Goal: Task Accomplishment & Management: Manage account settings

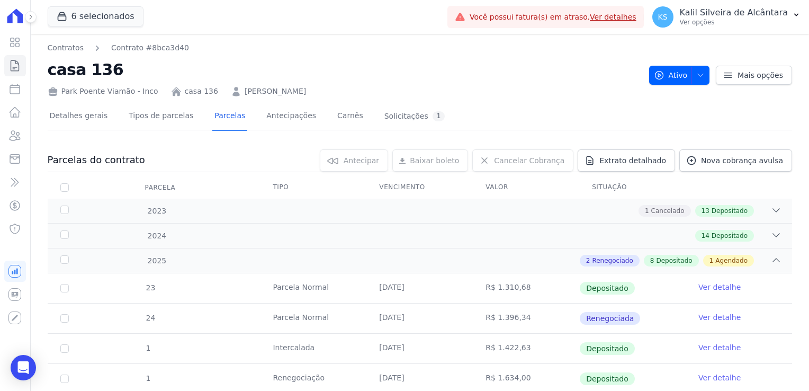
click at [246, 92] on link "[PERSON_NAME]" at bounding box center [275, 91] width 61 height 11
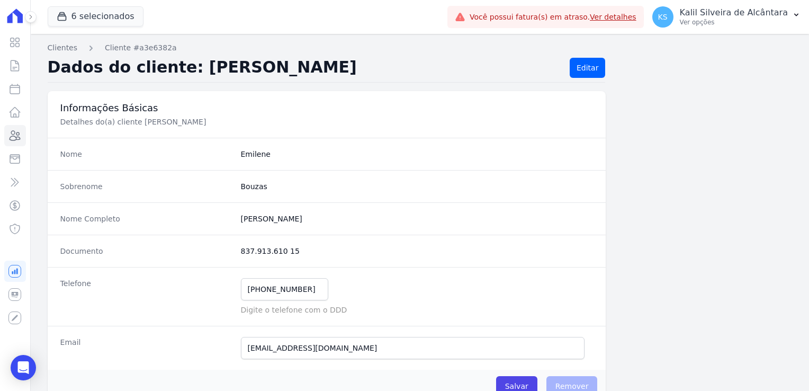
click at [242, 153] on dd "Emilene" at bounding box center [417, 154] width 353 height 11
copy dd "Emilene"
click at [271, 171] on div "Sobrenome Bouzas" at bounding box center [327, 186] width 559 height 32
click at [64, 47] on link "Clientes" at bounding box center [63, 47] width 30 height 11
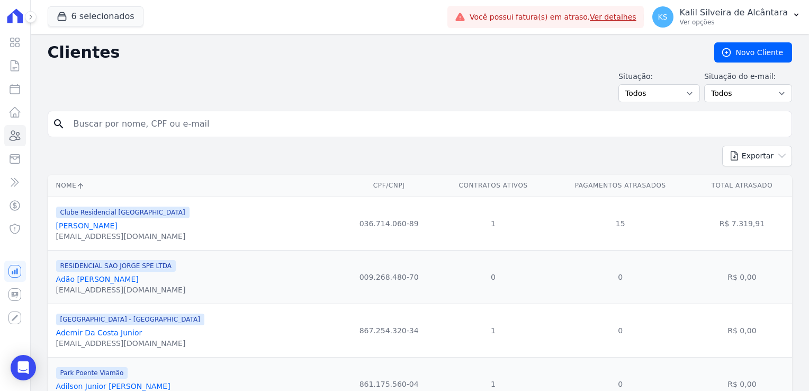
click at [138, 133] on input "search" at bounding box center [427, 123] width 720 height 21
type input "luciane"
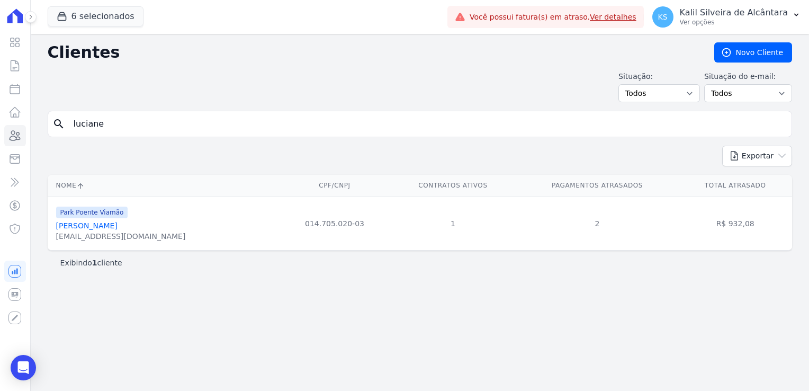
click at [104, 221] on link "[PERSON_NAME]" at bounding box center [86, 225] width 61 height 8
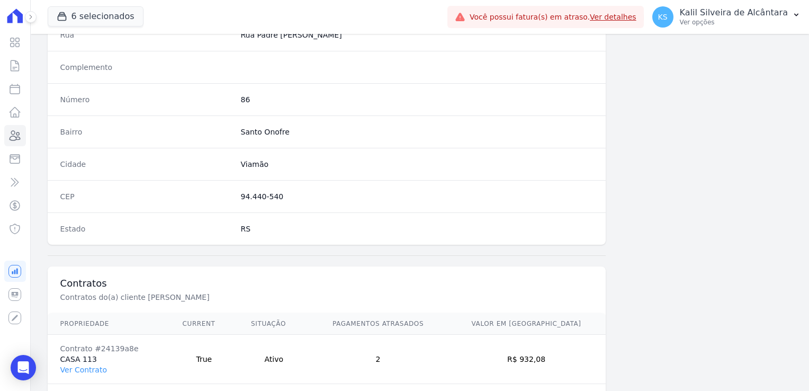
scroll to position [596, 0]
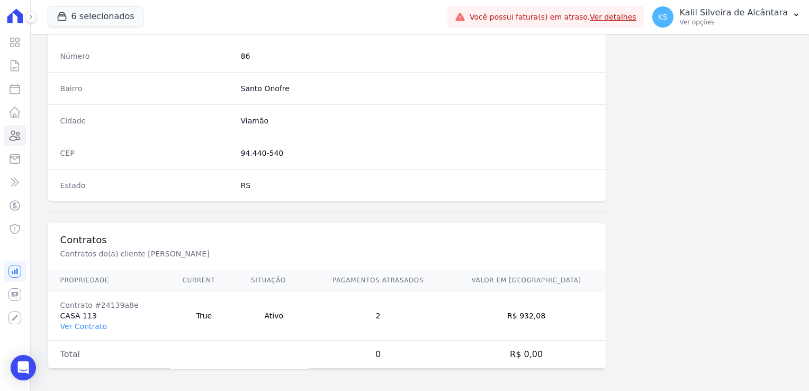
click at [78, 315] on td "Contrato #24139a8e CASA 113 Ver Contrato" at bounding box center [109, 315] width 122 height 49
click at [88, 323] on link "Ver Contrato" at bounding box center [83, 326] width 47 height 8
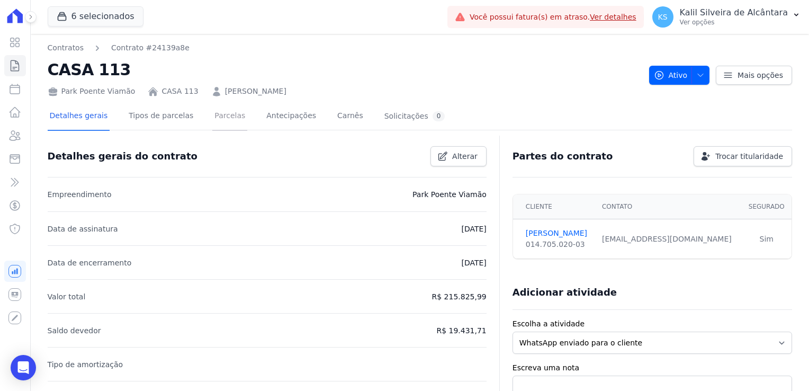
click at [212, 120] on link "Parcelas" at bounding box center [229, 117] width 35 height 28
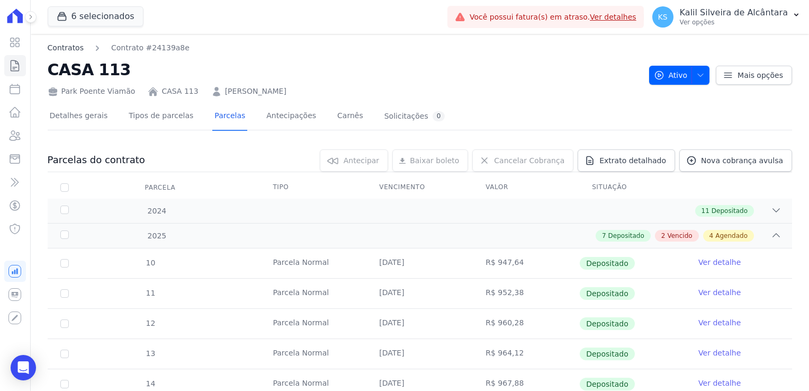
click at [72, 52] on link "Contratos" at bounding box center [66, 47] width 36 height 11
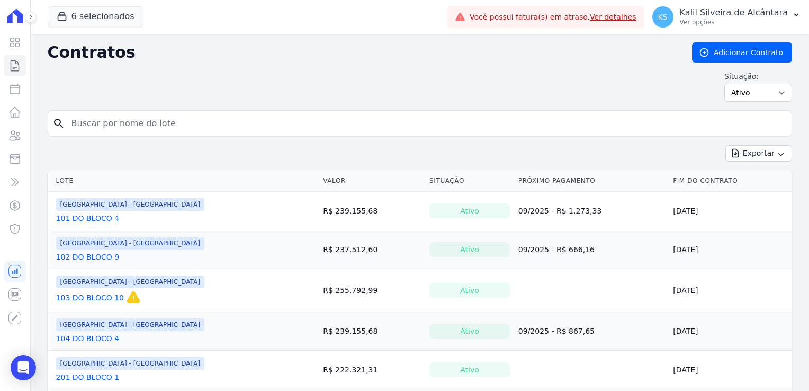
click at [201, 119] on input "search" at bounding box center [426, 123] width 723 height 21
type input "samanta"
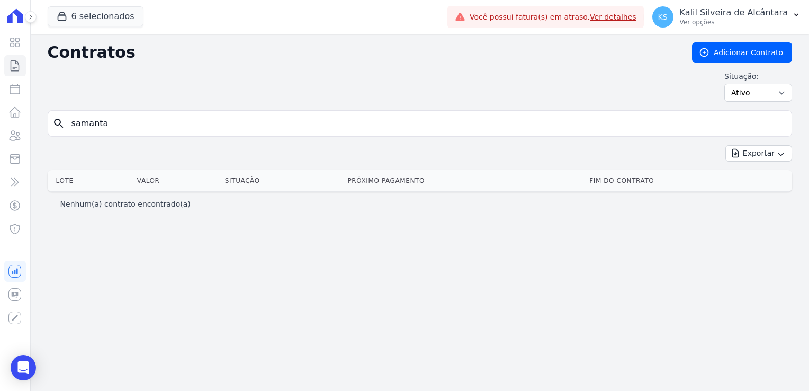
drag, startPoint x: 140, startPoint y: 128, endPoint x: -20, endPoint y: 124, distance: 160.0
click at [0, 124] on html "Visão Geral Contratos Parcelas Lotes Clientes Minha Carteira Transferências Cré…" at bounding box center [404, 195] width 809 height 391
type input "Samanta"
click at [66, 15] on icon "button" at bounding box center [62, 16] width 11 height 11
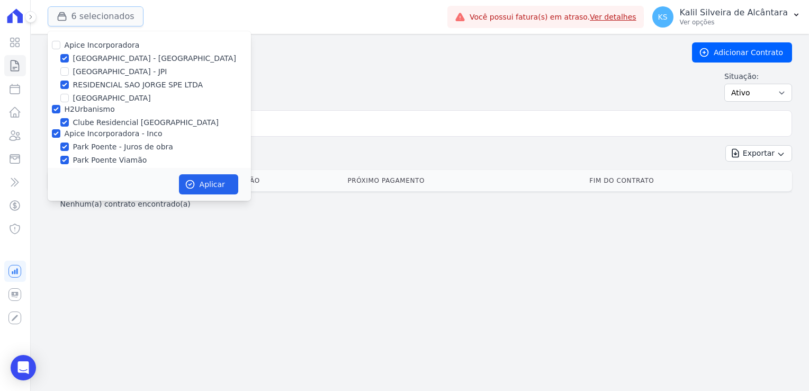
click at [66, 15] on icon "button" at bounding box center [62, 16] width 11 height 11
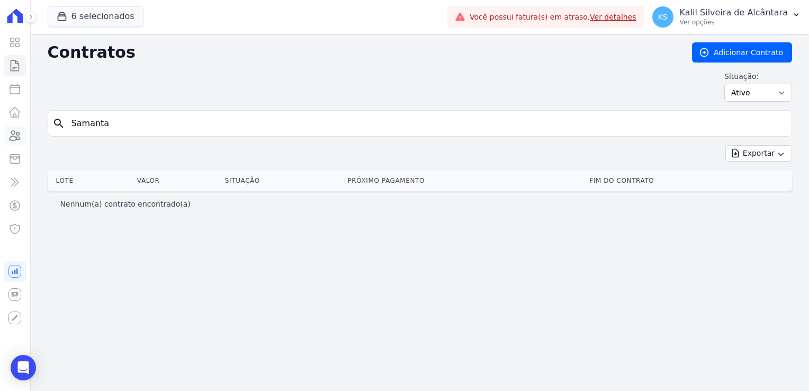
click at [15, 139] on icon at bounding box center [15, 136] width 11 height 10
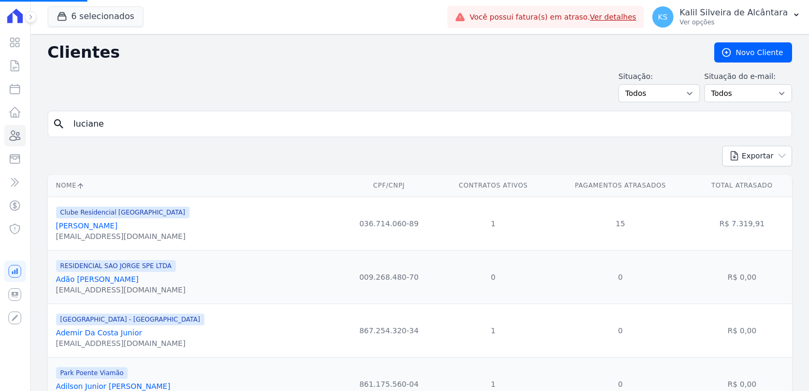
drag, startPoint x: 111, startPoint y: 121, endPoint x: 62, endPoint y: 126, distance: 49.5
click at [72, 126] on input "luciane" at bounding box center [427, 123] width 720 height 21
type input "S"
click at [129, 122] on input "search" at bounding box center [427, 123] width 720 height 21
type input "SAMANTA"
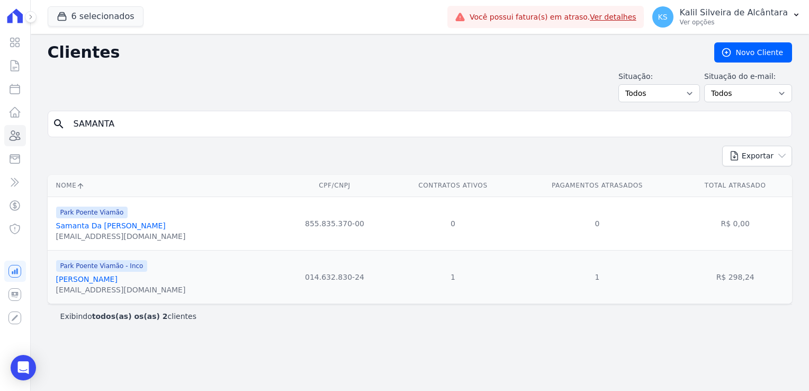
click at [110, 281] on link "Samanta Vieira Costa" at bounding box center [86, 279] width 61 height 8
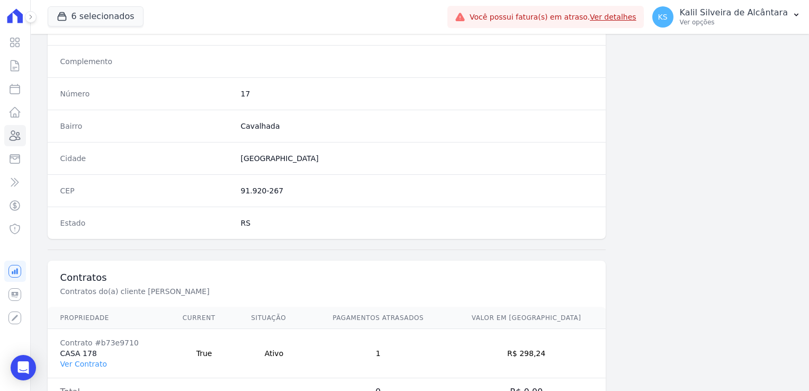
scroll to position [596, 0]
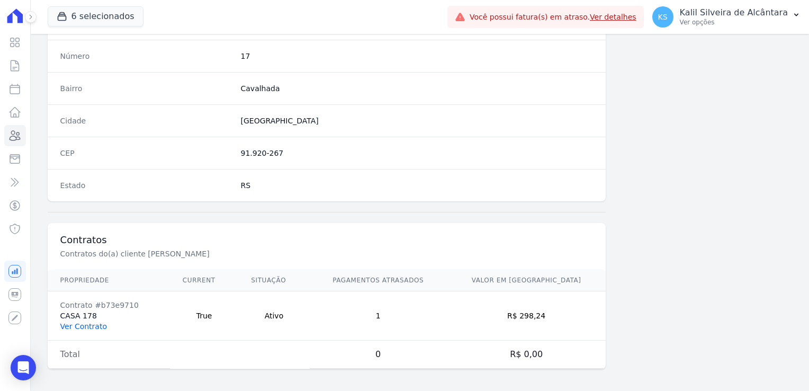
click at [91, 322] on link "Ver Contrato" at bounding box center [83, 326] width 47 height 8
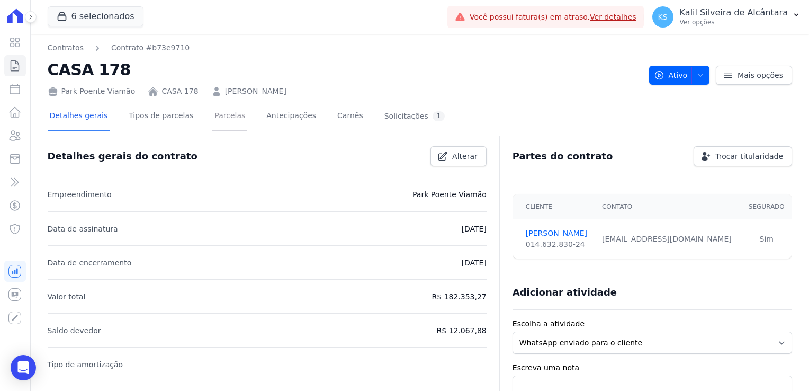
click at [218, 128] on link "Parcelas" at bounding box center [229, 117] width 35 height 28
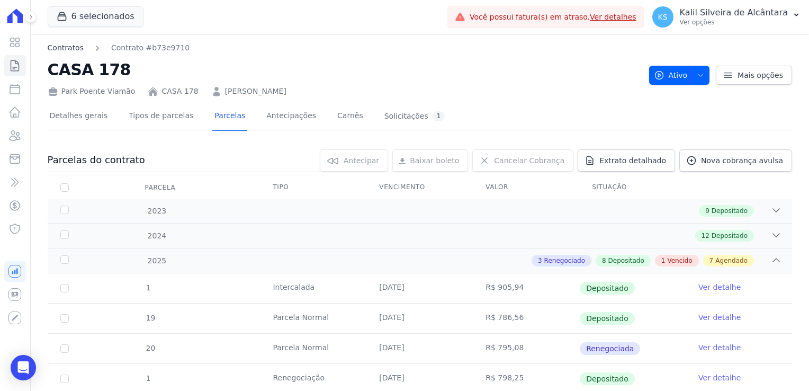
click at [79, 46] on link "Contratos" at bounding box center [66, 47] width 36 height 11
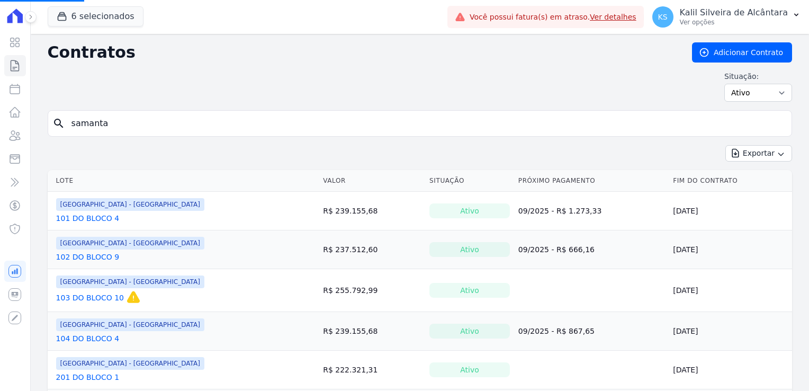
click at [129, 126] on input "samanta" at bounding box center [426, 123] width 723 height 21
click at [61, 121] on div "search samanta" at bounding box center [420, 123] width 745 height 26
click at [109, 106] on div "Contratos Adicionar Contrato Situação: Ativo Todos Pausado Distratado Rascunho …" at bounding box center [420, 76] width 745 height 68
click at [115, 119] on input "search" at bounding box center [426, 123] width 723 height 21
type input "lilian"
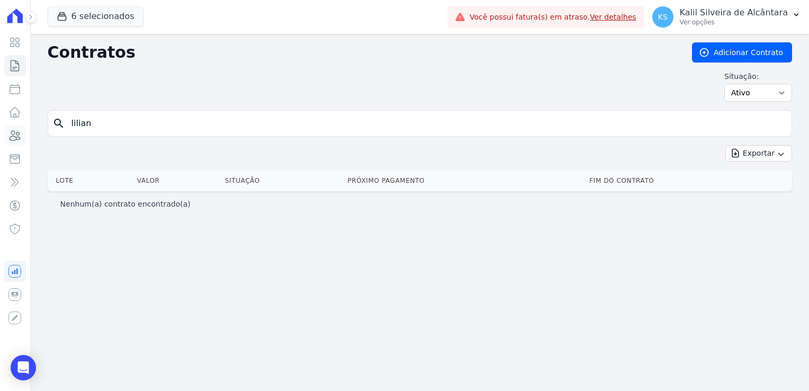
click at [19, 130] on icon at bounding box center [14, 135] width 13 height 13
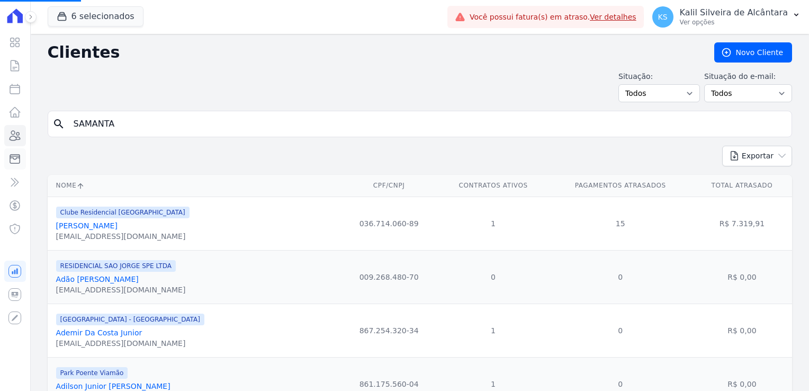
drag, startPoint x: 149, startPoint y: 132, endPoint x: 16, endPoint y: 157, distance: 135.3
click at [19, 157] on div "Visão Geral Contratos Parcelas Lotes Clientes Minha Carteira Transferências Cré…" at bounding box center [404, 195] width 809 height 391
click at [243, 120] on input "search" at bounding box center [427, 123] width 720 height 21
paste input "Lilian"
type input "Lilian"
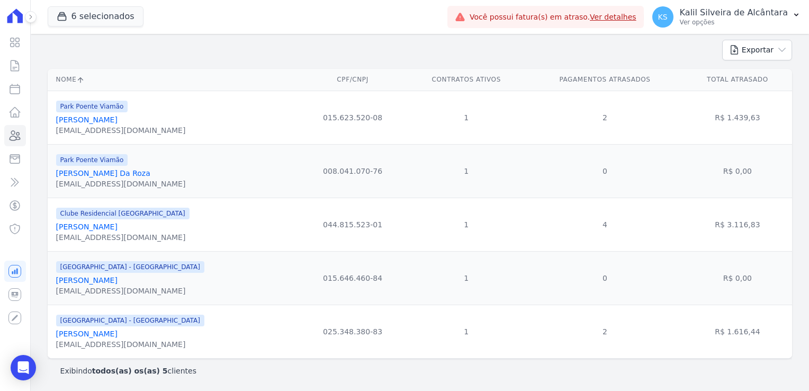
scroll to position [106, 0]
click at [115, 336] on link "Lilian Souza De Medeiros" at bounding box center [86, 334] width 61 height 8
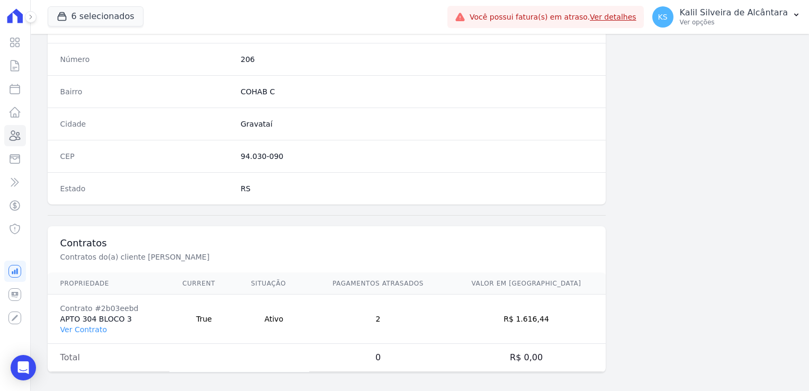
scroll to position [596, 0]
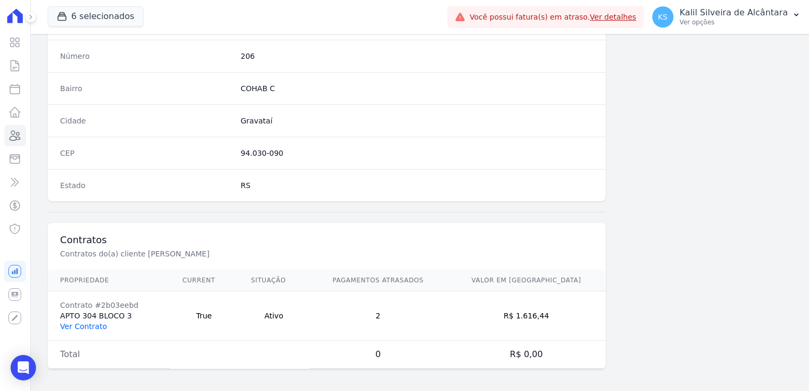
click at [67, 322] on link "Ver Contrato" at bounding box center [83, 326] width 47 height 8
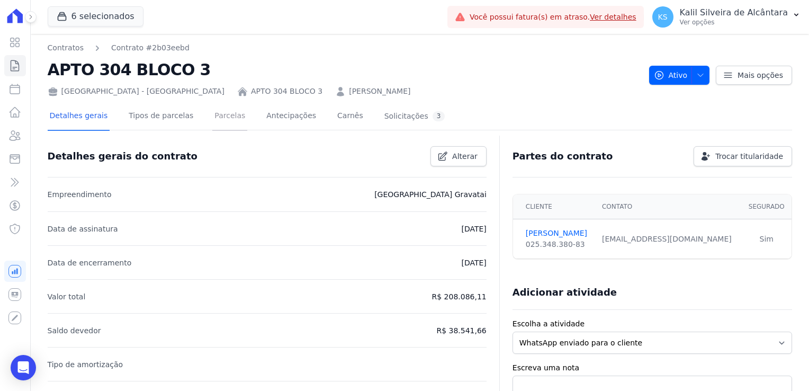
click at [222, 122] on link "Parcelas" at bounding box center [229, 117] width 35 height 28
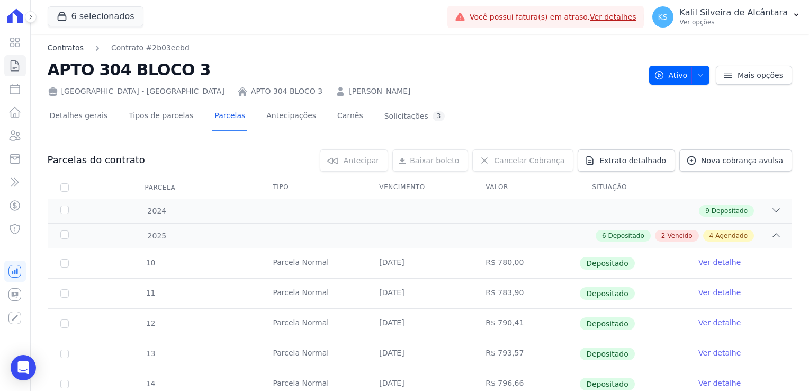
click at [69, 50] on link "Contratos" at bounding box center [66, 47] width 36 height 11
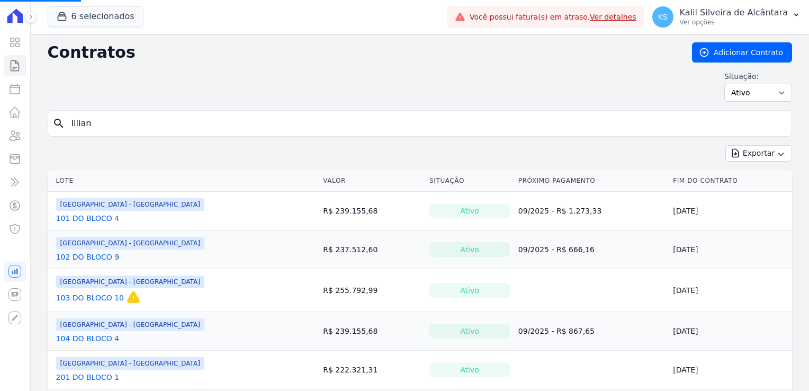
drag, startPoint x: 137, startPoint y: 123, endPoint x: -12, endPoint y: 123, distance: 148.3
click at [0, 123] on html "Visão Geral Contratos Parcelas Lotes Clientes Minha Carteira Transferências Cré…" at bounding box center [404, 195] width 809 height 391
click at [145, 128] on input "search" at bounding box center [426, 123] width 723 height 21
type input "jeferson"
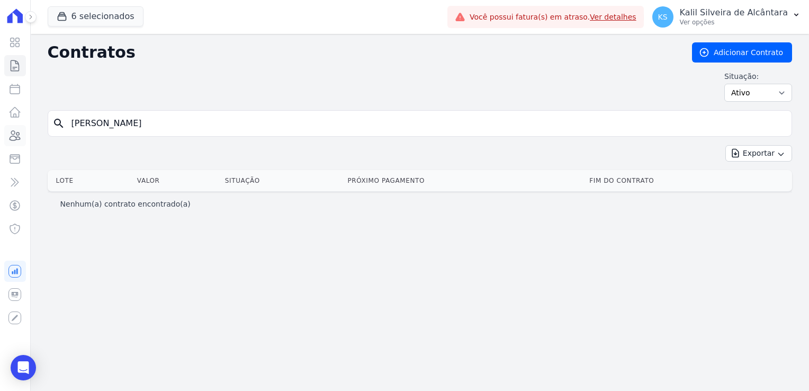
click at [19, 137] on icon at bounding box center [15, 136] width 11 height 10
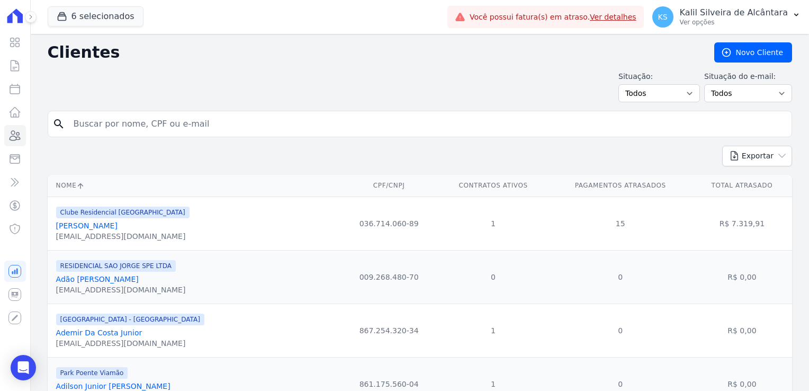
click at [147, 126] on input "search" at bounding box center [427, 123] width 720 height 21
type input "jeferson"
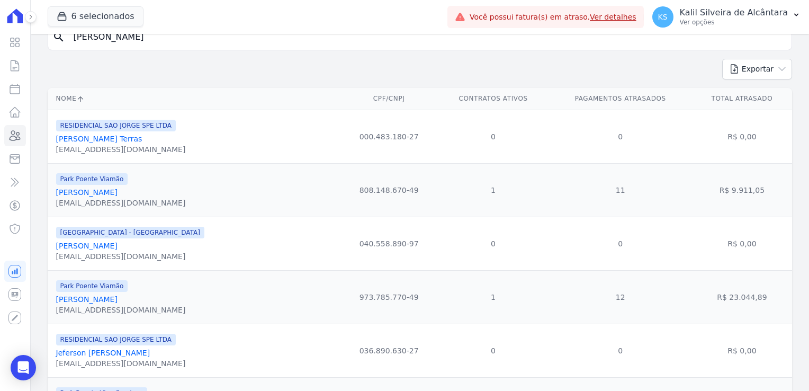
scroll to position [106, 0]
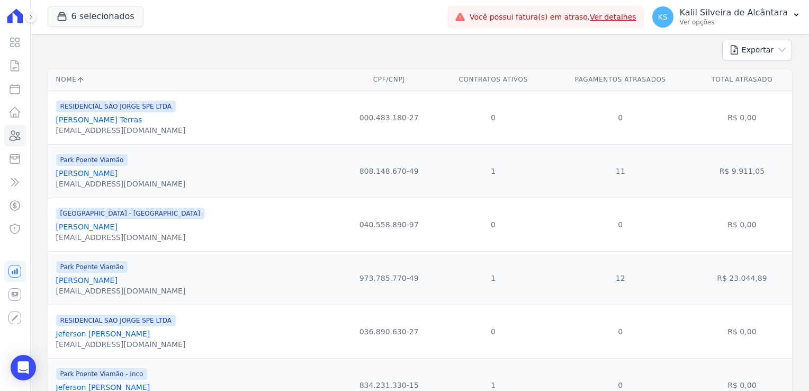
click at [118, 281] on link "Jeferson Goncalves Mendes" at bounding box center [86, 280] width 61 height 8
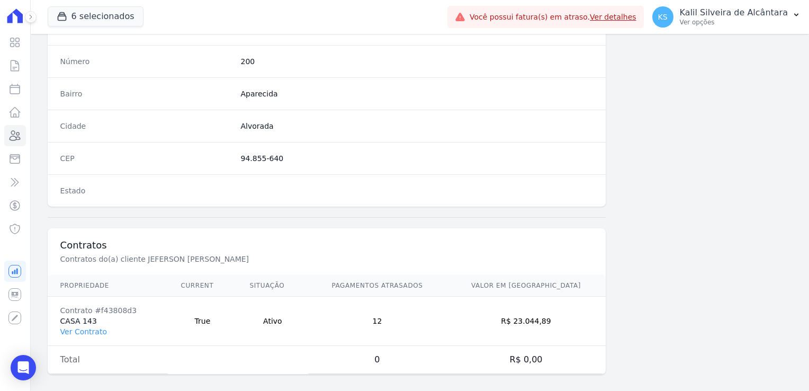
scroll to position [596, 0]
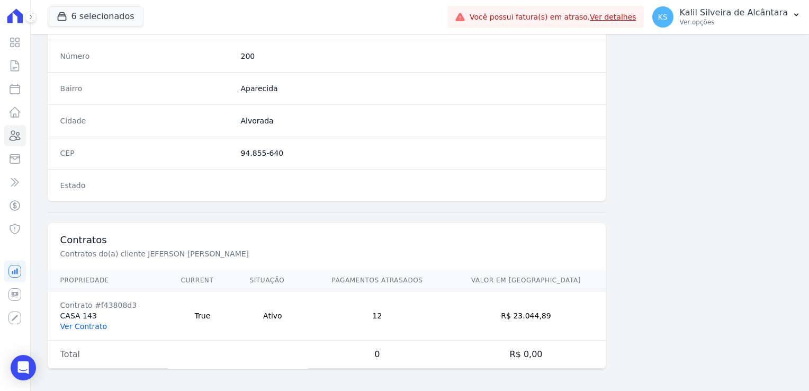
click at [88, 326] on link "Ver Contrato" at bounding box center [83, 326] width 47 height 8
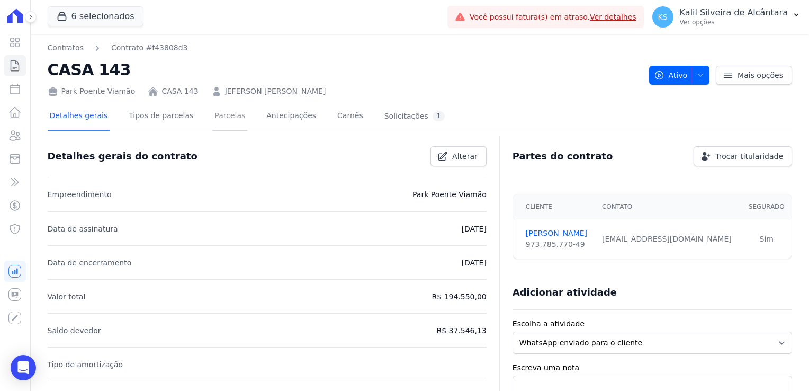
click at [225, 124] on link "Parcelas" at bounding box center [229, 117] width 35 height 28
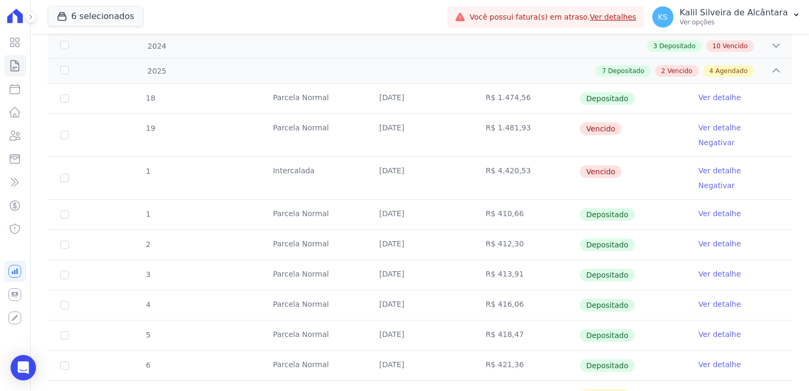
scroll to position [166, 0]
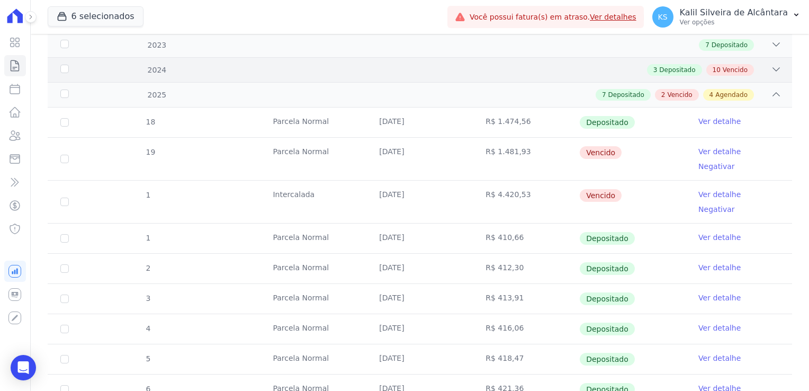
click at [661, 74] on div "3 Depositado" at bounding box center [674, 70] width 55 height 12
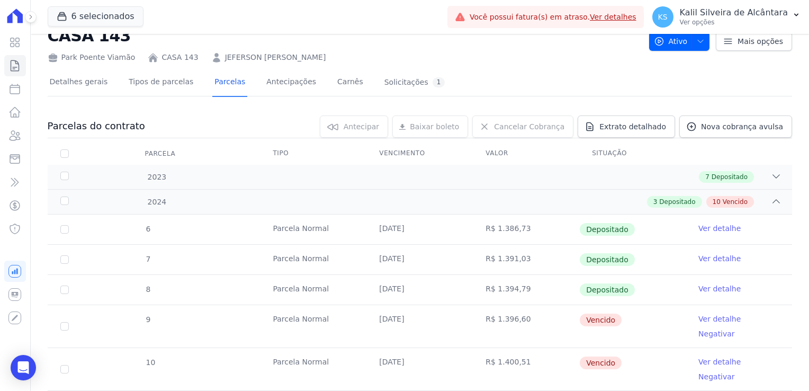
scroll to position [0, 0]
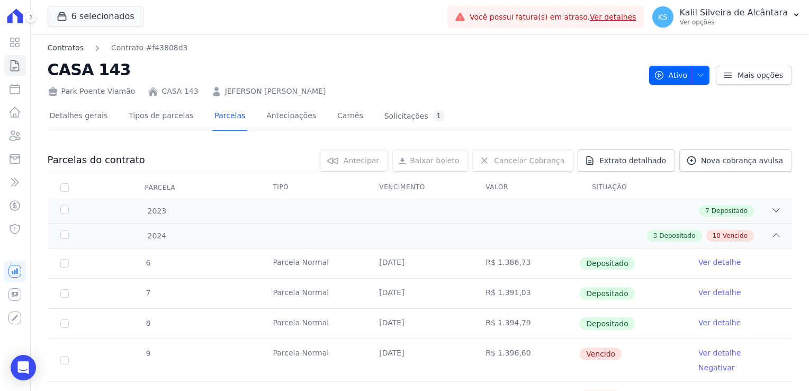
click at [66, 44] on link "Contratos" at bounding box center [66, 47] width 36 height 11
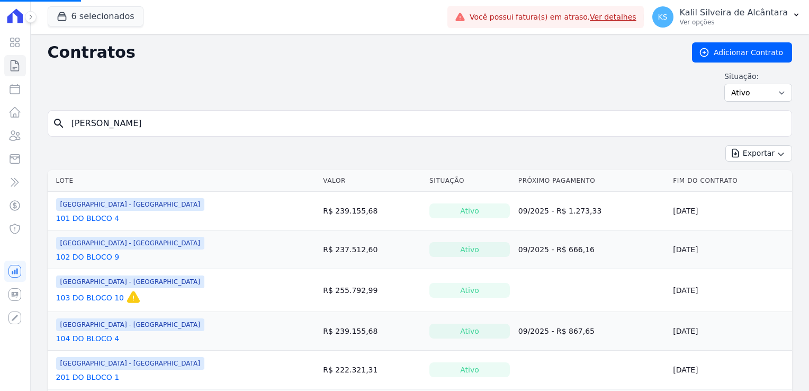
click at [106, 127] on input "jeferson" at bounding box center [426, 123] width 723 height 21
click at [50, 121] on div "search jeferson" at bounding box center [420, 123] width 745 height 26
click at [18, 133] on icon at bounding box center [14, 135] width 13 height 13
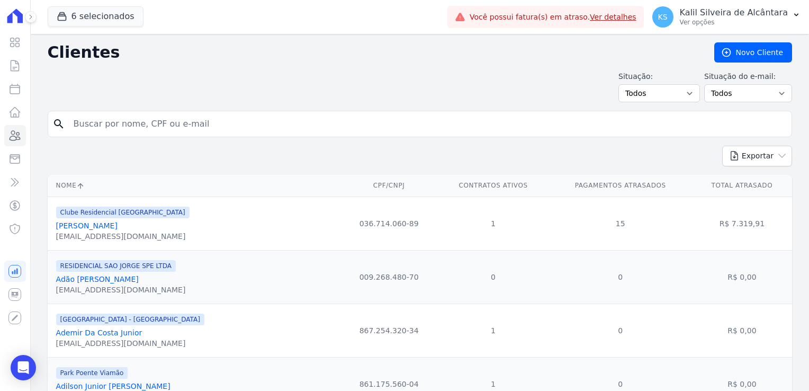
click at [129, 128] on input "search" at bounding box center [427, 123] width 720 height 21
type input "andreza"
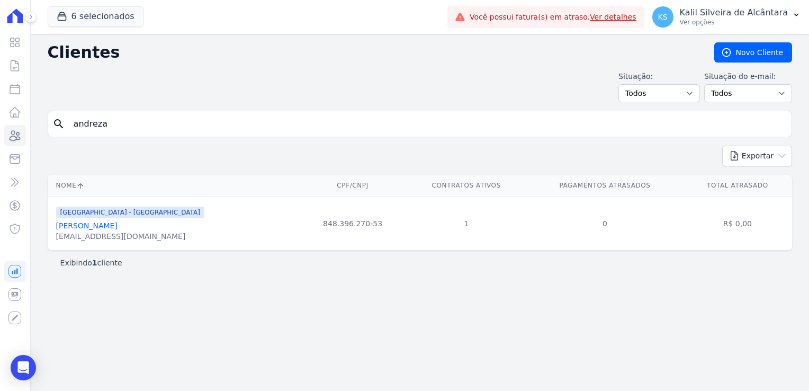
click at [100, 225] on link "Andreza Baptista Da Silva" at bounding box center [86, 225] width 61 height 8
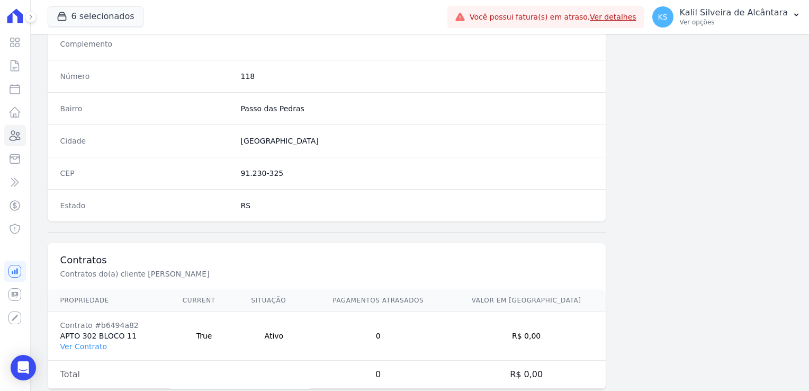
scroll to position [596, 0]
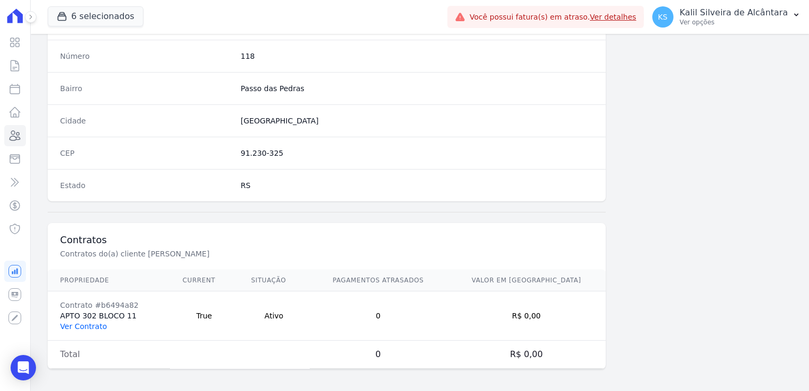
click at [95, 325] on link "Ver Contrato" at bounding box center [83, 326] width 47 height 8
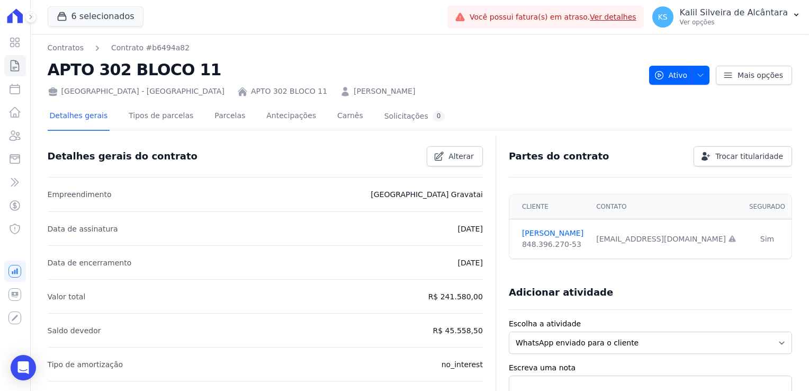
scroll to position [53, 0]
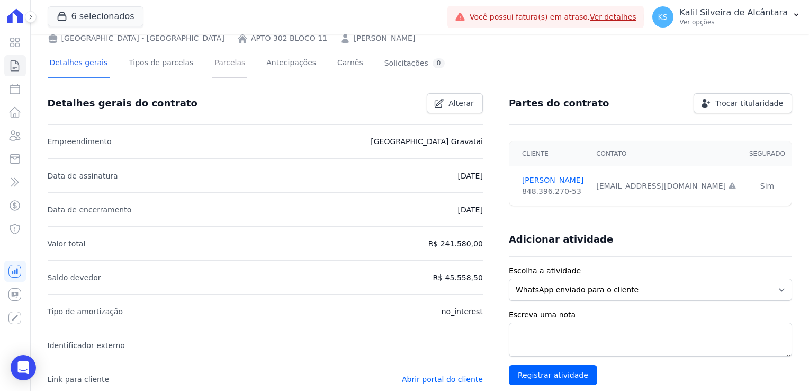
click at [212, 62] on link "Parcelas" at bounding box center [229, 64] width 35 height 28
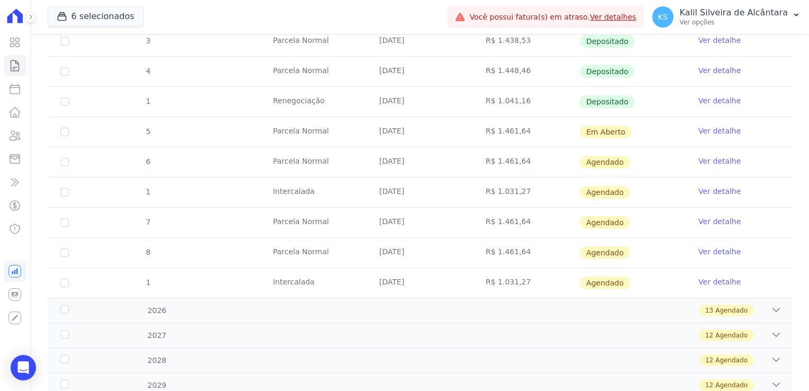
scroll to position [265, 0]
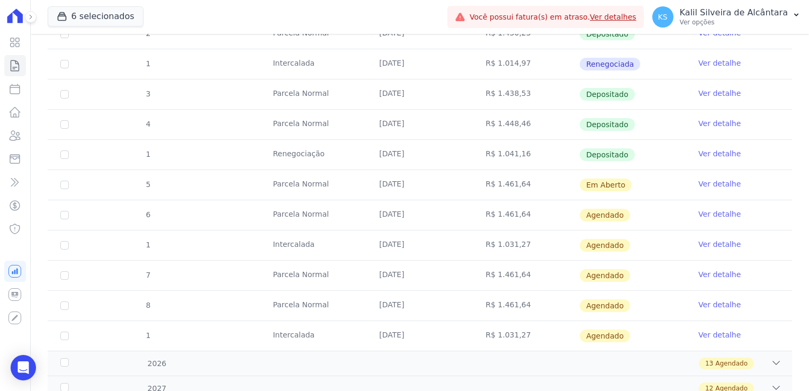
drag, startPoint x: 412, startPoint y: 187, endPoint x: 372, endPoint y: 184, distance: 39.3
click at [372, 184] on td "10/09/2025" at bounding box center [420, 185] width 106 height 30
drag, startPoint x: 372, startPoint y: 184, endPoint x: 355, endPoint y: 197, distance: 21.6
click at [355, 197] on td "Parcela Normal" at bounding box center [313, 185] width 106 height 30
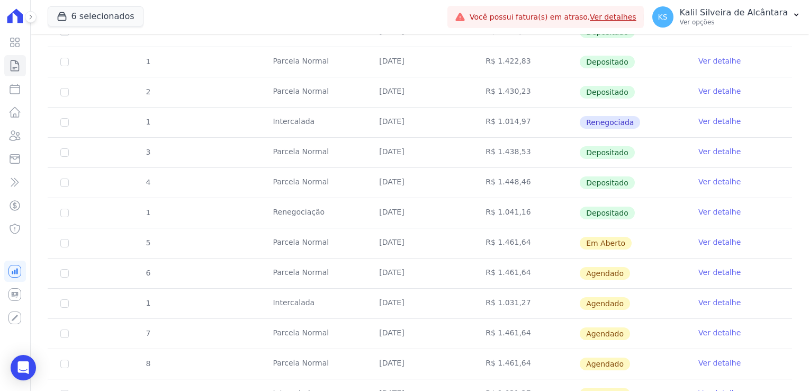
scroll to position [212, 0]
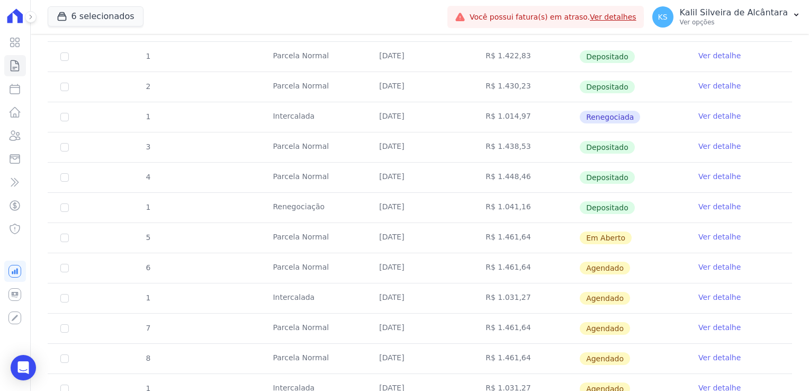
click at [420, 173] on td "10/08/2025" at bounding box center [420, 178] width 106 height 30
drag, startPoint x: 523, startPoint y: 237, endPoint x: 468, endPoint y: 235, distance: 55.7
click at [468, 235] on tr "5 Parcela Normal 10/09/2025 R$ 1.461,64 Em Aberto Ver detalhe" at bounding box center [420, 237] width 745 height 30
drag, startPoint x: 468, startPoint y: 235, endPoint x: 519, endPoint y: 240, distance: 51.7
click at [519, 240] on td "R$ 1.461,64" at bounding box center [526, 238] width 106 height 30
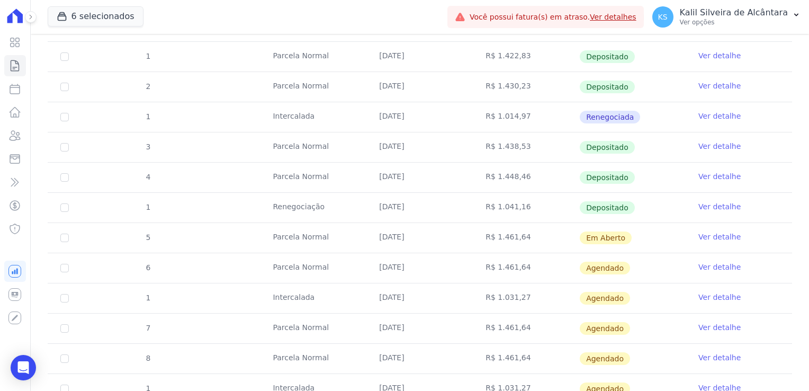
click at [515, 240] on td "R$ 1.461,64" at bounding box center [526, 238] width 106 height 30
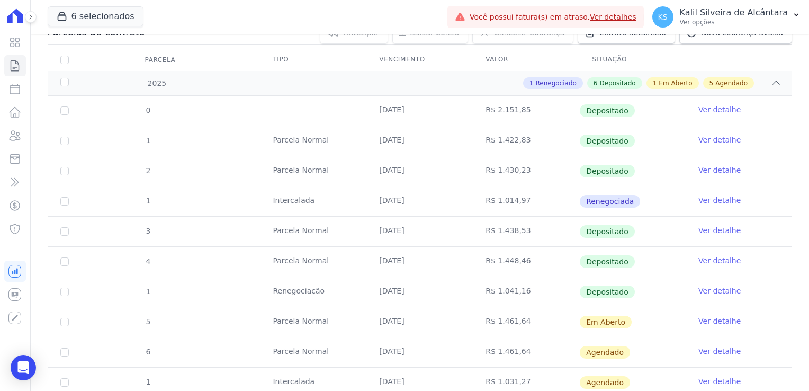
scroll to position [0, 0]
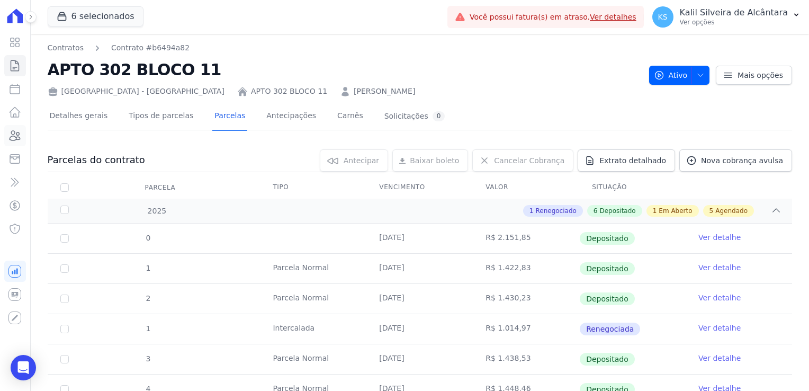
click at [13, 139] on icon at bounding box center [14, 135] width 13 height 13
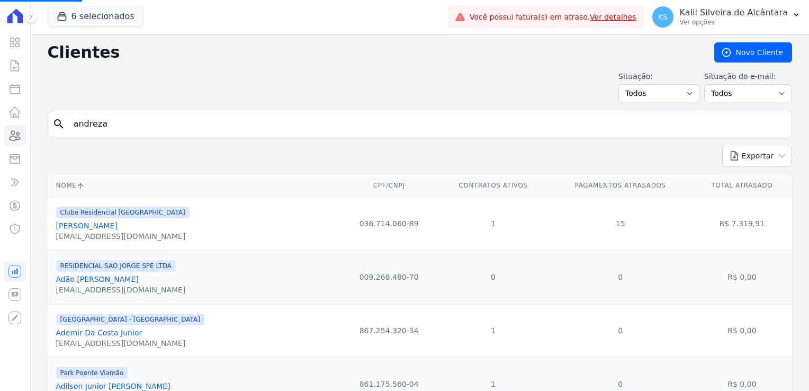
drag, startPoint x: 104, startPoint y: 126, endPoint x: 34, endPoint y: 135, distance: 70.5
click at [129, 122] on input "search" at bounding box center [427, 123] width 720 height 21
type input "B"
type input "MÉLANIE"
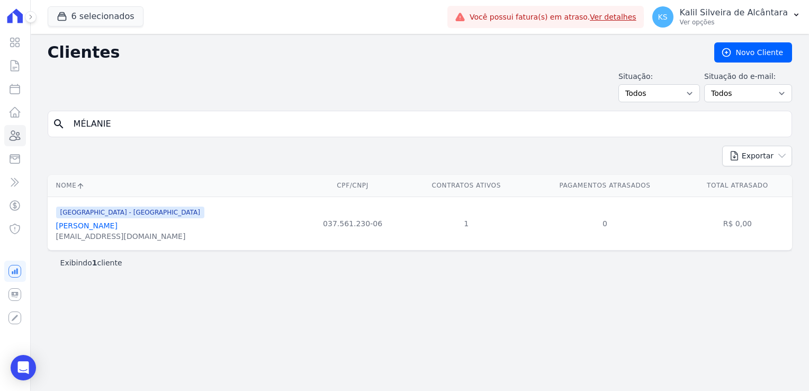
click at [118, 229] on link "Melanie Dos Santos Cabral" at bounding box center [86, 225] width 61 height 8
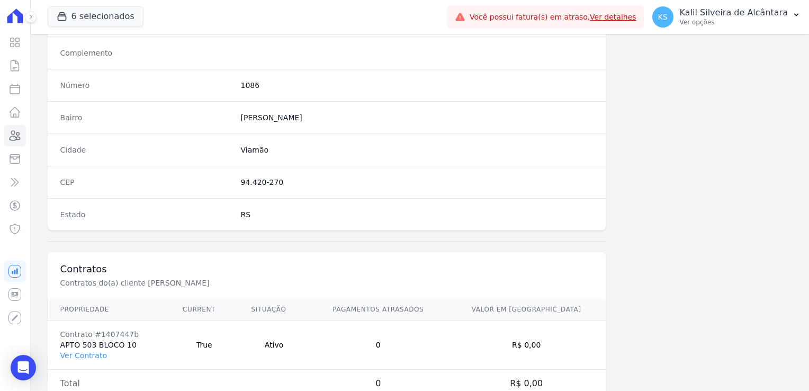
scroll to position [596, 0]
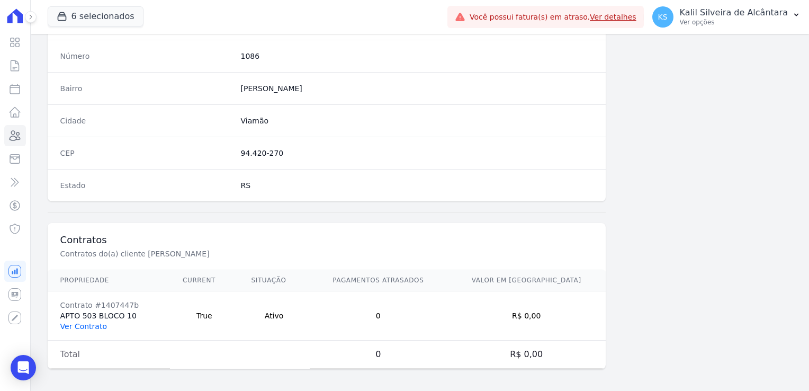
click at [79, 323] on link "Ver Contrato" at bounding box center [83, 326] width 47 height 8
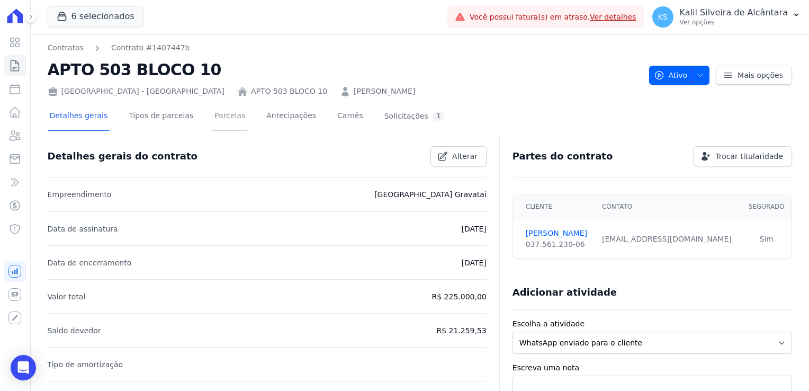
click at [215, 116] on link "Parcelas" at bounding box center [229, 117] width 35 height 28
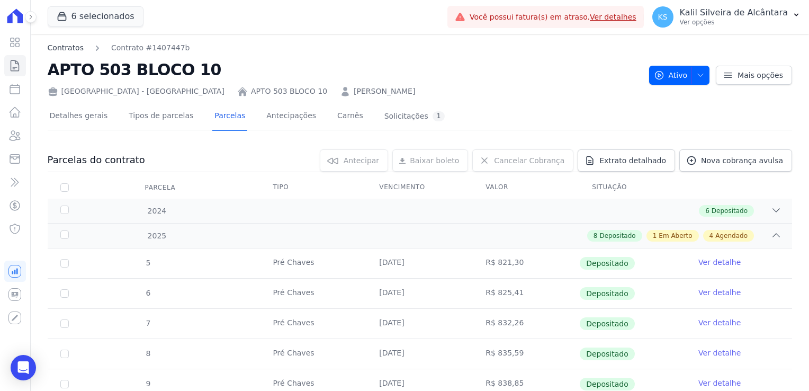
click at [64, 47] on link "Contratos" at bounding box center [66, 47] width 36 height 11
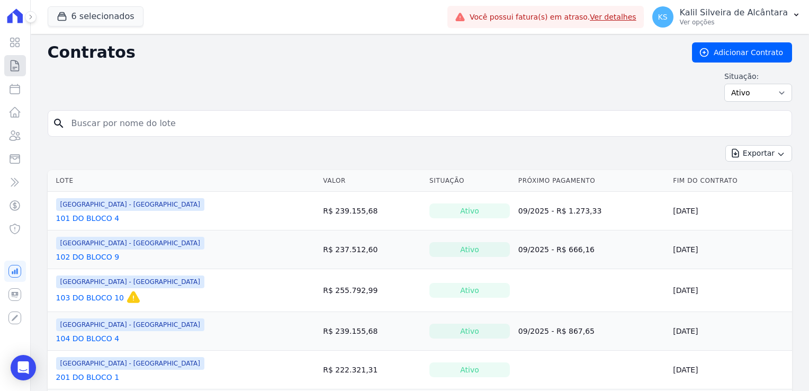
click at [15, 64] on icon at bounding box center [14, 65] width 13 height 13
click at [106, 127] on input "search" at bounding box center [426, 123] width 723 height 21
click at [84, 128] on input "search" at bounding box center [426, 123] width 723 height 21
type input "aurea"
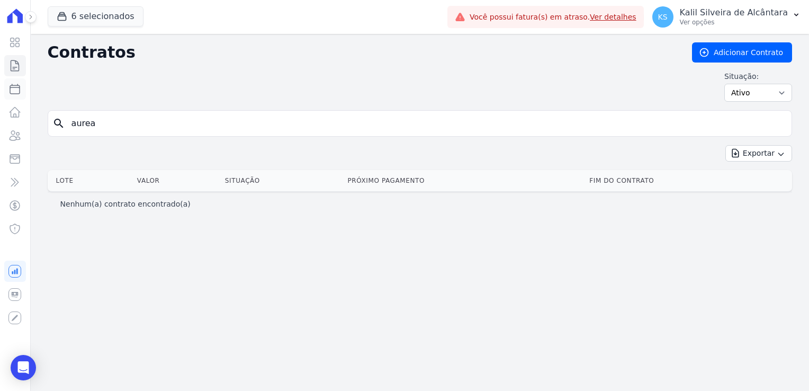
click at [19, 94] on icon at bounding box center [14, 89] width 13 height 13
select select
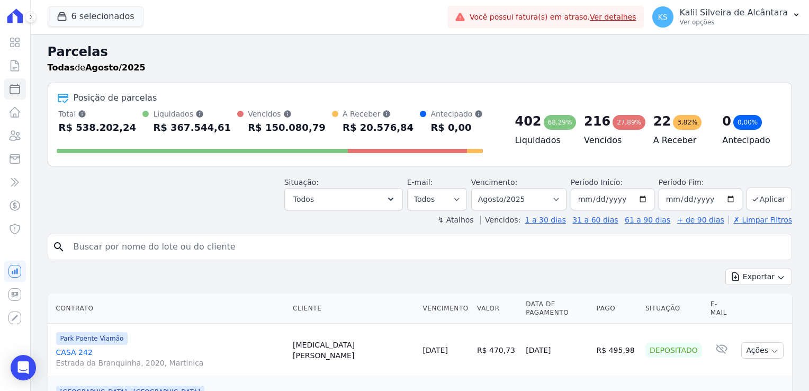
click at [133, 253] on input "search" at bounding box center [427, 246] width 720 height 21
type input "aurea"
select select
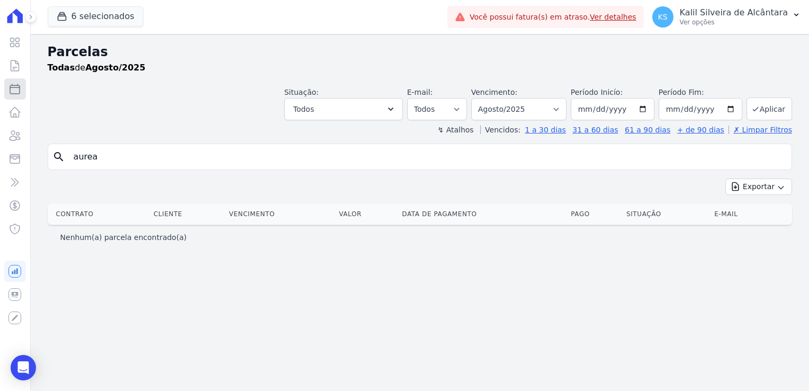
click at [19, 91] on icon at bounding box center [14, 89] width 13 height 13
select select
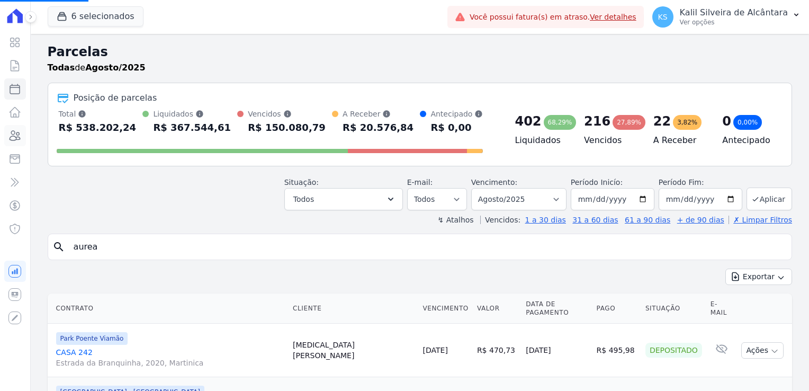
click at [17, 132] on icon at bounding box center [15, 136] width 11 height 10
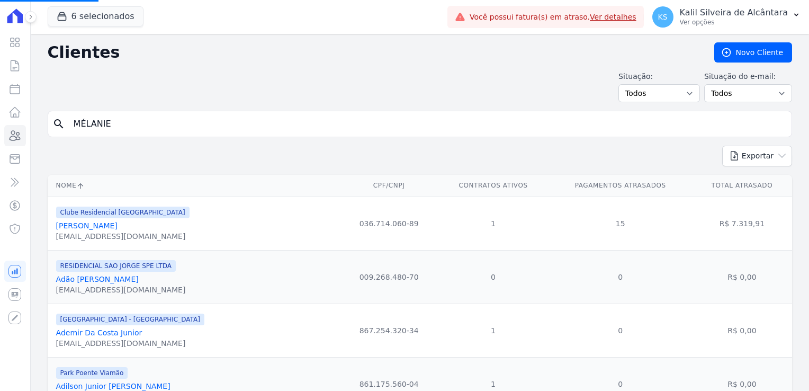
drag, startPoint x: 114, startPoint y: 121, endPoint x: 0, endPoint y: 128, distance: 114.1
select select
click at [113, 141] on form "search" at bounding box center [420, 128] width 745 height 35
click at [127, 131] on input "search" at bounding box center [427, 123] width 720 height 21
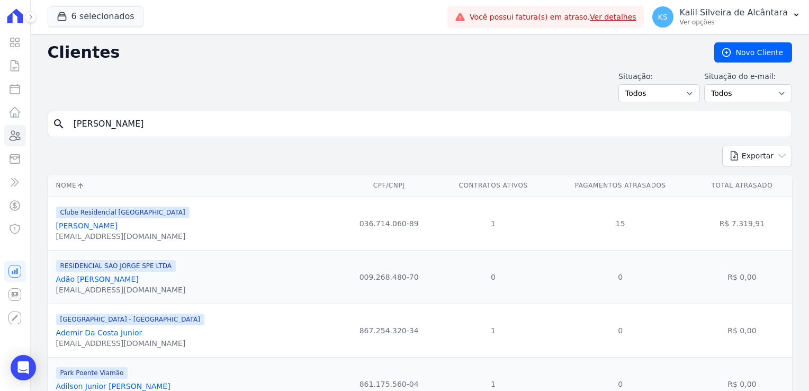
type input "gabriel"
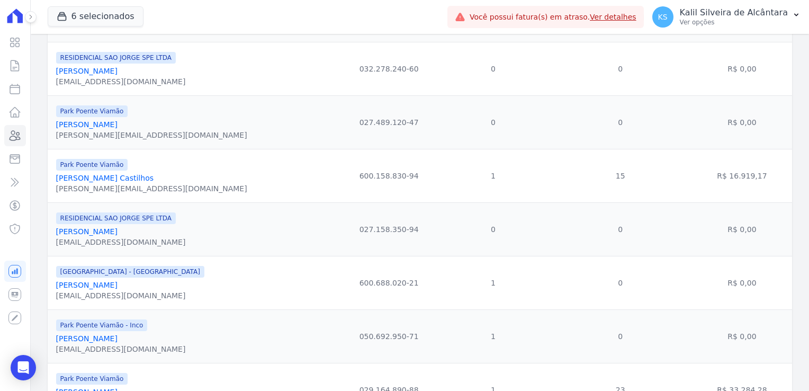
scroll to position [636, 0]
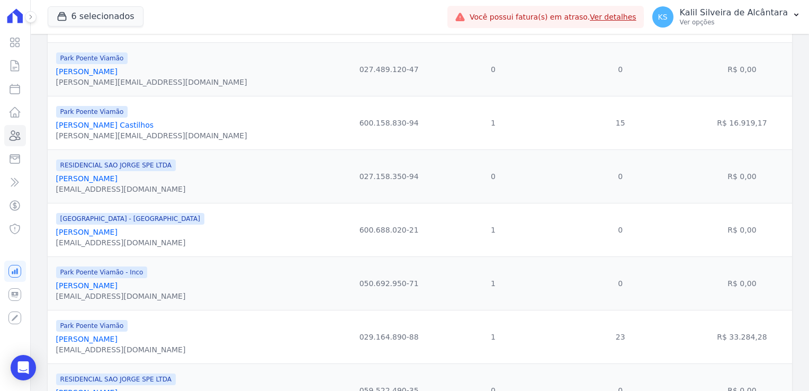
click at [114, 289] on link "Gabriel Pasini Muller" at bounding box center [86, 285] width 61 height 8
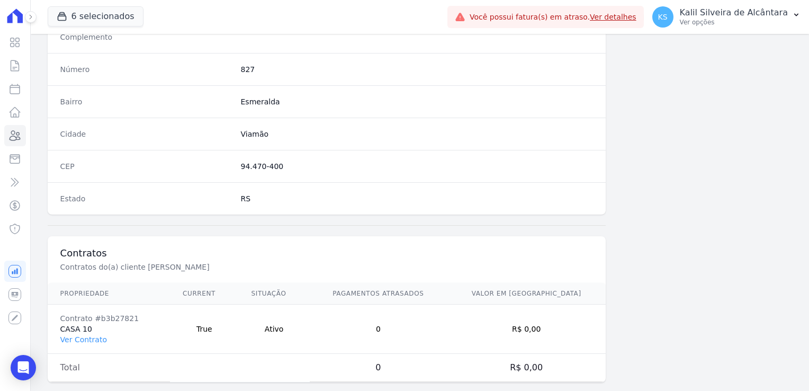
scroll to position [596, 0]
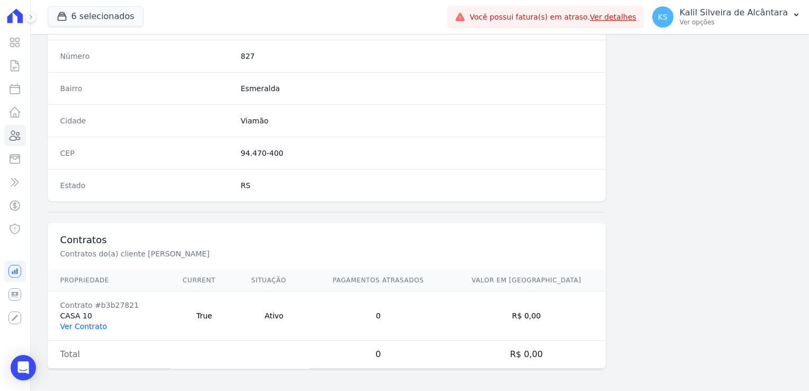
click at [73, 325] on link "Ver Contrato" at bounding box center [83, 326] width 47 height 8
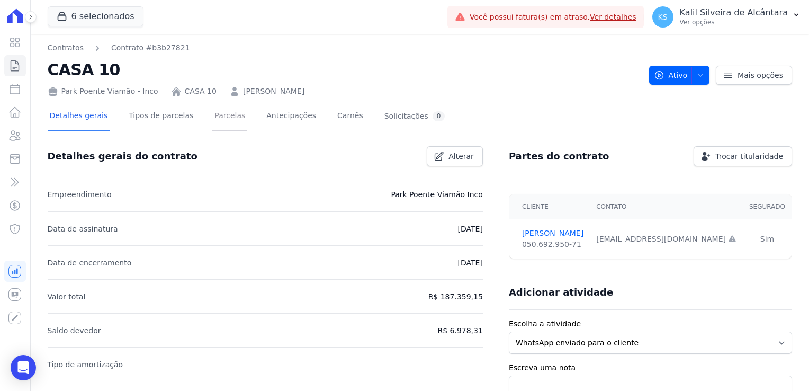
click at [225, 118] on link "Parcelas" at bounding box center [229, 117] width 35 height 28
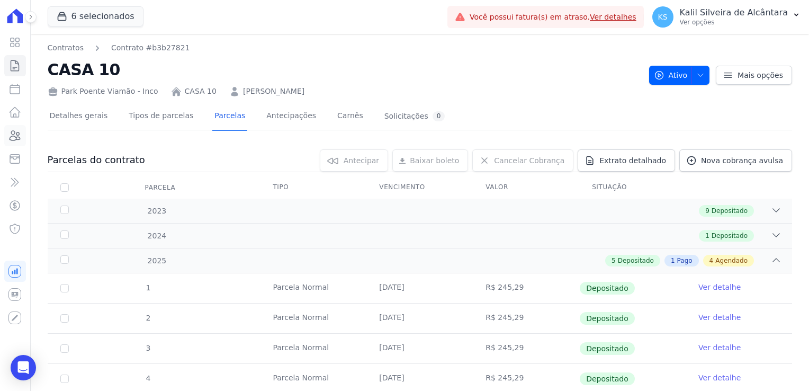
click at [19, 138] on icon at bounding box center [14, 135] width 13 height 13
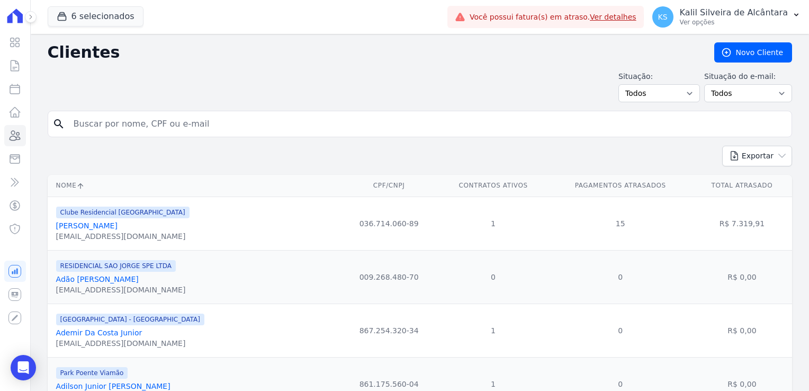
click at [136, 114] on input "search" at bounding box center [427, 123] width 720 height 21
type input "fabio"
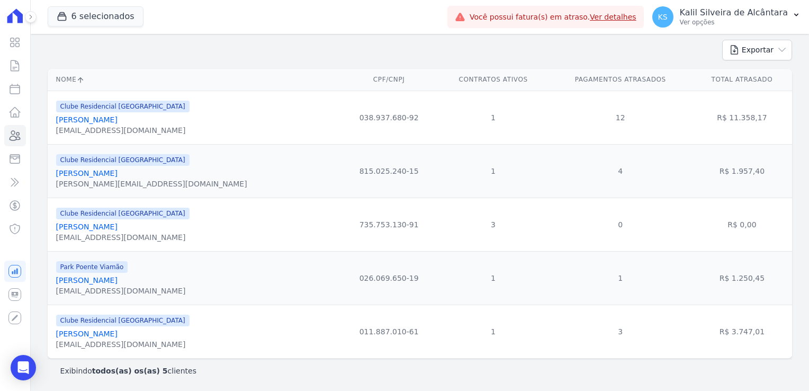
scroll to position [106, 0]
click at [104, 286] on div "fabiox096@gmail.com" at bounding box center [121, 291] width 130 height 11
click at [104, 284] on link "Fabio Da Rosa Chaves" at bounding box center [86, 280] width 61 height 8
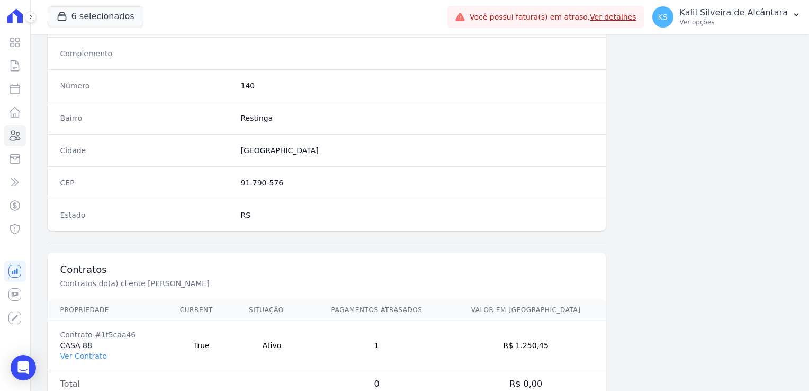
scroll to position [596, 0]
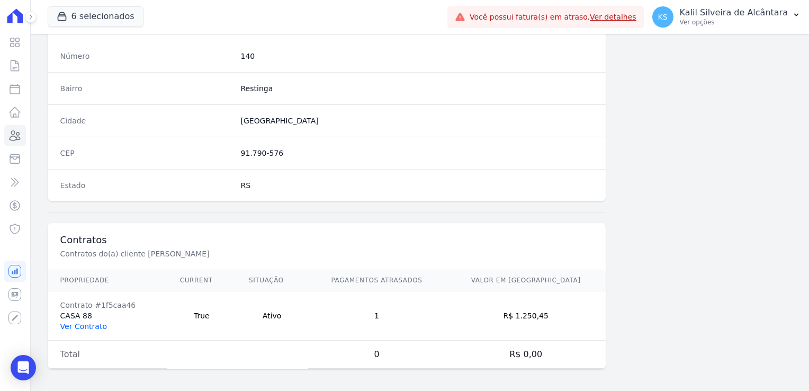
click at [78, 325] on link "Ver Contrato" at bounding box center [83, 326] width 47 height 8
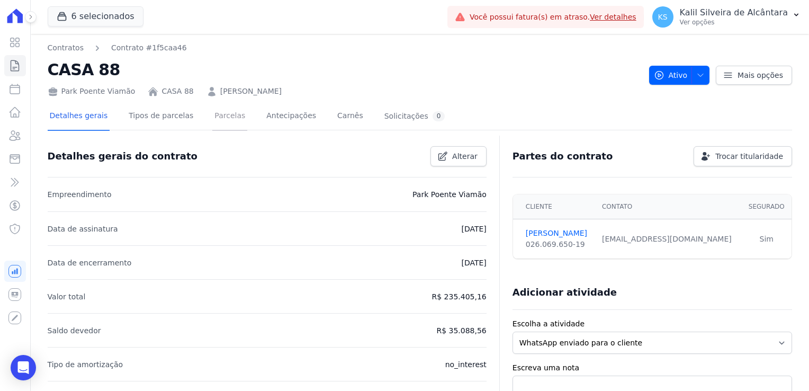
click at [218, 120] on link "Parcelas" at bounding box center [229, 117] width 35 height 28
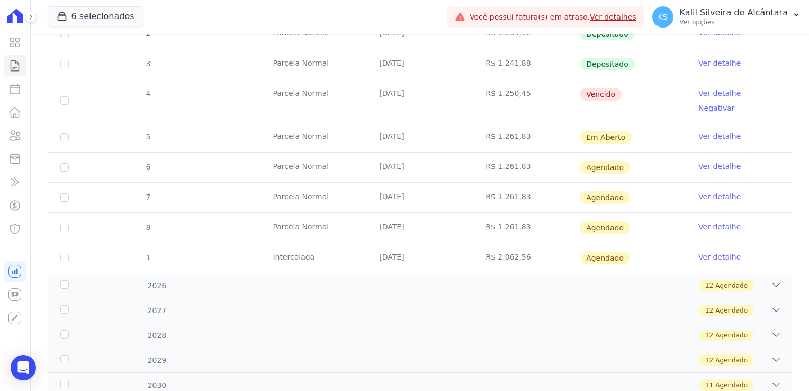
scroll to position [159, 0]
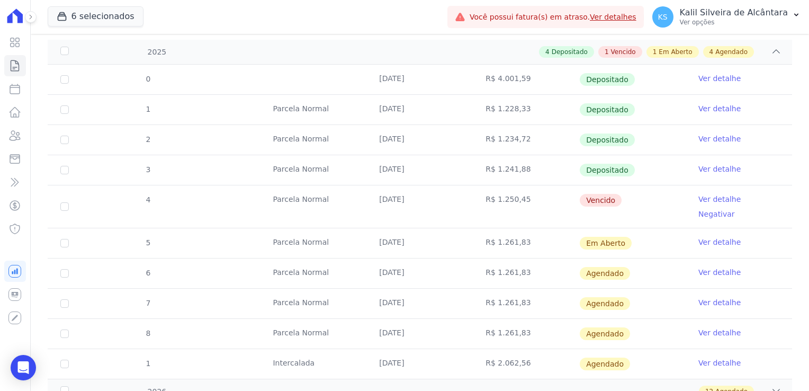
drag, startPoint x: 422, startPoint y: 197, endPoint x: 377, endPoint y: 200, distance: 44.6
click at [377, 200] on td "10/08/2025" at bounding box center [420, 206] width 106 height 42
click at [444, 199] on td "10/08/2025" at bounding box center [420, 206] width 106 height 42
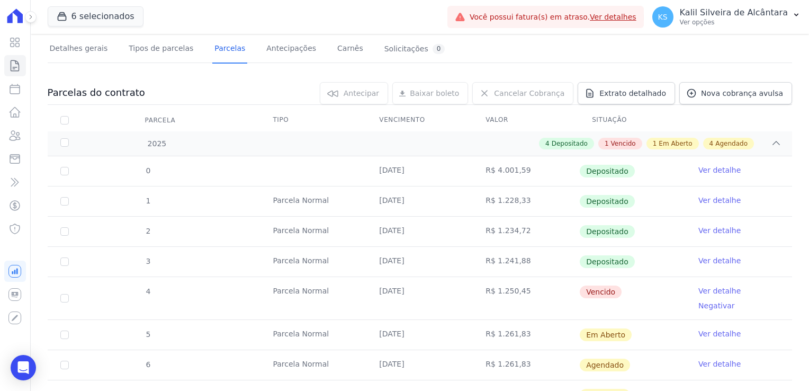
scroll to position [0, 0]
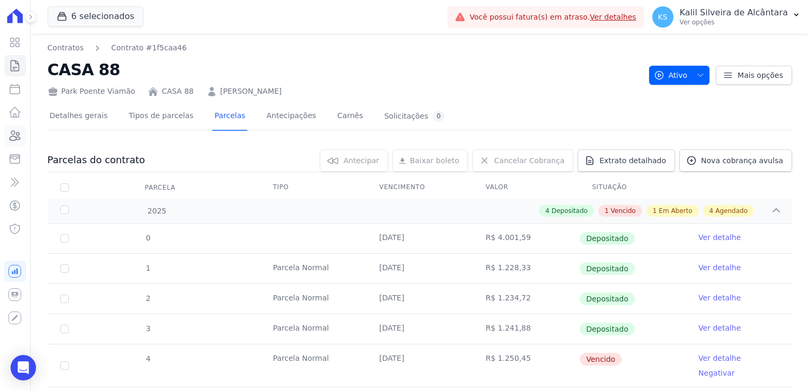
click at [15, 132] on icon at bounding box center [15, 136] width 11 height 10
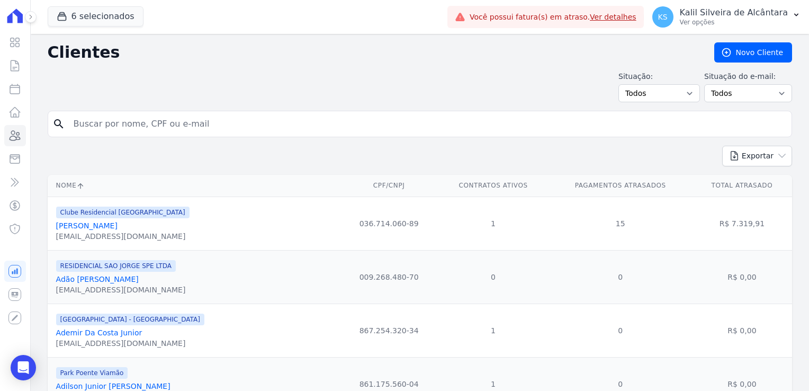
click at [148, 133] on input "search" at bounding box center [427, 123] width 720 height 21
paste input "73257788053"
type input "73257788053"
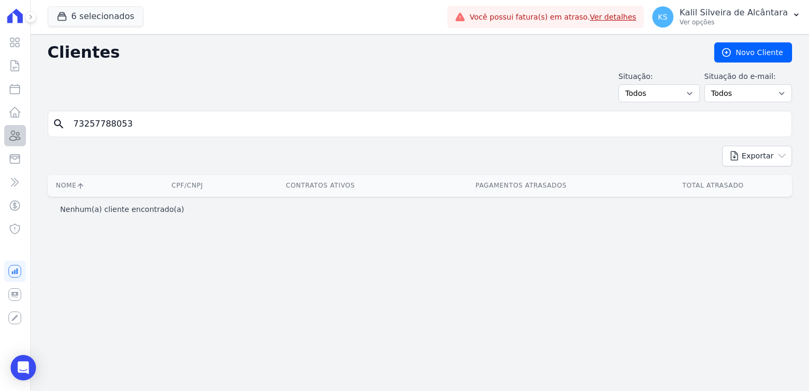
drag, startPoint x: 135, startPoint y: 124, endPoint x: 6, endPoint y: 130, distance: 128.3
click at [6, 130] on div "Visão Geral Contratos Parcelas Lotes Clientes Minha Carteira Transferências Cré…" at bounding box center [404, 195] width 809 height 391
click at [23, 134] on link "Clientes" at bounding box center [15, 135] width 22 height 21
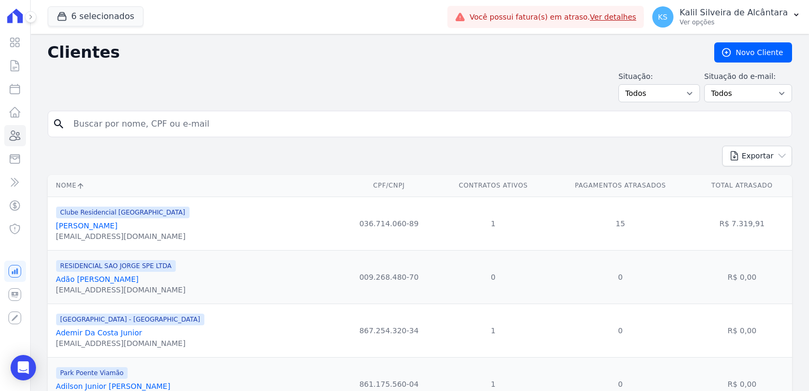
click at [119, 133] on input "search" at bounding box center [427, 123] width 720 height 21
type input "marcelo"
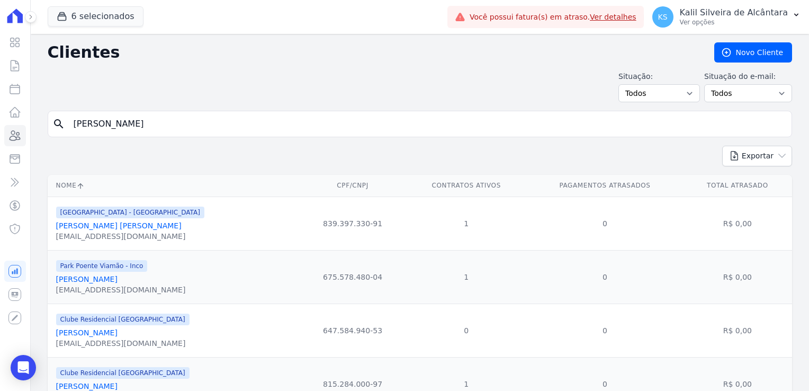
drag, startPoint x: 87, startPoint y: 119, endPoint x: -6, endPoint y: 114, distance: 93.4
click at [0, 114] on html "Visão Geral Contratos Parcelas Lotes Clientes Minha Carteira Transferências Cré…" at bounding box center [404, 195] width 809 height 391
type input "carlos"
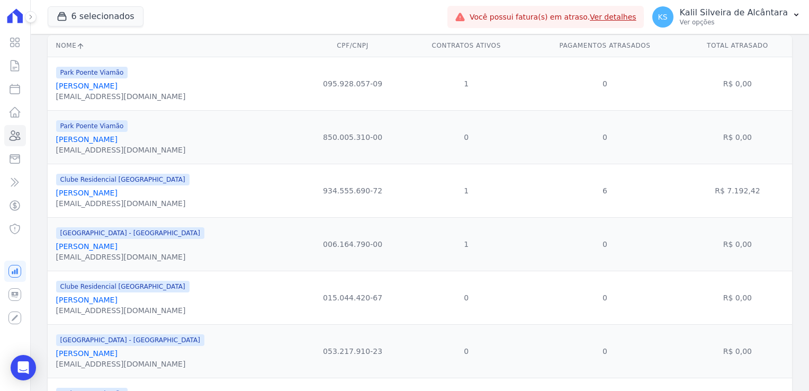
scroll to position [159, 0]
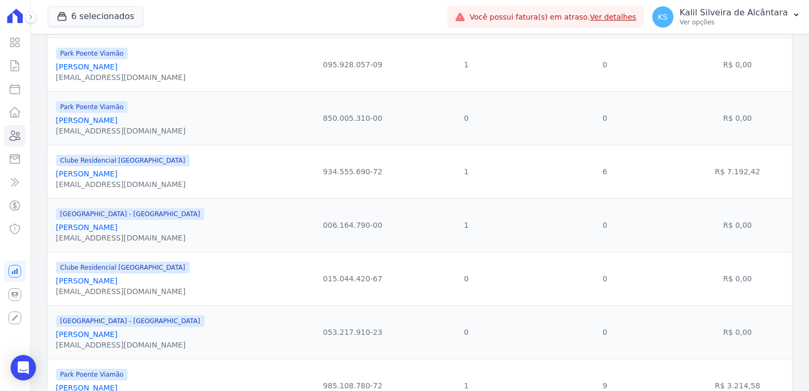
click at [118, 230] on link "Carlos Eron De Matos Farias" at bounding box center [86, 227] width 61 height 8
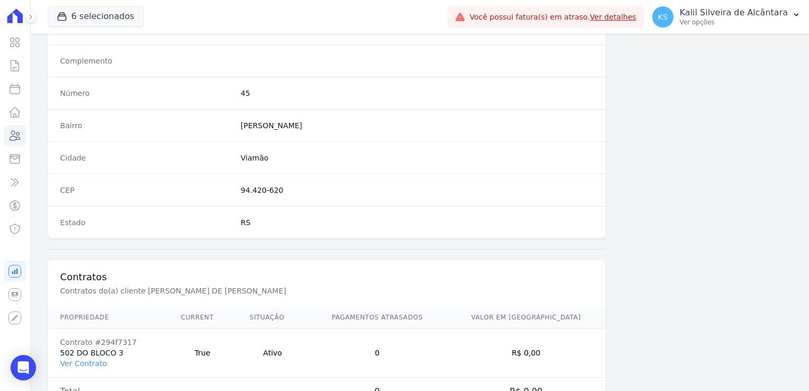
scroll to position [596, 0]
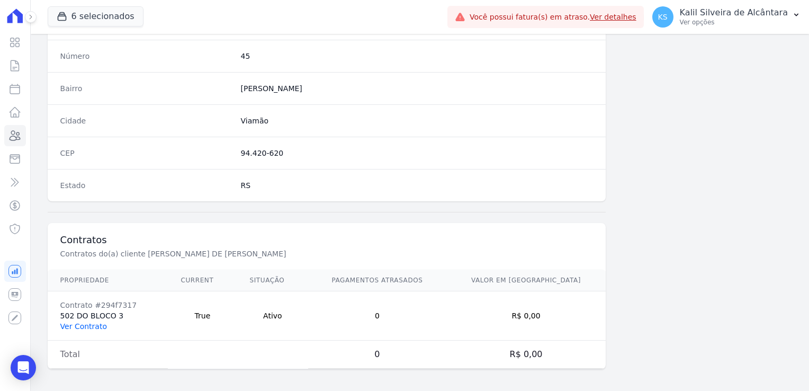
click at [84, 322] on link "Ver Contrato" at bounding box center [83, 326] width 47 height 8
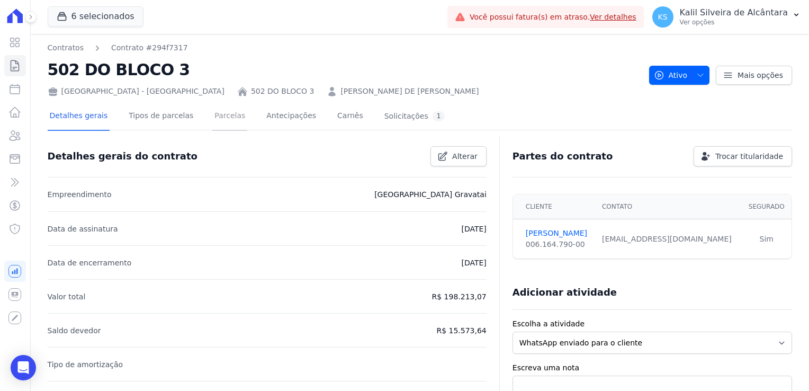
click at [220, 119] on link "Parcelas" at bounding box center [229, 117] width 35 height 28
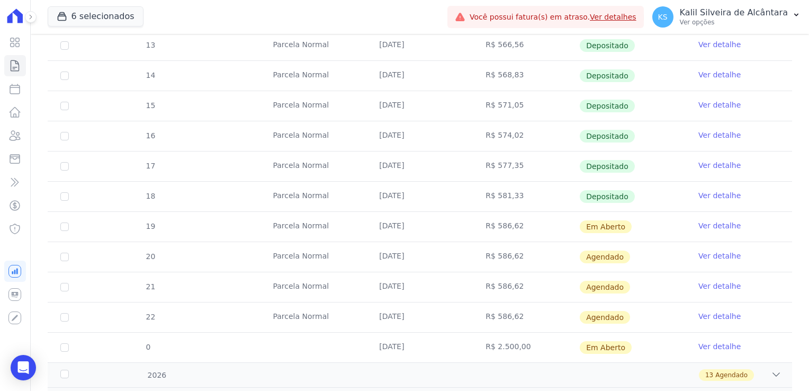
scroll to position [318, 0]
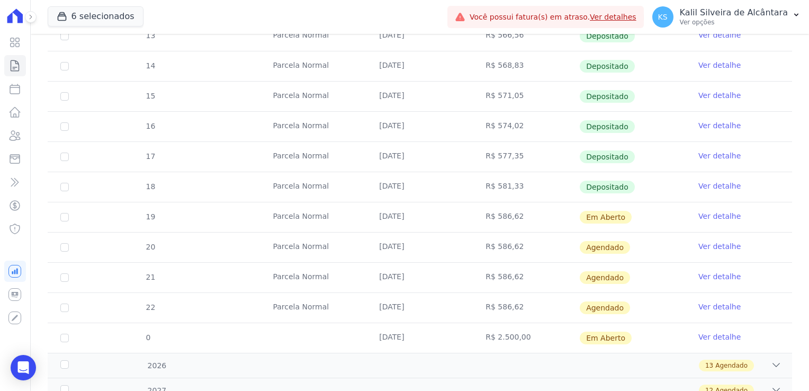
drag, startPoint x: 346, startPoint y: 331, endPoint x: 340, endPoint y: 330, distance: 7.0
click at [340, 330] on tr "0 25/12/2025 R$ 2.500,00 Em Aberto Ver detalhe" at bounding box center [420, 338] width 745 height 30
drag, startPoint x: 340, startPoint y: 330, endPoint x: 295, endPoint y: 336, distance: 45.6
click at [295, 336] on td at bounding box center [313, 338] width 106 height 30
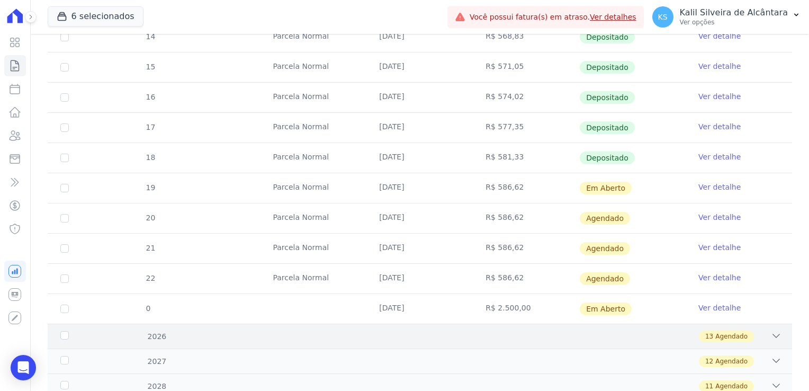
scroll to position [371, 0]
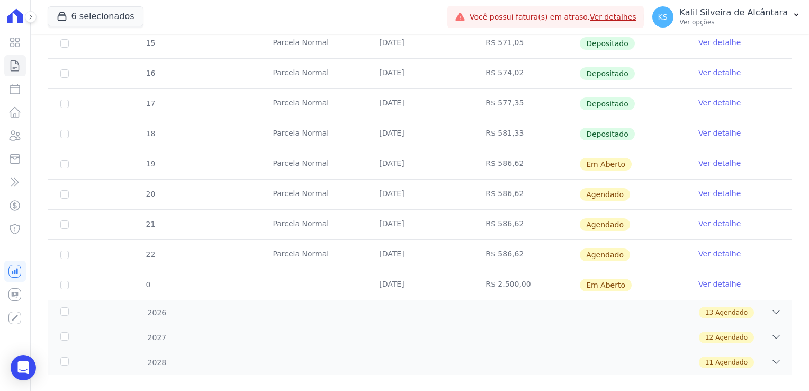
click at [428, 279] on td "[DATE]" at bounding box center [420, 285] width 106 height 30
drag, startPoint x: 516, startPoint y: 289, endPoint x: 494, endPoint y: 286, distance: 22.0
click at [494, 286] on td "R$ 2.500,00" at bounding box center [526, 285] width 106 height 30
drag, startPoint x: 494, startPoint y: 286, endPoint x: 453, endPoint y: 287, distance: 41.3
click at [453, 288] on td "[DATE]" at bounding box center [420, 285] width 106 height 30
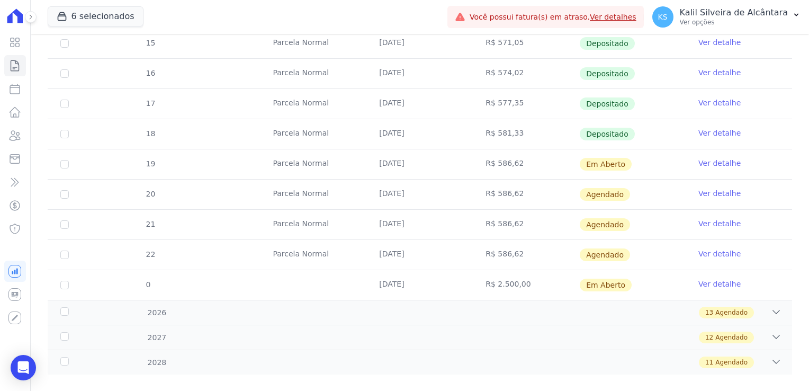
click at [716, 281] on link "Ver detalhe" at bounding box center [720, 284] width 42 height 11
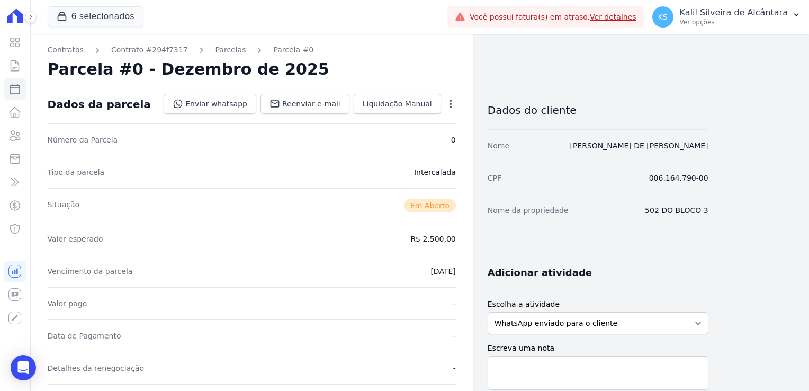
click at [447, 108] on icon "button" at bounding box center [451, 104] width 11 height 11
click at [451, 103] on icon "button" at bounding box center [451, 104] width 2 height 8
click at [216, 52] on link "Parcelas" at bounding box center [231, 49] width 31 height 11
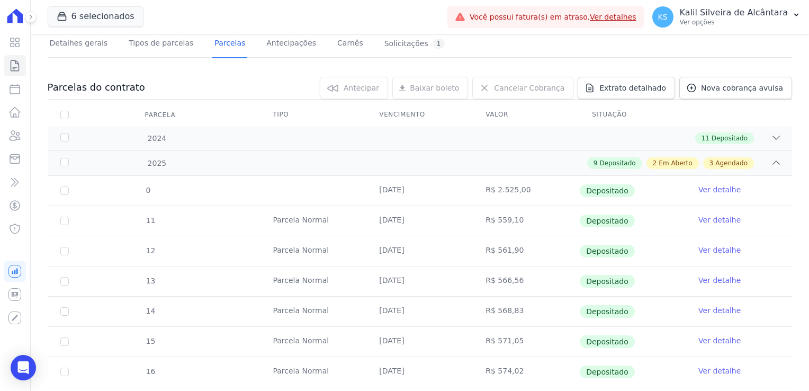
scroll to position [66, 0]
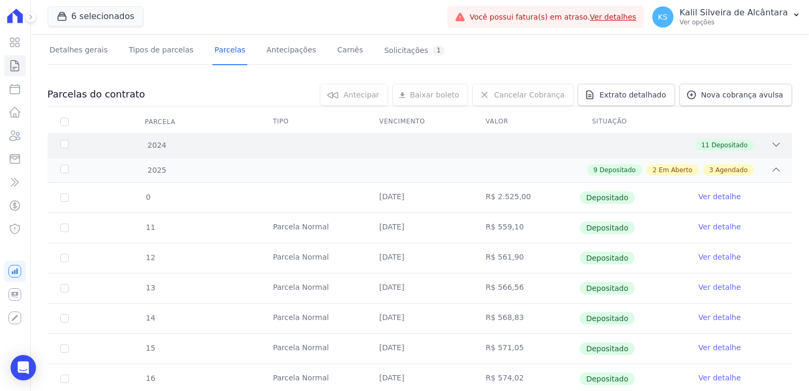
click at [740, 145] on div "11 Depositado" at bounding box center [725, 145] width 59 height 12
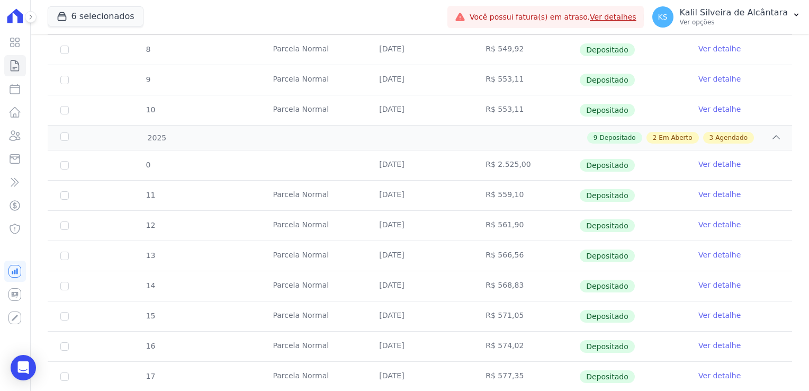
scroll to position [437, 0]
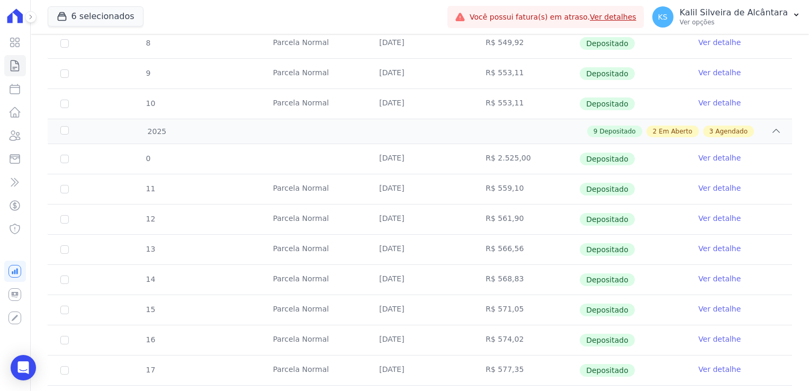
drag, startPoint x: 485, startPoint y: 157, endPoint x: 533, endPoint y: 152, distance: 48.5
click at [533, 152] on td "R$ 2.525,00" at bounding box center [526, 159] width 106 height 30
drag, startPoint x: 533, startPoint y: 152, endPoint x: 457, endPoint y: 157, distance: 76.5
click at [457, 157] on td "[DATE]" at bounding box center [420, 159] width 106 height 30
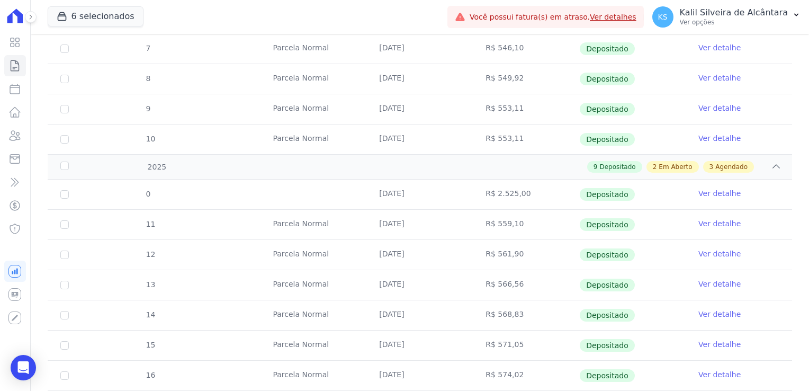
scroll to position [384, 0]
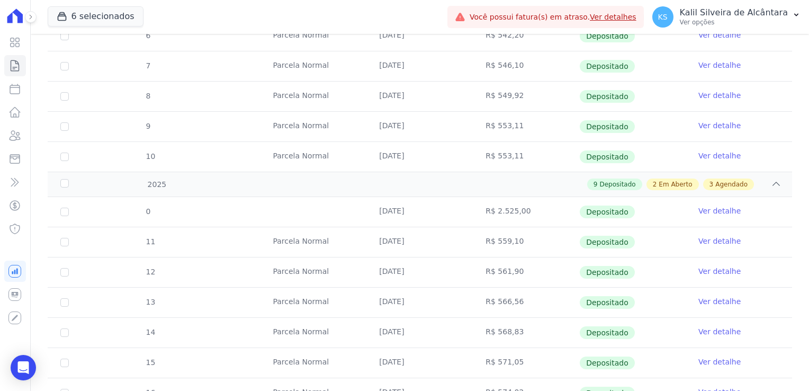
drag, startPoint x: 452, startPoint y: 156, endPoint x: 269, endPoint y: 160, distance: 183.9
click at [269, 160] on tr "10 Parcela Normal 10/12/2024 R$ 553,11 Depositado Ver detalhe" at bounding box center [420, 156] width 745 height 30
click at [445, 206] on td "[DATE]" at bounding box center [420, 212] width 106 height 30
drag, startPoint x: 500, startPoint y: 212, endPoint x: 534, endPoint y: 211, distance: 34.5
click at [534, 211] on tr "0 10/01/2025 R$ 2.525,00 Depositado Ver detalhe" at bounding box center [420, 212] width 745 height 30
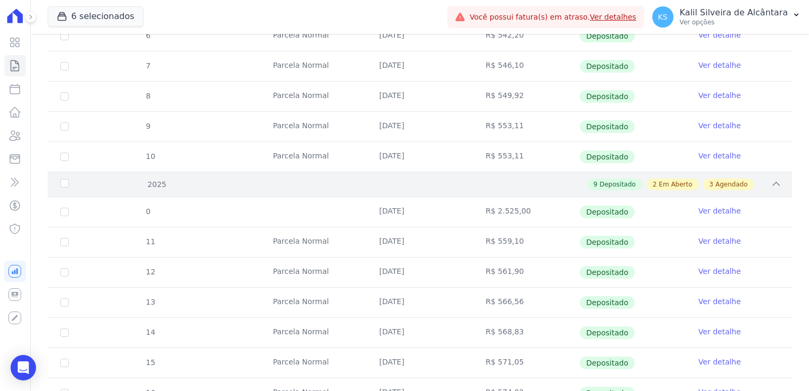
click at [415, 186] on div "9 Depositado 2 Em Aberto 3 Agendado" at bounding box center [456, 185] width 651 height 12
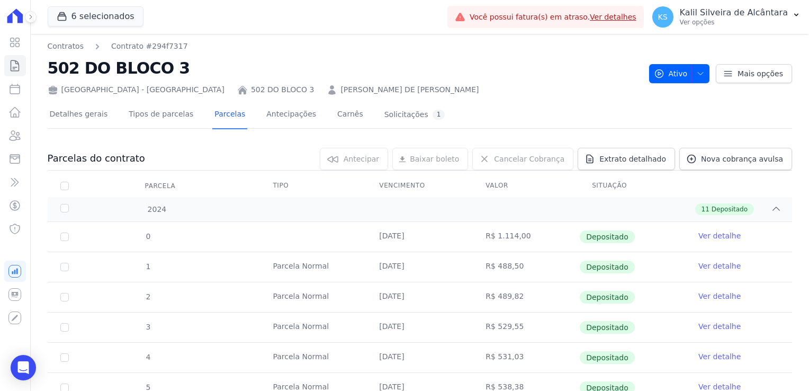
scroll to position [0, 0]
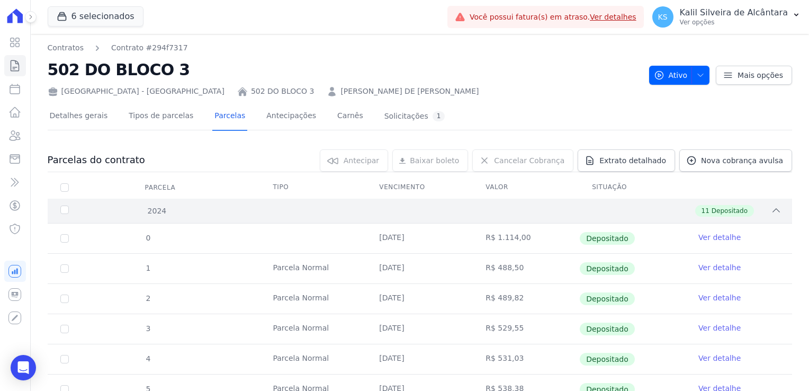
click at [393, 210] on div "11 Depositado" at bounding box center [456, 211] width 651 height 12
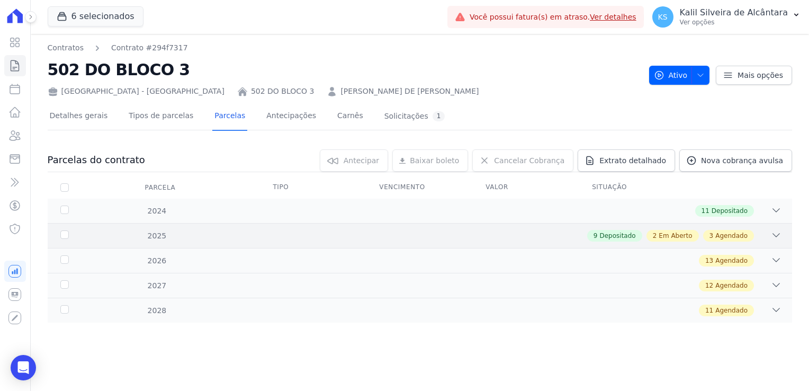
click at [335, 239] on div "9 Depositado 2 Em Aberto 3 Agendado" at bounding box center [456, 236] width 651 height 12
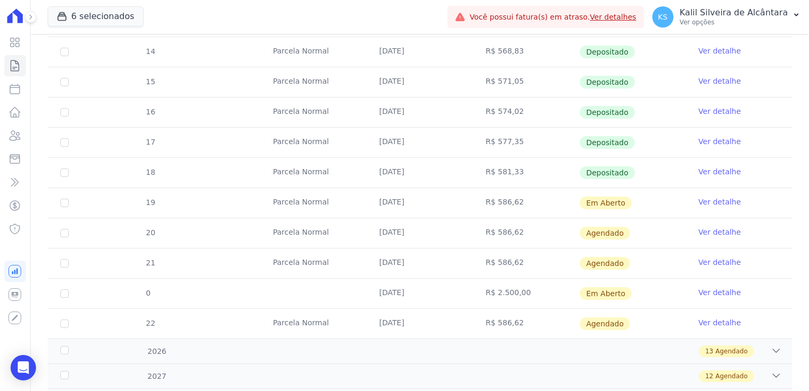
scroll to position [384, 0]
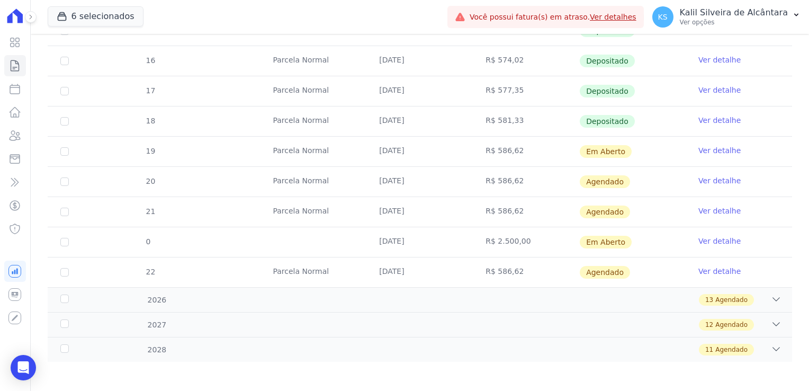
drag, startPoint x: 369, startPoint y: 239, endPoint x: 440, endPoint y: 235, distance: 70.6
click at [440, 235] on td "25/12/2025" at bounding box center [420, 242] width 106 height 30
drag, startPoint x: 440, startPoint y: 235, endPoint x: 354, endPoint y: 236, distance: 85.8
click at [354, 236] on td at bounding box center [313, 242] width 106 height 30
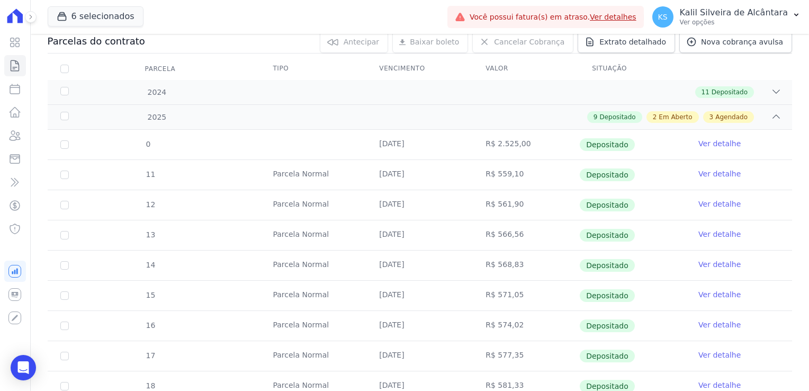
scroll to position [119, 0]
click at [718, 141] on link "Ver detalhe" at bounding box center [720, 143] width 42 height 11
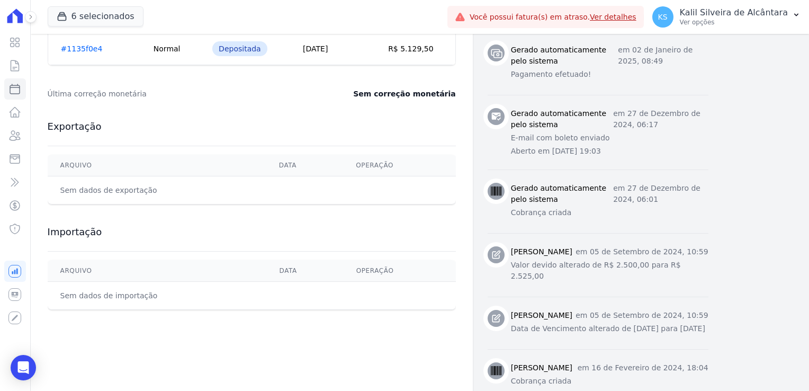
scroll to position [530, 0]
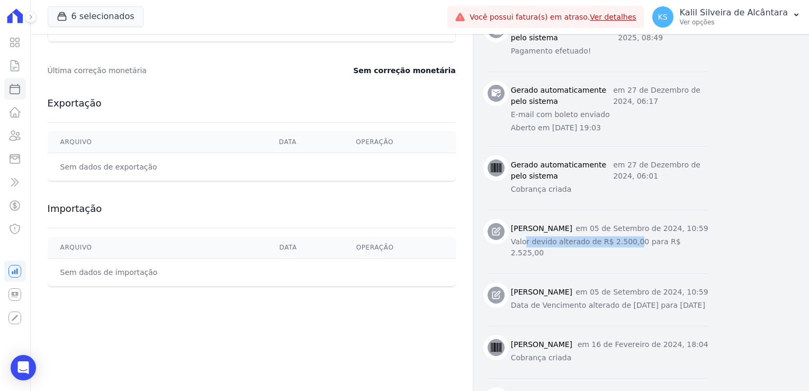
drag, startPoint x: 526, startPoint y: 252, endPoint x: 625, endPoint y: 253, distance: 99.6
click at [625, 253] on p "Valor devido alterado de R$ 2.500,00 para R$ 2.525,00" at bounding box center [610, 247] width 198 height 22
drag, startPoint x: 625, startPoint y: 253, endPoint x: 599, endPoint y: 304, distance: 56.9
click at [573, 298] on h3 "Katriny Kauany Amaral dos Santos" at bounding box center [541, 292] width 61 height 11
drag, startPoint x: 574, startPoint y: 317, endPoint x: 612, endPoint y: 317, distance: 38.1
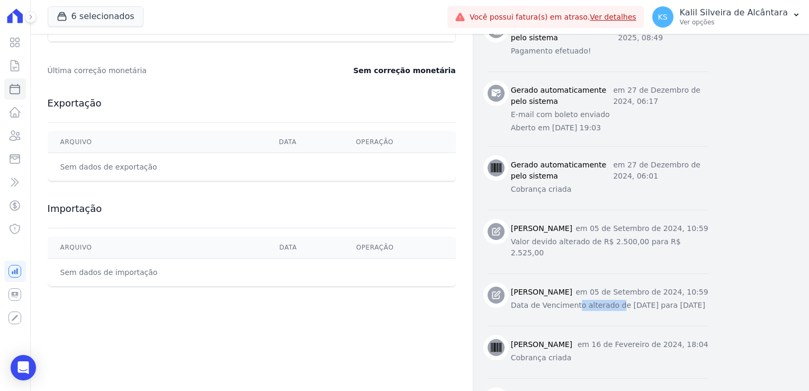
click at [612, 311] on p "Data de Vencimento alterado de 25/12/2024 para 10/01/2025" at bounding box center [610, 305] width 198 height 11
drag, startPoint x: 612, startPoint y: 317, endPoint x: 670, endPoint y: 325, distance: 57.8
click at [670, 311] on p "Data de Vencimento alterado de 25/12/2024 para 10/01/2025" at bounding box center [610, 305] width 198 height 11
drag, startPoint x: 636, startPoint y: 288, endPoint x: 672, endPoint y: 296, distance: 36.8
click at [672, 296] on p "em 05 de Setembro de 2024, 10:59" at bounding box center [642, 292] width 132 height 11
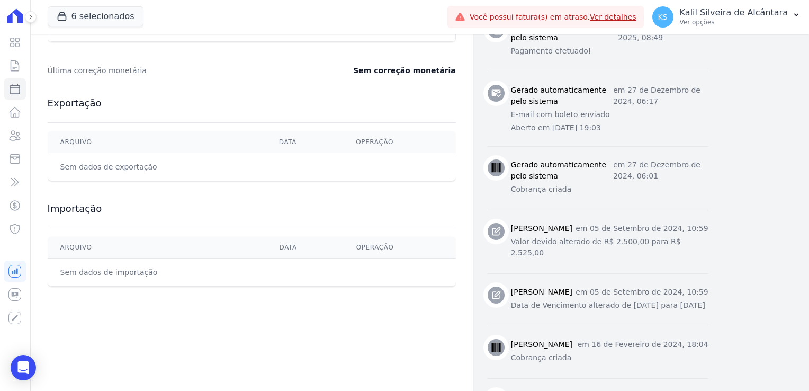
drag, startPoint x: 672, startPoint y: 296, endPoint x: 617, endPoint y: 320, distance: 60.5
click at [617, 311] on p "Data de Vencimento alterado de 25/12/2024 para 10/01/2025" at bounding box center [610, 305] width 198 height 11
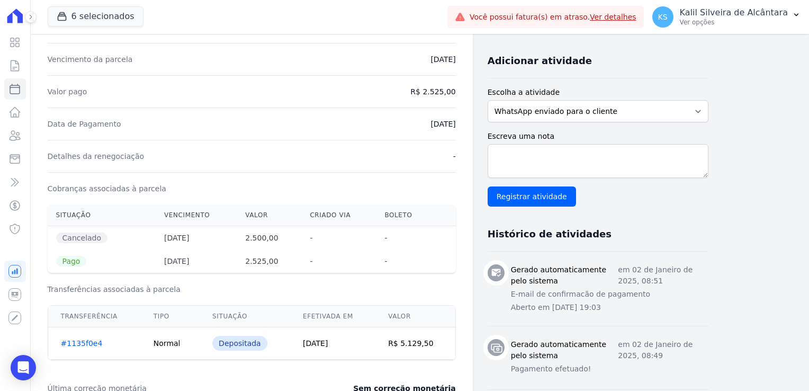
scroll to position [0, 0]
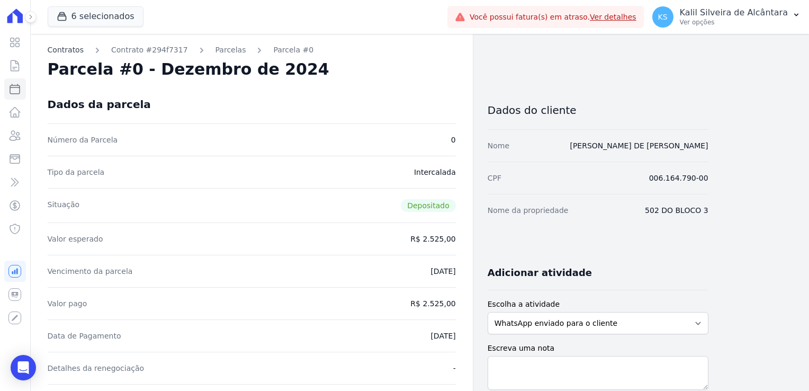
click at [72, 49] on link "Contratos" at bounding box center [66, 49] width 36 height 11
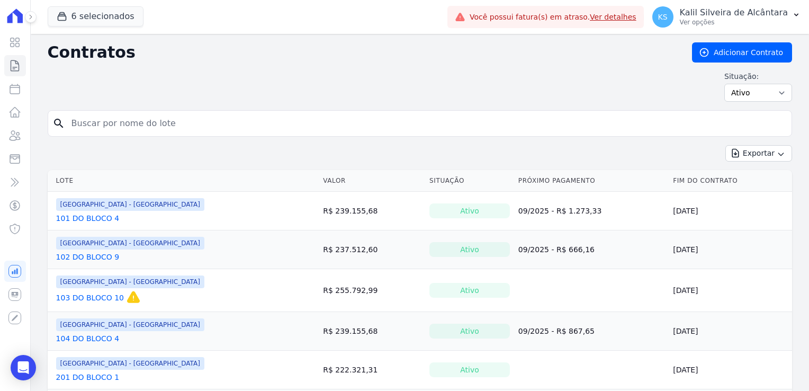
click at [235, 132] on input "search" at bounding box center [426, 123] width 723 height 21
type input "s"
click at [6, 137] on link "Clientes" at bounding box center [15, 135] width 22 height 21
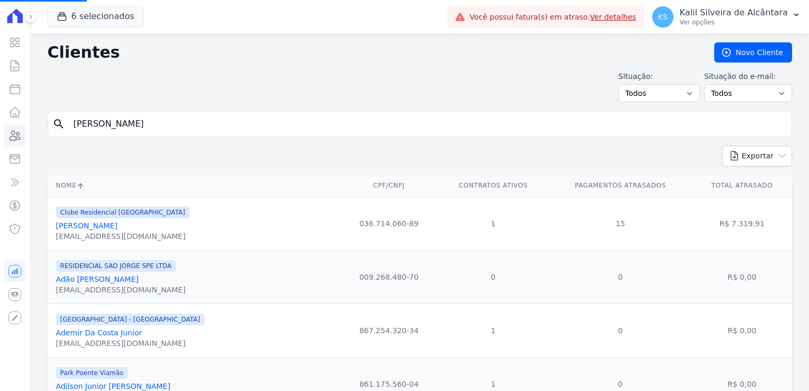
drag, startPoint x: 82, startPoint y: 130, endPoint x: 26, endPoint y: 123, distance: 56.1
click at [28, 123] on div "Visão Geral Contratos Parcelas Lotes Clientes Minha Carteira Transferências Cré…" at bounding box center [404, 195] width 809 height 391
type input "S"
click at [88, 117] on input "search" at bounding box center [427, 123] width 720 height 21
type input "SAMANTA"
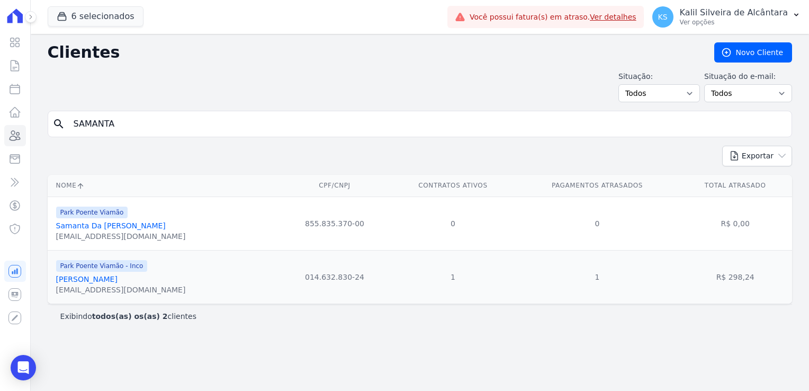
click at [113, 281] on link "Samanta Vieira Costa" at bounding box center [86, 279] width 61 height 8
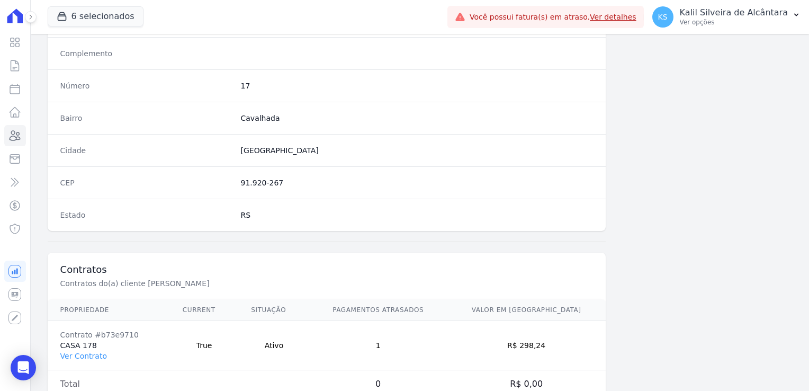
scroll to position [596, 0]
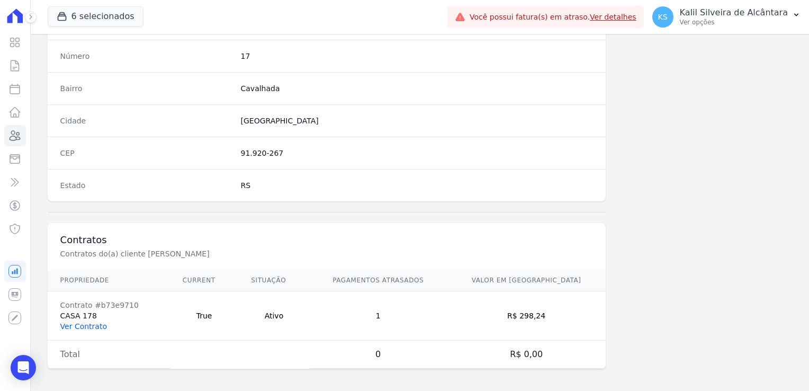
click at [91, 327] on link "Ver Contrato" at bounding box center [83, 326] width 47 height 8
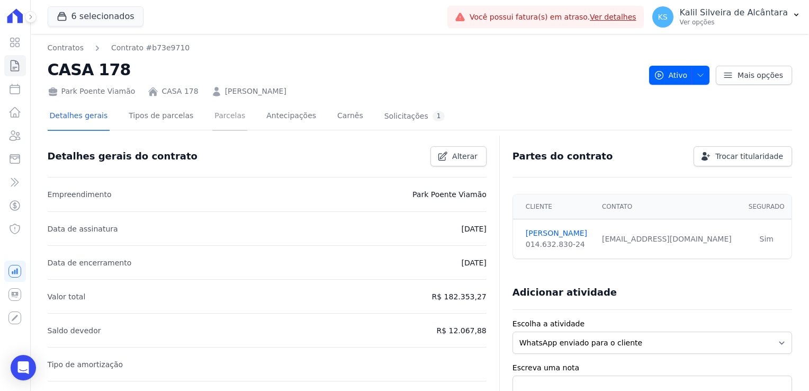
click at [221, 119] on link "Parcelas" at bounding box center [229, 117] width 35 height 28
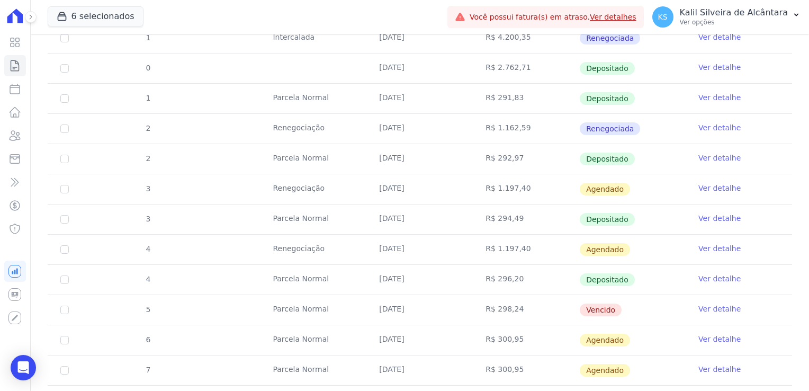
scroll to position [424, 0]
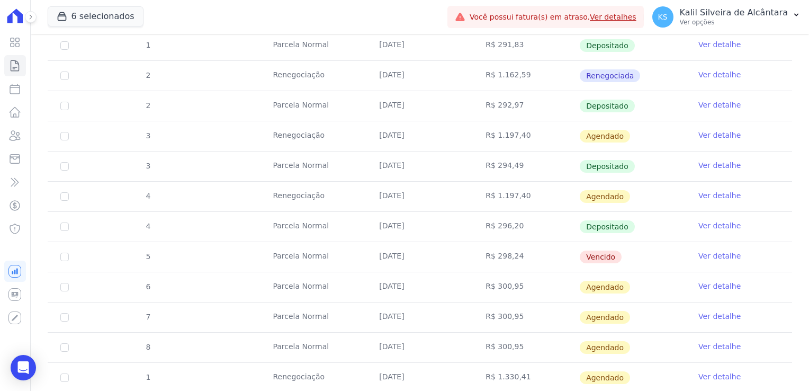
drag, startPoint x: 395, startPoint y: 253, endPoint x: 413, endPoint y: 253, distance: 18.5
click at [413, 253] on td "25/08/2025" at bounding box center [420, 257] width 106 height 30
drag, startPoint x: 413, startPoint y: 253, endPoint x: 370, endPoint y: 253, distance: 42.9
click at [370, 253] on td "25/08/2025" at bounding box center [420, 257] width 106 height 30
click at [61, 255] on input "checkbox" at bounding box center [64, 257] width 8 height 8
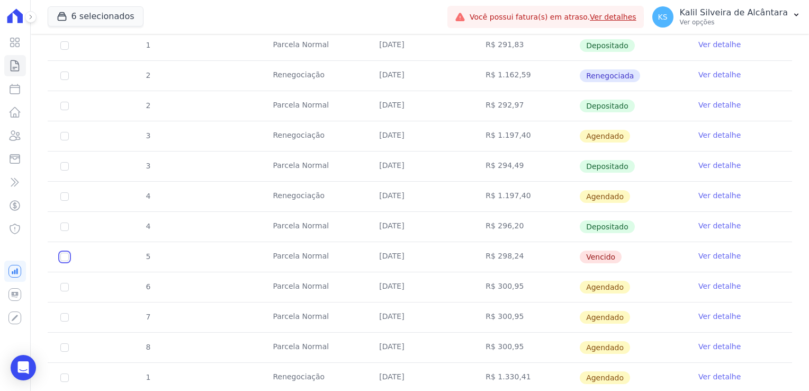
checkbox input "true"
drag, startPoint x: 252, startPoint y: 255, endPoint x: 440, endPoint y: 257, distance: 188.1
click at [440, 257] on tr "5 Parcela Normal 25/08/2025 R$ 298,24 Vencido Ver detalhe" at bounding box center [420, 257] width 745 height 30
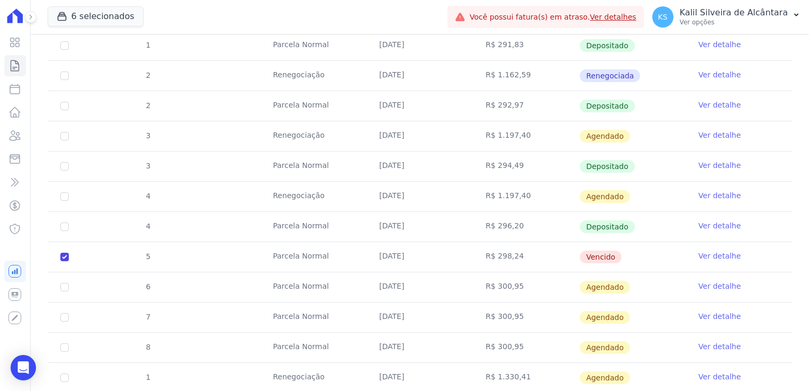
drag, startPoint x: 440, startPoint y: 257, endPoint x: 528, endPoint y: 250, distance: 88.8
click at [528, 250] on td "R$ 298,24" at bounding box center [526, 257] width 106 height 30
drag, startPoint x: 608, startPoint y: 259, endPoint x: 576, endPoint y: 249, distance: 33.3
click at [580, 249] on td "Vencido" at bounding box center [633, 257] width 106 height 30
drag, startPoint x: 576, startPoint y: 249, endPoint x: 476, endPoint y: 261, distance: 101.3
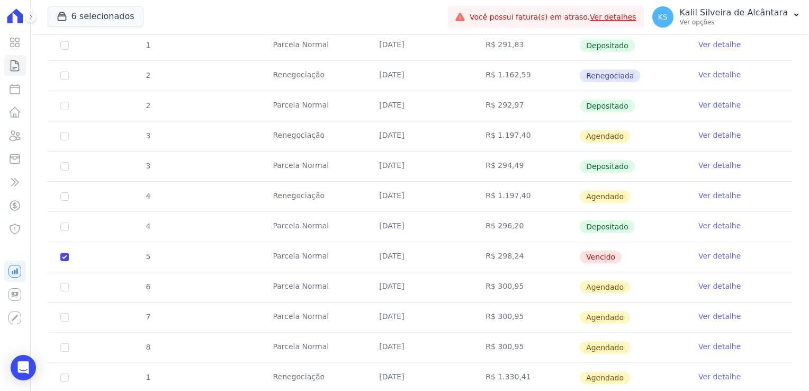
click at [525, 263] on td "R$ 298,24" at bounding box center [526, 257] width 106 height 30
drag, startPoint x: 240, startPoint y: 257, endPoint x: 538, endPoint y: 252, distance: 297.8
click at [538, 252] on tr "5 Parcela Normal 25/08/2025 R$ 298,24 Vencido Ver detalhe" at bounding box center [420, 257] width 745 height 30
click at [270, 258] on td "Parcela Normal" at bounding box center [313, 257] width 106 height 30
drag, startPoint x: 625, startPoint y: 256, endPoint x: 140, endPoint y: 253, distance: 484.7
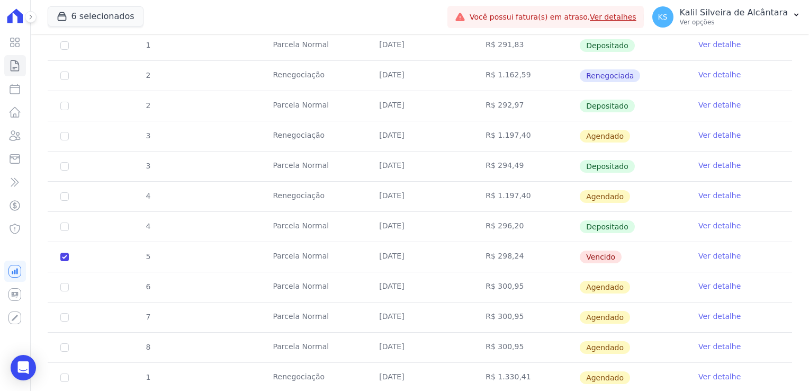
click at [140, 253] on tr "5 Parcela Normal 25/08/2025 R$ 298,24 Vencido Ver detalhe" at bounding box center [420, 257] width 745 height 30
drag, startPoint x: 140, startPoint y: 253, endPoint x: 239, endPoint y: 254, distance: 98.5
click at [239, 254] on tr "5 Parcela Normal 25/08/2025 R$ 298,24 Vencido Ver detalhe" at bounding box center [420, 257] width 745 height 30
click at [262, 256] on td "Parcela Normal" at bounding box center [313, 257] width 106 height 30
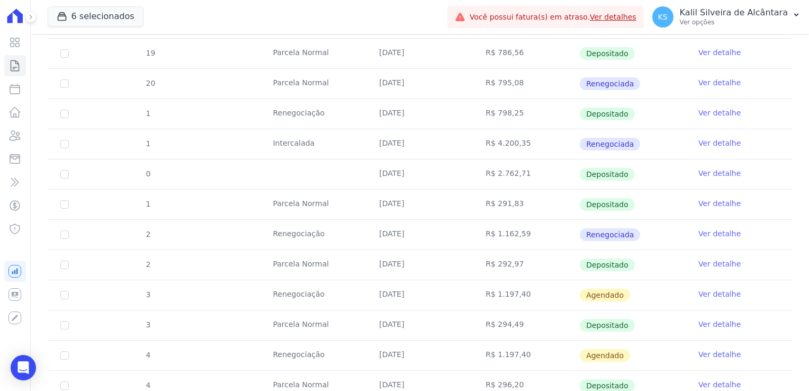
scroll to position [0, 0]
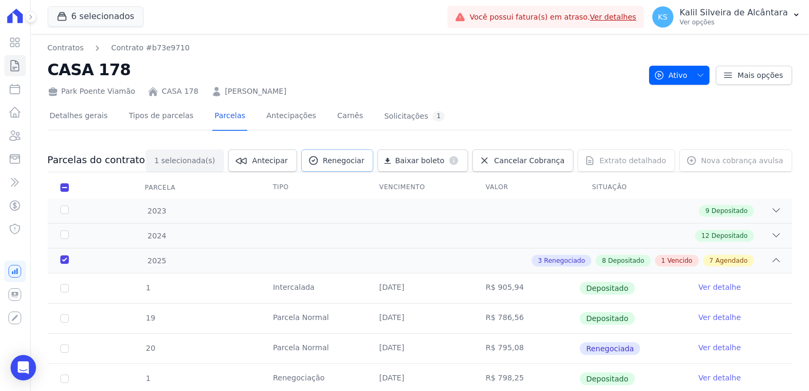
click at [363, 158] on span "Renegociar" at bounding box center [344, 160] width 42 height 11
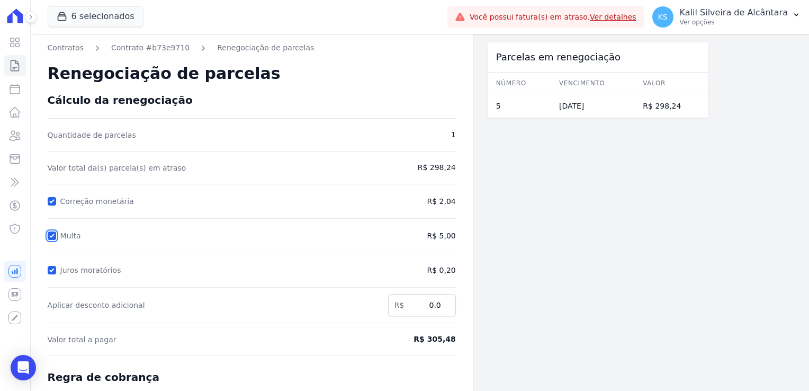
drag, startPoint x: 52, startPoint y: 233, endPoint x: 55, endPoint y: 260, distance: 26.7
click at [53, 234] on input "Multa" at bounding box center [52, 236] width 8 height 8
checkbox input "false"
click at [56, 275] on div "Juros moratórios" at bounding box center [200, 270] width 304 height 13
click at [51, 266] on input "Juros moratórios" at bounding box center [52, 270] width 8 height 8
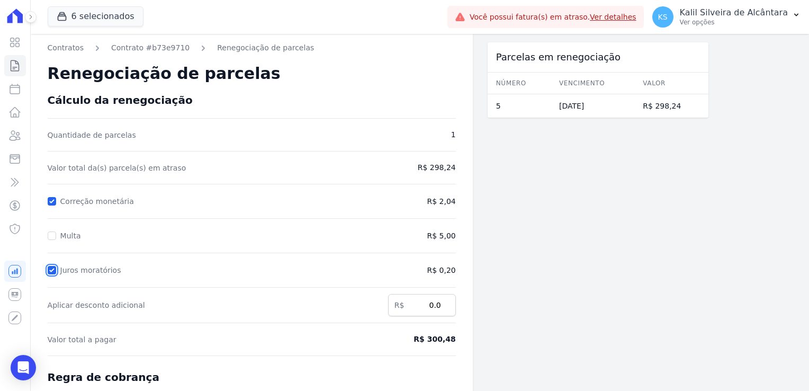
checkbox input "false"
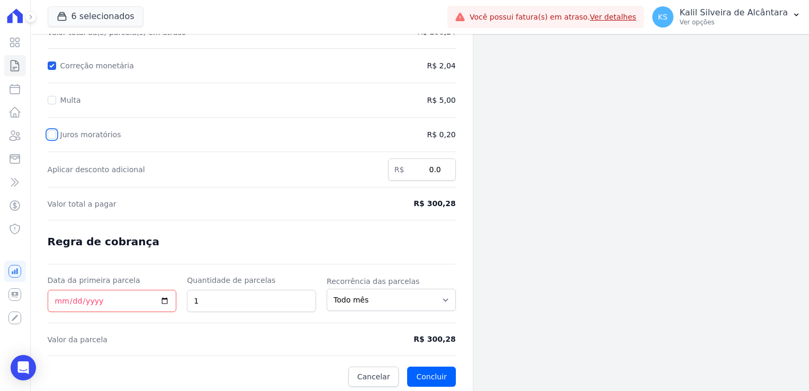
scroll to position [137, 0]
click at [58, 298] on input "Data da primeira parcela" at bounding box center [112, 299] width 129 height 22
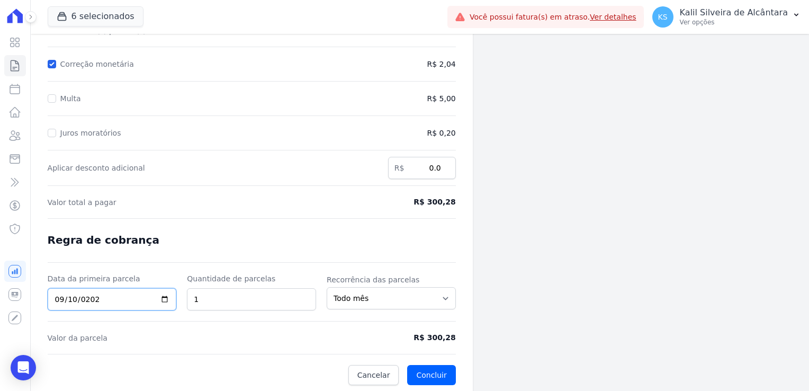
type input "2025-09-10"
click at [259, 327] on form "Cálculo da renegociação Quantidade de parcelas 1 Valor total da(s) parcela(s) e…" at bounding box center [252, 171] width 408 height 429
click at [436, 375] on button "Concluir" at bounding box center [431, 375] width 48 height 20
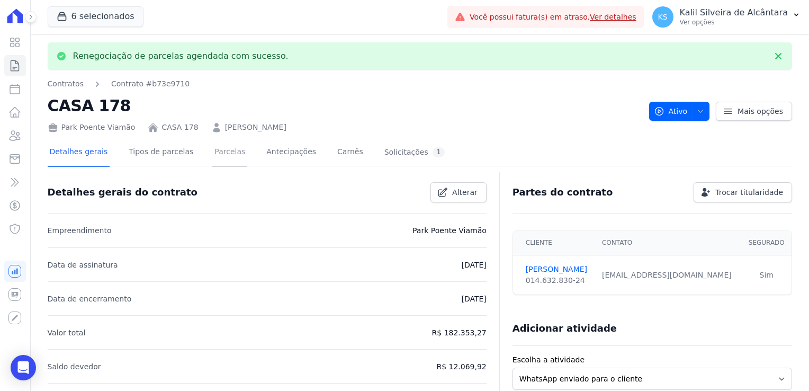
click at [212, 157] on link "Parcelas" at bounding box center [229, 153] width 35 height 28
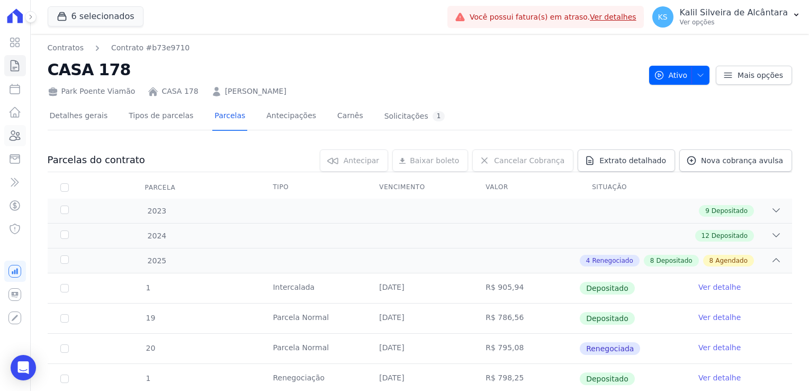
click at [14, 139] on icon at bounding box center [14, 135] width 13 height 13
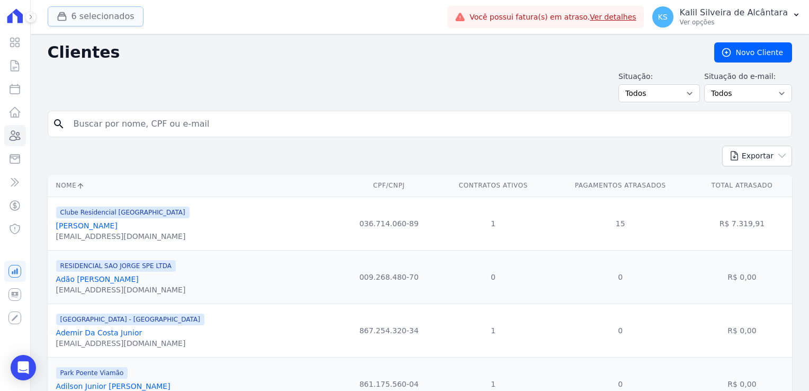
click at [91, 17] on button "6 selecionados" at bounding box center [96, 16] width 96 height 20
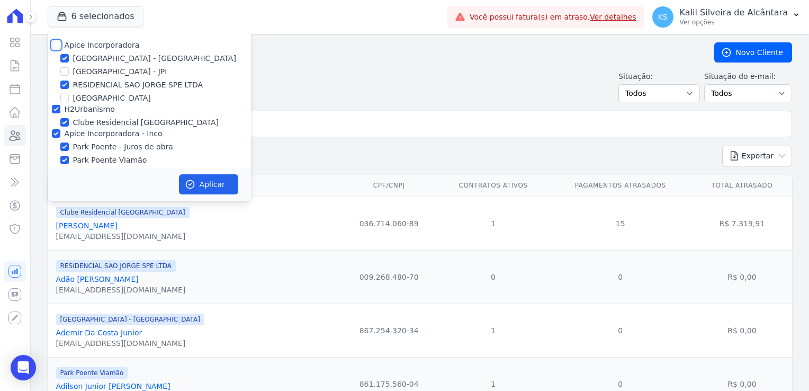
click at [55, 45] on input "Apice Incorporadora" at bounding box center [56, 45] width 8 height 8
checkbox input "true"
click at [55, 45] on input "Apice Incorporadora" at bounding box center [56, 45] width 8 height 8
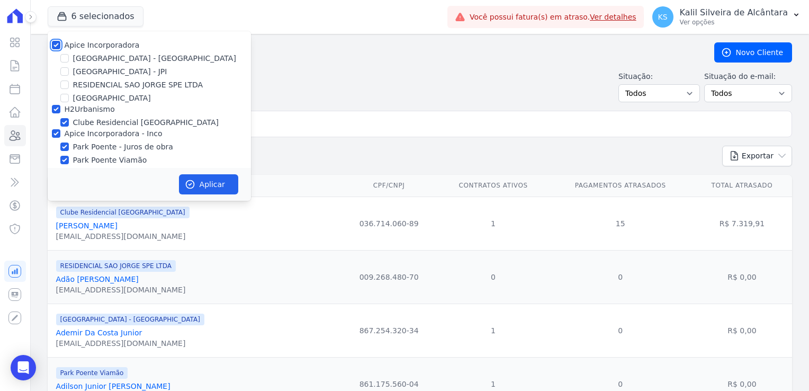
checkbox input "false"
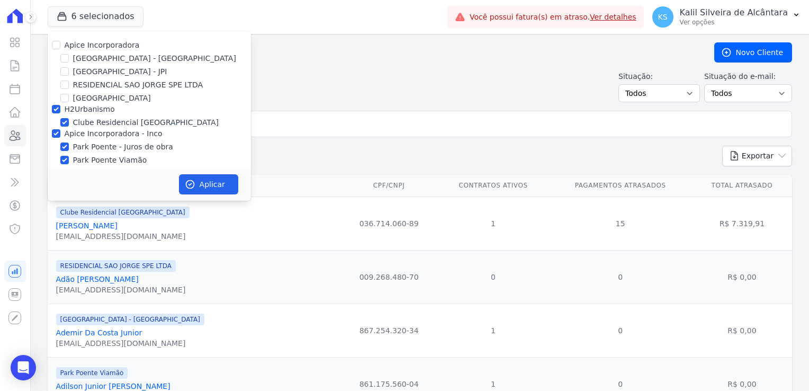
click at [59, 113] on div at bounding box center [56, 109] width 8 height 11
click at [59, 137] on div at bounding box center [56, 133] width 8 height 11
click at [55, 133] on input "Apice Incorporadora - Inco" at bounding box center [56, 133] width 8 height 8
checkbox input "false"
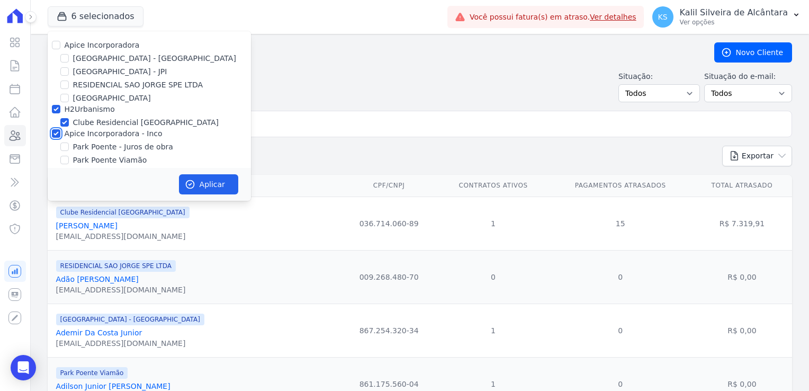
checkbox input "false"
click at [57, 109] on input "H2Urbanismo" at bounding box center [56, 109] width 8 height 8
checkbox input "false"
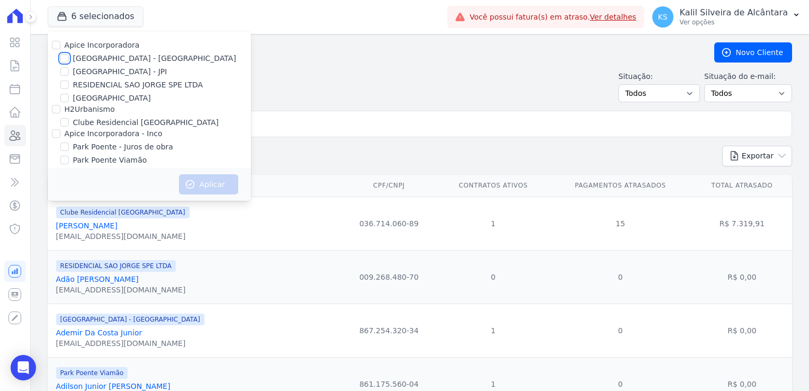
click at [66, 60] on input "[GEOGRAPHIC_DATA] - [GEOGRAPHIC_DATA]" at bounding box center [64, 58] width 8 height 8
checkbox input "true"
click at [57, 46] on input "Apice Incorporadora" at bounding box center [56, 45] width 8 height 8
checkbox input "true"
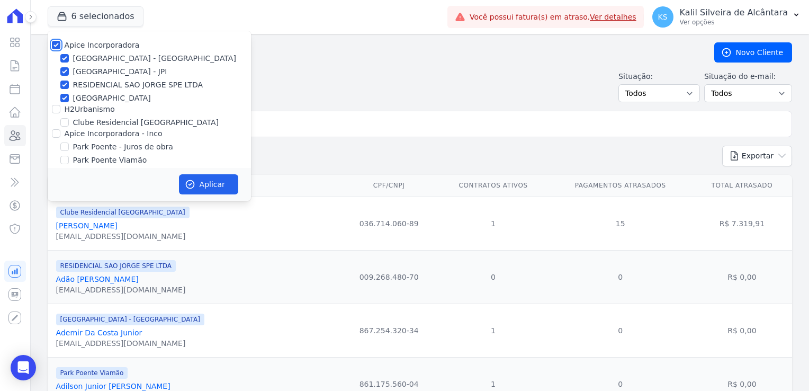
checkbox input "true"
click at [64, 69] on input "[GEOGRAPHIC_DATA] - JPI" at bounding box center [64, 71] width 8 height 8
checkbox input "false"
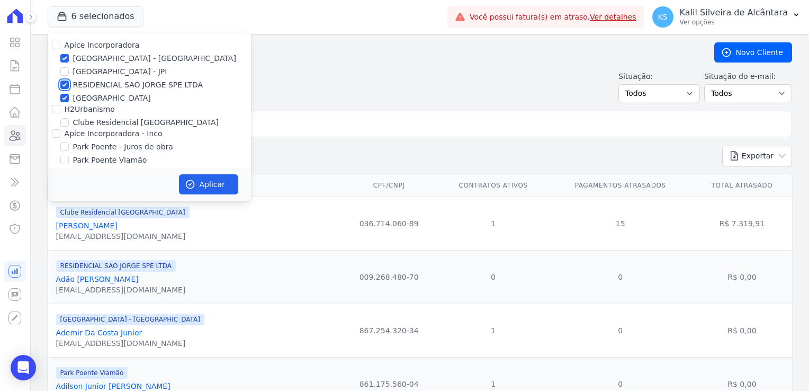
click at [66, 85] on input "RESIDENCIAL SAO JORGE SPE LTDA" at bounding box center [64, 85] width 8 height 8
checkbox input "false"
click at [66, 99] on input "[PERSON_NAME][GEOGRAPHIC_DATA]" at bounding box center [64, 98] width 8 height 8
checkbox input "false"
click at [199, 190] on button "Aplicar" at bounding box center [208, 184] width 59 height 20
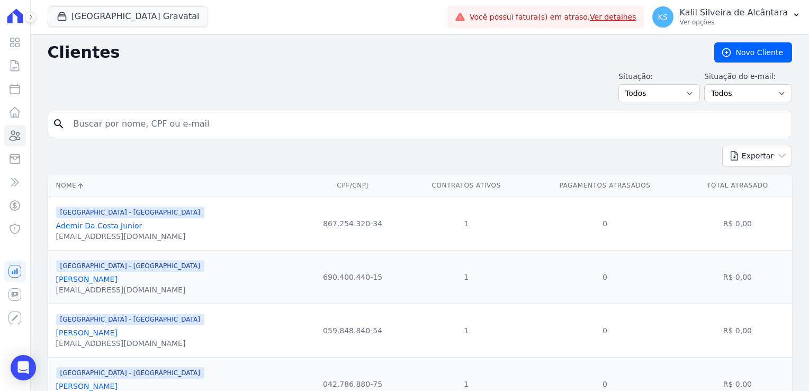
click at [102, 127] on input "search" at bounding box center [427, 123] width 720 height 21
type input "andressa"
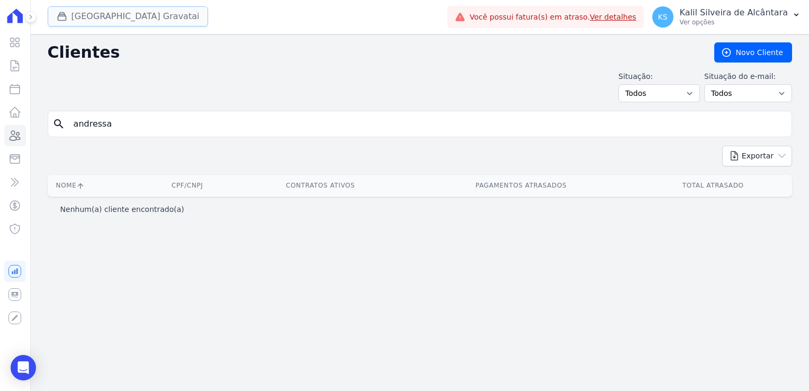
click at [87, 12] on button "[GEOGRAPHIC_DATA] Gravatai" at bounding box center [128, 16] width 161 height 20
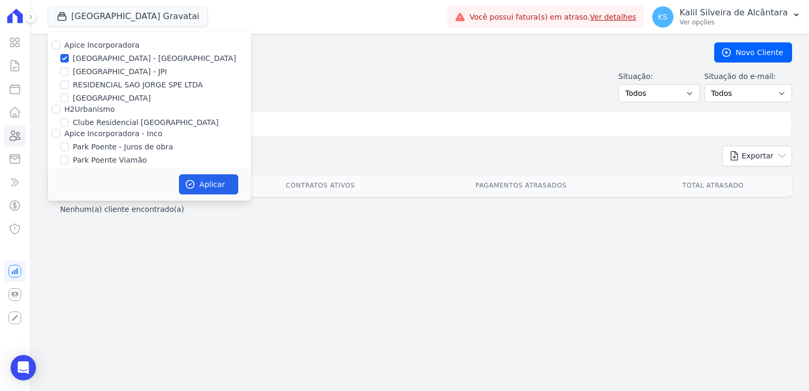
click at [59, 114] on div "H2Urbanismo" at bounding box center [149, 109] width 203 height 11
drag, startPoint x: 58, startPoint y: 111, endPoint x: 55, endPoint y: 124, distance: 13.0
click at [57, 117] on div "Apice Incorporadora Arty Park - Gravatai Arty Park - JPI RESIDENCIAL SAO JORGE …" at bounding box center [149, 109] width 203 height 156
click at [57, 114] on div "H2Urbanismo" at bounding box center [149, 109] width 203 height 11
click at [57, 110] on input "H2Urbanismo" at bounding box center [56, 109] width 8 height 8
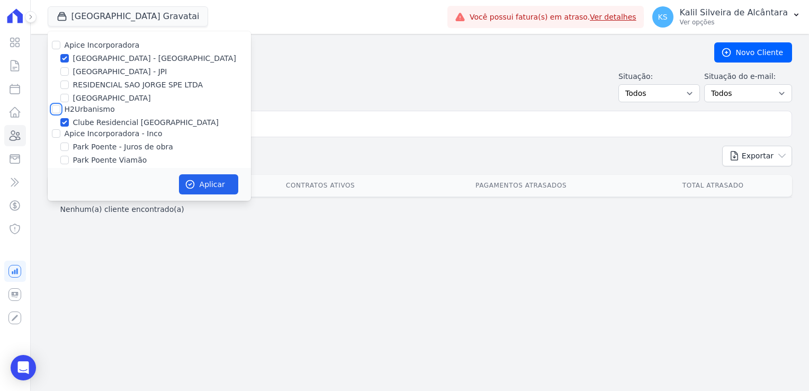
checkbox input "true"
click at [52, 137] on input "Apice Incorporadora - Inco" at bounding box center [56, 133] width 8 height 8
checkbox input "true"
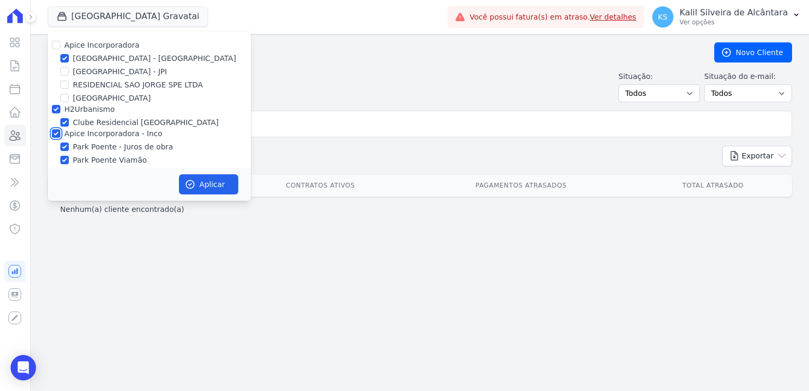
checkbox input "true"
click at [229, 183] on button "Aplicar" at bounding box center [208, 184] width 59 height 20
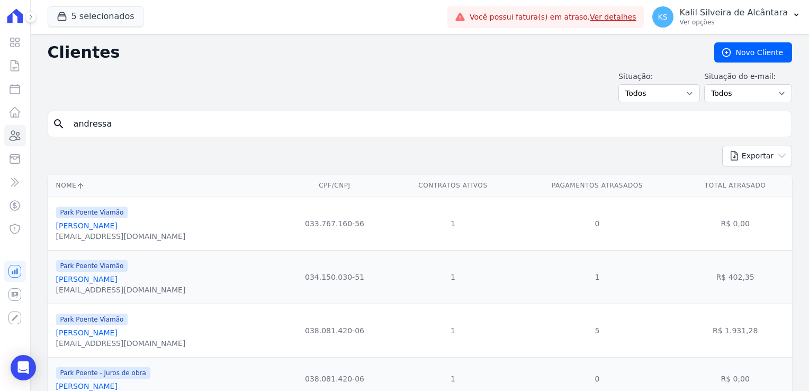
click at [153, 124] on input "andressa" at bounding box center [427, 123] width 720 height 21
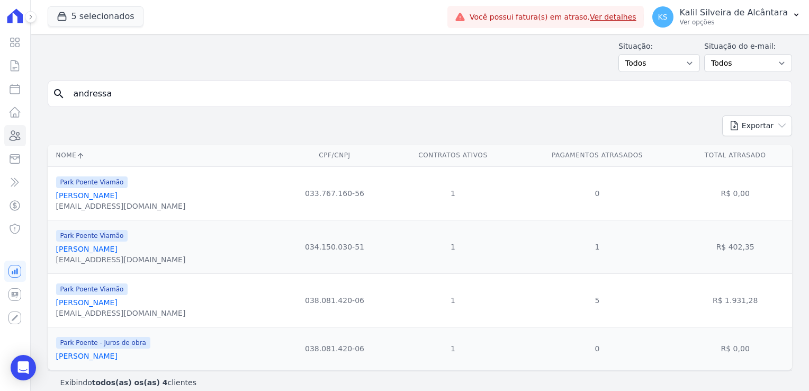
scroll to position [42, 0]
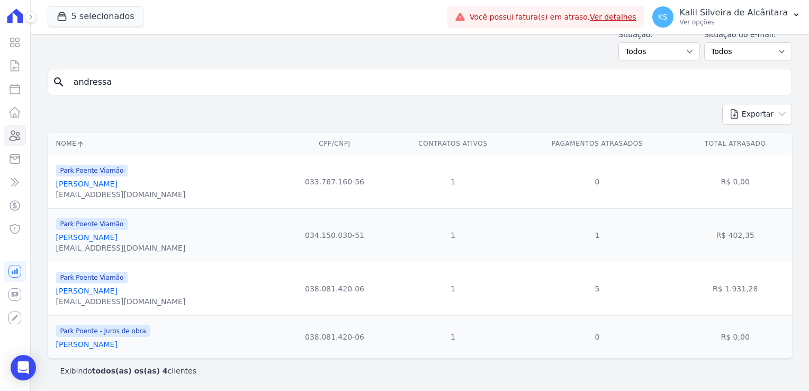
click at [118, 292] on link "Andressa Santos Rodrigues" at bounding box center [86, 291] width 61 height 8
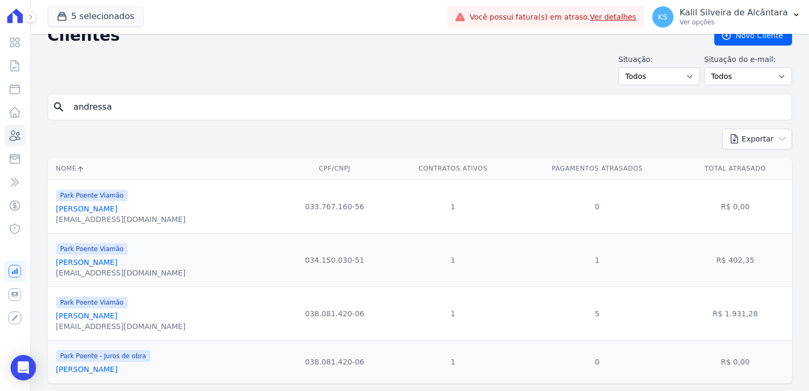
scroll to position [42, 0]
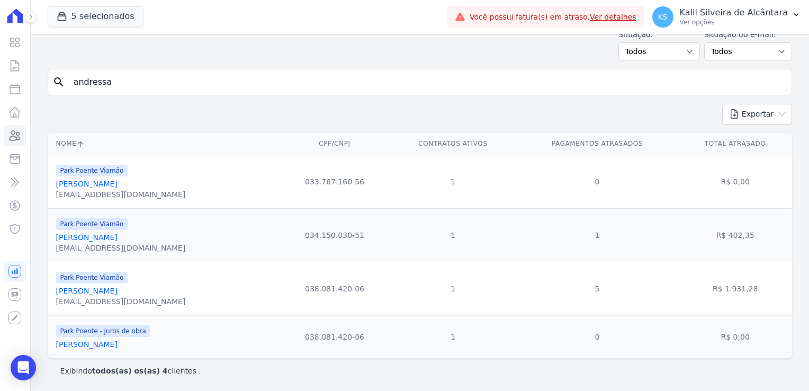
click at [105, 293] on link "Andressa Santos Rodrigues" at bounding box center [86, 291] width 61 height 8
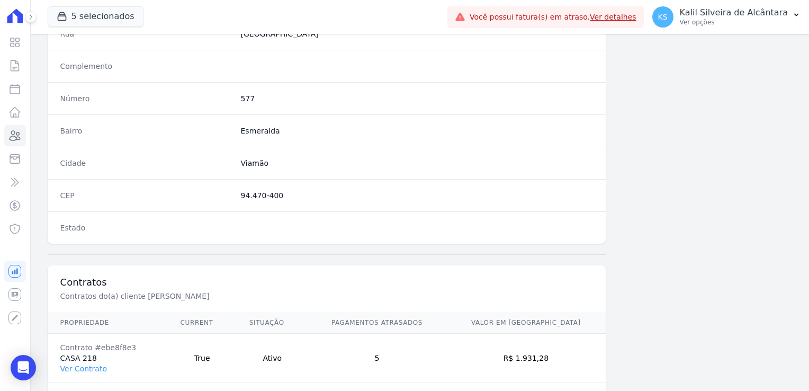
scroll to position [596, 0]
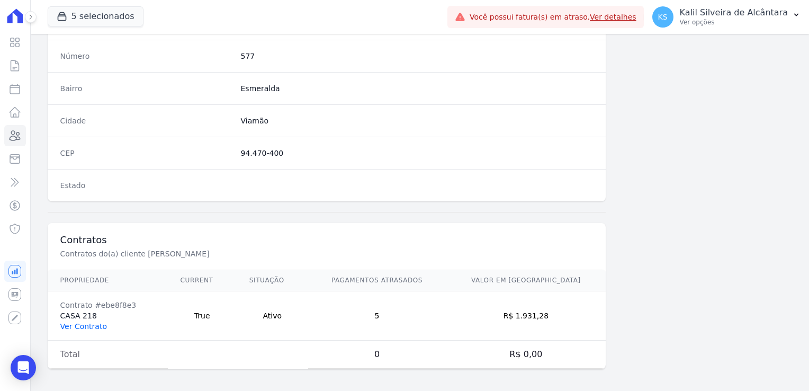
click at [95, 323] on link "Ver Contrato" at bounding box center [83, 326] width 47 height 8
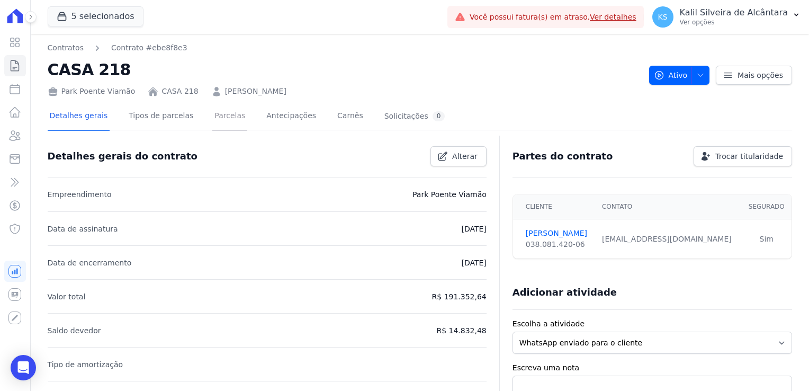
click at [217, 120] on link "Parcelas" at bounding box center [229, 117] width 35 height 28
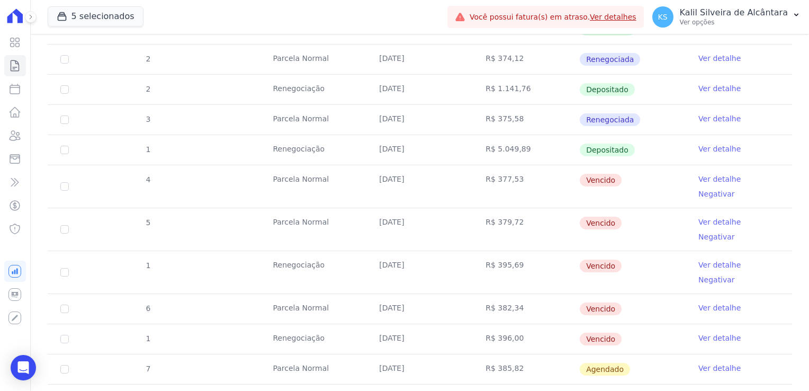
scroll to position [477, 0]
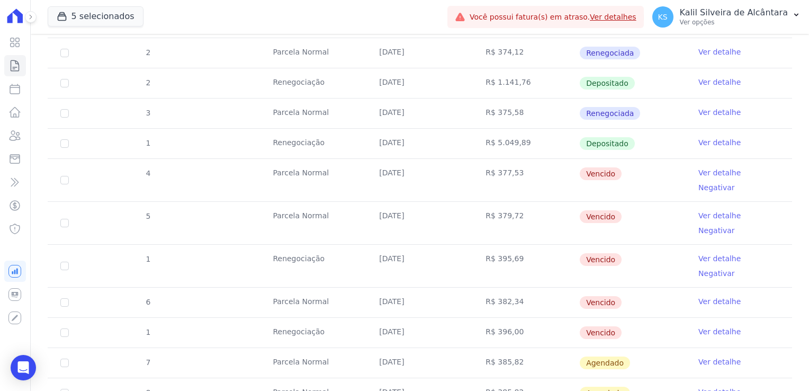
drag, startPoint x: 515, startPoint y: 295, endPoint x: 470, endPoint y: 293, distance: 45.0
click at [473, 318] on td "R$ 396,00" at bounding box center [526, 333] width 106 height 30
drag, startPoint x: 368, startPoint y: 293, endPoint x: 415, endPoint y: 293, distance: 47.2
click at [415, 318] on td "26/08/2025" at bounding box center [420, 333] width 106 height 30
drag, startPoint x: 624, startPoint y: 259, endPoint x: 474, endPoint y: 174, distance: 172.9
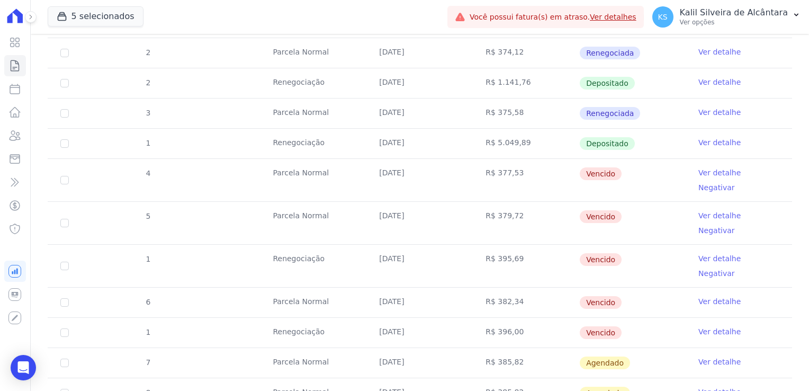
click at [474, 174] on tbody "16 Parcela Normal 08/02/2025 R$ 1.389,17 Pago por fora Ver detalhe 19 Parcela N…" at bounding box center [420, 133] width 745 height 672
drag, startPoint x: 474, startPoint y: 174, endPoint x: 547, endPoint y: 240, distance: 99.0
click at [547, 245] on td "R$ 395,69" at bounding box center [526, 266] width 106 height 42
click at [510, 318] on td "R$ 396,00" at bounding box center [526, 333] width 106 height 30
drag, startPoint x: 524, startPoint y: 291, endPoint x: 441, endPoint y: 291, distance: 82.6
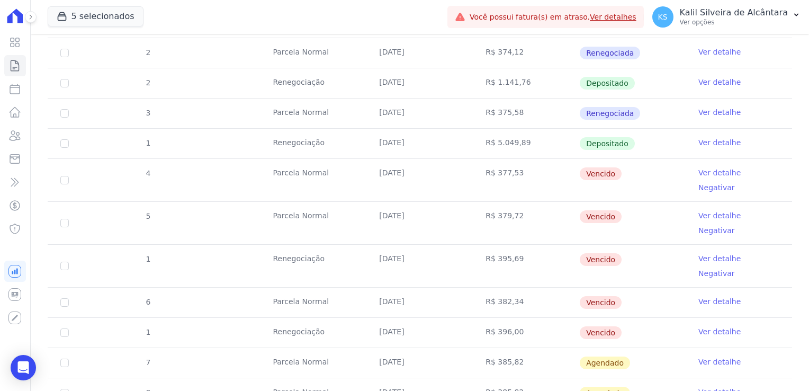
click at [441, 317] on tr "1 Renegociação 26/08/2025 R$ 396,00 Vencido Ver detalhe" at bounding box center [420, 332] width 745 height 30
drag, startPoint x: 441, startPoint y: 291, endPoint x: 408, endPoint y: 294, distance: 33.0
click at [408, 318] on td "26/08/2025" at bounding box center [420, 333] width 106 height 30
click at [527, 318] on td "R$ 396,00" at bounding box center [526, 333] width 106 height 30
drag, startPoint x: 524, startPoint y: 262, endPoint x: 464, endPoint y: 164, distance: 115.1
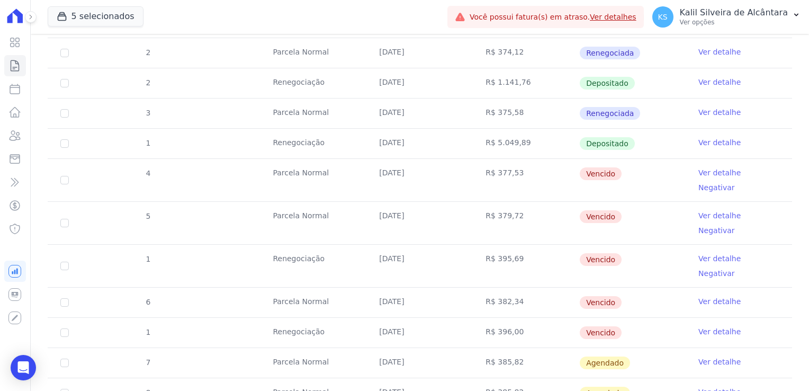
click at [464, 164] on tbody "16 Parcela Normal 08/02/2025 R$ 1.389,17 Pago por fora Ver detalhe 19 Parcela N…" at bounding box center [420, 133] width 745 height 672
drag, startPoint x: 464, startPoint y: 164, endPoint x: 534, endPoint y: 241, distance: 104.3
click at [534, 245] on td "R$ 395,69" at bounding box center [526, 266] width 106 height 42
click at [515, 288] on td "R$ 382,34" at bounding box center [526, 303] width 106 height 30
drag, startPoint x: 479, startPoint y: 292, endPoint x: 449, endPoint y: 293, distance: 30.8
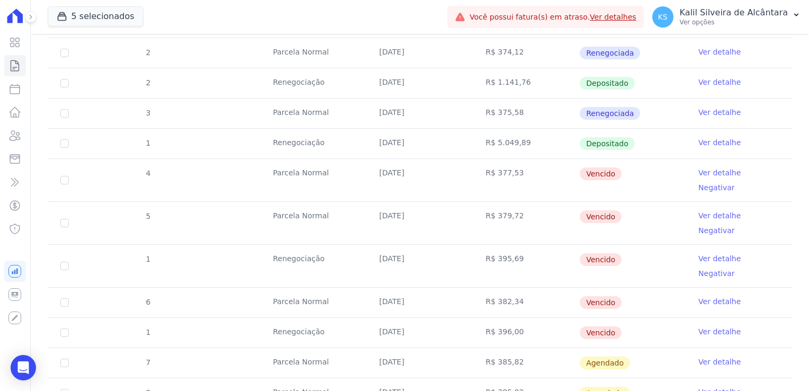
click at [449, 317] on tr "1 Renegociação 26/08/2025 R$ 396,00 Vencido Ver detalhe" at bounding box center [420, 332] width 745 height 30
drag, startPoint x: 449, startPoint y: 293, endPoint x: 414, endPoint y: 291, distance: 34.5
click at [434, 318] on td "26/08/2025" at bounding box center [420, 333] width 106 height 30
drag, startPoint x: 524, startPoint y: 271, endPoint x: 518, endPoint y: 263, distance: 10.2
click at [524, 288] on td "R$ 382,34" at bounding box center [526, 303] width 106 height 30
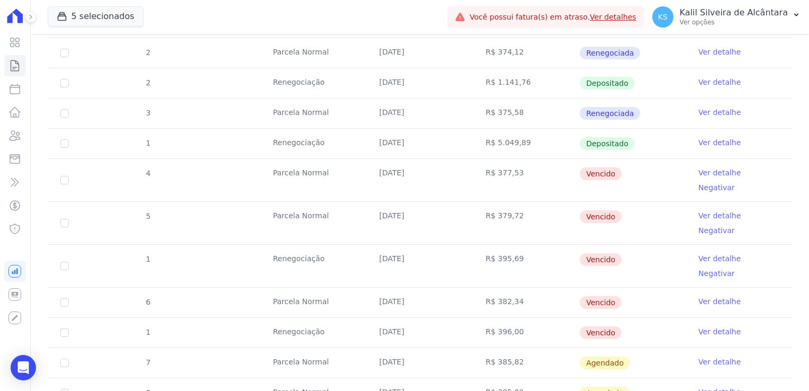
drag, startPoint x: 517, startPoint y: 261, endPoint x: 144, endPoint y: 167, distance: 384.7
click at [144, 167] on tbody "16 Parcela Normal 08/02/2025 R$ 1.389,17 Pago por fora Ver detalhe 19 Parcela N…" at bounding box center [420, 133] width 745 height 672
click at [155, 245] on div "1" at bounding box center [147, 265] width 31 height 41
click at [66, 298] on input "checkbox" at bounding box center [64, 302] width 8 height 8
checkbox input "true"
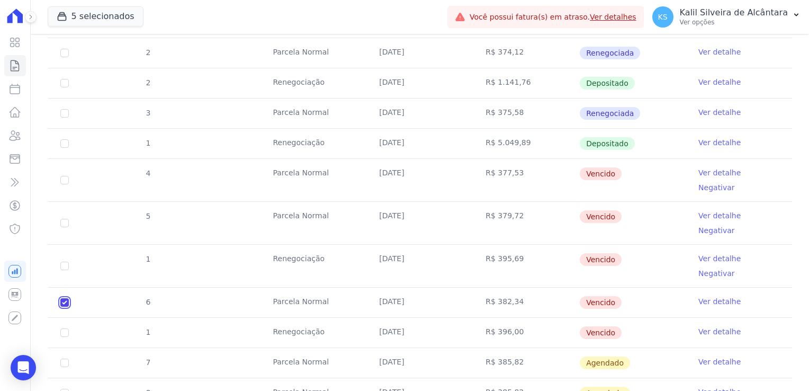
checkbox input "true"
click at [63, 262] on input "checkbox" at bounding box center [64, 266] width 8 height 8
checkbox input "true"
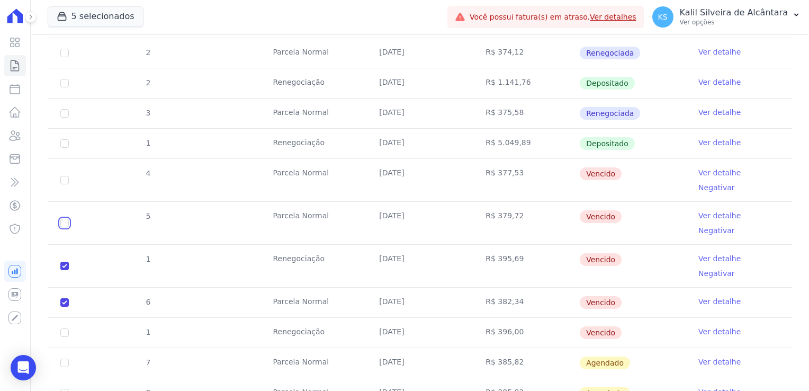
drag, startPoint x: 64, startPoint y: 204, endPoint x: 61, endPoint y: 176, distance: 27.7
click at [64, 219] on input "checkbox" at bounding box center [64, 223] width 8 height 8
checkbox input "true"
click at [62, 176] on input "checkbox" at bounding box center [64, 180] width 8 height 8
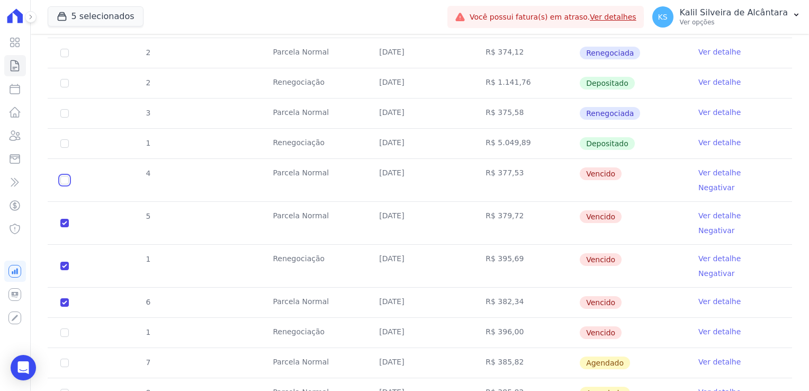
checkbox input "true"
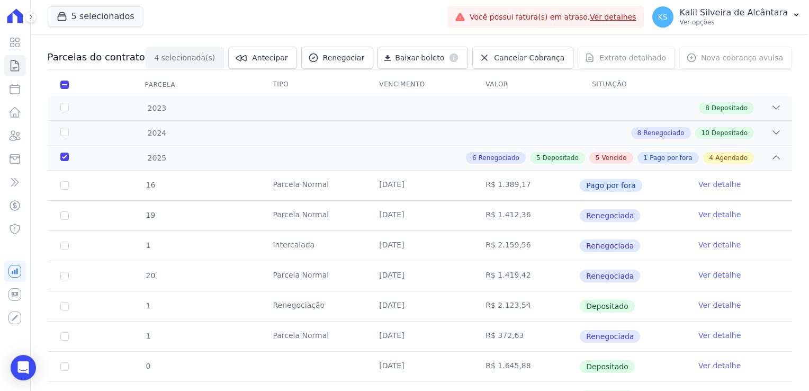
scroll to position [0, 0]
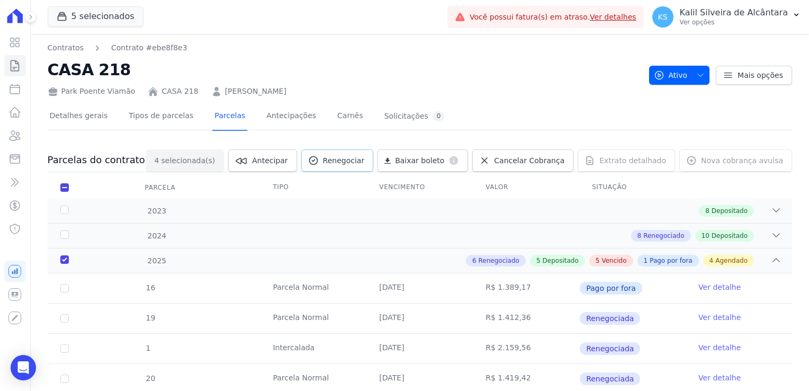
click at [356, 161] on span "Renegociar" at bounding box center [344, 160] width 42 height 11
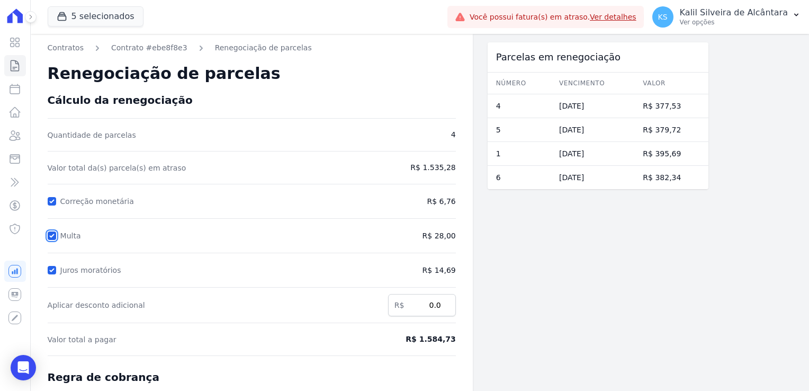
click at [54, 236] on input "Multa" at bounding box center [52, 236] width 8 height 8
checkbox input "false"
click at [53, 269] on input "Juros moratórios" at bounding box center [52, 270] width 8 height 8
checkbox input "false"
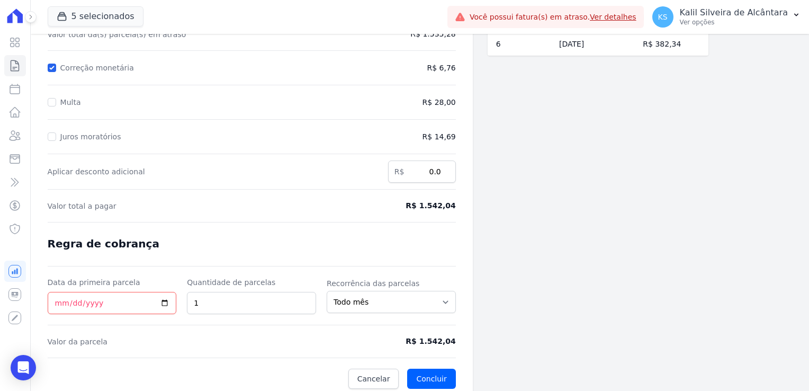
scroll to position [137, 0]
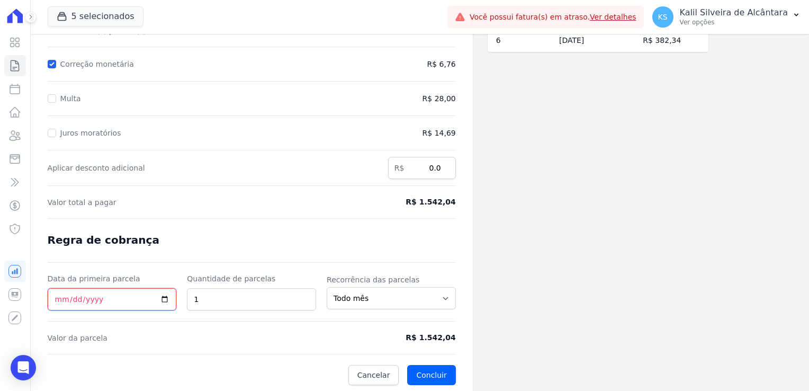
click at [56, 294] on input "Data da primeira parcela" at bounding box center [112, 299] width 129 height 22
type input "2025-09-25"
drag, startPoint x: 210, startPoint y: 291, endPoint x: 169, endPoint y: 293, distance: 41.4
click at [169, 293] on div "Data da primeira parcela 2025-09-25 Quantidade de parcelas 1 Recorrência das pa…" at bounding box center [252, 291] width 408 height 37
type input "4"
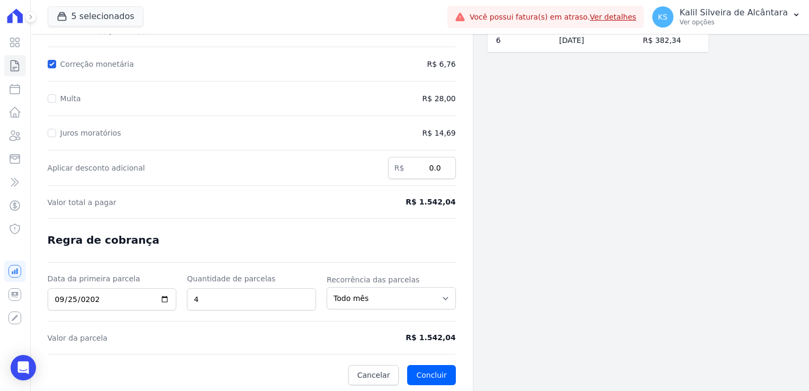
click at [237, 330] on form "Cálculo da renegociação Quantidade de parcelas 4 Valor total da(s) parcela(s) e…" at bounding box center [252, 171] width 408 height 429
click at [438, 373] on button "Concluir" at bounding box center [431, 375] width 48 height 20
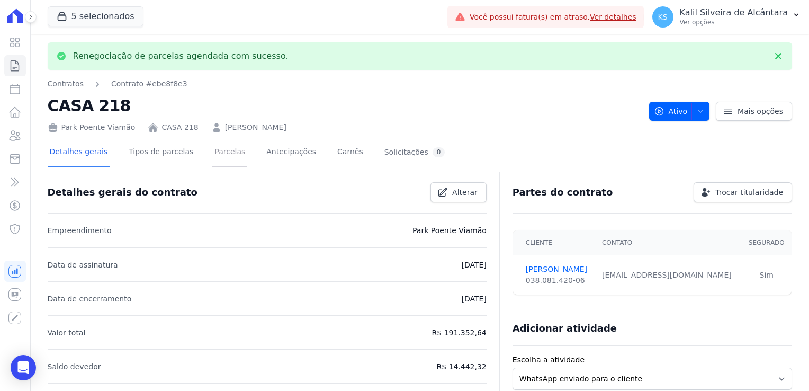
click at [214, 156] on link "Parcelas" at bounding box center [229, 153] width 35 height 28
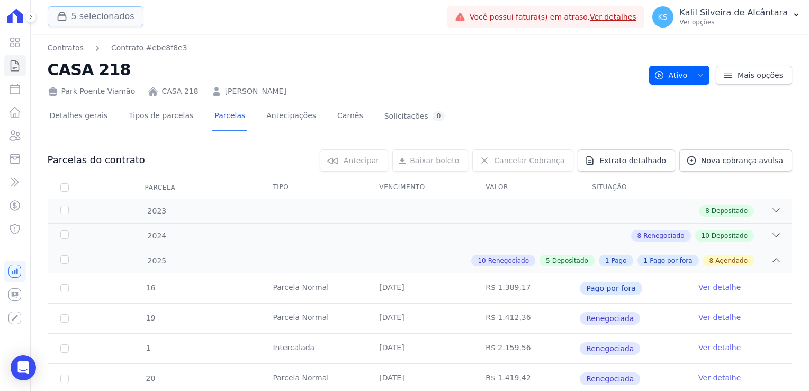
click at [74, 12] on button "5 selecionados" at bounding box center [96, 16] width 96 height 20
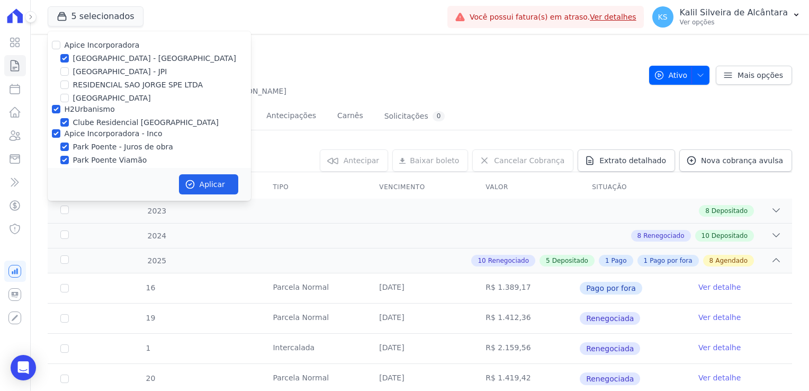
click at [335, 52] on nav "Contratos Contrato #ebe8f8e3" at bounding box center [344, 47] width 593 height 11
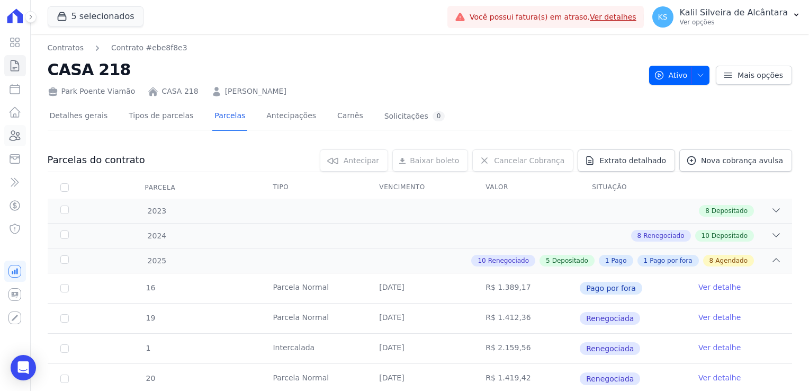
click at [14, 139] on icon at bounding box center [14, 135] width 13 height 13
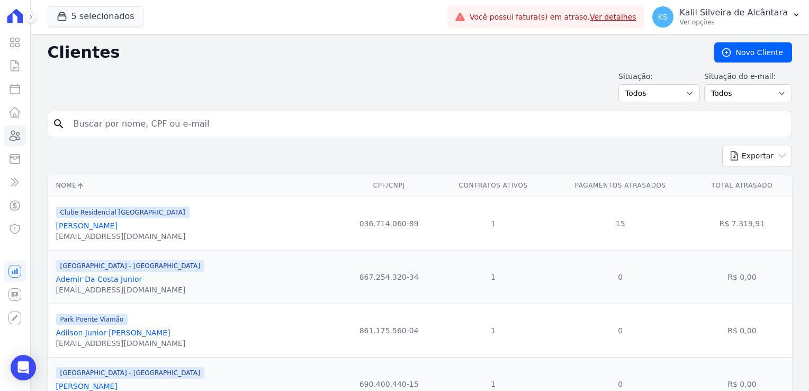
click at [182, 130] on input "search" at bounding box center [427, 123] width 720 height 21
type input "carlos"
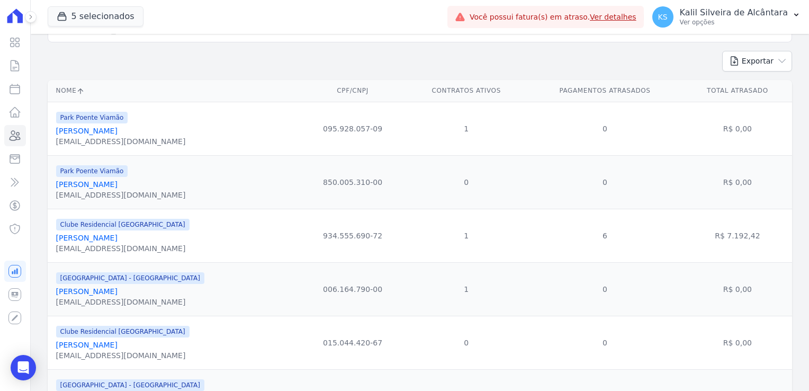
scroll to position [106, 0]
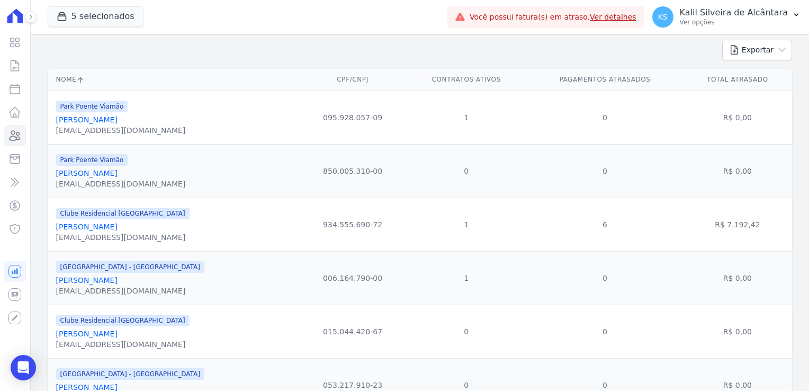
click at [118, 283] on link "Carlos Eron De Matos Farias" at bounding box center [86, 280] width 61 height 8
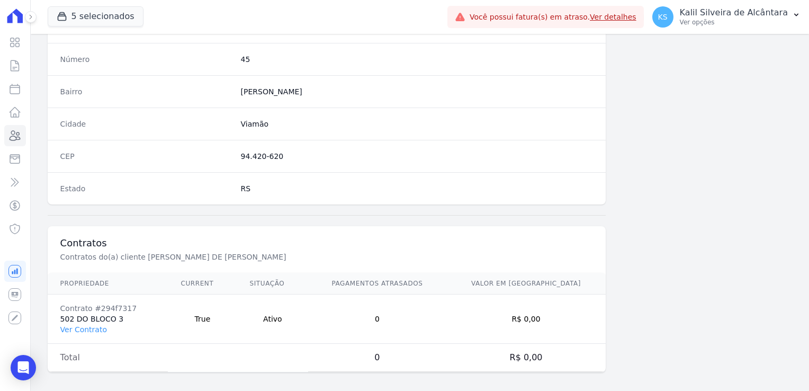
scroll to position [596, 0]
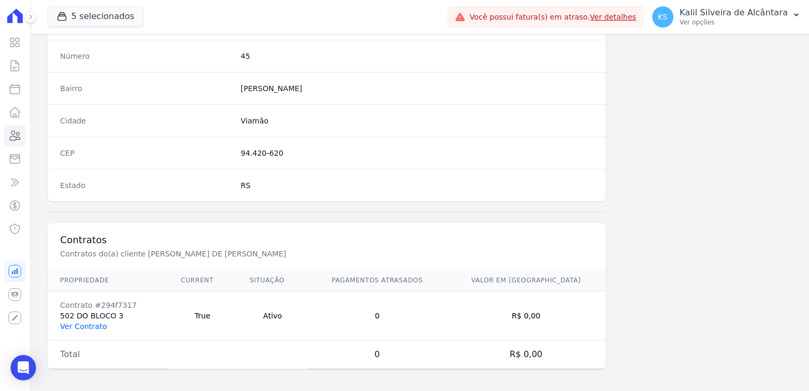
click at [97, 325] on link "Ver Contrato" at bounding box center [83, 326] width 47 height 8
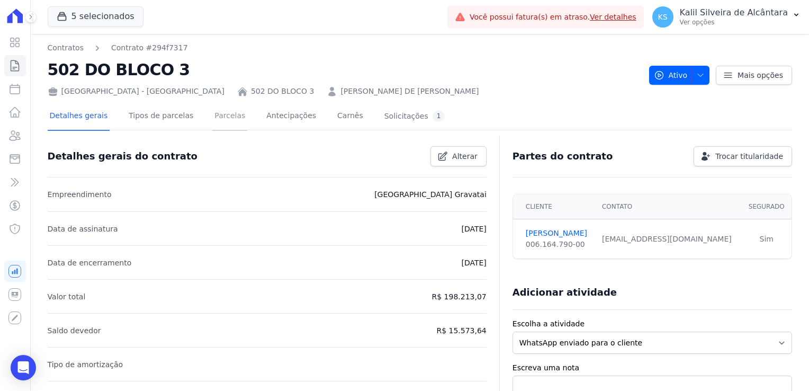
click at [222, 120] on link "Parcelas" at bounding box center [229, 117] width 35 height 28
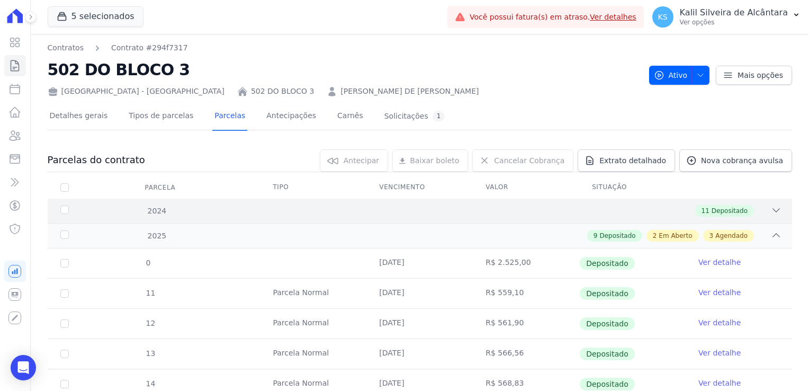
click at [275, 208] on div "11 Depositado" at bounding box center [456, 211] width 651 height 12
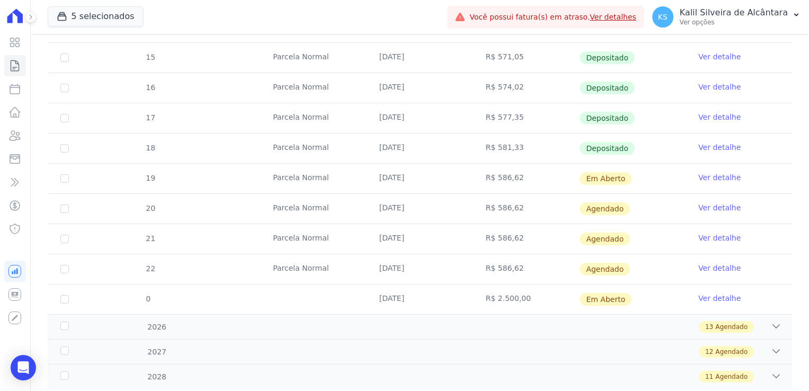
scroll to position [714, 0]
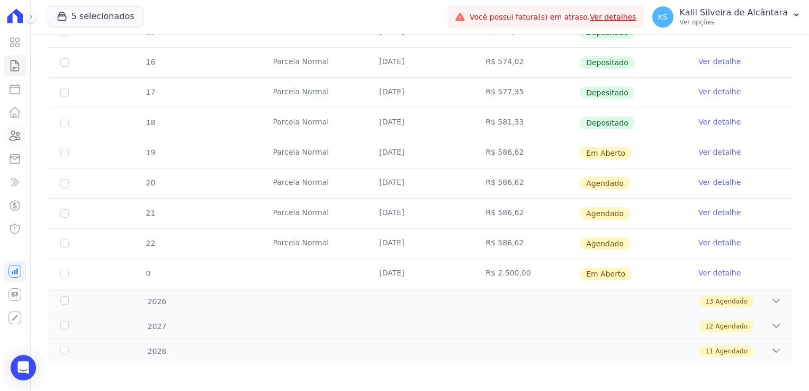
click at [14, 135] on icon at bounding box center [14, 135] width 13 height 13
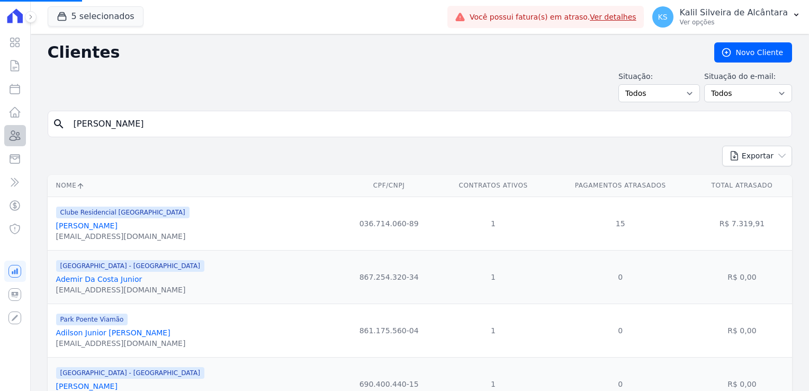
drag, startPoint x: 100, startPoint y: 126, endPoint x: 18, endPoint y: 137, distance: 82.3
click at [61, 129] on div "search carlos" at bounding box center [420, 124] width 745 height 26
click at [15, 166] on link "Minha Carteira" at bounding box center [15, 158] width 22 height 21
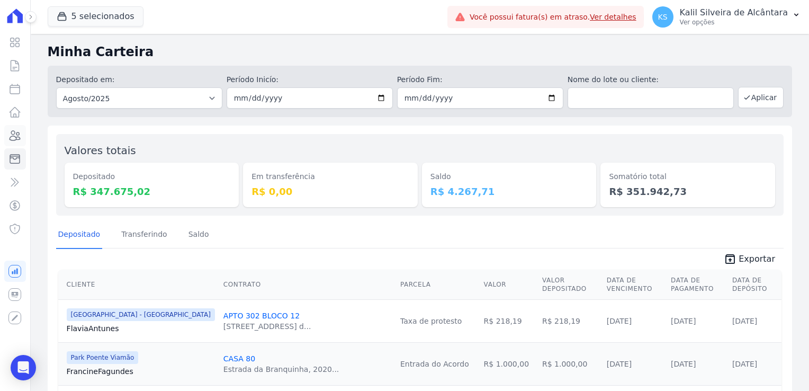
click at [22, 127] on link "Clientes" at bounding box center [15, 135] width 22 height 21
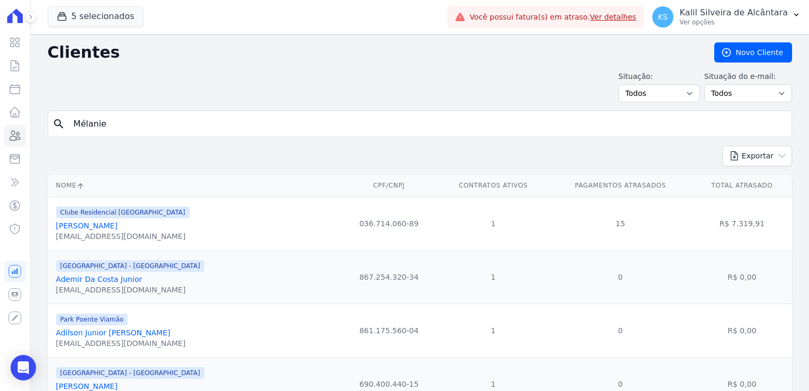
type input "Mélanie"
click at [161, 146] on div "Exportar PDF CSV Dimob 2024" at bounding box center [420, 160] width 745 height 29
click at [110, 120] on input "Mélanie" at bounding box center [427, 123] width 720 height 21
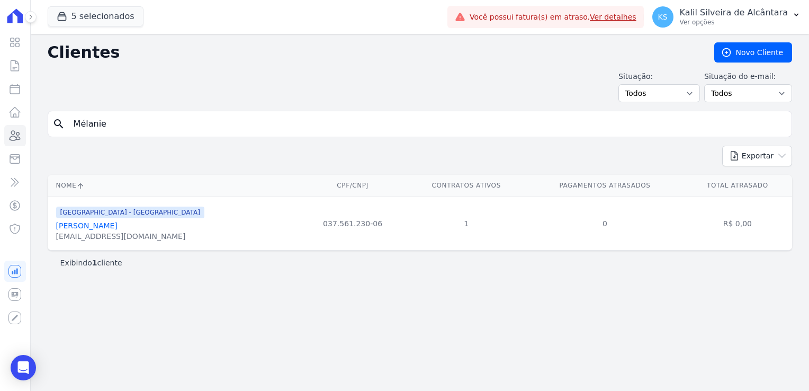
click at [118, 222] on link "Melanie Dos Santos Cabral" at bounding box center [86, 225] width 61 height 8
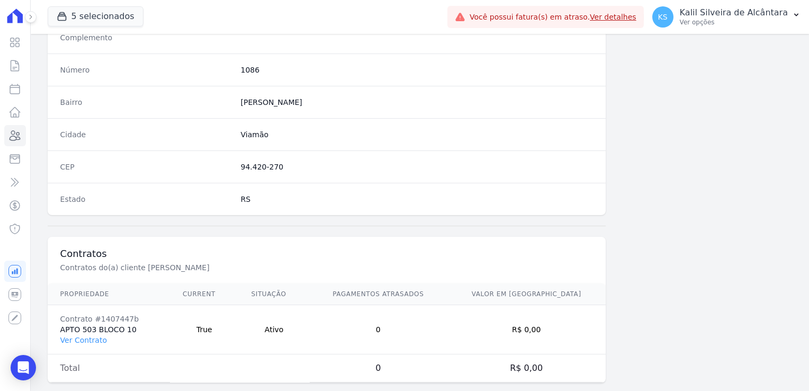
scroll to position [596, 0]
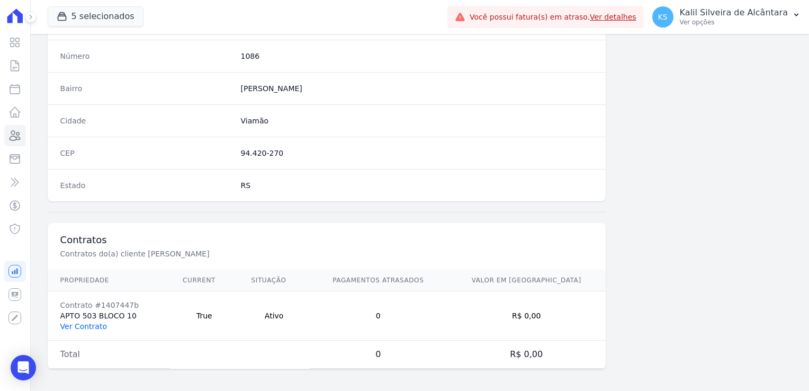
click at [94, 323] on link "Ver Contrato" at bounding box center [83, 326] width 47 height 8
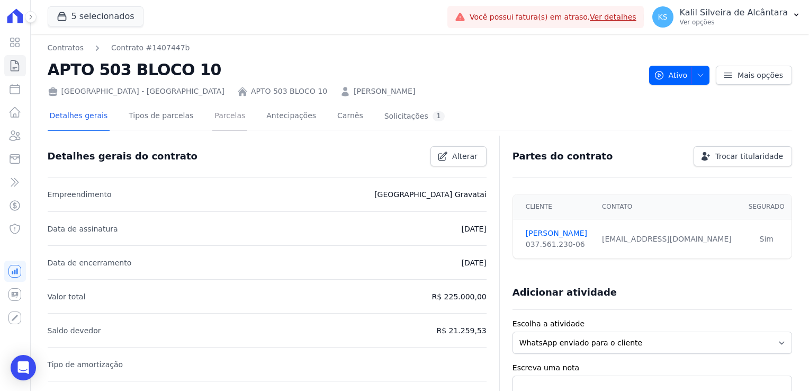
click at [212, 121] on link "Parcelas" at bounding box center [229, 117] width 35 height 28
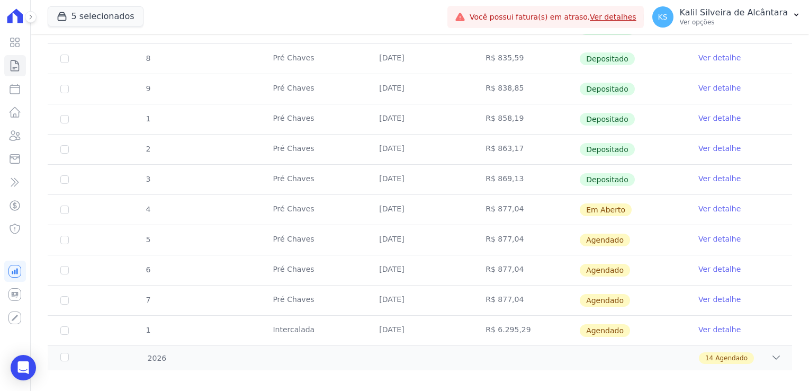
scroll to position [304, 0]
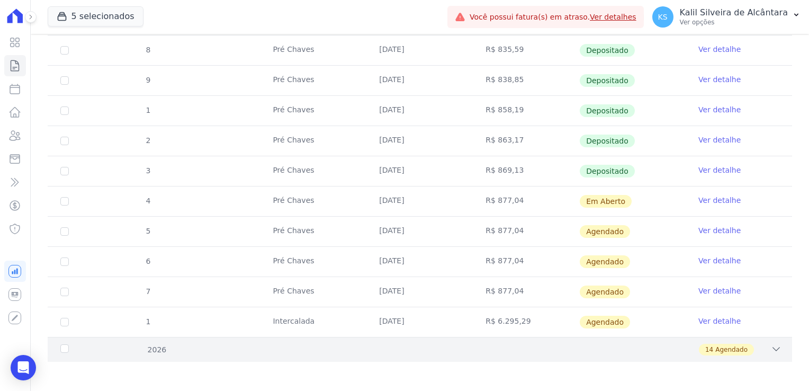
click at [176, 346] on div "14 Agendado" at bounding box center [456, 350] width 651 height 12
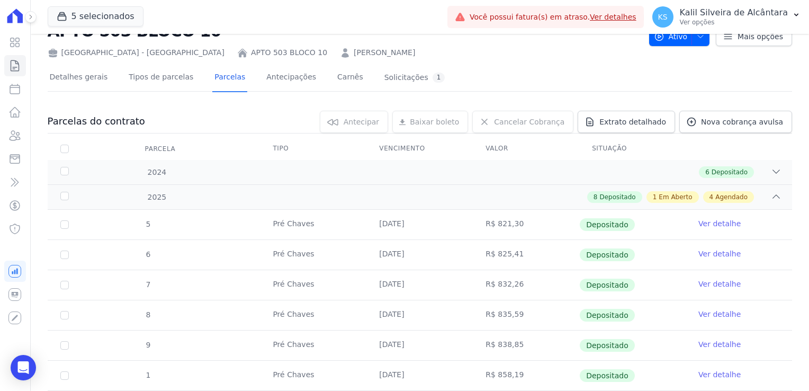
scroll to position [0, 0]
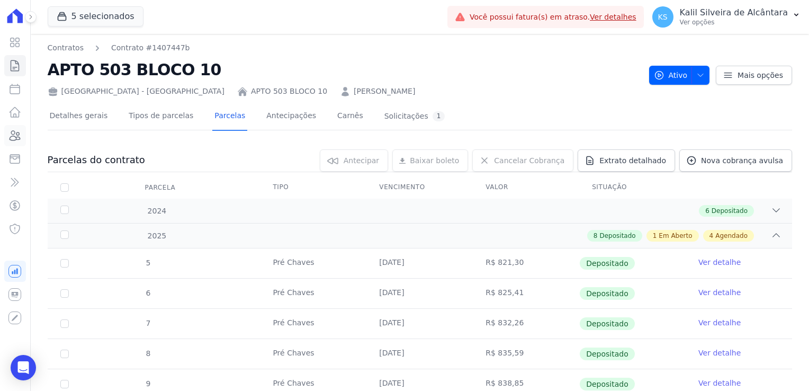
click at [19, 139] on icon at bounding box center [15, 136] width 11 height 10
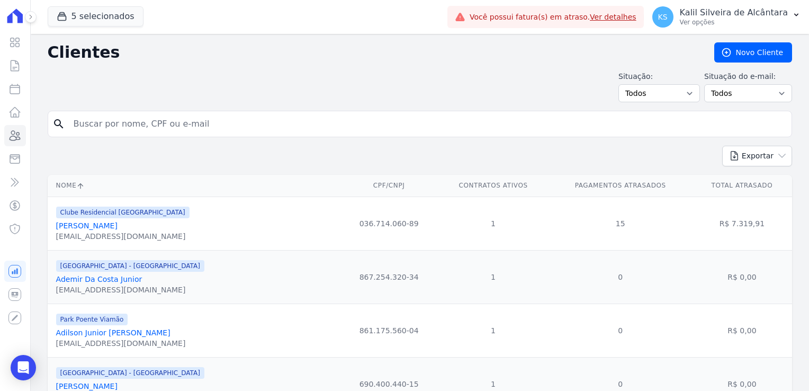
click at [133, 130] on input "search" at bounding box center [427, 123] width 720 height 21
type input "andressa"
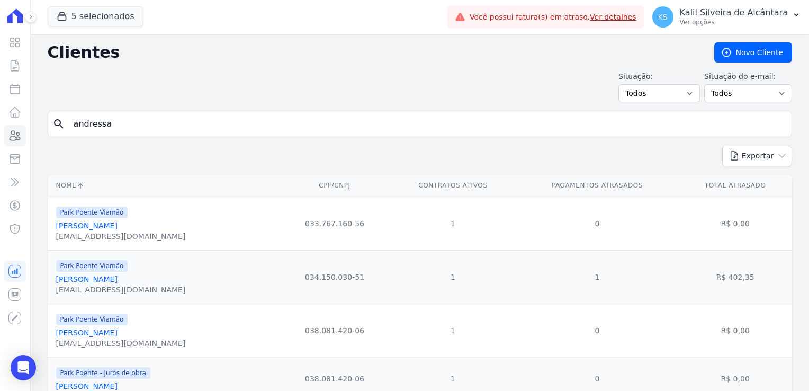
scroll to position [42, 0]
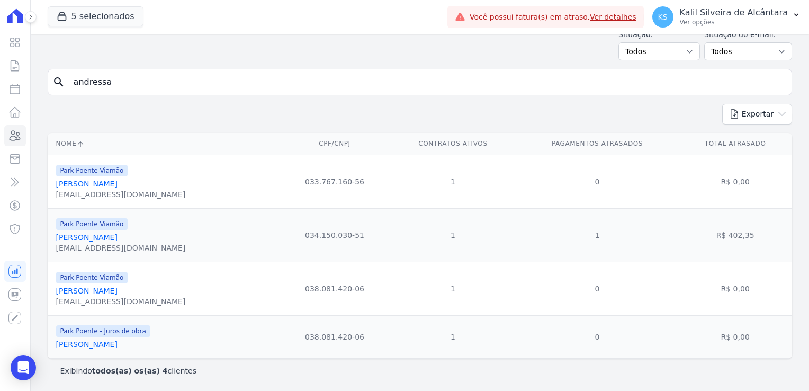
click at [118, 349] on link "Andressa Santos Rodrigues" at bounding box center [86, 344] width 61 height 8
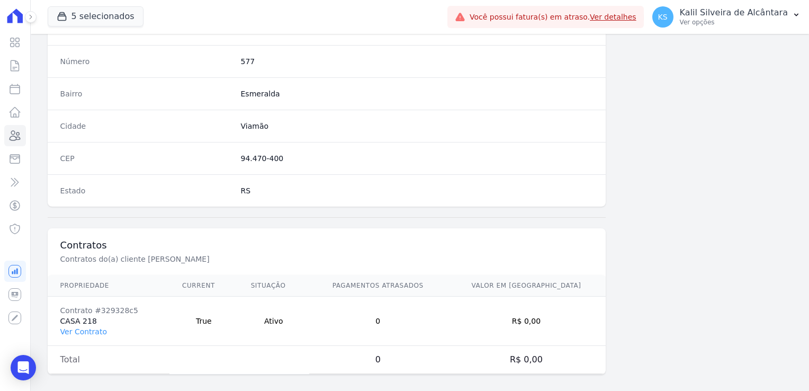
scroll to position [596, 0]
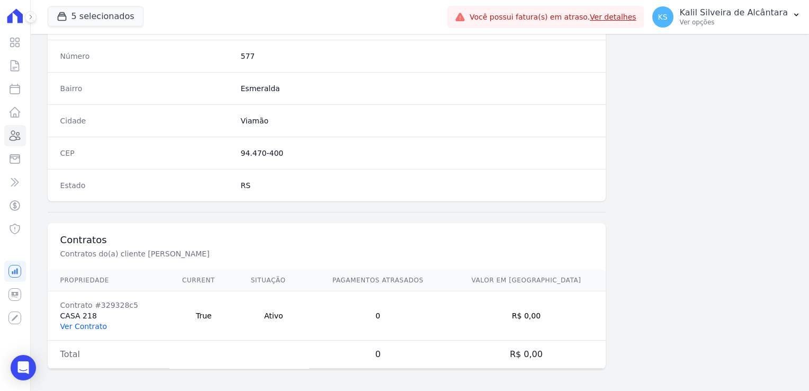
click at [96, 324] on link "Ver Contrato" at bounding box center [83, 326] width 47 height 8
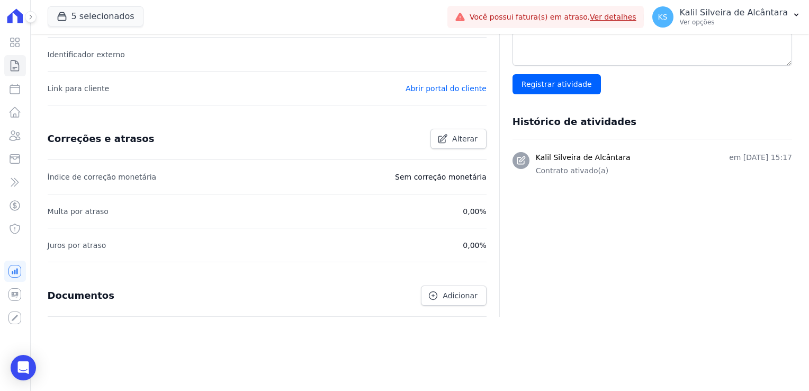
scroll to position [79, 0]
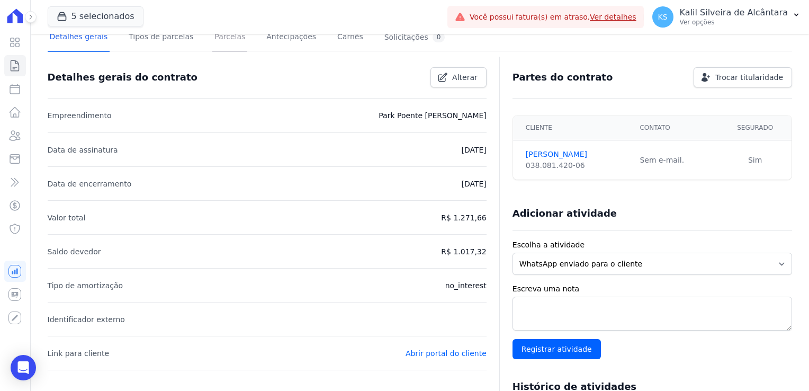
click at [221, 43] on link "Parcelas" at bounding box center [229, 38] width 35 height 28
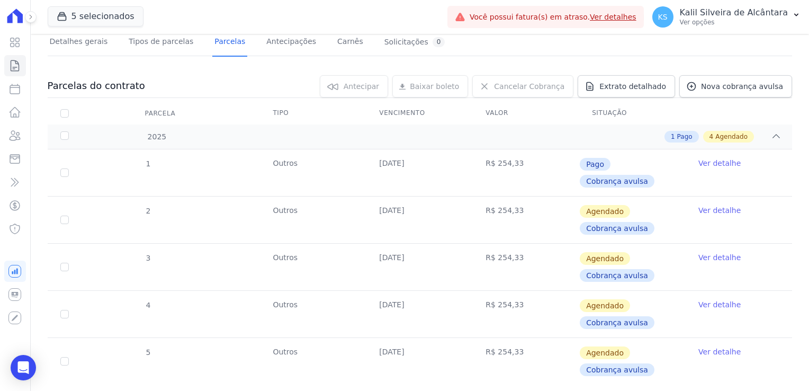
scroll to position [81, 0]
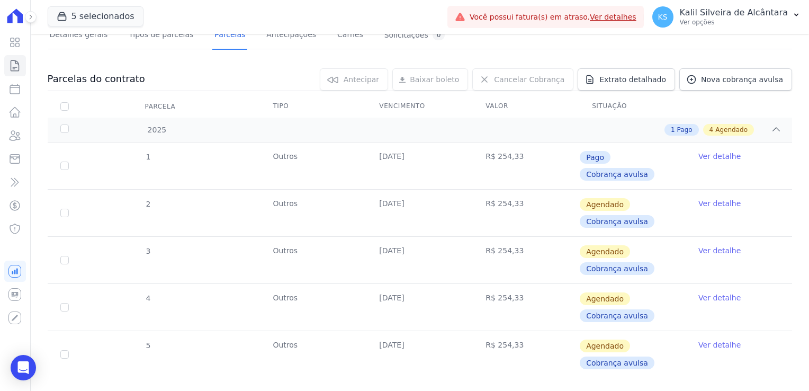
drag, startPoint x: 517, startPoint y: 330, endPoint x: 136, endPoint y: 150, distance: 421.8
click at [136, 150] on tbody "1 Outros 10/08/2025 R$ 254,33 Pago Cobrança avulsa Ver detalhe 2 Outros 25/09/2…" at bounding box center [420, 260] width 745 height 235
click at [473, 254] on td "R$ 254,33" at bounding box center [526, 260] width 106 height 47
click at [515, 284] on td "R$ 254,33" at bounding box center [526, 307] width 106 height 47
click at [537, 331] on td "R$ 254,33" at bounding box center [526, 354] width 106 height 47
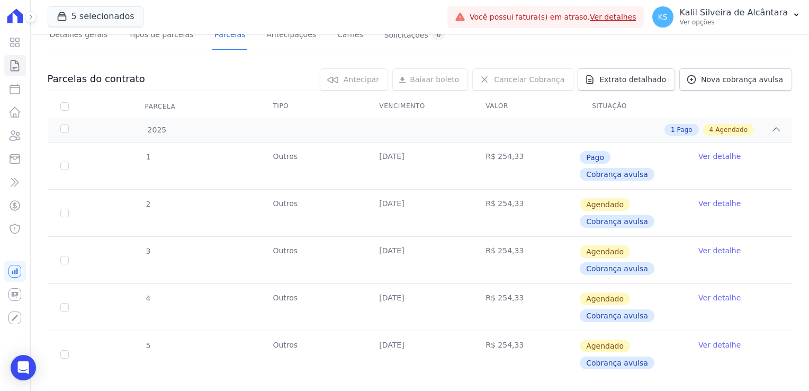
drag, startPoint x: 545, startPoint y: 323, endPoint x: 449, endPoint y: 198, distance: 157.6
click at [449, 198] on tbody "1 Outros 10/08/2025 R$ 254,33 Pago Cobrança avulsa Ver detalhe 2 Outros 25/09/2…" at bounding box center [420, 260] width 745 height 235
drag, startPoint x: 449, startPoint y: 198, endPoint x: 546, endPoint y: 296, distance: 137.5
click at [533, 286] on td "R$ 254,33" at bounding box center [526, 307] width 106 height 47
click at [534, 291] on td "R$ 254,33" at bounding box center [526, 307] width 106 height 47
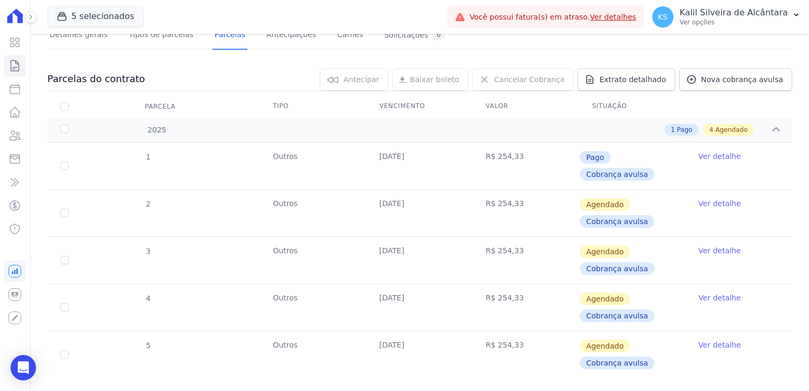
click at [517, 237] on td "R$ 254,33" at bounding box center [526, 260] width 106 height 47
drag, startPoint x: 366, startPoint y: 196, endPoint x: 407, endPoint y: 196, distance: 41.3
click at [407, 196] on td "25/09/2025" at bounding box center [420, 213] width 106 height 47
drag, startPoint x: 407, startPoint y: 196, endPoint x: 402, endPoint y: 230, distance: 34.3
click at [402, 237] on td "25/10/2025" at bounding box center [420, 260] width 106 height 47
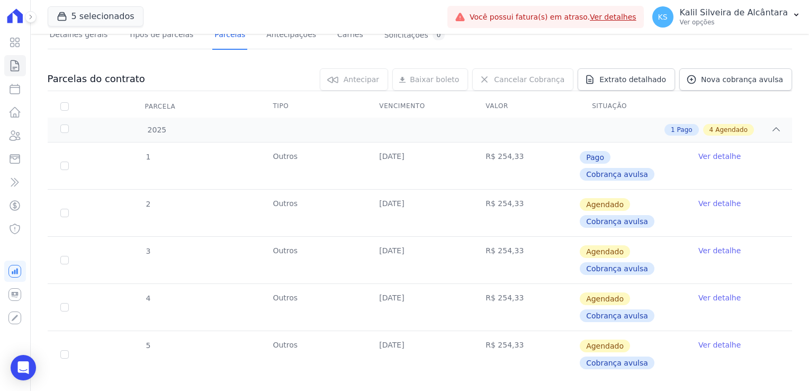
click at [426, 237] on td "25/10/2025" at bounding box center [420, 260] width 106 height 47
drag, startPoint x: 393, startPoint y: 187, endPoint x: 405, endPoint y: 188, distance: 12.2
click at [405, 190] on td "25/09/2025" at bounding box center [420, 213] width 106 height 47
drag, startPoint x: 405, startPoint y: 188, endPoint x: 411, endPoint y: 215, distance: 28.3
click at [411, 217] on td "25/09/2025" at bounding box center [420, 213] width 106 height 47
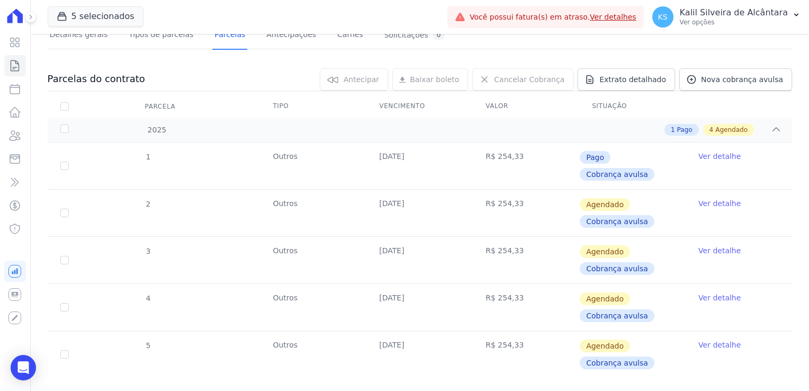
click at [520, 158] on td "R$ 254,33" at bounding box center [526, 166] width 106 height 47
drag, startPoint x: 519, startPoint y: 158, endPoint x: 490, endPoint y: 160, distance: 29.2
click at [490, 160] on td "R$ 254,33" at bounding box center [526, 166] width 106 height 47
drag, startPoint x: 518, startPoint y: 330, endPoint x: 475, endPoint y: 203, distance: 133.2
click at [475, 203] on tbody "1 Outros 10/08/2025 R$ 254,33 Pago Cobrança avulsa Ver detalhe 2 Outros 25/09/2…" at bounding box center [420, 260] width 745 height 235
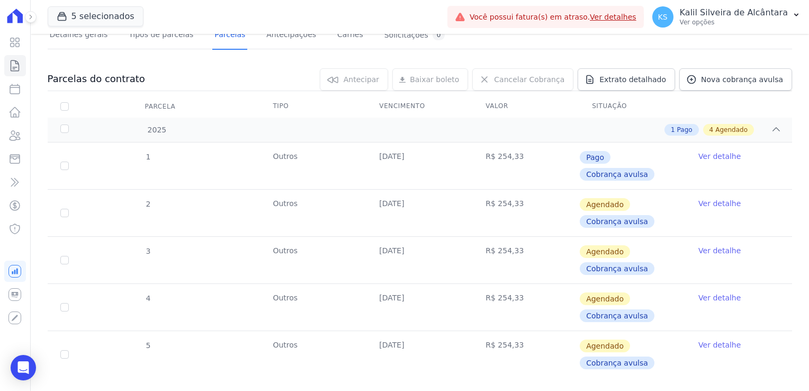
drag, startPoint x: 475, startPoint y: 203, endPoint x: 540, endPoint y: 284, distance: 103.7
click at [540, 284] on td "R$ 254,33" at bounding box center [526, 307] width 106 height 47
click at [519, 284] on td "R$ 254,33" at bounding box center [526, 307] width 106 height 47
click at [628, 125] on div "1 Pago 4 Agendado" at bounding box center [456, 130] width 651 height 12
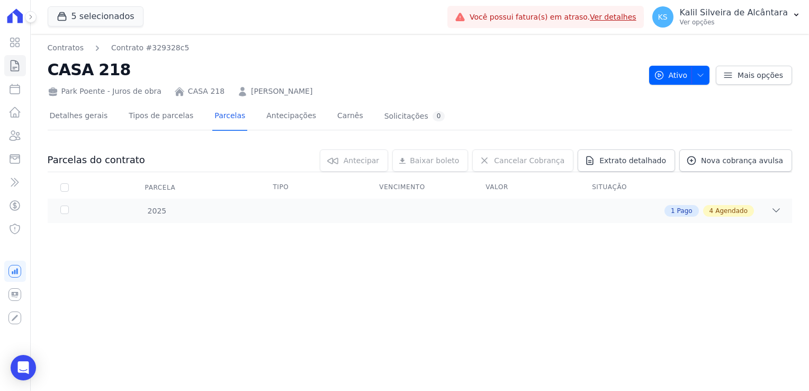
scroll to position [0, 0]
click at [279, 202] on div "2025 1 Pago 4 Agendado" at bounding box center [420, 211] width 745 height 24
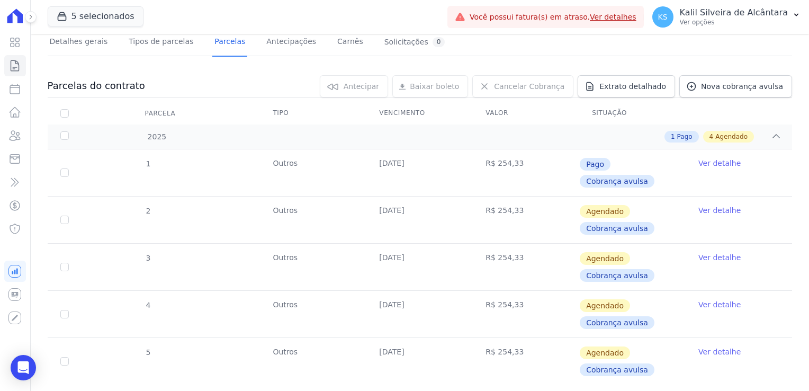
scroll to position [81, 0]
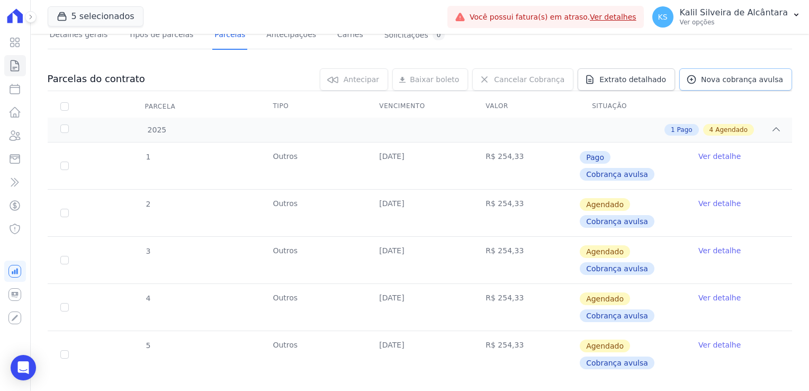
click at [729, 79] on span "Nova cobrança avulsa" at bounding box center [742, 79] width 82 height 11
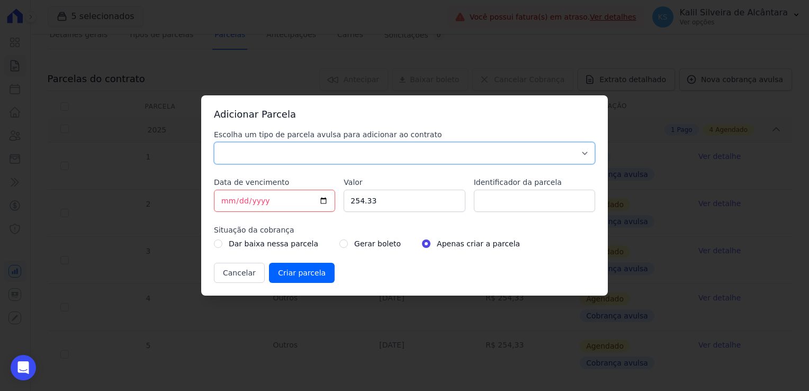
click at [269, 162] on select "Parcela Normal Sinal Caução Intercalada Chaves Pré Chaves Pós Chaves Taxas Quit…" at bounding box center [404, 153] width 381 height 22
drag, startPoint x: 366, startPoint y: 104, endPoint x: 330, endPoint y: 107, distance: 36.6
click at [356, 103] on div "Adicionar Parcela Escolha um tipo de parcela avulsa para adicionar ao contrato …" at bounding box center [404, 195] width 407 height 200
click at [246, 276] on button "Cancelar" at bounding box center [239, 273] width 51 height 20
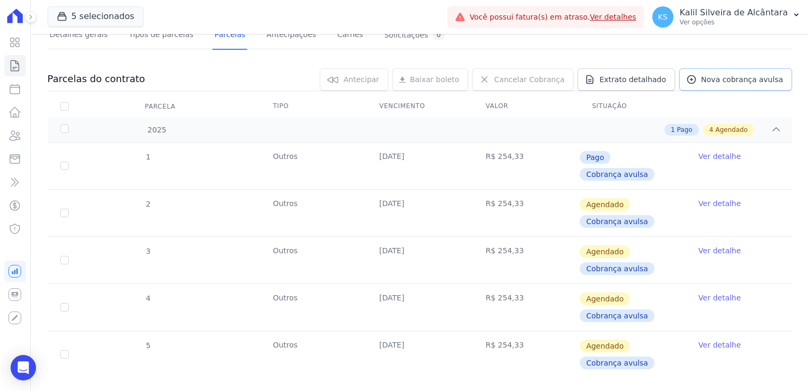
click at [732, 83] on span "Nova cobrança avulsa" at bounding box center [742, 79] width 82 height 11
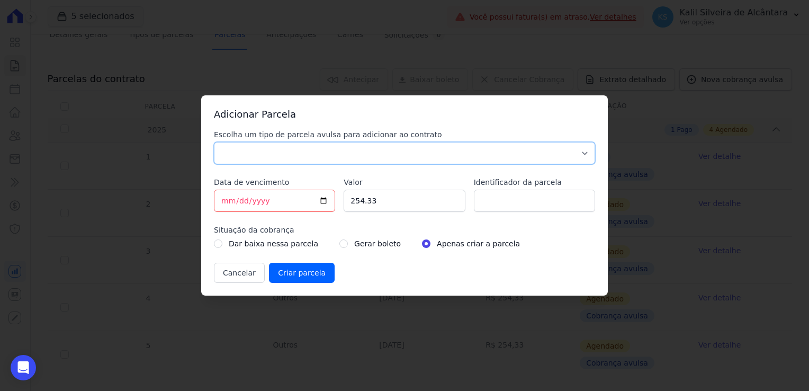
drag, startPoint x: 271, startPoint y: 161, endPoint x: 286, endPoint y: 165, distance: 15.6
click at [271, 161] on select "Parcela Normal Sinal Caução Intercalada Chaves Pré Chaves Pós Chaves Taxas Quit…" at bounding box center [404, 153] width 381 height 22
select select "others"
click at [214, 142] on select "Parcela Normal Sinal Caução Intercalada Chaves Pré Chaves Pós Chaves Taxas Quit…" at bounding box center [404, 153] width 381 height 22
click at [326, 199] on div "Escolha um tipo de parcela avulsa para adicionar ao contrato Parcela Normal Sin…" at bounding box center [404, 206] width 381 height 154
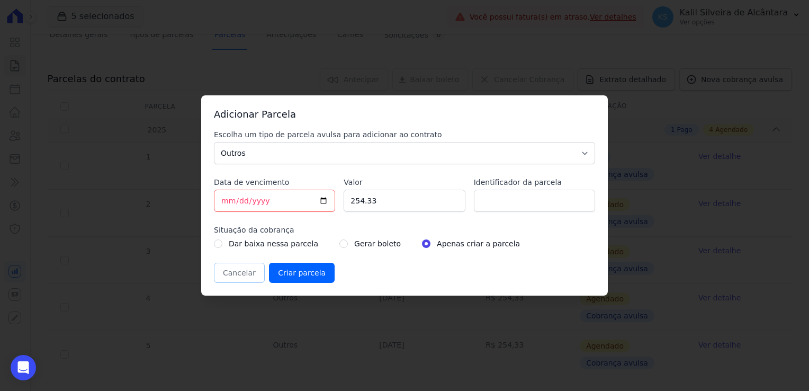
click at [250, 272] on button "Cancelar" at bounding box center [239, 273] width 51 height 20
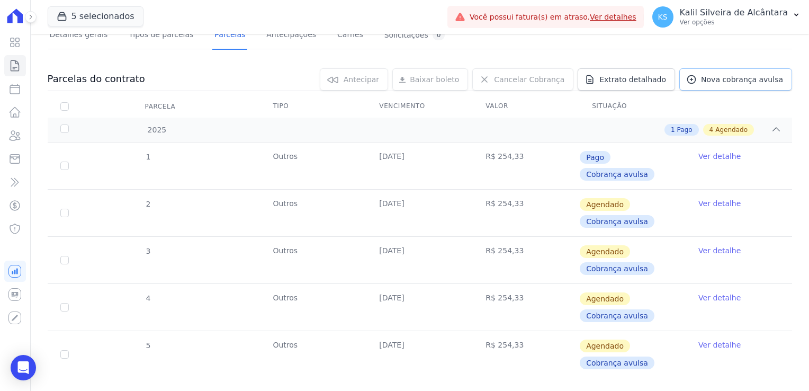
drag, startPoint x: 735, startPoint y: 83, endPoint x: 725, endPoint y: 84, distance: 10.6
click at [735, 83] on span "Nova cobrança avulsa" at bounding box center [742, 79] width 82 height 11
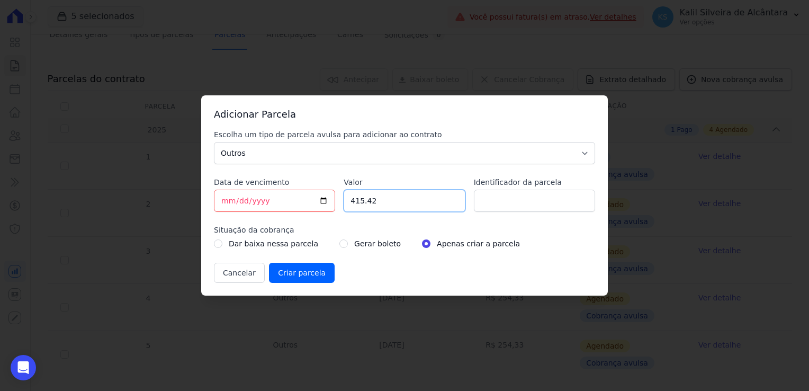
type input "415.42"
click at [386, 233] on label "Situação da cobrança" at bounding box center [404, 230] width 381 height 11
click at [297, 280] on input "Criar parcela" at bounding box center [302, 273] width 66 height 20
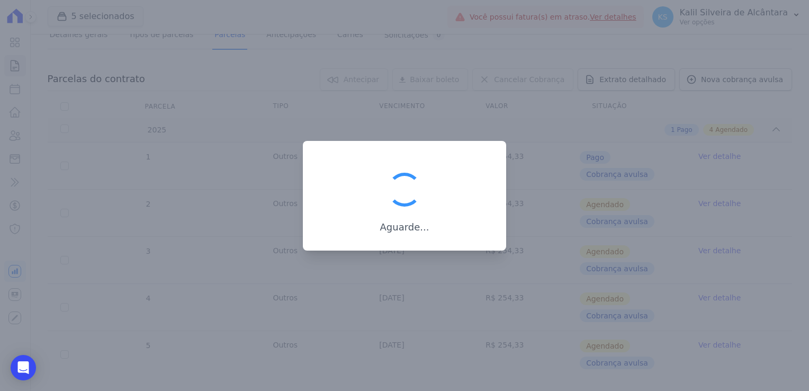
select select
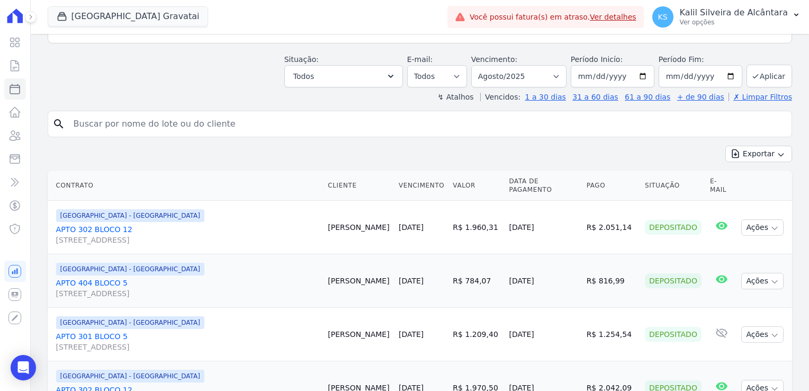
scroll to position [123, 0]
click at [113, 119] on input "search" at bounding box center [427, 123] width 720 height 21
type input "andressa"
select select
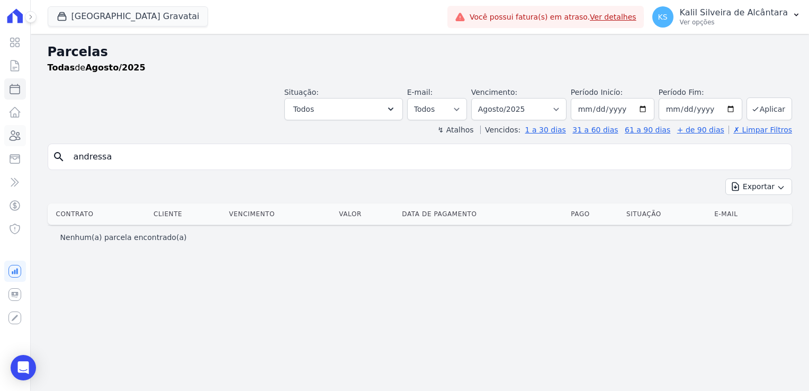
click at [13, 139] on icon at bounding box center [14, 135] width 13 height 13
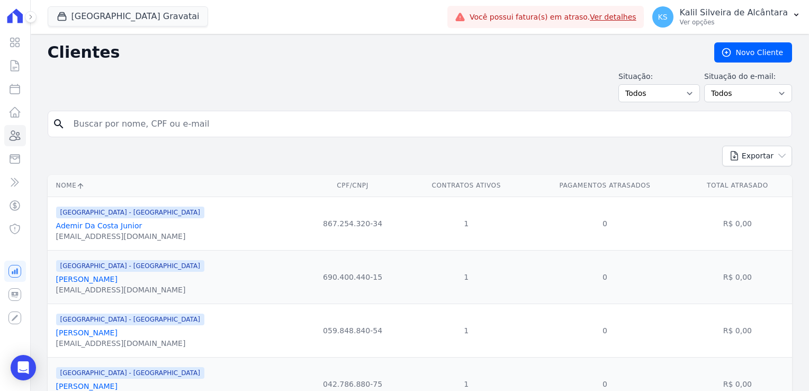
click at [119, 122] on input "search" at bounding box center [427, 123] width 720 height 21
type input "andressa"
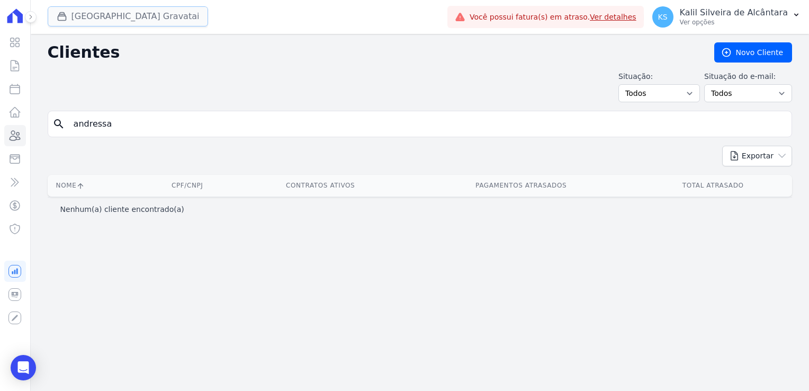
click at [92, 16] on button "[GEOGRAPHIC_DATA] Gravatai" at bounding box center [128, 16] width 161 height 20
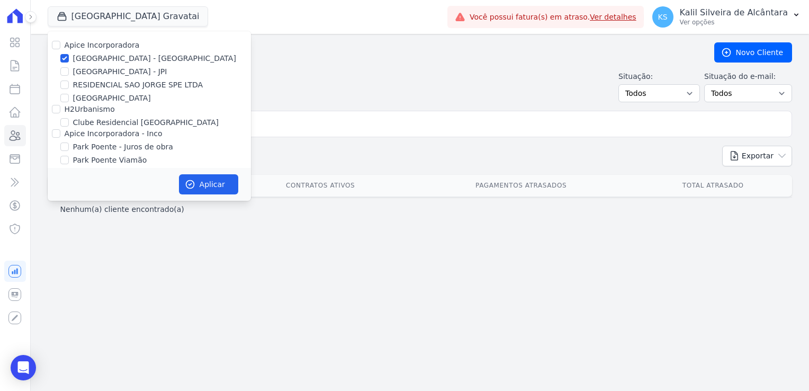
click at [53, 114] on div "H2Urbanismo" at bounding box center [149, 109] width 203 height 11
click at [55, 111] on input "H2Urbanismo" at bounding box center [56, 109] width 8 height 8
checkbox input "true"
click at [53, 135] on input "Apice Incorporadora - Inco" at bounding box center [56, 133] width 8 height 8
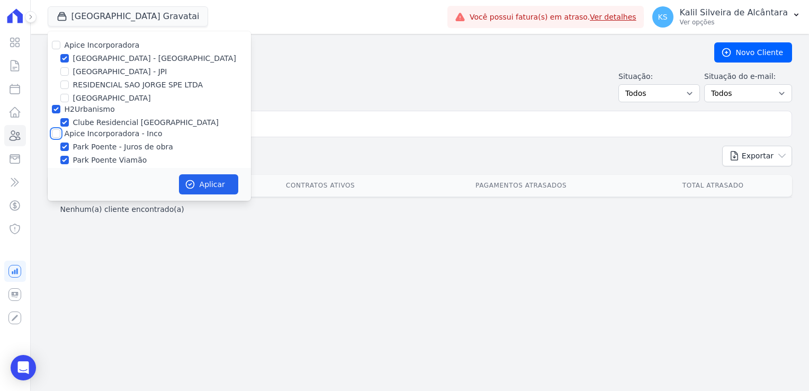
checkbox input "true"
click at [200, 183] on button "Aplicar" at bounding box center [208, 184] width 59 height 20
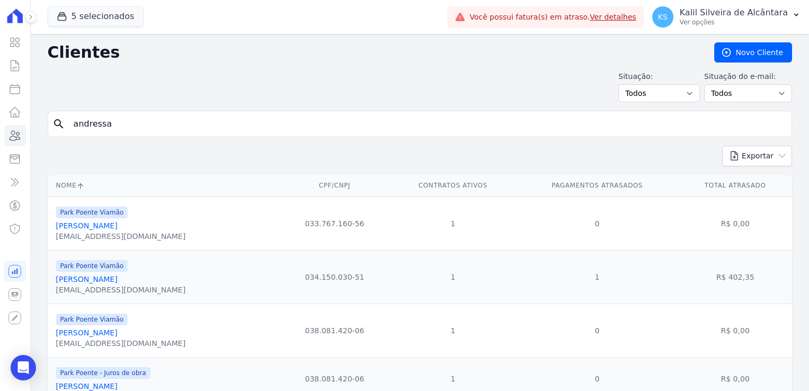
drag, startPoint x: 119, startPoint y: 127, endPoint x: 35, endPoint y: 126, distance: 83.7
click at [41, 126] on div "Clientes Novo Cliente Situação: Todos Adimplentes Inadimplentes Situação do e-m…" at bounding box center [420, 233] width 779 height 399
type input "andressa"
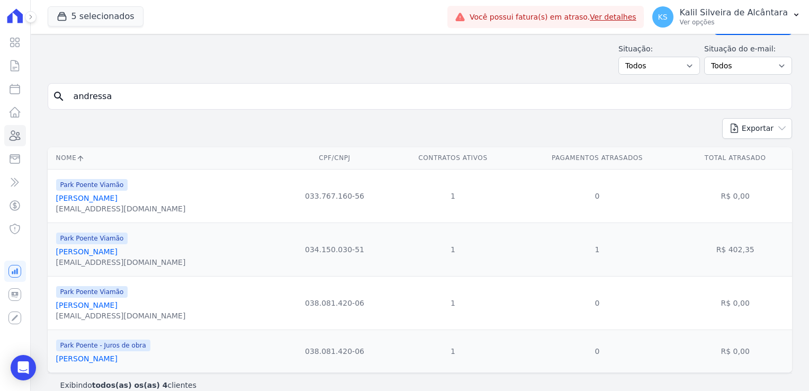
scroll to position [42, 0]
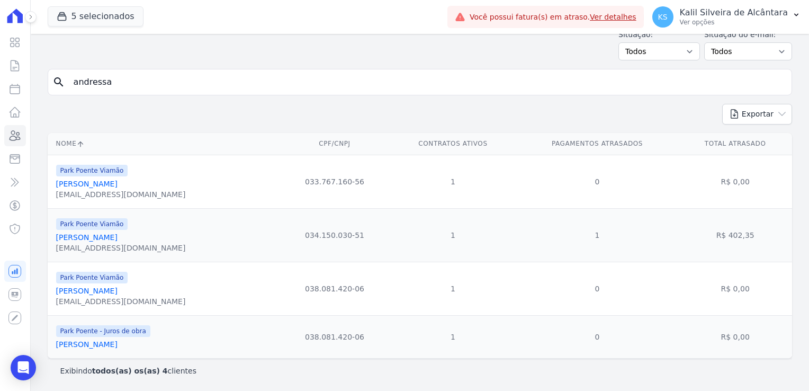
click at [118, 344] on link "Andressa Santos Rodrigues" at bounding box center [86, 344] width 61 height 8
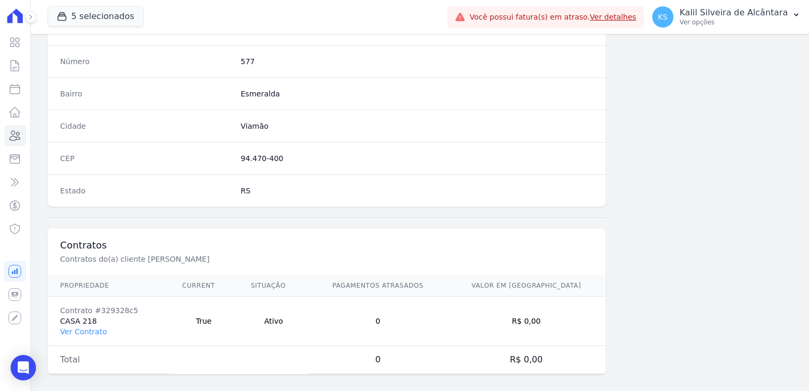
scroll to position [596, 0]
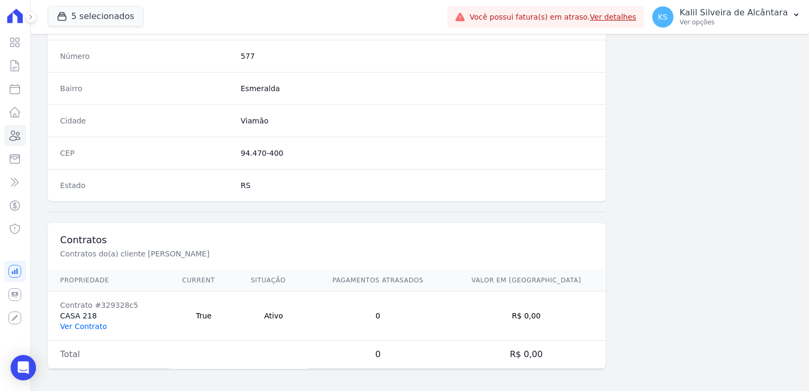
click at [95, 327] on link "Ver Contrato" at bounding box center [83, 326] width 47 height 8
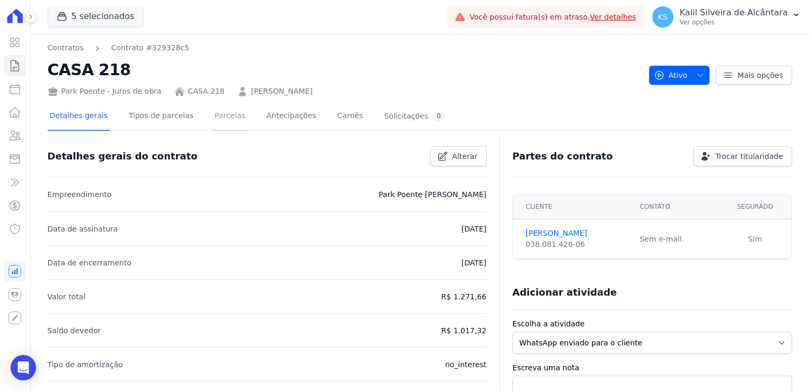
click at [222, 119] on link "Parcelas" at bounding box center [229, 117] width 35 height 28
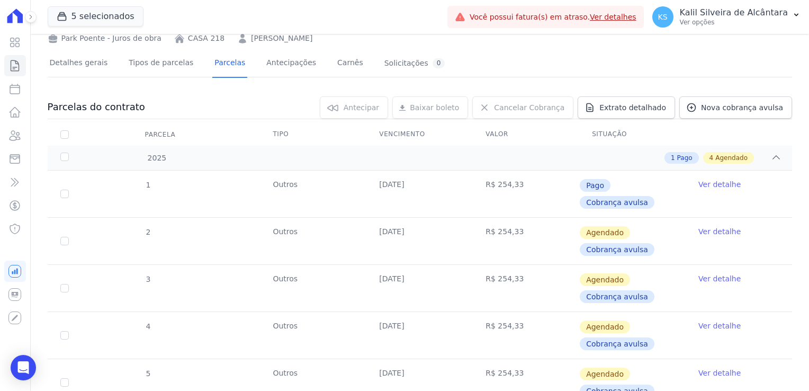
scroll to position [81, 0]
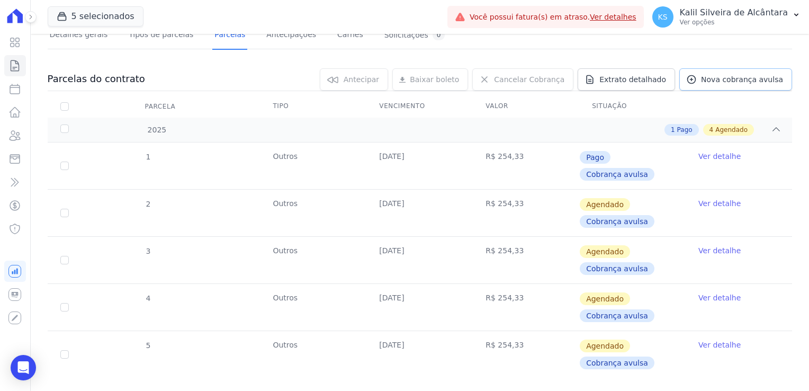
click at [713, 77] on span "Nova cobrança avulsa" at bounding box center [742, 79] width 82 height 11
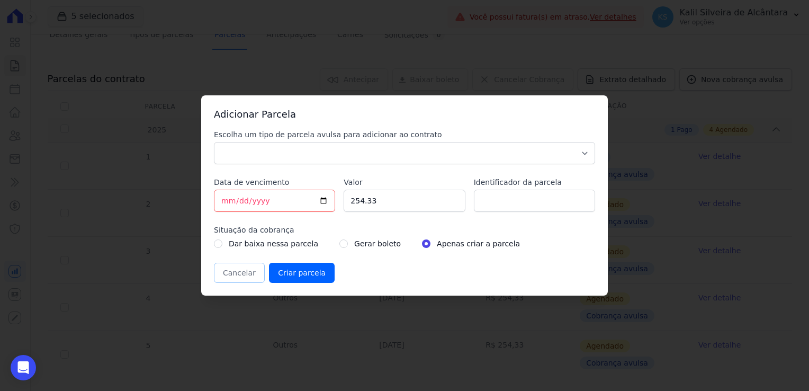
click at [235, 279] on button "Cancelar" at bounding box center [239, 273] width 51 height 20
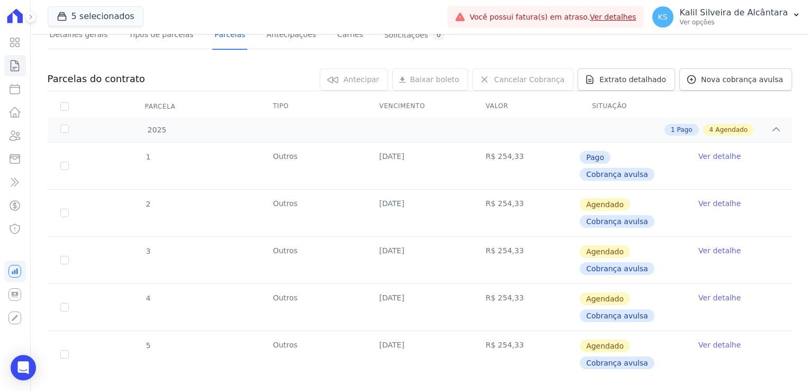
drag, startPoint x: 421, startPoint y: 324, endPoint x: 370, endPoint y: 324, distance: 50.3
click at [370, 331] on td "25/12/2025" at bounding box center [420, 354] width 106 height 47
drag, startPoint x: 370, startPoint y: 324, endPoint x: 371, endPoint y: 338, distance: 14.3
click at [371, 338] on td "25/12/2025" at bounding box center [420, 354] width 106 height 47
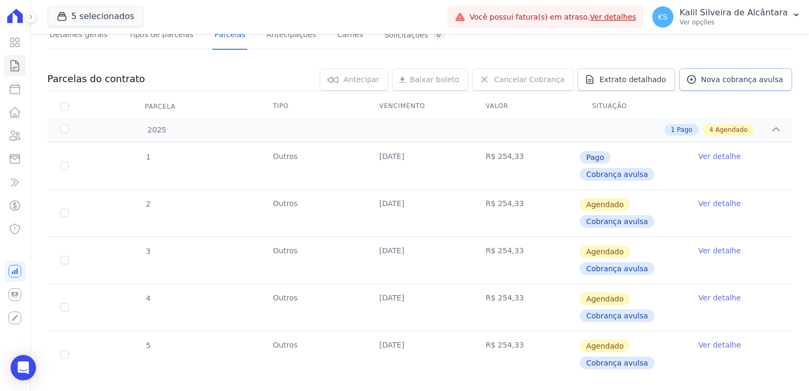
click at [729, 81] on span "Nova cobrança avulsa" at bounding box center [742, 79] width 82 height 11
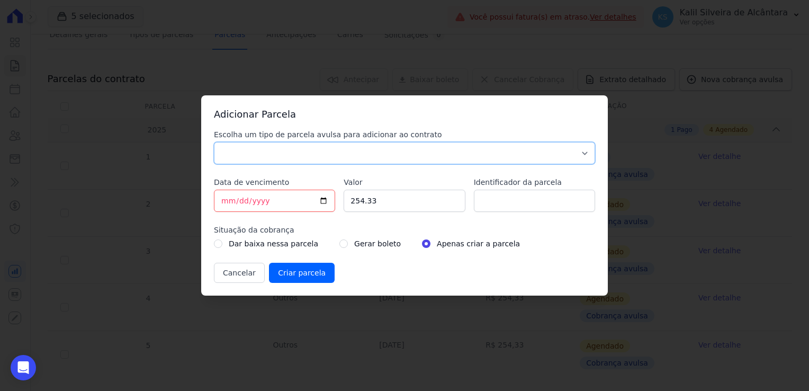
click at [283, 154] on select "Parcela Normal Sinal Caução Intercalada Chaves Pré Chaves Pós Chaves Taxas Quit…" at bounding box center [404, 153] width 381 height 22
select select "others"
click at [214, 142] on select "Parcela Normal Sinal Caução Intercalada Chaves Pré Chaves Pós Chaves Taxas Quit…" at bounding box center [404, 153] width 381 height 22
drag, startPoint x: 393, startPoint y: 193, endPoint x: 261, endPoint y: 211, distance: 133.1
click at [292, 208] on div "Escolha um tipo de parcela avulsa para adicionar ao contrato Parcela Normal Sin…" at bounding box center [404, 206] width 381 height 154
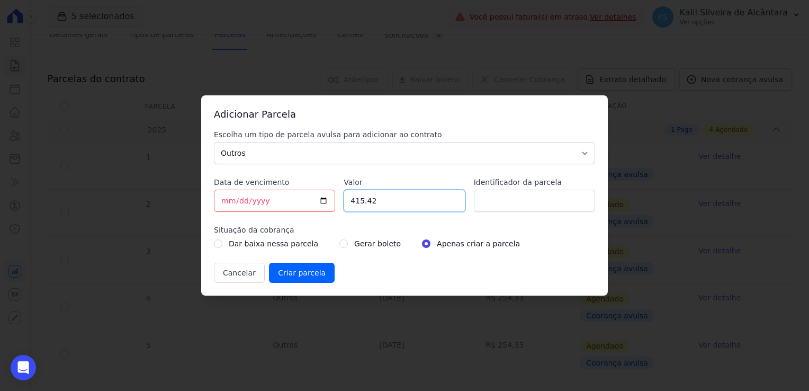
type input "415.42"
click at [537, 199] on input "Identificador da parcela" at bounding box center [534, 201] width 121 height 22
click at [480, 241] on label "Apenas criar a parcela" at bounding box center [478, 243] width 83 height 13
click at [228, 203] on input "[DATE]" at bounding box center [274, 201] width 121 height 22
click at [222, 206] on input "2025-08-01" at bounding box center [274, 201] width 121 height 22
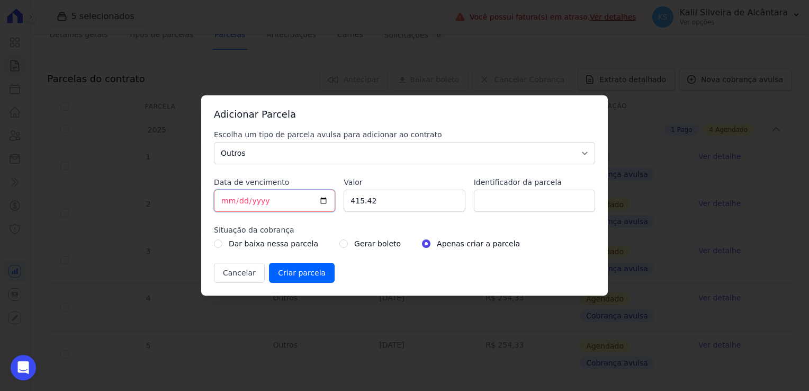
click at [229, 203] on input "2025-08-01" at bounding box center [274, 201] width 121 height 22
type input "2025-08-10"
click at [301, 273] on input "Criar parcela" at bounding box center [302, 273] width 66 height 20
click at [260, 202] on input "2025-01-10" at bounding box center [274, 201] width 121 height 22
type input "2026-01-10"
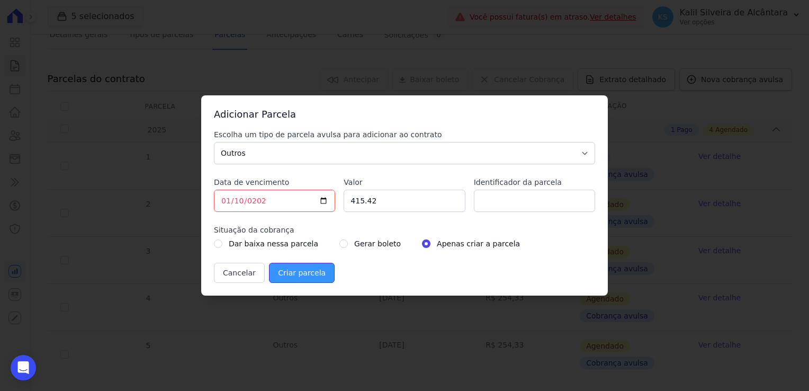
click at [306, 277] on input "Criar parcela" at bounding box center [302, 273] width 66 height 20
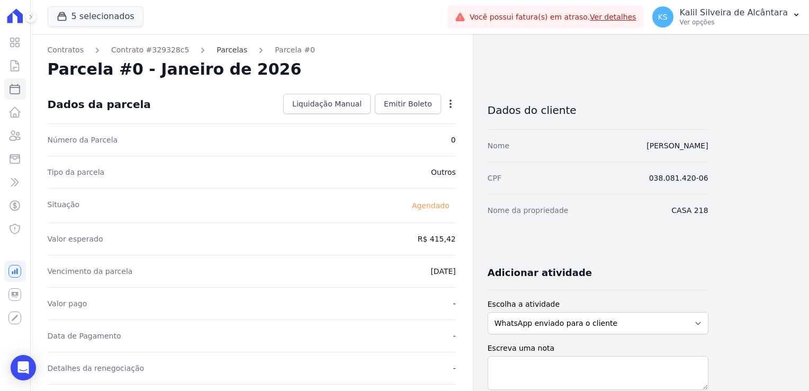
click at [217, 45] on link "Parcelas" at bounding box center [232, 49] width 31 height 11
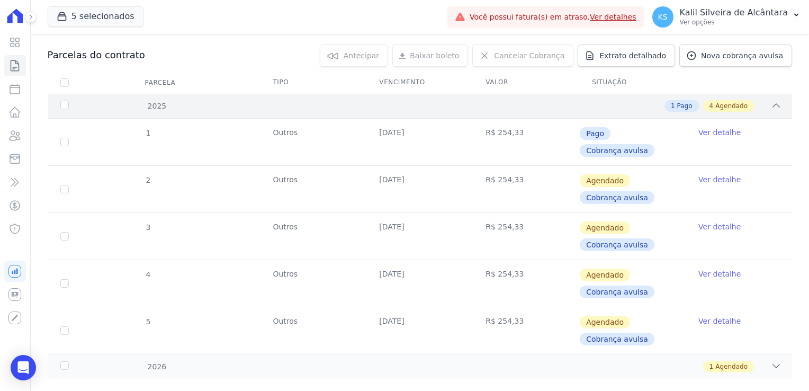
scroll to position [106, 0]
click at [301, 360] on div "1 Agendado" at bounding box center [456, 366] width 651 height 12
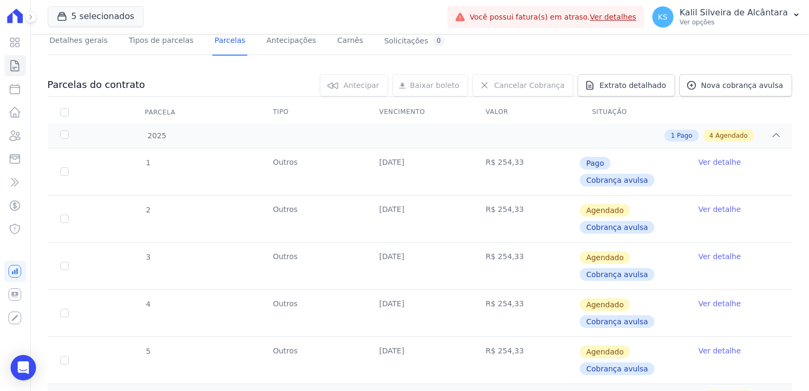
scroll to position [136, 0]
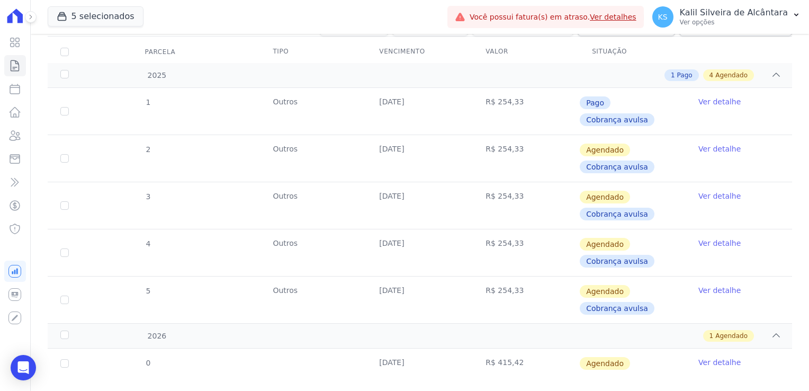
click at [716, 357] on link "Ver detalhe" at bounding box center [720, 362] width 42 height 11
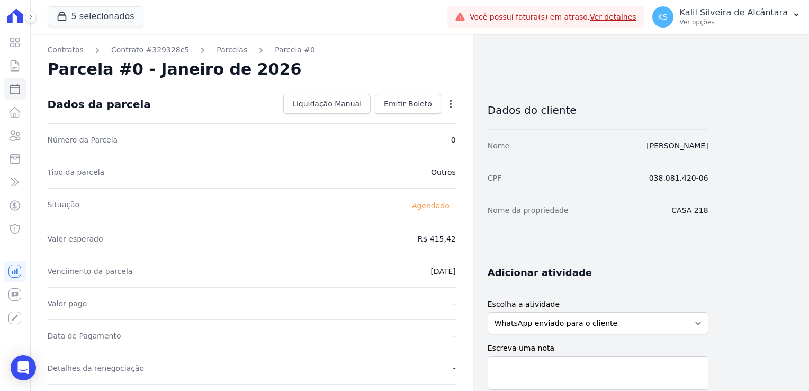
click at [455, 103] on icon "button" at bounding box center [451, 104] width 11 height 11
click at [375, 207] on div "Situação Agendado" at bounding box center [252, 205] width 408 height 34
click at [451, 102] on icon "button" at bounding box center [451, 104] width 11 height 11
click at [386, 118] on link "Alterar" at bounding box center [405, 118] width 93 height 19
click at [393, 101] on span "Cancelar" at bounding box center [387, 104] width 33 height 11
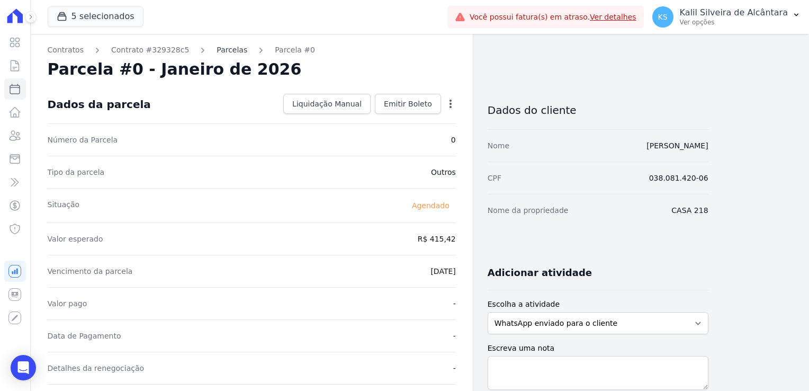
click at [221, 53] on link "Parcelas" at bounding box center [232, 49] width 31 height 11
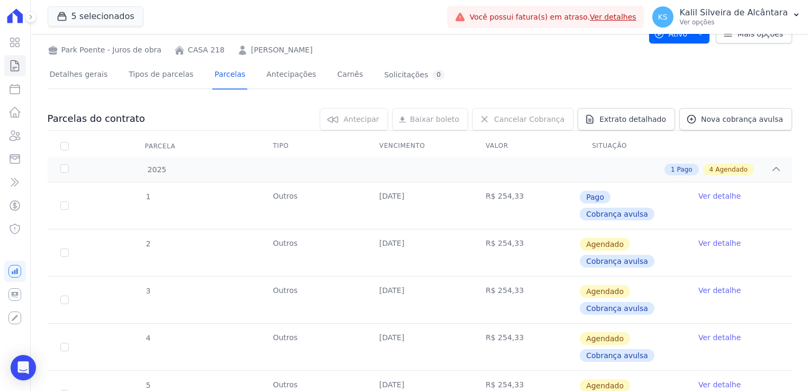
scroll to position [106, 0]
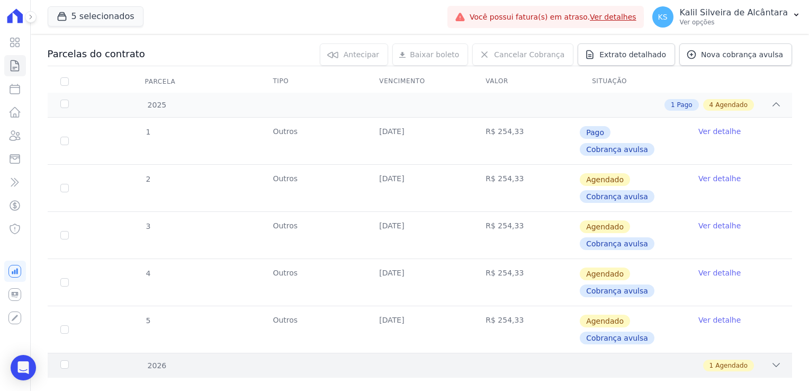
click at [326, 360] on div "1 Agendado" at bounding box center [456, 366] width 651 height 12
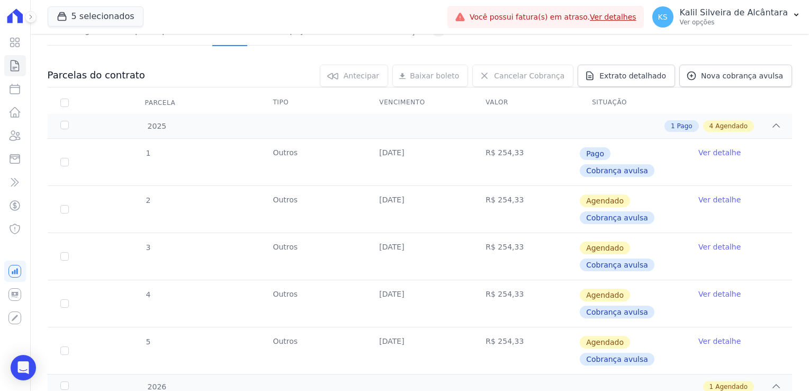
scroll to position [0, 0]
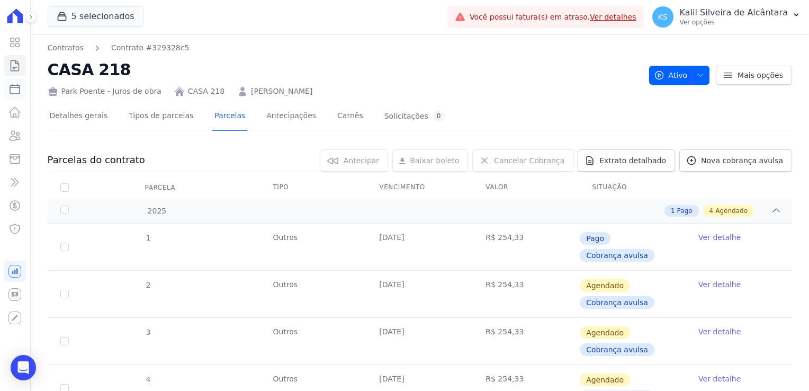
click at [16, 92] on icon at bounding box center [14, 89] width 13 height 13
select select
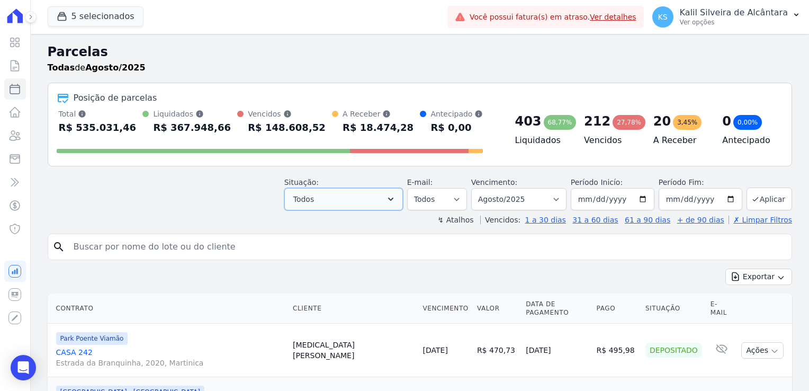
click at [342, 200] on button "Todos" at bounding box center [343, 199] width 119 height 22
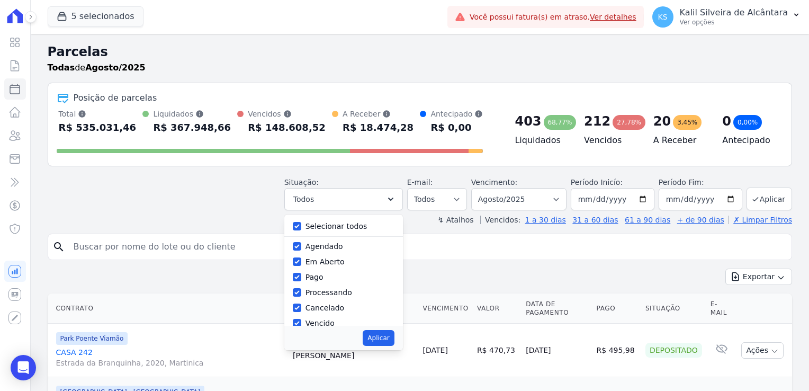
click at [301, 229] on div "Selecionar todos Agendado Em Aberto Pago Processando Cancelado Vencido Transfer…" at bounding box center [343, 270] width 119 height 111
click at [301, 225] on input "Selecionar todos" at bounding box center [297, 226] width 8 height 8
checkbox input "false"
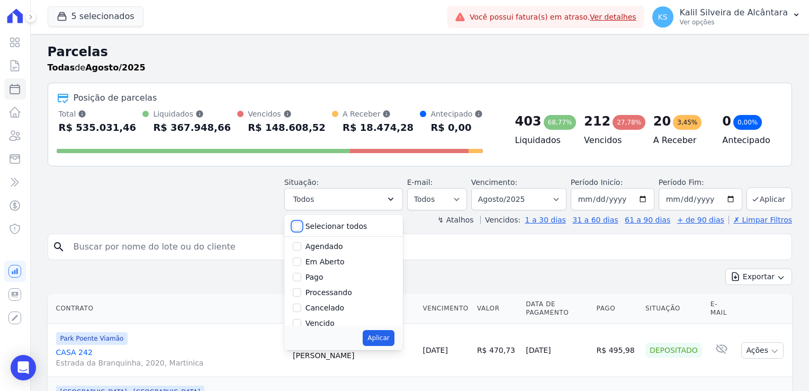
checkbox input "false"
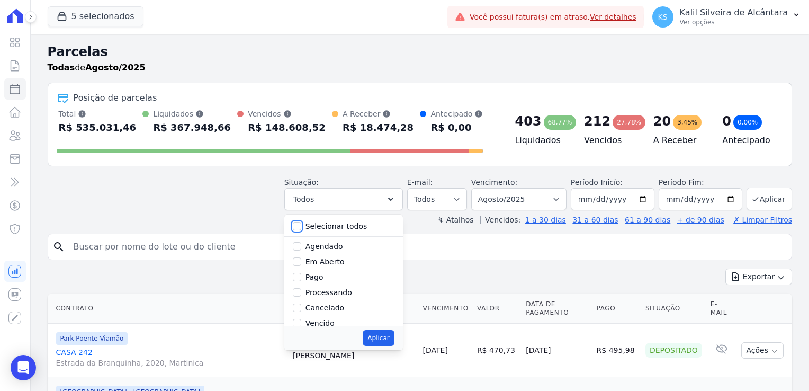
checkbox input "false"
click at [301, 252] on input "Vencido" at bounding box center [297, 252] width 8 height 8
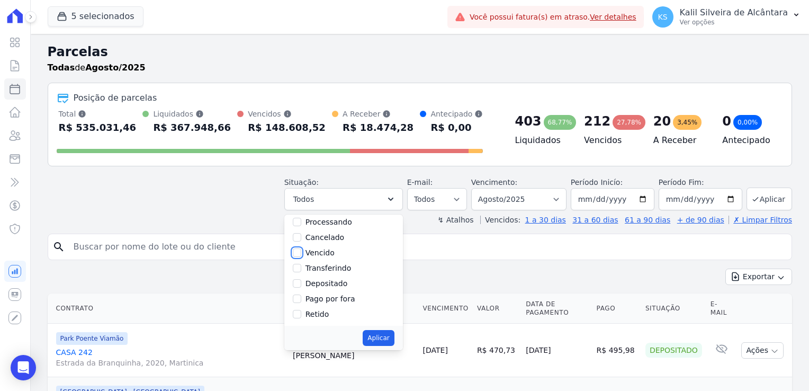
checkbox input "true"
click at [385, 340] on button "Aplicar" at bounding box center [378, 338] width 31 height 16
select select "overdue"
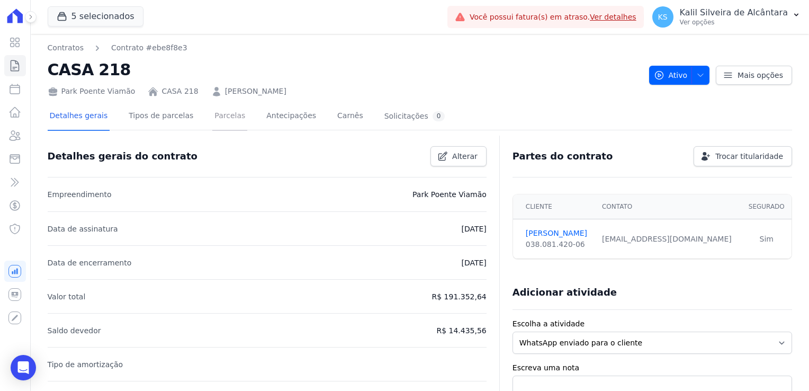
click at [212, 117] on link "Parcelas" at bounding box center [229, 117] width 35 height 28
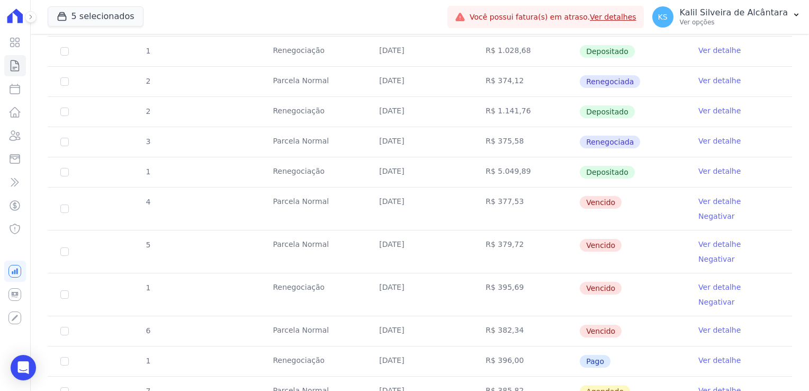
scroll to position [424, 0]
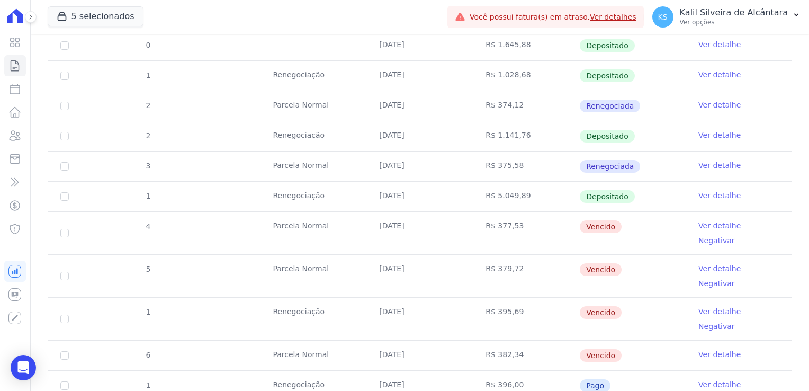
click at [541, 227] on td "R$ 377,53" at bounding box center [526, 233] width 106 height 42
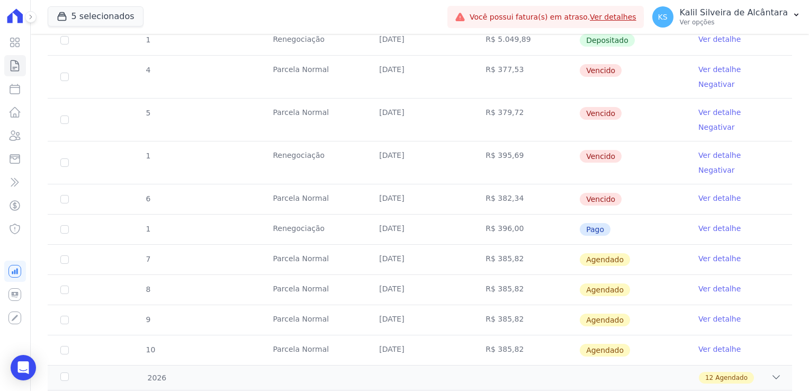
scroll to position [619, 0]
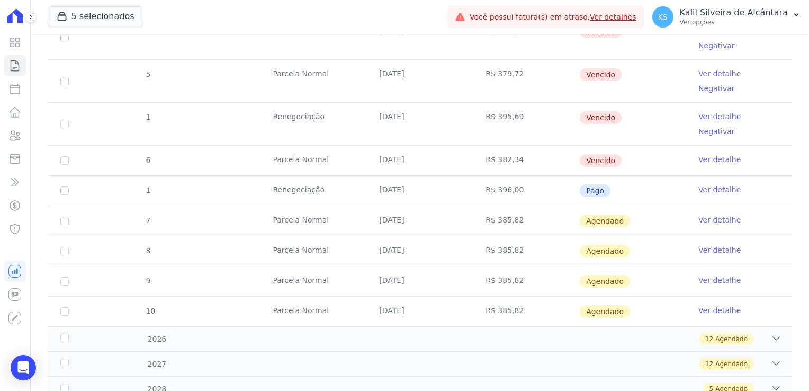
drag, startPoint x: 524, startPoint y: 182, endPoint x: 377, endPoint y: 176, distance: 147.4
click at [377, 206] on tr "7 Parcela Normal 25/09/2025 R$ 385,82 Agendado Ver detalhe" at bounding box center [420, 221] width 745 height 30
drag, startPoint x: 377, startPoint y: 176, endPoint x: 444, endPoint y: 209, distance: 75.3
click at [444, 236] on td "[DATE]" at bounding box center [420, 251] width 106 height 30
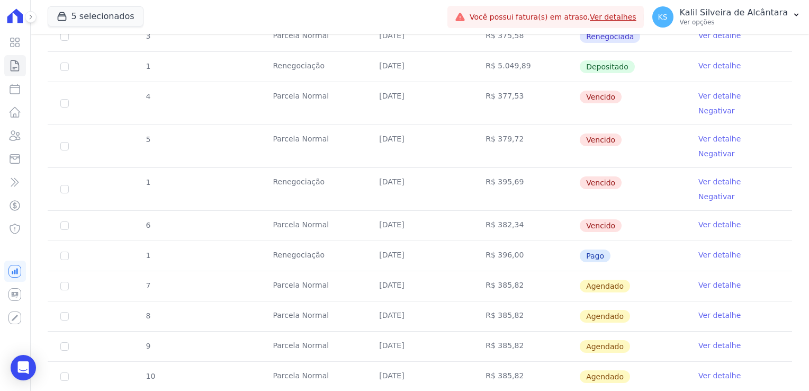
scroll to position [566, 0]
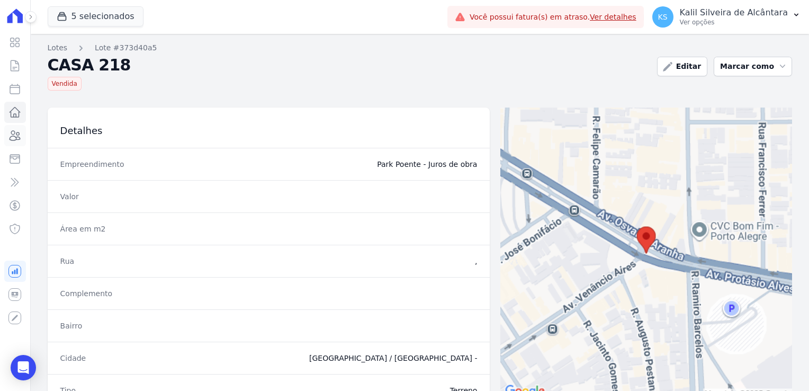
click at [19, 130] on icon at bounding box center [14, 135] width 13 height 13
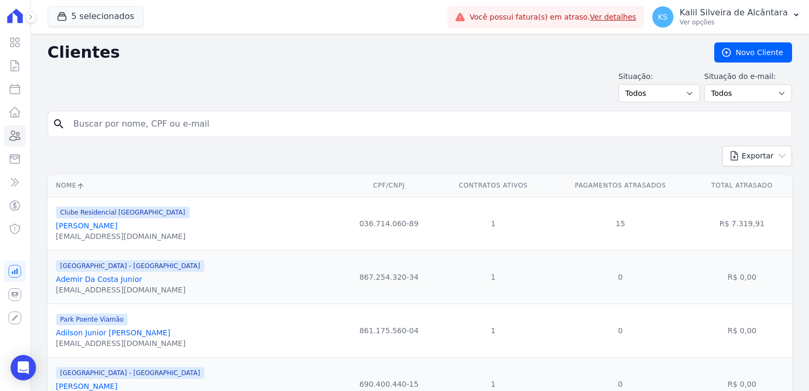
click at [163, 124] on input "search" at bounding box center [427, 123] width 720 height 21
type input "paulo"
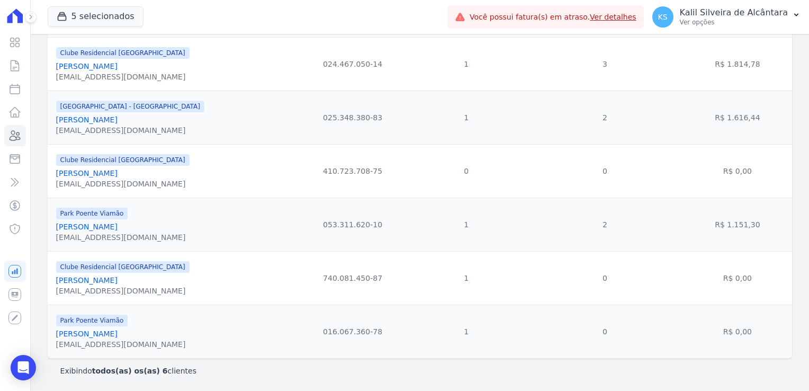
scroll to position [161, 0]
click at [118, 226] on link "Paulo Eduardo Silva De Souza" at bounding box center [86, 226] width 61 height 8
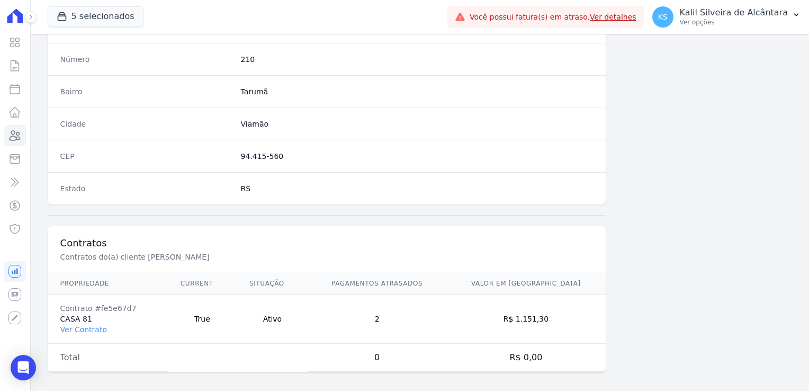
scroll to position [596, 0]
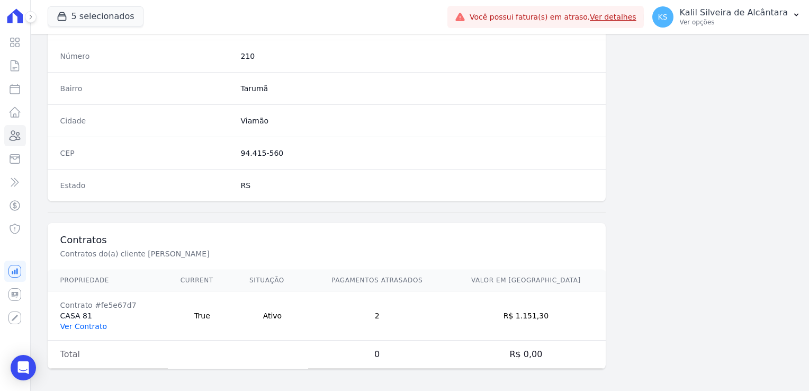
click at [81, 323] on link "Ver Contrato" at bounding box center [83, 326] width 47 height 8
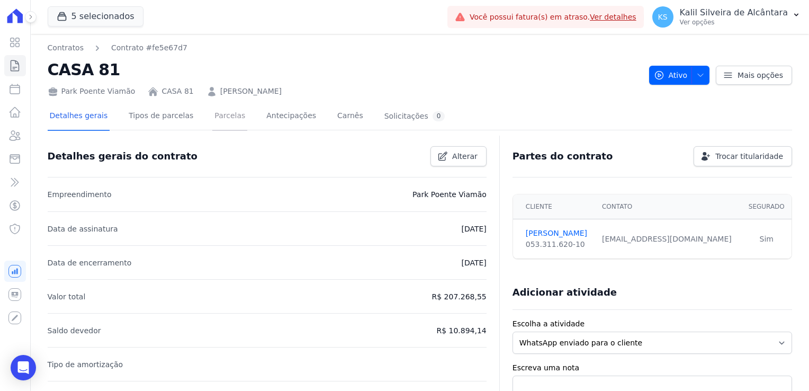
click at [221, 112] on link "Parcelas" at bounding box center [229, 117] width 35 height 28
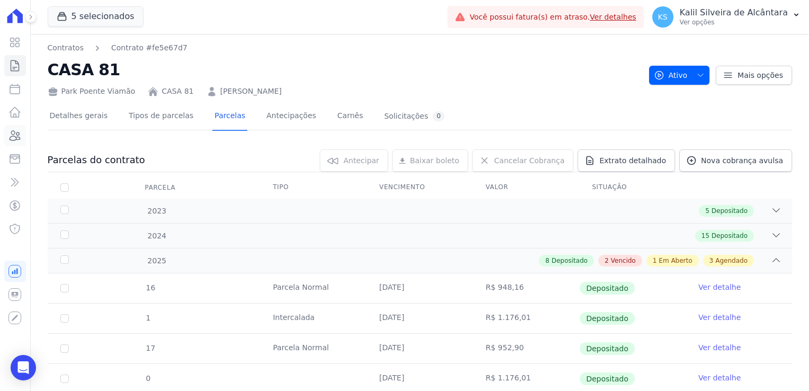
click at [20, 139] on icon at bounding box center [15, 136] width 11 height 10
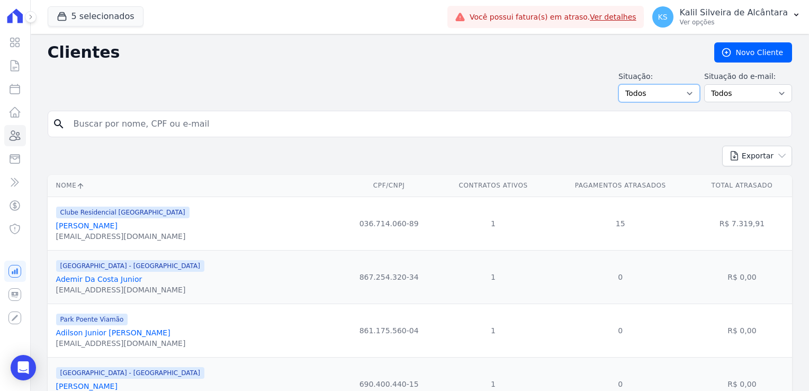
click at [646, 98] on select "Todos Adimplentes Inadimplentes" at bounding box center [660, 93] width 82 height 18
click at [649, 92] on select "Todos Adimplentes Inadimplentes" at bounding box center [660, 93] width 82 height 18
click at [19, 161] on icon at bounding box center [14, 159] width 13 height 13
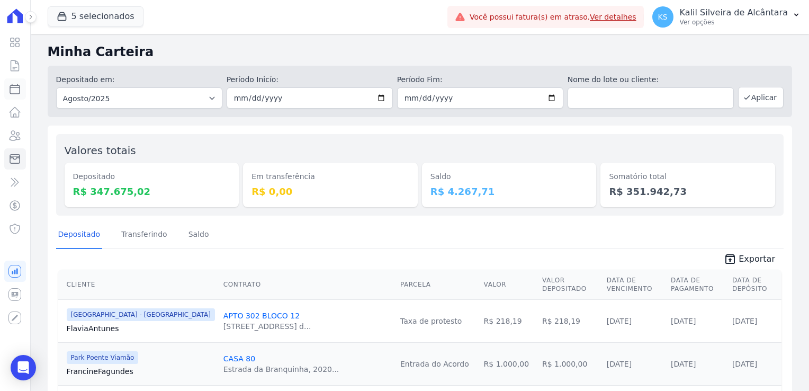
click at [17, 87] on icon at bounding box center [15, 89] width 10 height 10
select select
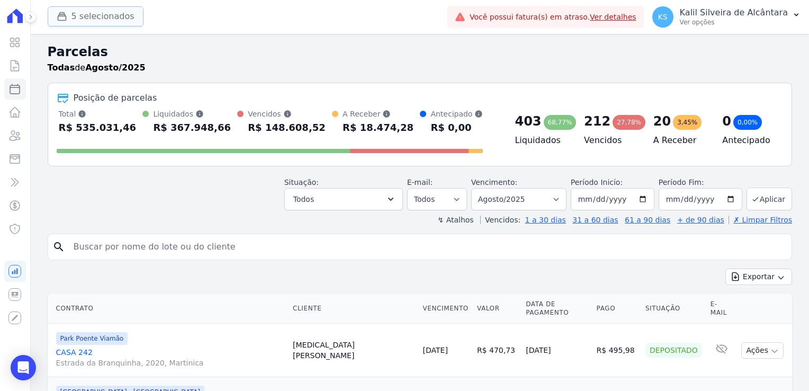
click at [113, 14] on button "5 selecionados" at bounding box center [96, 16] width 96 height 20
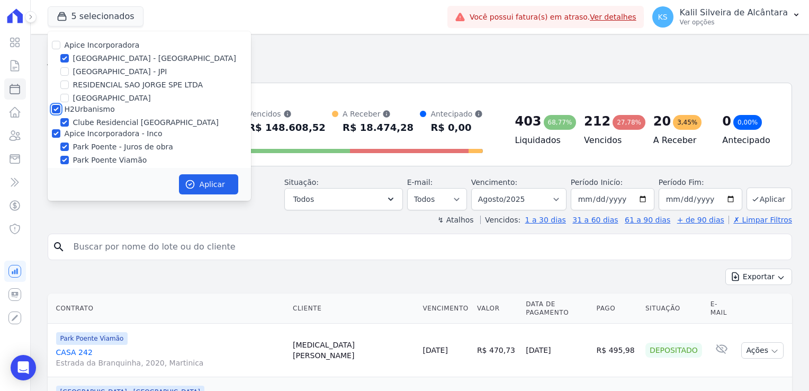
click at [58, 107] on input "H2Urbanismo" at bounding box center [56, 109] width 8 height 8
checkbox input "false"
click at [59, 137] on input "Apice Incorporadora - Inco" at bounding box center [56, 133] width 8 height 8
checkbox input "false"
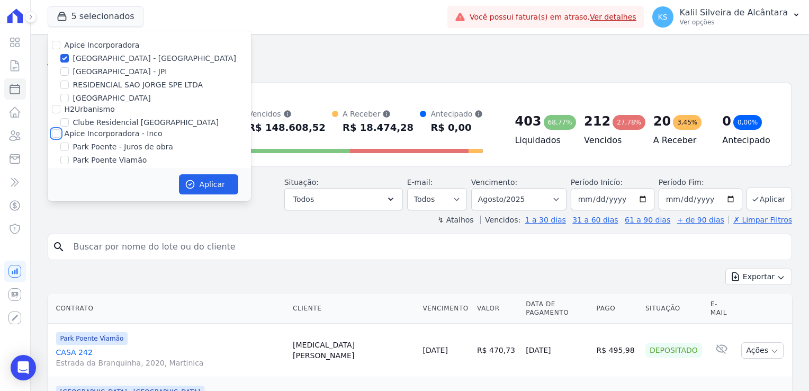
checkbox input "false"
click at [206, 186] on button "Aplicar" at bounding box center [208, 184] width 59 height 20
select select
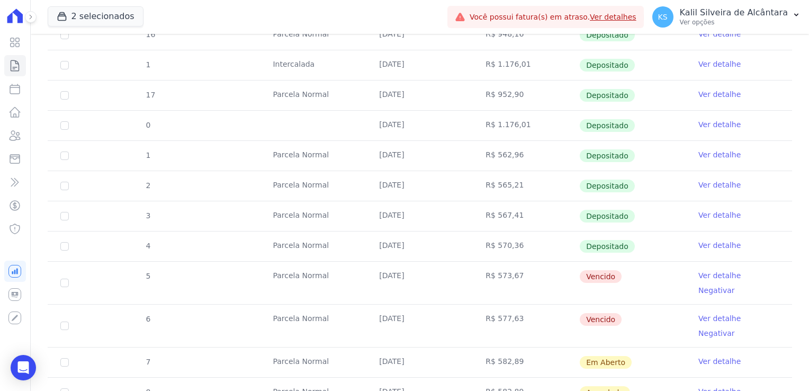
scroll to position [265, 0]
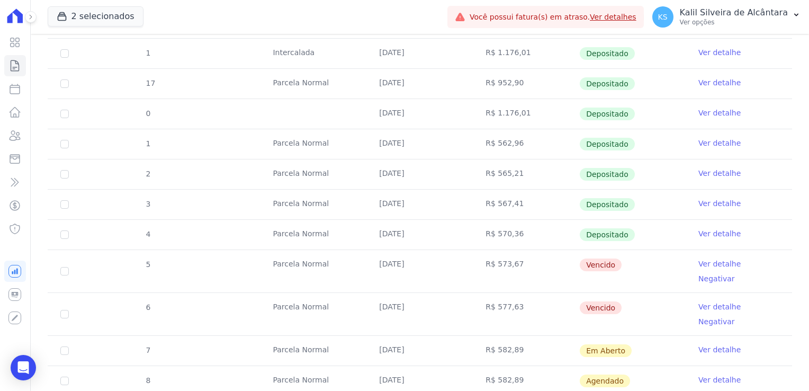
drag, startPoint x: 517, startPoint y: 295, endPoint x: 112, endPoint y: 262, distance: 406.6
click at [112, 262] on tbody "16 Parcela Normal 10/01/2025 R$ 948,16 Depositado Ver detalhe 1 Intercalada 10/…" at bounding box center [420, 232] width 745 height 448
click at [64, 310] on input "checkbox" at bounding box center [64, 314] width 8 height 8
checkbox input "true"
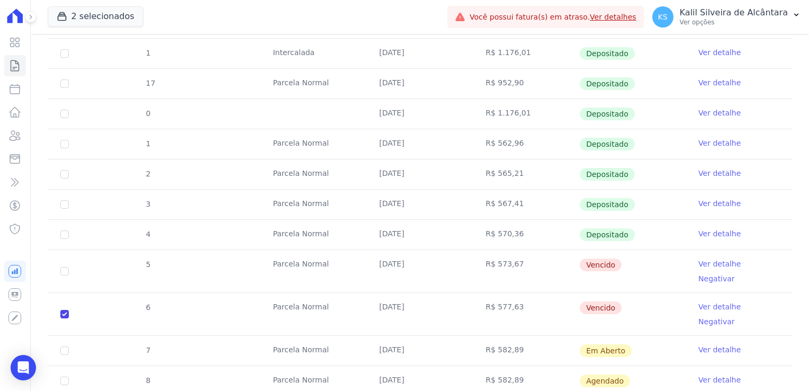
checkbox input "true"
click at [58, 261] on td "5" at bounding box center [65, 271] width 34 height 42
click at [64, 267] on input "checkbox" at bounding box center [64, 271] width 8 height 8
checkbox input "true"
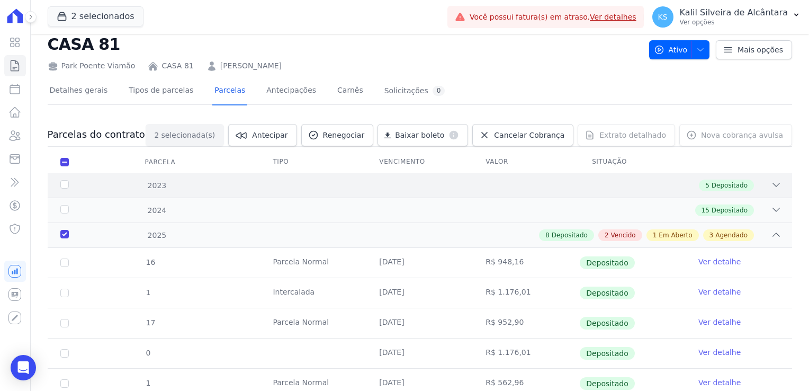
scroll to position [0, 0]
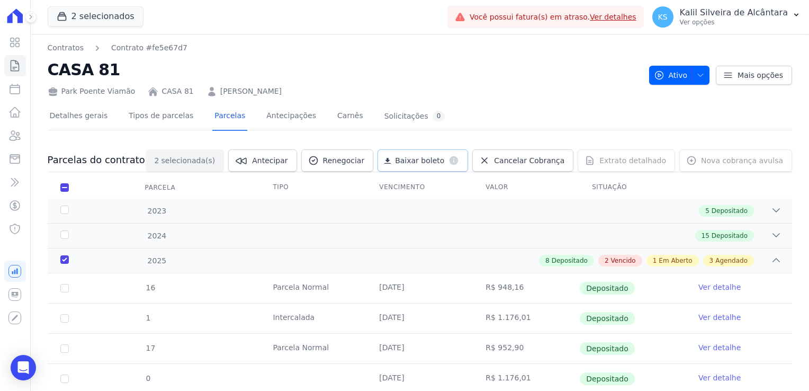
click at [444, 163] on span "Baixar boleto" at bounding box center [419, 160] width 49 height 11
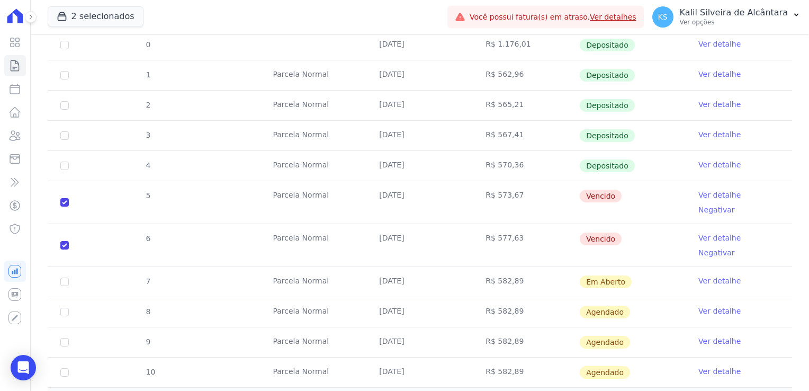
scroll to position [384, 0]
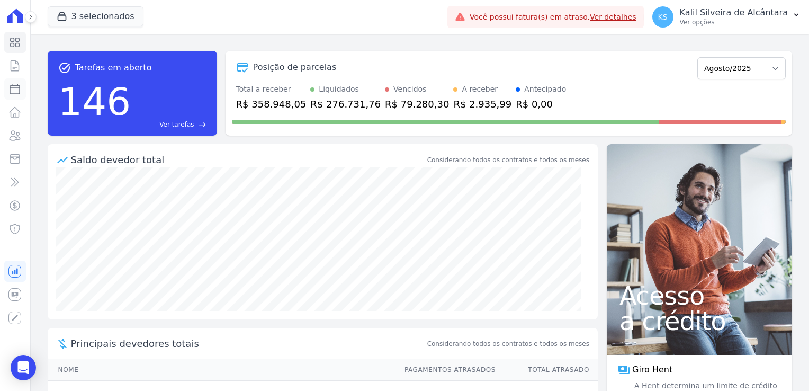
click at [16, 95] on icon at bounding box center [14, 89] width 13 height 13
select select
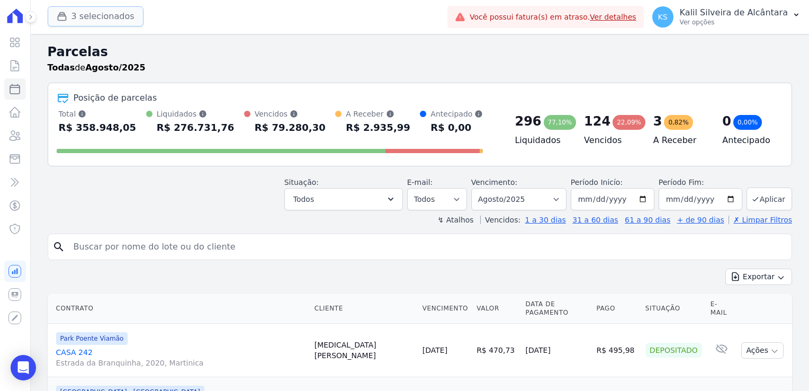
click at [125, 20] on button "3 selecionados" at bounding box center [96, 16] width 96 height 20
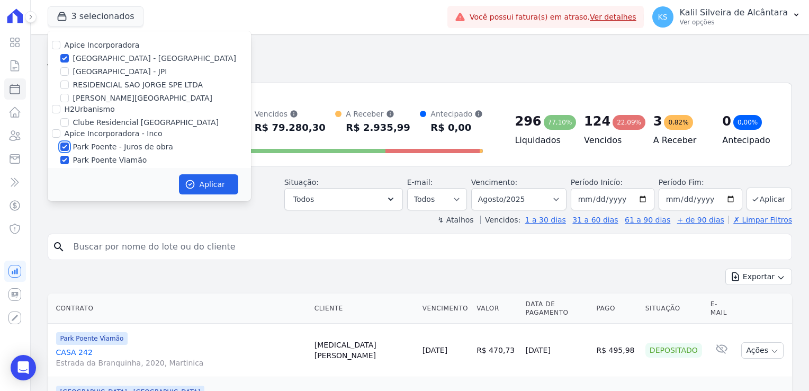
click at [66, 144] on input "Park Poente - Juros de obra" at bounding box center [64, 147] width 8 height 8
checkbox input "false"
drag, startPoint x: 64, startPoint y: 162, endPoint x: 102, endPoint y: 180, distance: 42.9
click at [64, 162] on input "Park Poente Viamão" at bounding box center [64, 160] width 8 height 8
checkbox input "false"
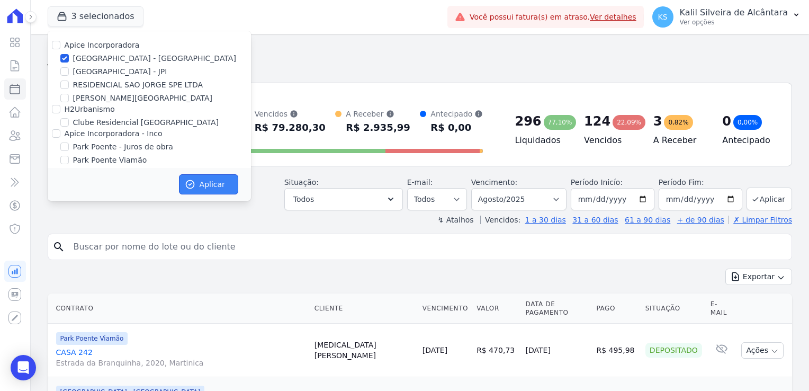
click at [194, 184] on icon "button" at bounding box center [190, 184] width 11 height 11
select select
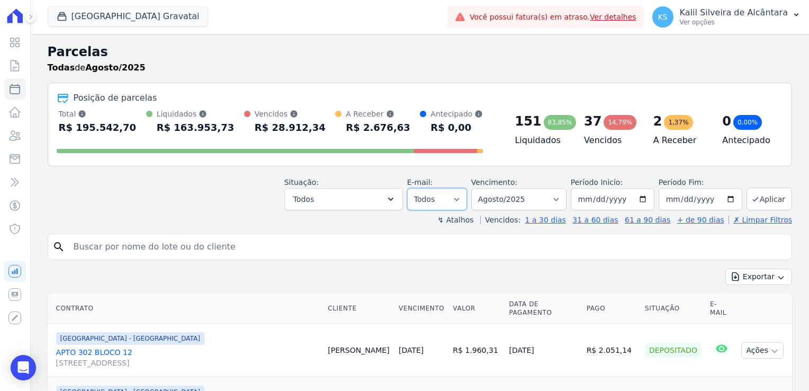
click at [439, 199] on select "Todos Lido Não-lido" at bounding box center [437, 199] width 60 height 22
drag, startPoint x: 443, startPoint y: 199, endPoint x: 363, endPoint y: 198, distance: 80.0
click at [443, 199] on select "Todos Lido Não-lido" at bounding box center [437, 199] width 60 height 22
click at [363, 198] on button "Todos" at bounding box center [343, 199] width 119 height 22
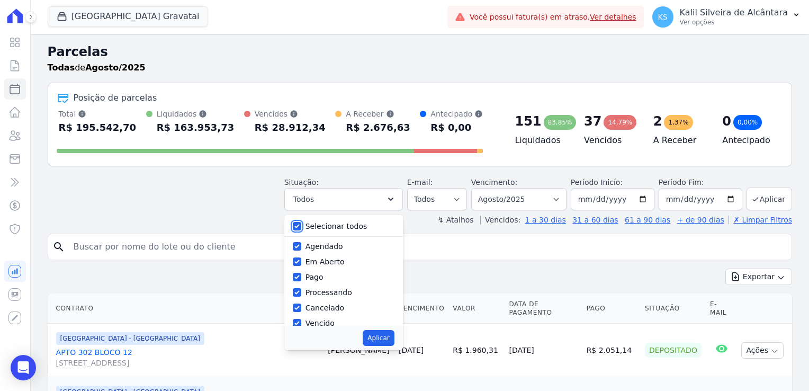
click at [301, 225] on input "Selecionar todos" at bounding box center [297, 226] width 8 height 8
checkbox input "false"
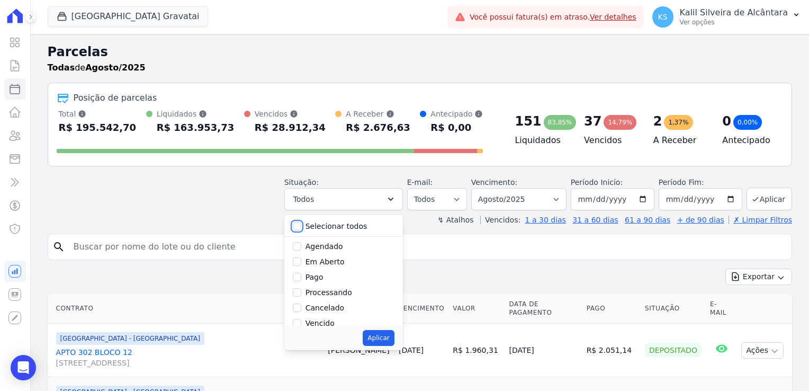
checkbox input "false"
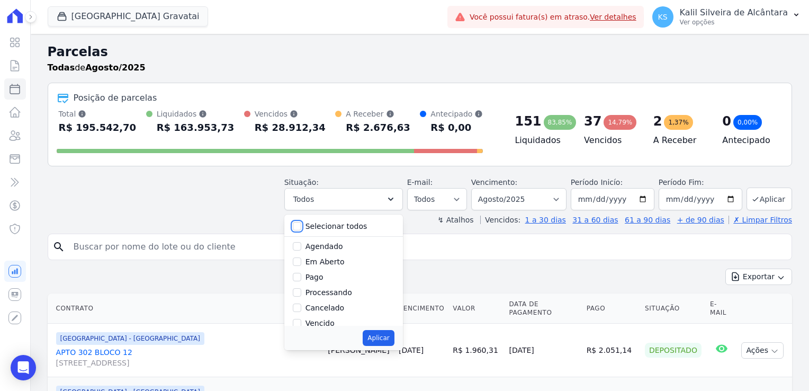
checkbox input "false"
click at [301, 321] on input "Vencido" at bounding box center [297, 323] width 8 height 8
checkbox input "true"
click at [394, 336] on button "Aplicar" at bounding box center [378, 338] width 31 height 16
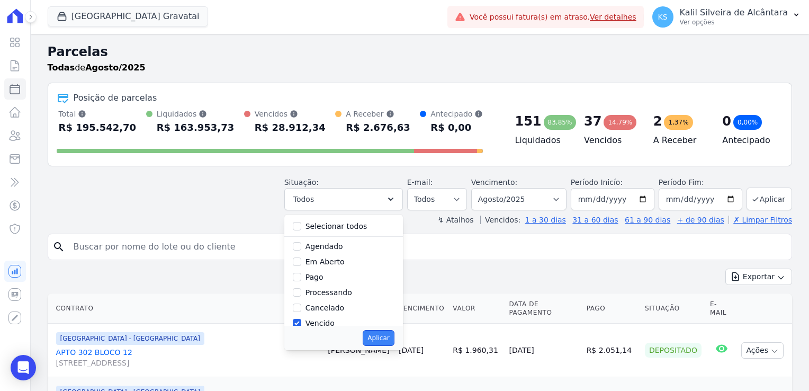
select select "overdue"
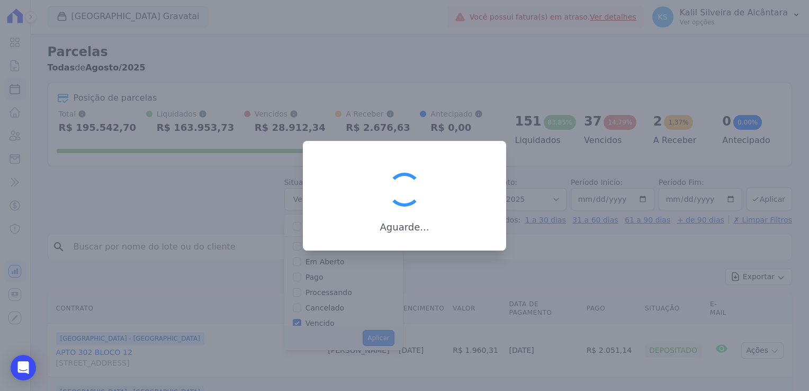
scroll to position [20, 0]
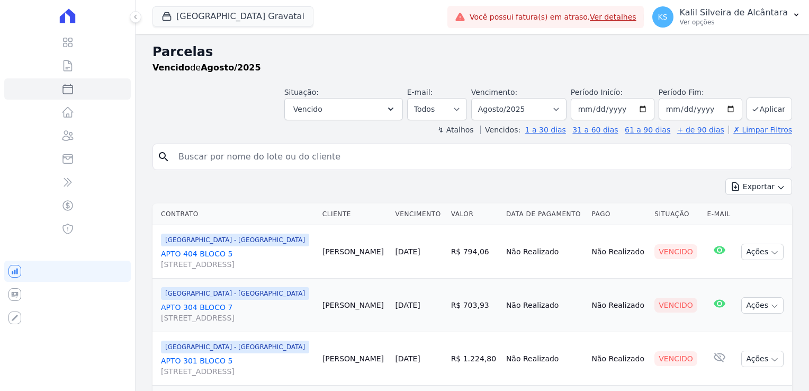
select select
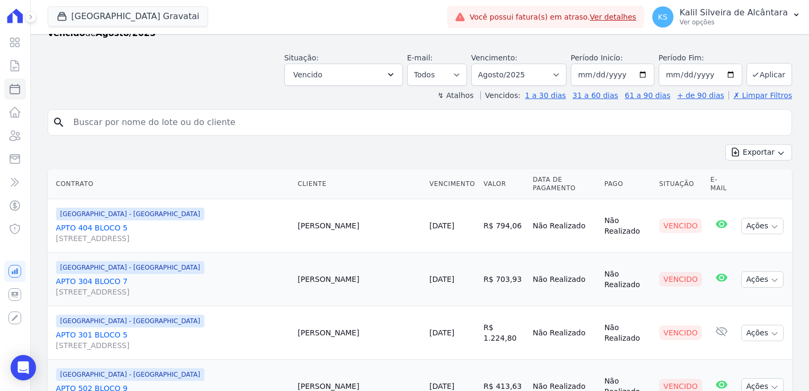
scroll to position [53, 0]
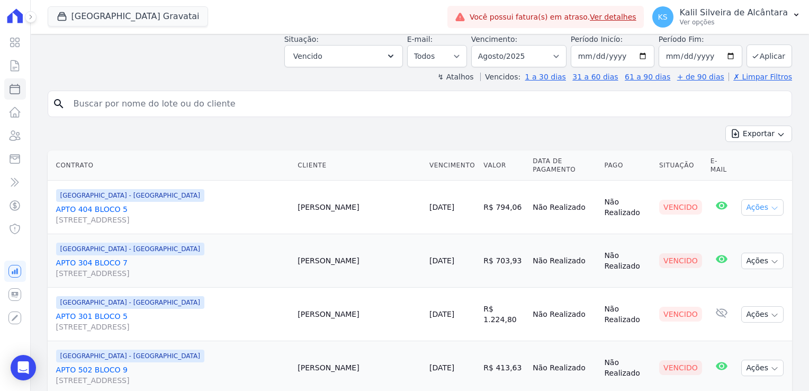
click at [771, 204] on icon "button" at bounding box center [775, 208] width 8 height 8
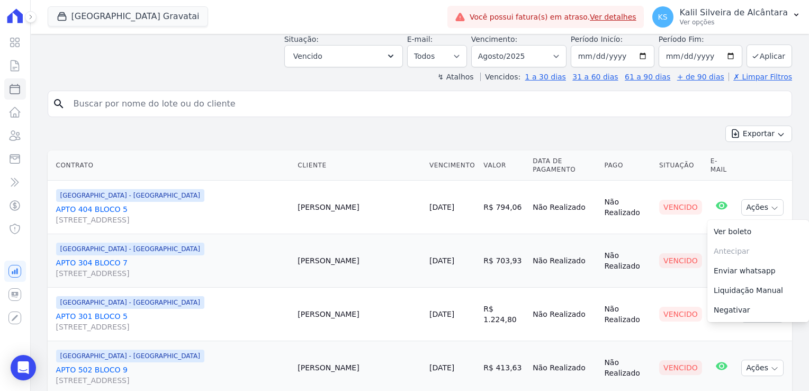
click at [282, 189] on div "[GEOGRAPHIC_DATA] - [GEOGRAPHIC_DATA]" at bounding box center [173, 195] width 234 height 13
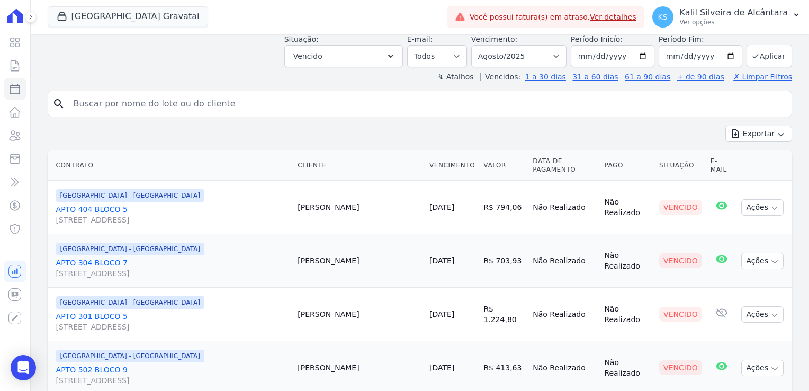
click at [335, 197] on td "Jose Cardoso" at bounding box center [359, 208] width 132 height 54
copy td "Jose"
drag, startPoint x: 205, startPoint y: 249, endPoint x: 237, endPoint y: 249, distance: 32.3
click at [205, 257] on link "APTO 304 BLOCO 7 Rua Nova York, 120, Passo das Pedras" at bounding box center [173, 267] width 234 height 21
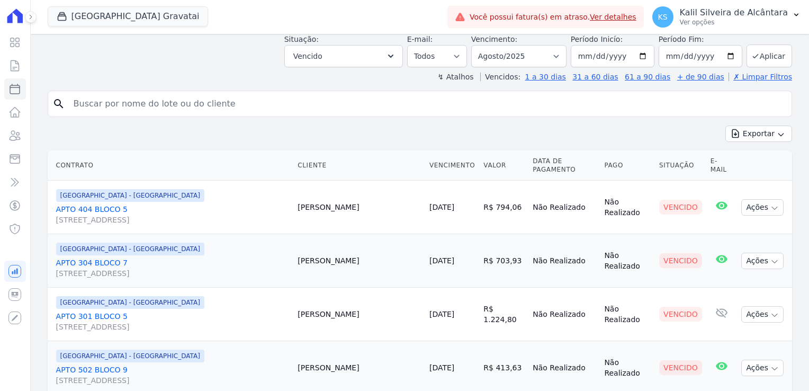
click at [337, 251] on td "Julio Silva" at bounding box center [359, 261] width 132 height 54
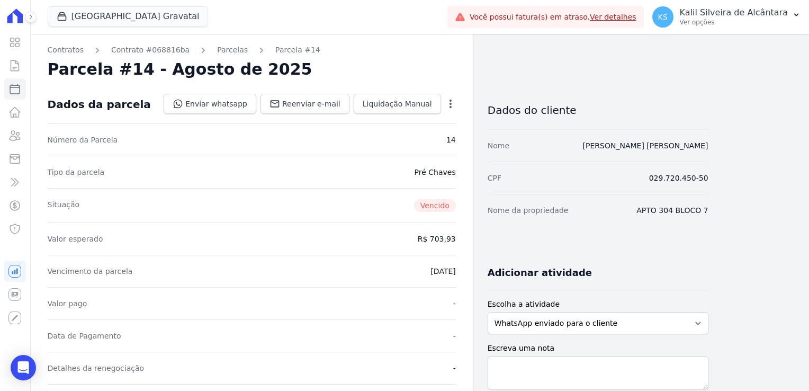
select select
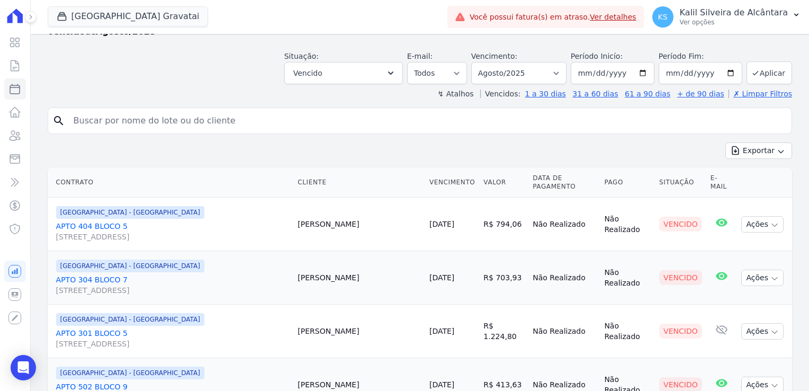
scroll to position [53, 0]
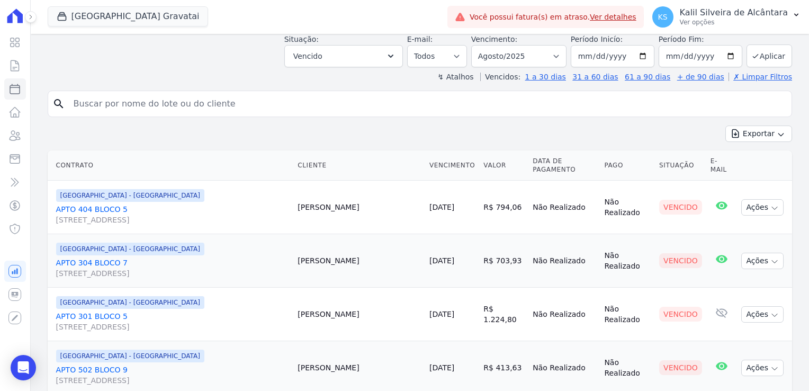
click at [339, 256] on td "Julio Silva" at bounding box center [359, 261] width 132 height 54
click at [335, 255] on td "Julio Silva" at bounding box center [359, 261] width 132 height 54
copy td "Julio"
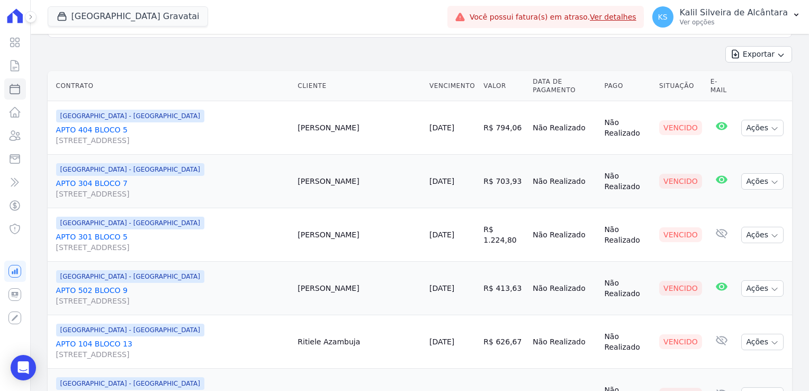
scroll to position [159, 0]
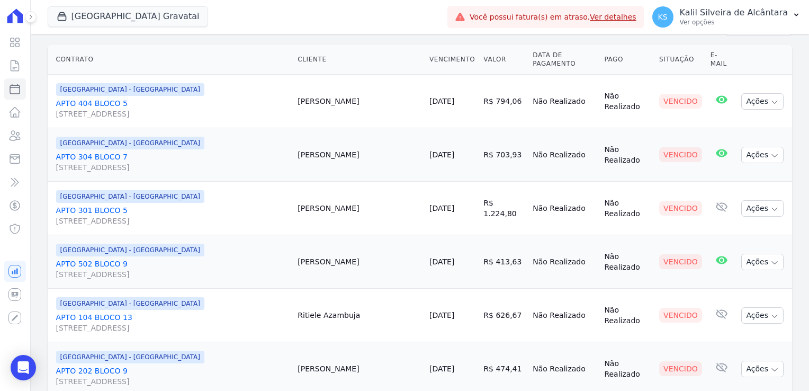
click at [335, 198] on td "Maira Rodrigues" at bounding box center [359, 209] width 132 height 54
copy td "Maira"
click at [331, 251] on td "Thiago Machado" at bounding box center [359, 262] width 132 height 54
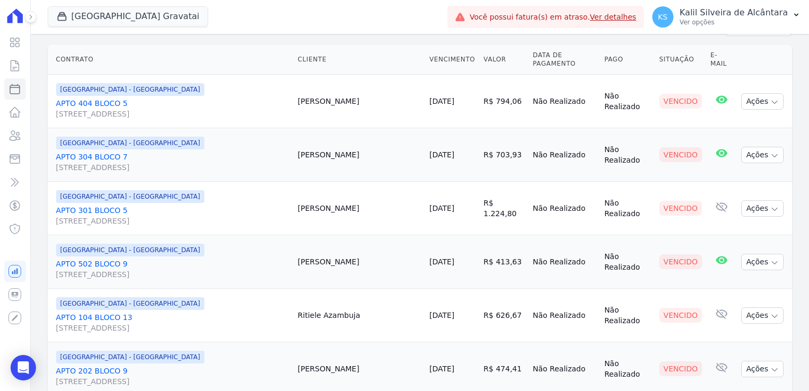
copy td "Thiago"
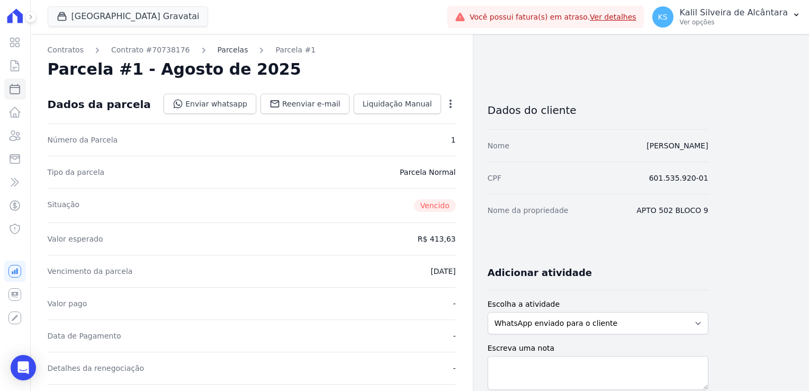
click at [223, 50] on link "Parcelas" at bounding box center [233, 49] width 31 height 11
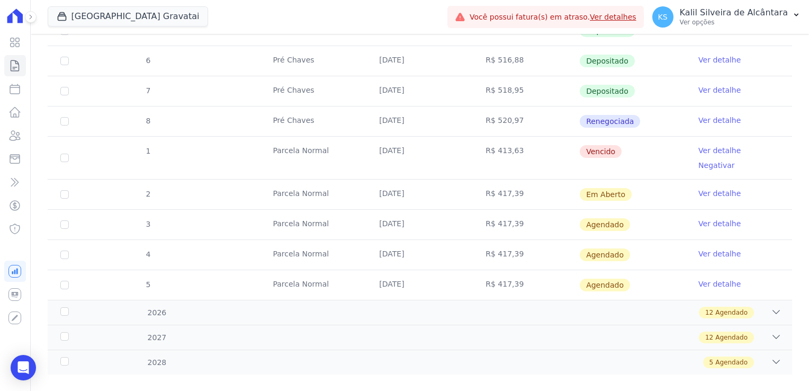
scroll to position [263, 0]
drag, startPoint x: 618, startPoint y: 149, endPoint x: 265, endPoint y: 148, distance: 352.3
click at [265, 148] on tr "1 [GEOGRAPHIC_DATA] [DATE] R$ 413,63 [GEOGRAPHIC_DATA] Ver detalhe Negativar" at bounding box center [420, 157] width 745 height 43
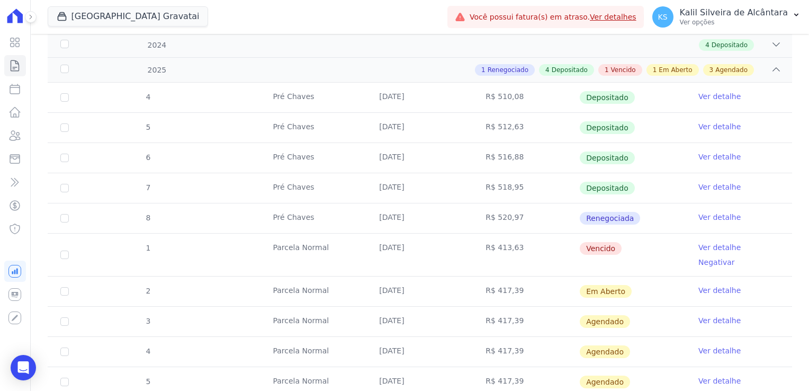
scroll to position [157, 0]
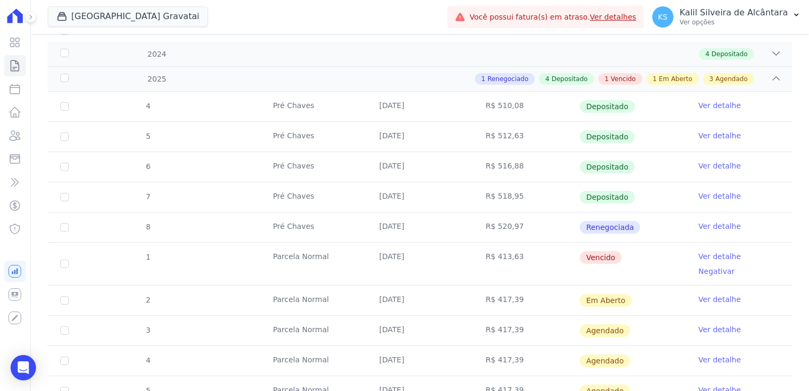
click at [429, 239] on td "[DATE]" at bounding box center [420, 227] width 106 height 30
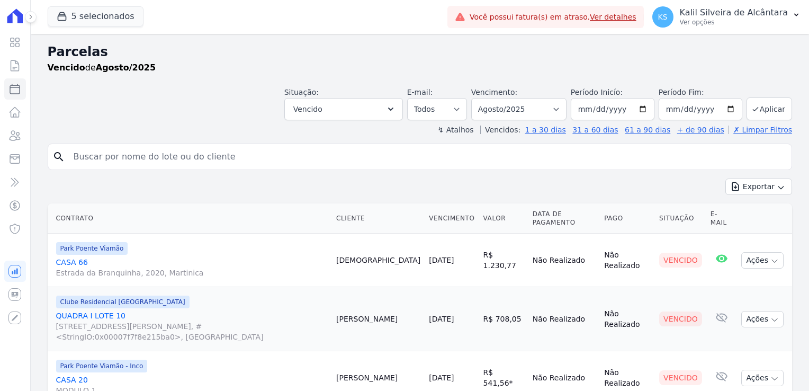
select select
click at [726, 109] on input "[DATE]" at bounding box center [701, 109] width 84 height 22
type input "[DATE]"
click at [764, 115] on button "Aplicar" at bounding box center [770, 108] width 46 height 23
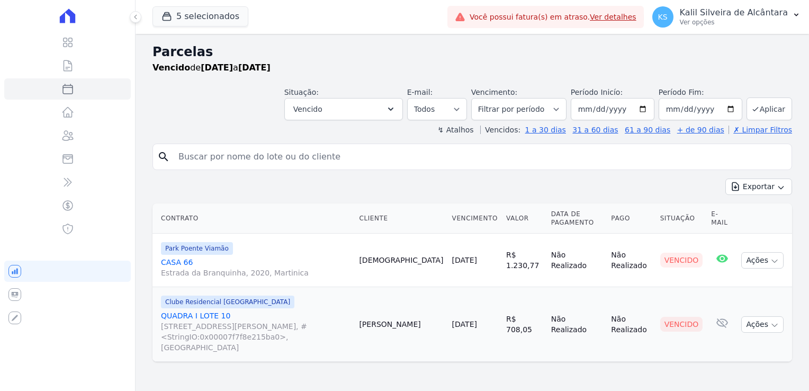
select select
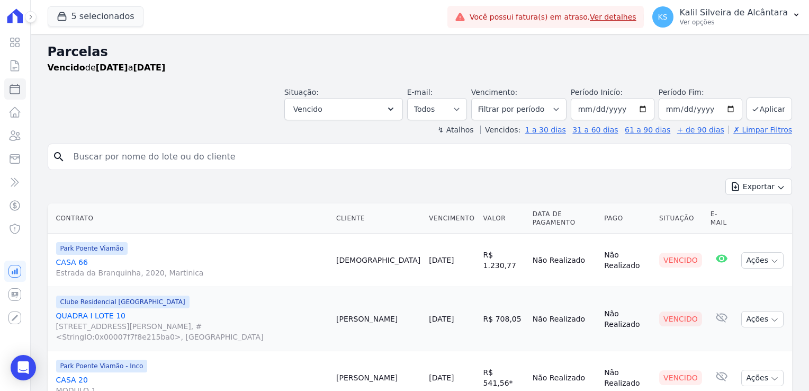
click at [341, 255] on td "[DEMOGRAPHIC_DATA]" at bounding box center [378, 261] width 93 height 54
copy td "Taissa"
click at [108, 23] on button "5 selecionados" at bounding box center [96, 16] width 96 height 20
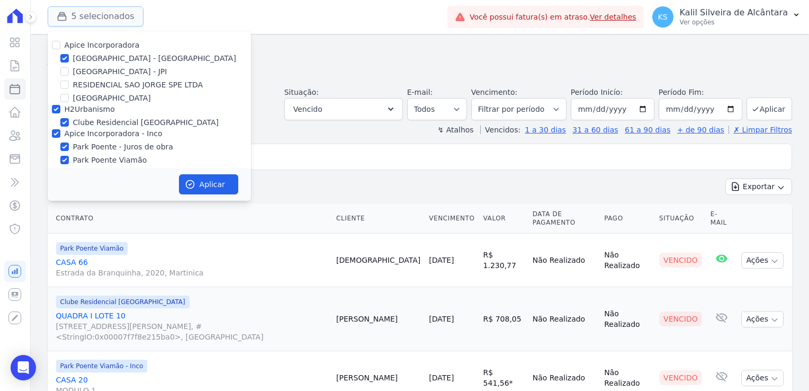
click at [106, 18] on button "5 selecionados" at bounding box center [96, 16] width 96 height 20
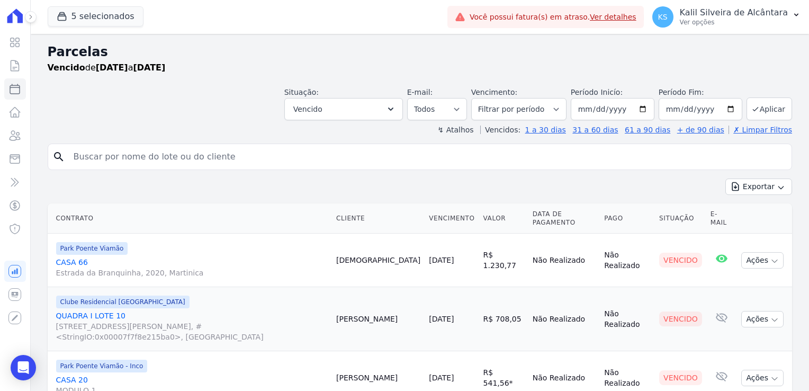
click at [375, 249] on td "Taissa Baptista" at bounding box center [378, 261] width 93 height 54
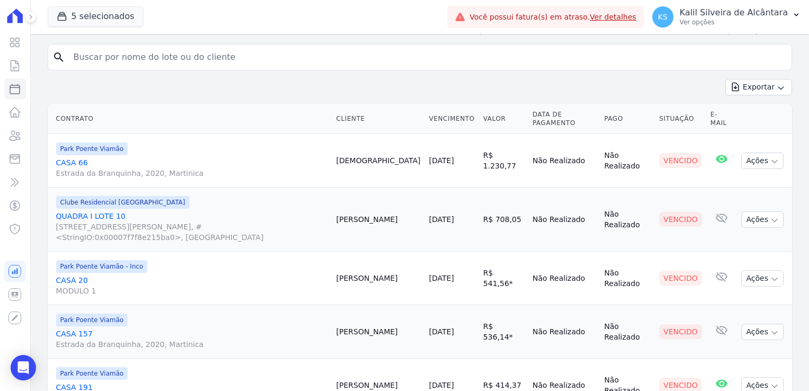
scroll to position [106, 0]
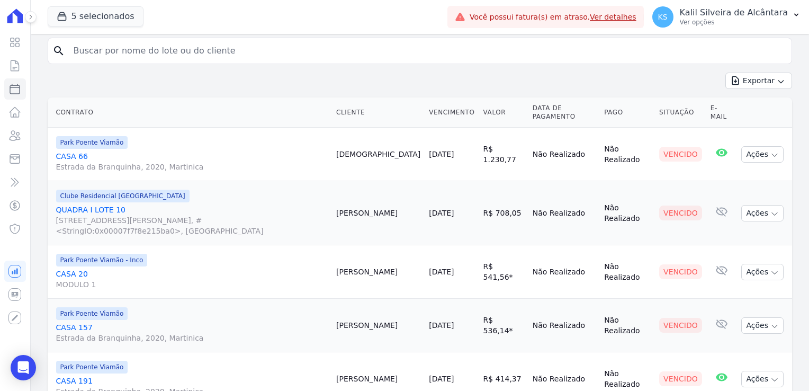
click at [353, 198] on td "Gilberto Rodrigues" at bounding box center [378, 213] width 93 height 64
copy td "Gilberto"
click at [351, 254] on td "Natalia Mota" at bounding box center [378, 272] width 93 height 54
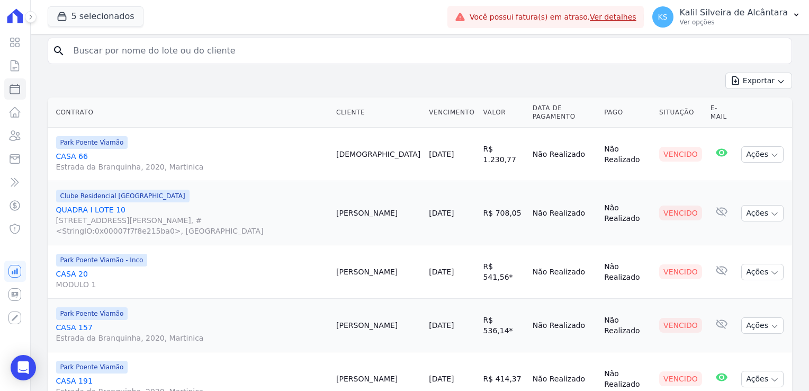
copy td "Natalia"
click at [354, 309] on td "Gilberto Carvalho" at bounding box center [378, 326] width 93 height 54
copy td "Gilberto"
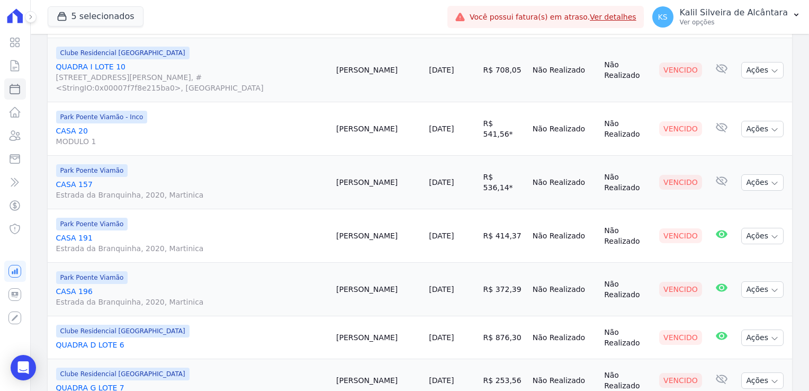
scroll to position [265, 0]
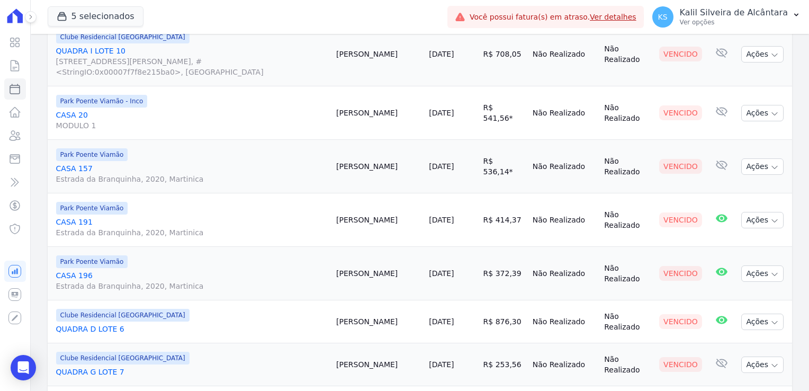
click at [352, 201] on td "Daiane Silva" at bounding box center [378, 220] width 93 height 54
copy td "Daiane"
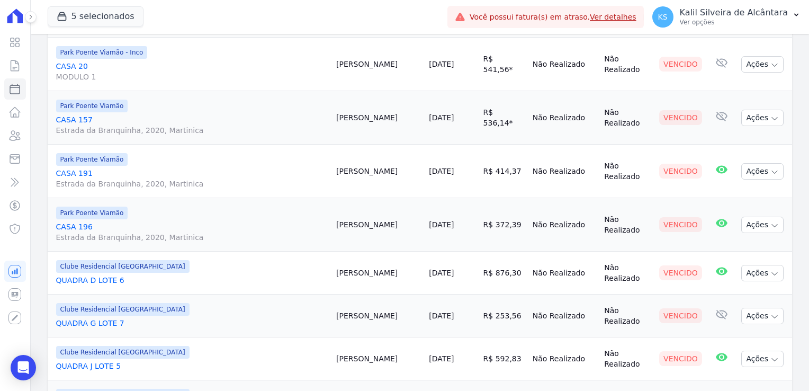
scroll to position [318, 0]
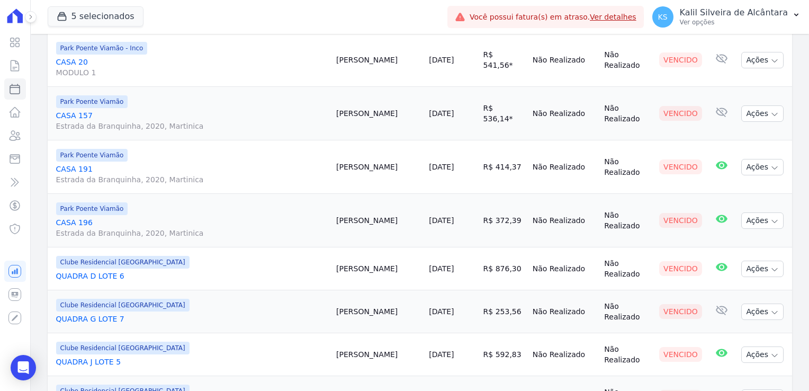
click at [350, 201] on td "Rafael Correa" at bounding box center [378, 221] width 93 height 54
copy td "Rafael"
click at [354, 247] on td "Everton Alves" at bounding box center [378, 268] width 93 height 43
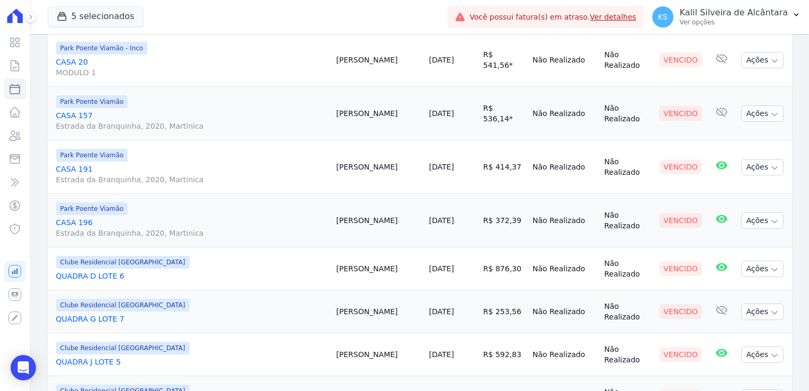
click at [354, 247] on td "Everton Alves" at bounding box center [378, 268] width 93 height 43
copy td "Everton"
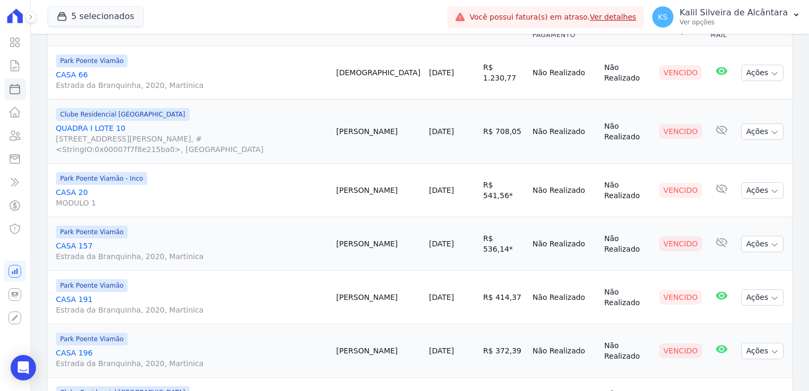
scroll to position [212, 0]
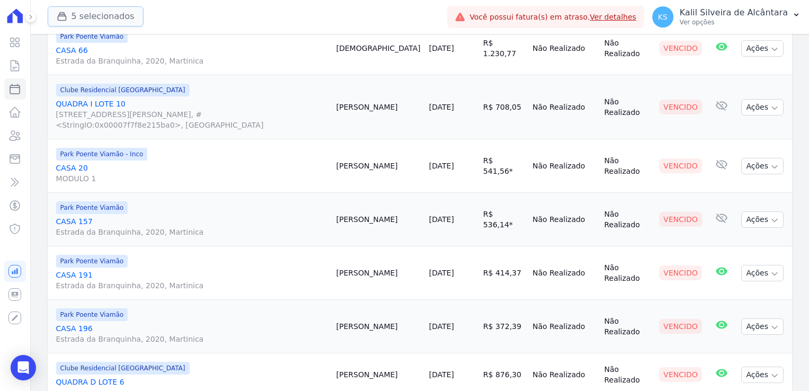
click at [93, 16] on button "5 selecionados" at bounding box center [96, 16] width 96 height 20
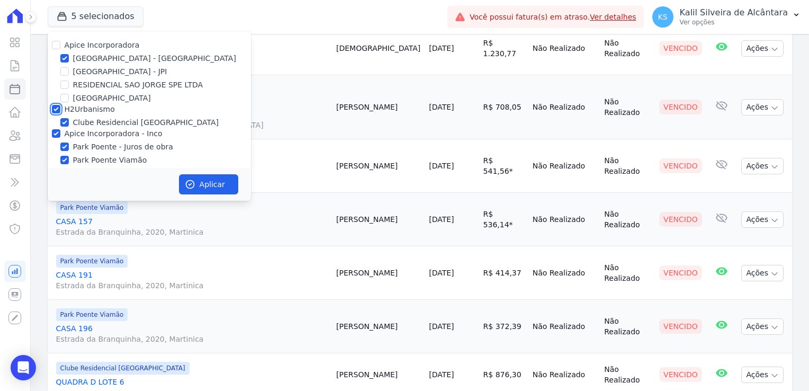
click at [56, 110] on input "H2Urbanismo" at bounding box center [56, 109] width 8 height 8
checkbox input "false"
click at [198, 183] on button "Aplicar" at bounding box center [208, 184] width 59 height 20
select select
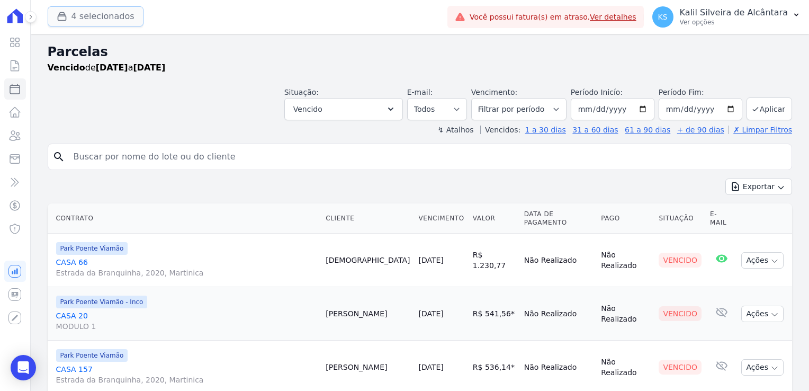
click at [117, 17] on button "4 selecionados" at bounding box center [96, 16] width 96 height 20
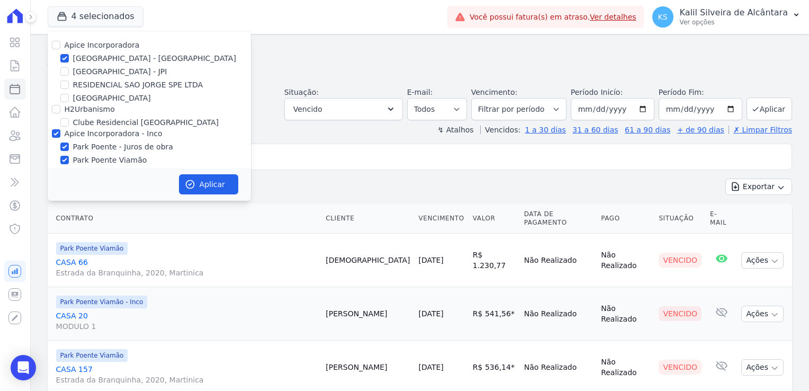
drag, startPoint x: 296, startPoint y: 151, endPoint x: 336, endPoint y: 145, distance: 40.7
click at [296, 151] on input "search" at bounding box center [427, 156] width 720 height 21
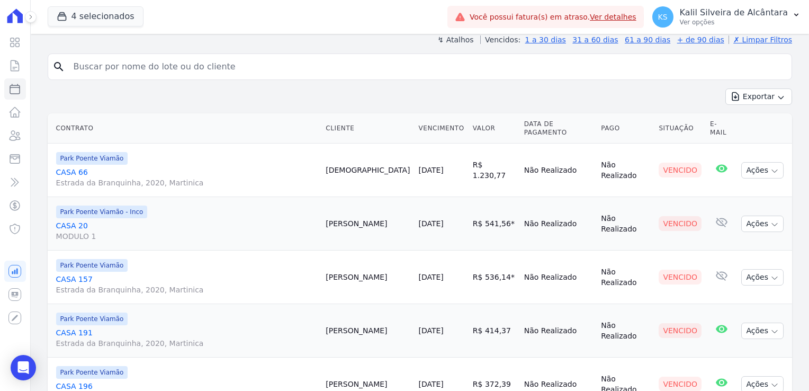
scroll to position [106, 0]
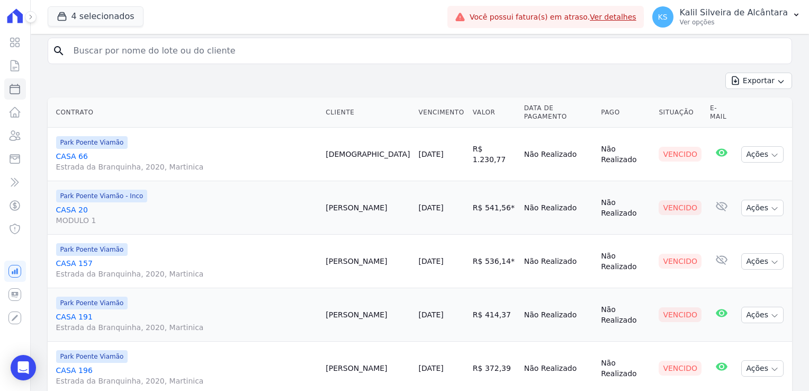
click at [344, 198] on td "Natalia Mota" at bounding box center [368, 208] width 93 height 54
copy td "Natalia"
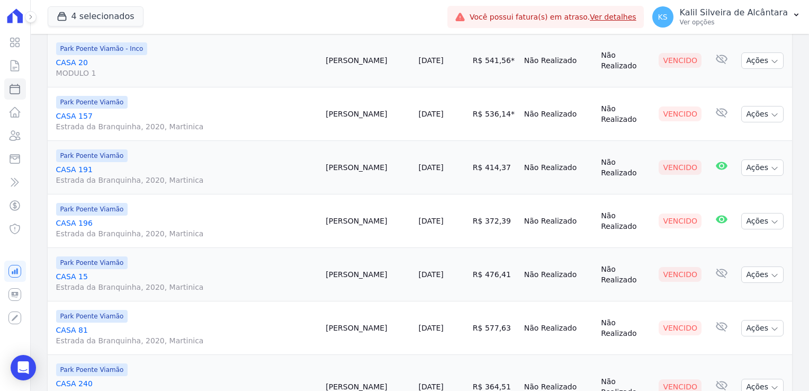
scroll to position [265, 0]
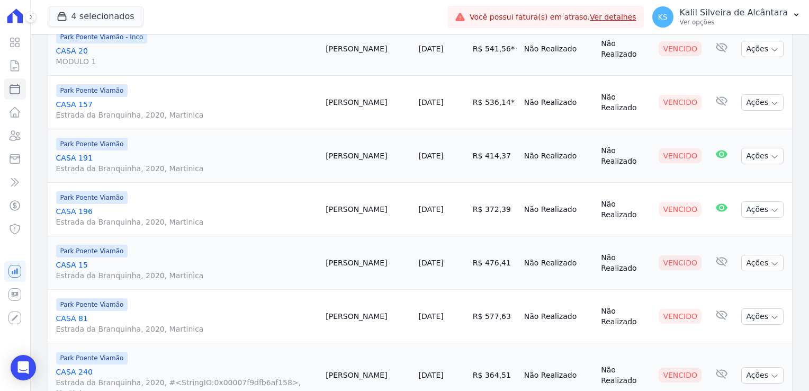
click at [341, 201] on td "Rafael Correa" at bounding box center [368, 210] width 93 height 54
copy td "Rafael"
click at [345, 255] on td "Jeferson Martins" at bounding box center [368, 263] width 93 height 54
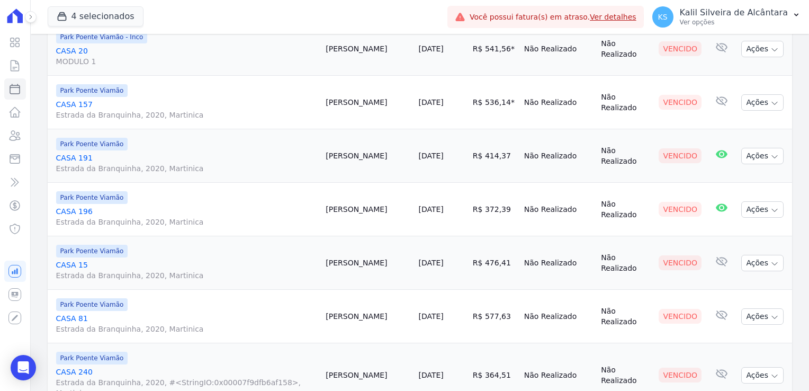
copy td "Jeferson"
click at [327, 307] on td "Paulo Souza" at bounding box center [368, 317] width 93 height 54
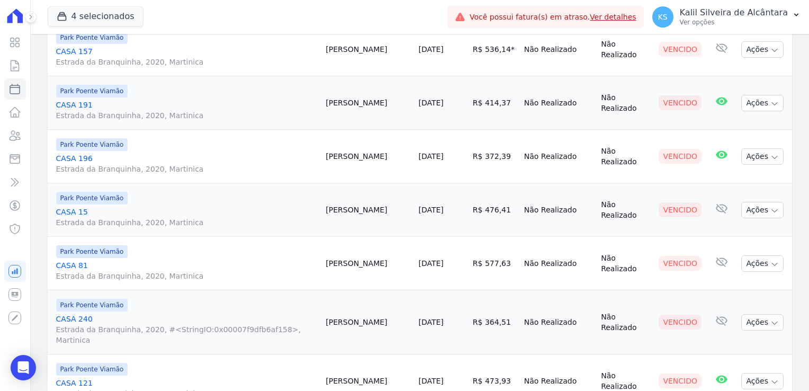
scroll to position [371, 0]
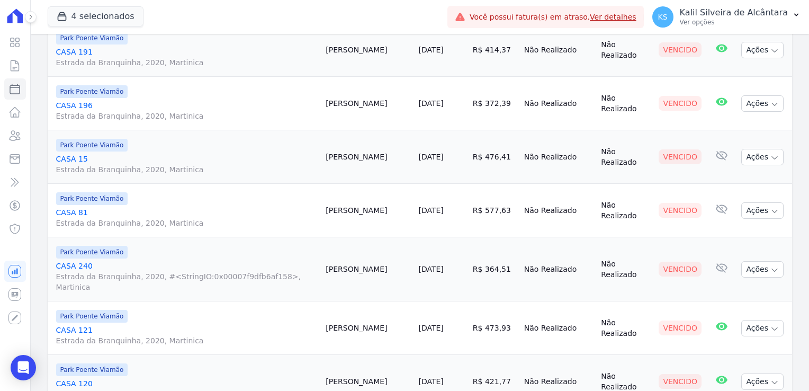
click at [344, 255] on td "Amanda Moreira" at bounding box center [368, 269] width 93 height 64
click at [336, 308] on td "Dominique Oliveira" at bounding box center [368, 328] width 93 height 54
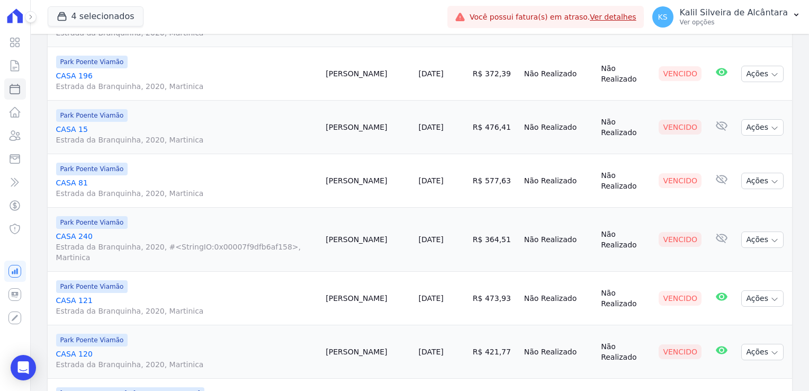
scroll to position [424, 0]
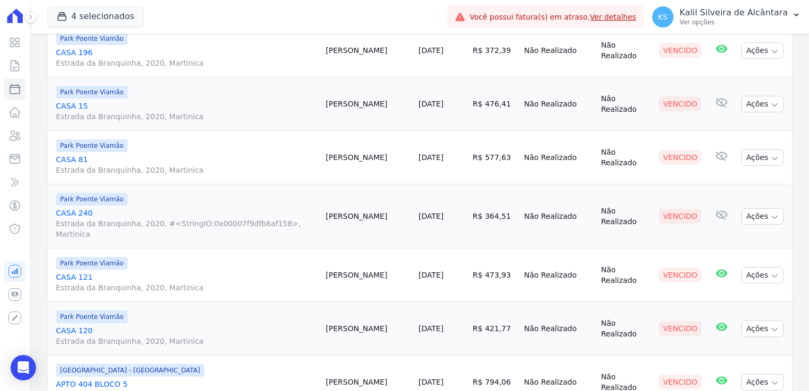
click at [339, 310] on td "Bruno Martins" at bounding box center [368, 329] width 93 height 54
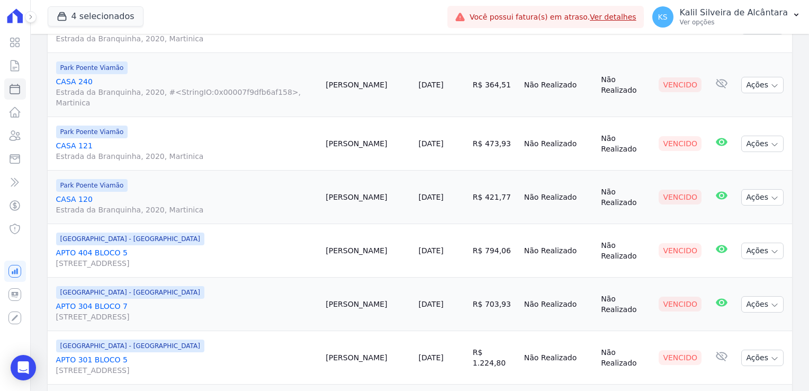
scroll to position [583, 0]
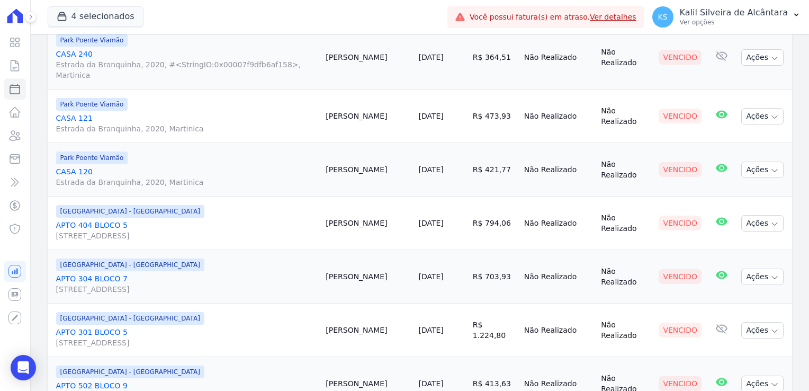
click at [334, 205] on td "Jose Cardoso" at bounding box center [368, 224] width 93 height 54
click at [332, 259] on td "Julio Silva" at bounding box center [368, 277] width 93 height 54
click at [339, 306] on td "Maira Rodrigues" at bounding box center [368, 331] width 93 height 54
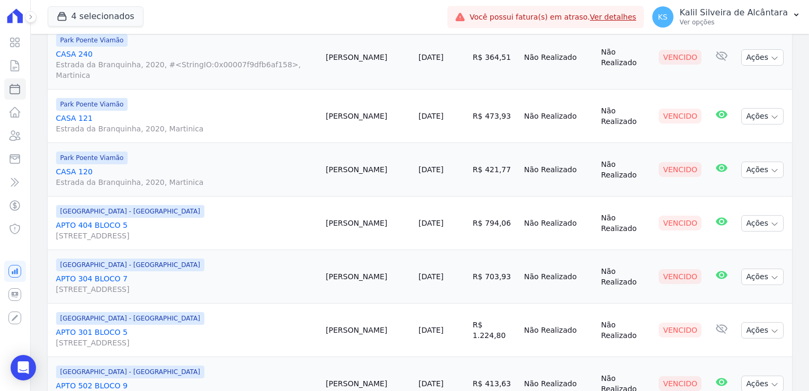
click at [339, 306] on td "Maira Rodrigues" at bounding box center [368, 331] width 93 height 54
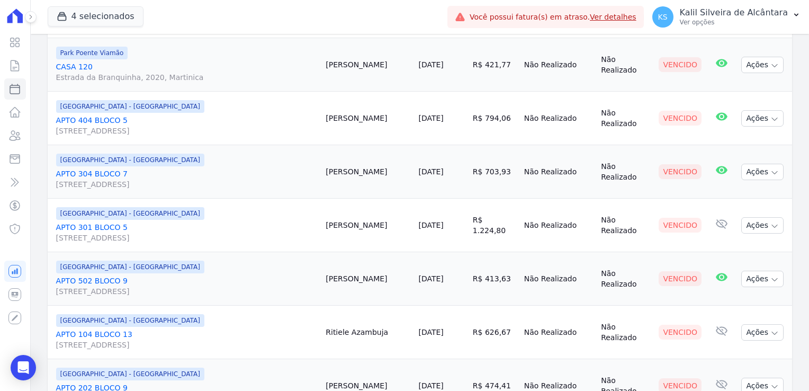
scroll to position [689, 0]
click at [345, 257] on td "Thiago Machado" at bounding box center [368, 278] width 93 height 54
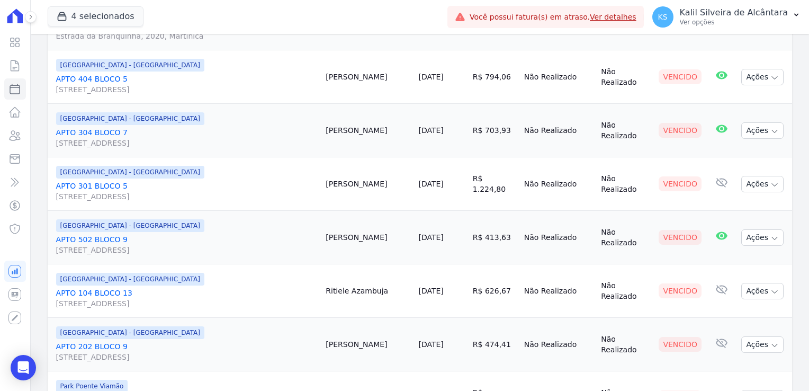
scroll to position [795, 0]
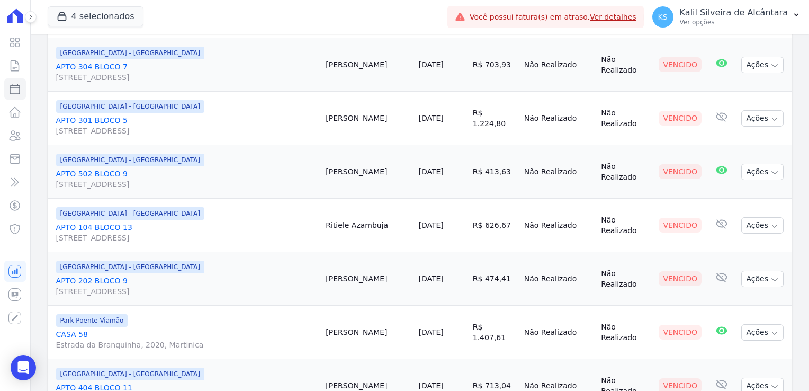
click at [339, 204] on td "Ritiele Azambuja" at bounding box center [368, 226] width 93 height 54
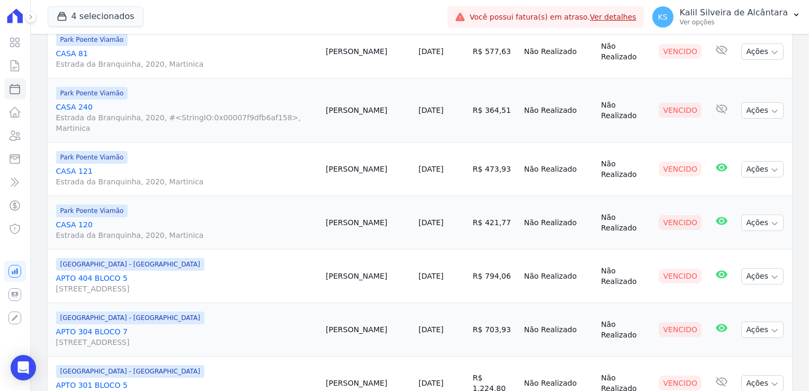
scroll to position [530, 0]
click at [340, 209] on td "Bruno Martins" at bounding box center [368, 223] width 93 height 54
click at [339, 204] on td "Bruno Martins" at bounding box center [368, 223] width 93 height 54
click at [334, 256] on td "Jose Cardoso" at bounding box center [368, 277] width 93 height 54
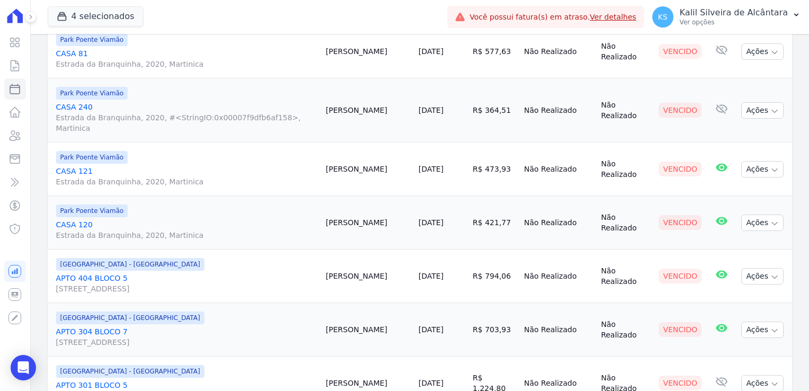
click at [334, 256] on td "Jose Cardoso" at bounding box center [368, 277] width 93 height 54
click at [333, 307] on td "Julio Silva" at bounding box center [368, 330] width 93 height 54
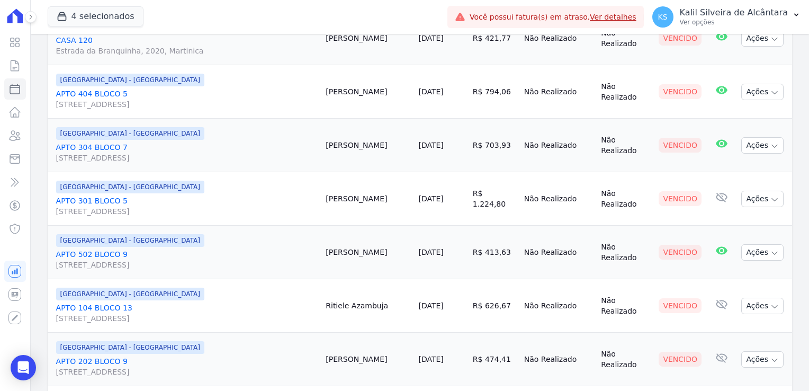
scroll to position [737, 0]
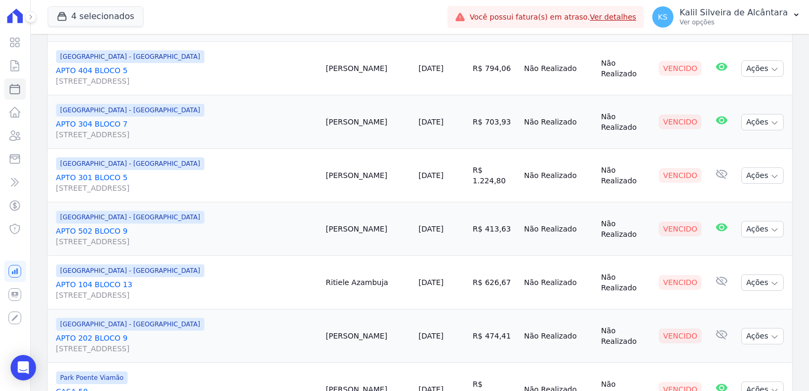
click at [332, 152] on td "Maira Rodrigues" at bounding box center [368, 176] width 93 height 54
click at [331, 209] on td "Thiago Machado" at bounding box center [368, 229] width 93 height 54
click at [337, 261] on td "Ritiele Azambuja" at bounding box center [368, 283] width 93 height 54
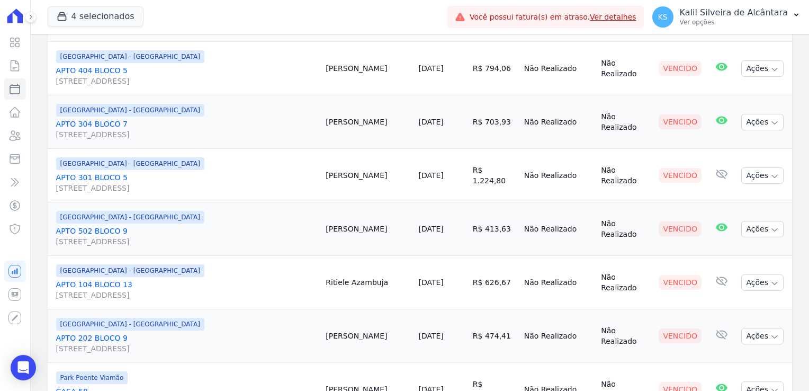
click at [337, 261] on td "Ritiele Azambuja" at bounding box center [368, 283] width 93 height 54
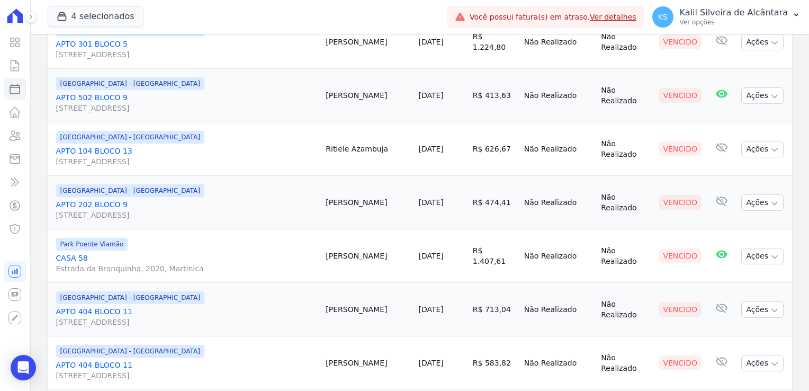
scroll to position [949, 0]
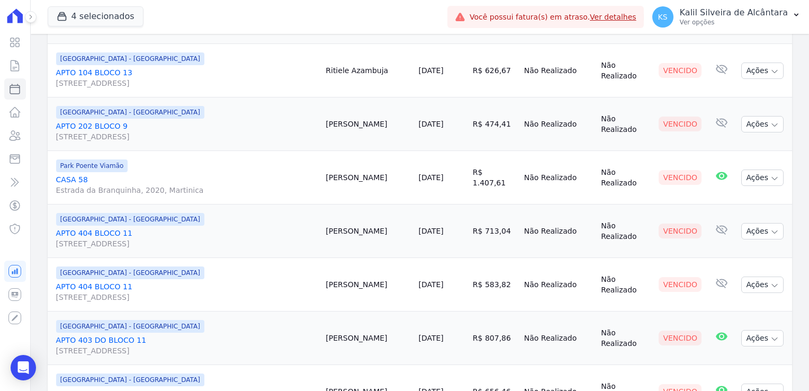
click at [328, 102] on td "Juan Goulart" at bounding box center [368, 124] width 93 height 54
click at [333, 161] on td "Mariana Conceição" at bounding box center [368, 178] width 93 height 54
click at [336, 215] on td "Amanda Gomes" at bounding box center [368, 231] width 93 height 54
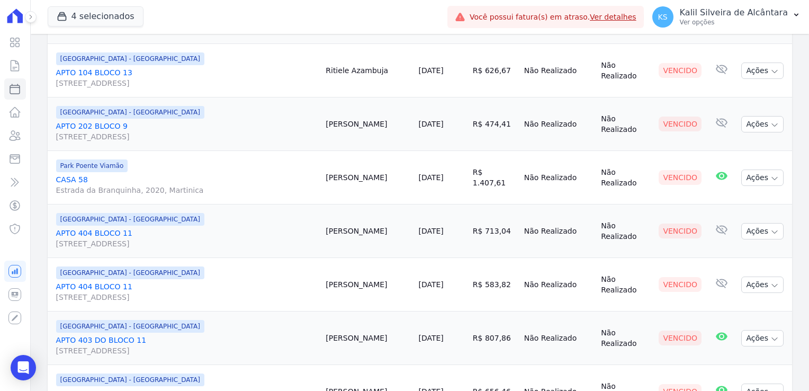
click at [336, 215] on td "Amanda Gomes" at bounding box center [368, 231] width 93 height 54
click at [335, 323] on td "Jocir Souza" at bounding box center [368, 338] width 93 height 54
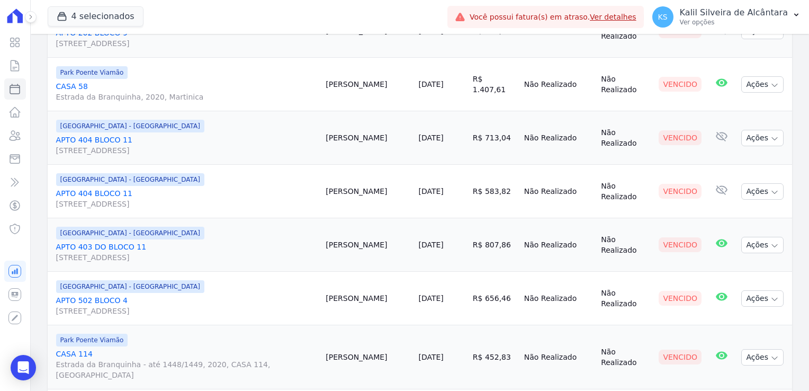
scroll to position [1108, 0]
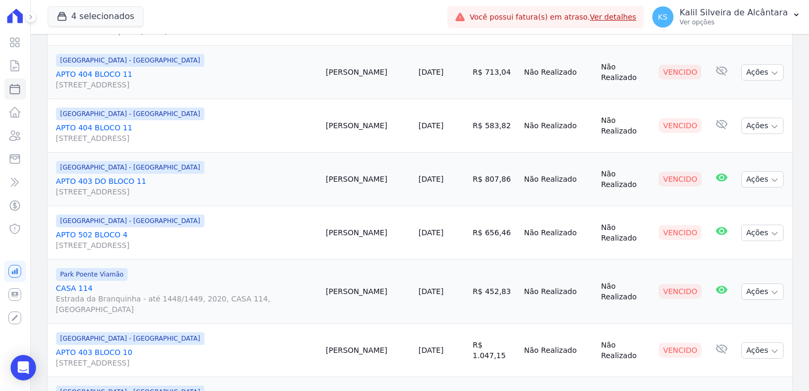
click at [335, 206] on td "Vladimir Mello" at bounding box center [368, 233] width 93 height 54
click at [340, 213] on td "Vladimir Mello" at bounding box center [368, 233] width 93 height 54
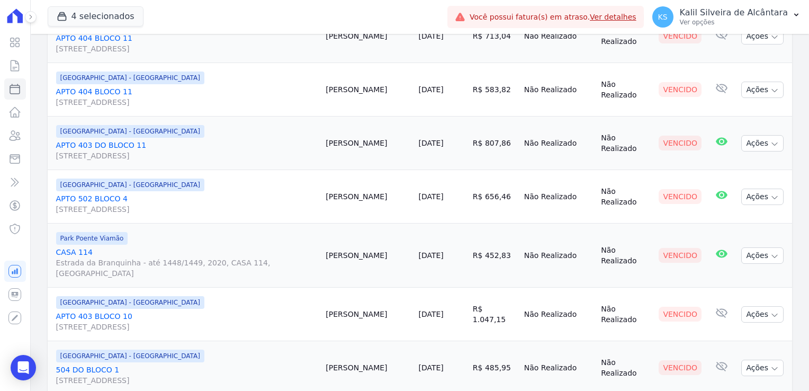
scroll to position [1161, 0]
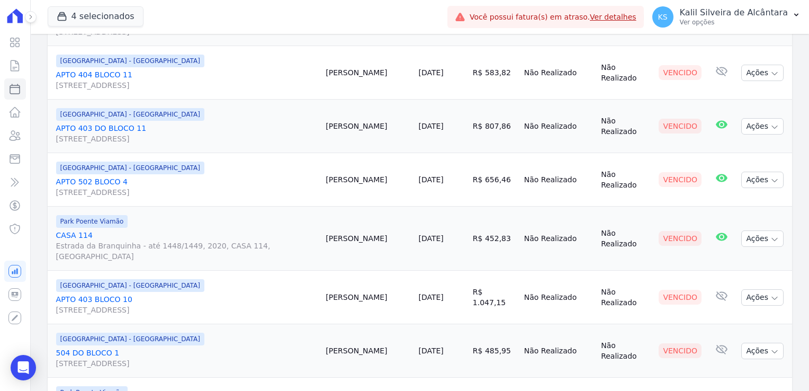
click at [341, 211] on td "Gabriela Guedes" at bounding box center [368, 239] width 93 height 64
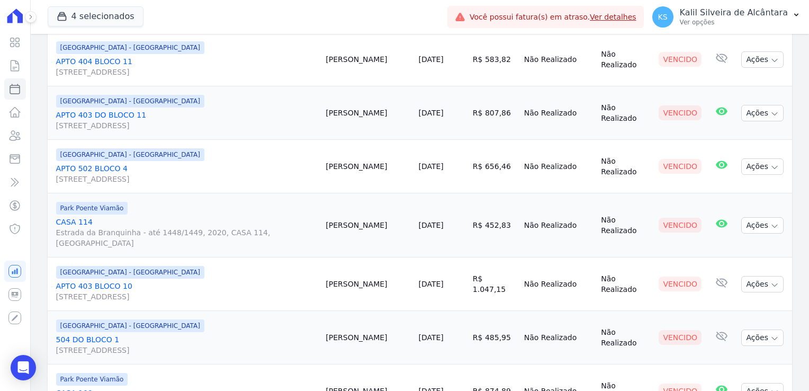
scroll to position [1214, 0]
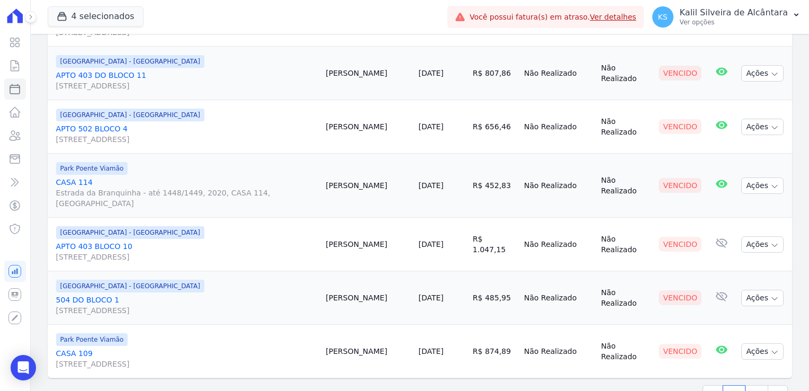
click at [335, 218] on td "Franciele Luz" at bounding box center [368, 245] width 93 height 54
click at [339, 271] on td "Bruno Rodrigues" at bounding box center [368, 298] width 93 height 54
click at [335, 325] on td "Louise Santos" at bounding box center [368, 352] width 93 height 54
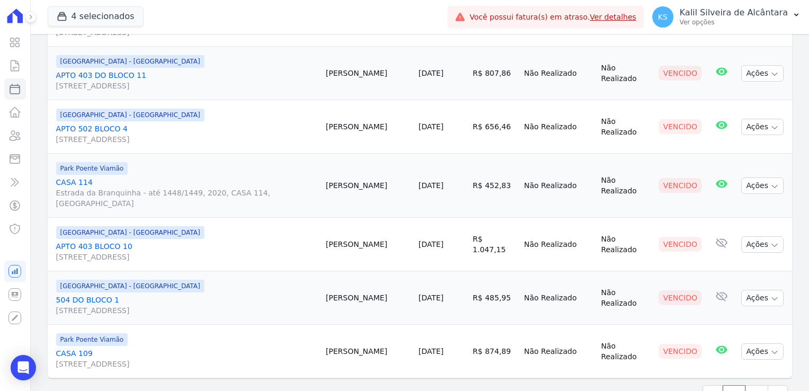
click at [335, 325] on td "Louise Santos" at bounding box center [368, 352] width 93 height 54
click at [755, 385] on link "2" at bounding box center [757, 395] width 23 height 20
select select
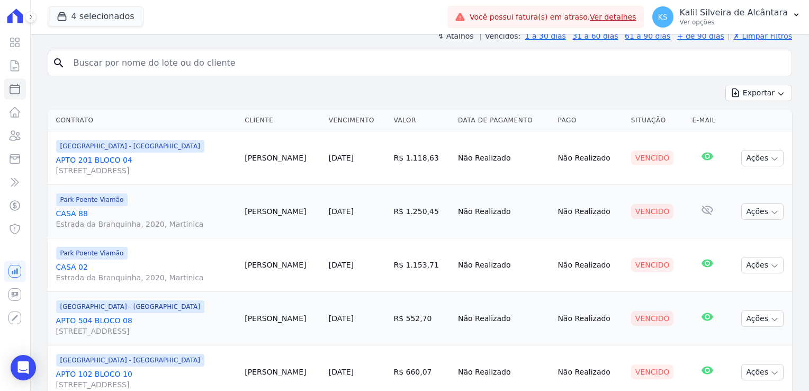
scroll to position [106, 0]
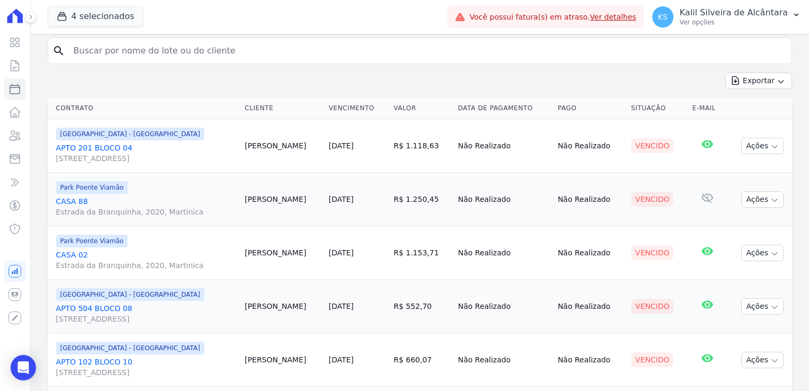
click at [245, 147] on td "Deise Silva" at bounding box center [283, 146] width 84 height 54
click at [252, 192] on td "Fabio Chaves" at bounding box center [283, 200] width 84 height 54
click at [250, 252] on td "Alyson Moreira" at bounding box center [283, 253] width 84 height 54
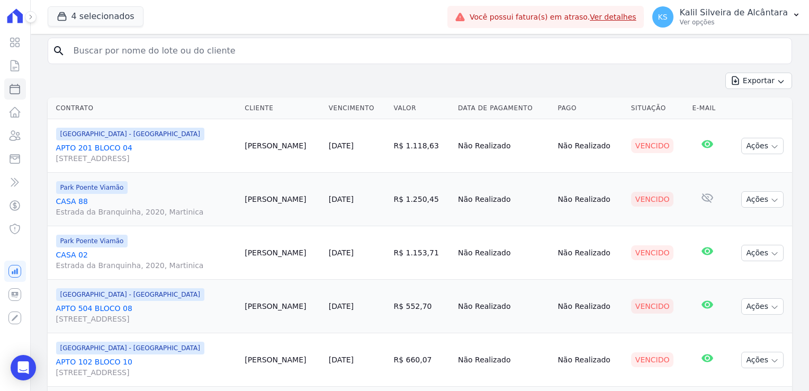
click at [250, 252] on td "Alyson Moreira" at bounding box center [283, 253] width 84 height 54
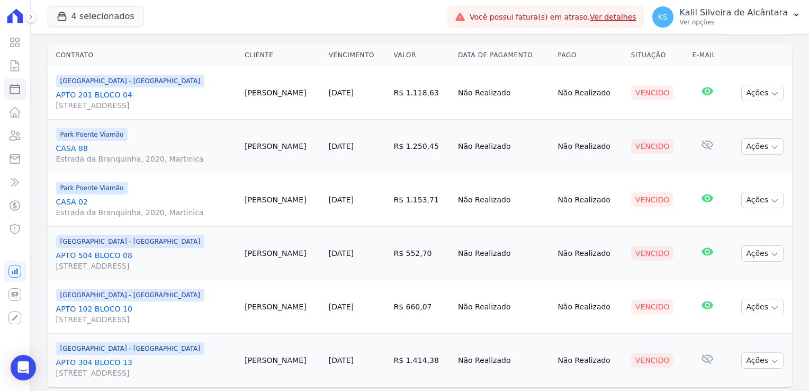
click at [246, 251] on td "Ana Santos" at bounding box center [283, 254] width 84 height 54
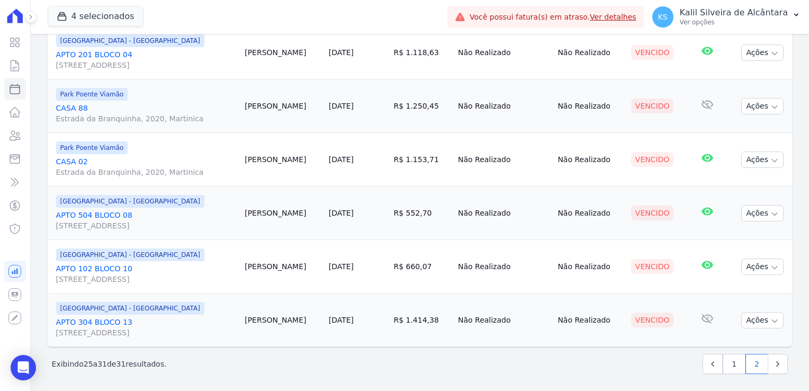
drag, startPoint x: 238, startPoint y: 266, endPoint x: 259, endPoint y: 264, distance: 20.2
click at [259, 264] on td "Felipe Martins" at bounding box center [283, 267] width 84 height 54
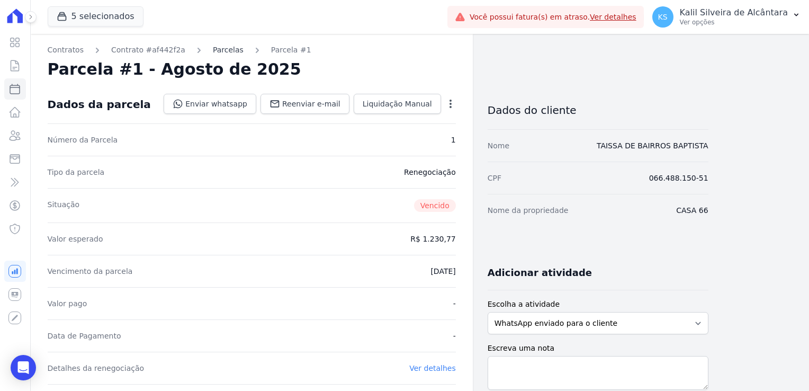
click at [213, 48] on link "Parcelas" at bounding box center [228, 49] width 31 height 11
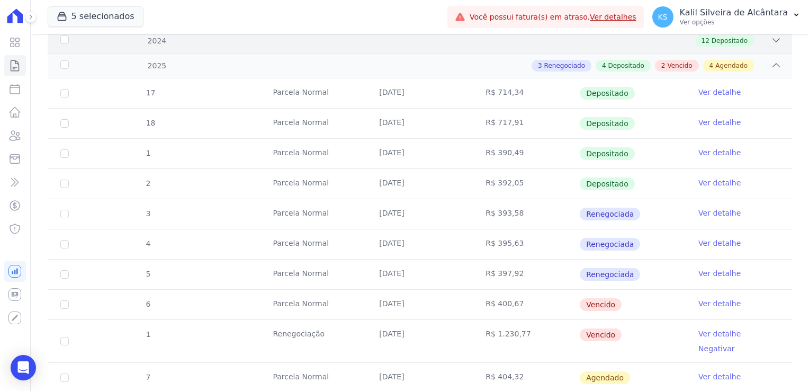
scroll to position [318, 0]
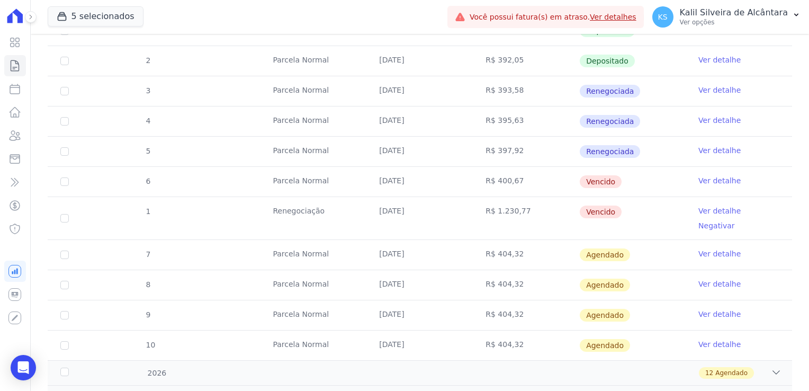
drag, startPoint x: 523, startPoint y: 209, endPoint x: 540, endPoint y: 199, distance: 20.0
click at [540, 199] on td "R$ 1.230,77" at bounding box center [526, 218] width 106 height 42
click at [704, 179] on link "Ver detalhe" at bounding box center [720, 180] width 42 height 11
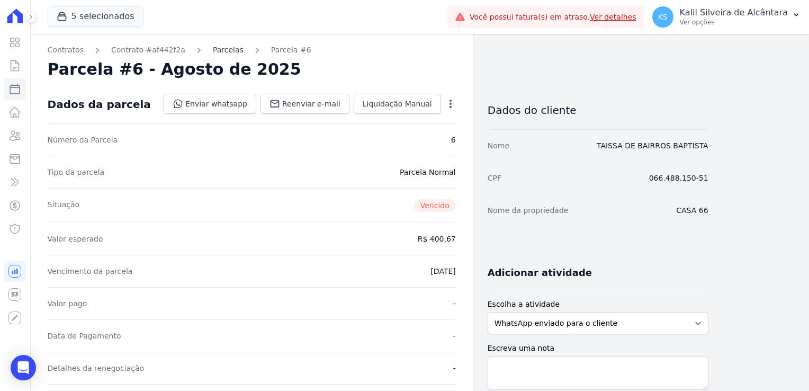
click at [213, 54] on link "Parcelas" at bounding box center [228, 49] width 31 height 11
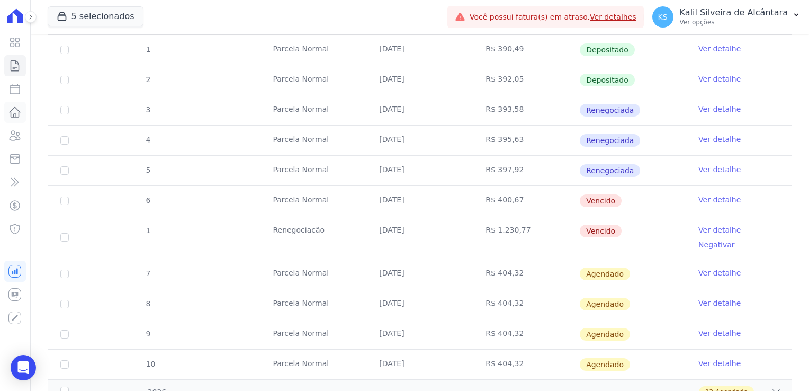
scroll to position [318, 0]
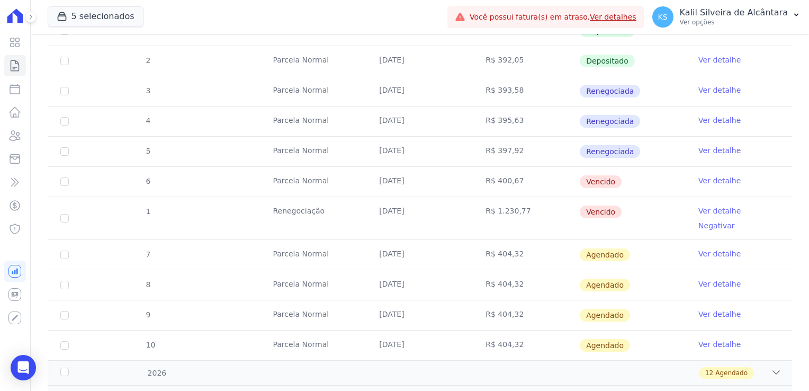
click at [535, 212] on td "R$ 1.230,77" at bounding box center [526, 218] width 106 height 42
click at [61, 214] on input "checkbox" at bounding box center [64, 218] width 8 height 8
checkbox input "true"
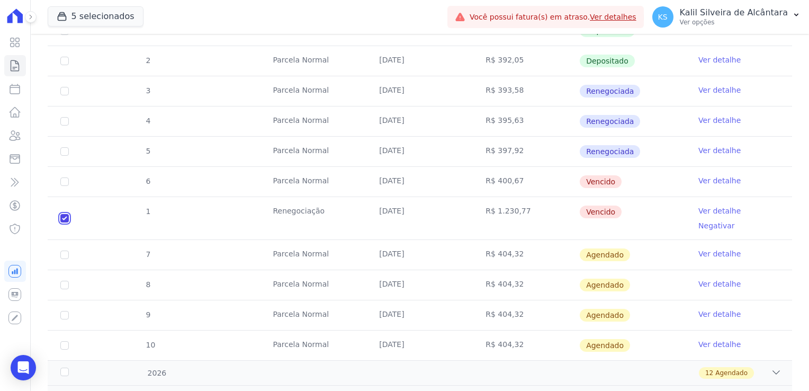
click at [63, 214] on input "checkbox" at bounding box center [64, 218] width 8 height 8
checkbox input "false"
click at [310, 213] on td "Renegociação" at bounding box center [313, 218] width 106 height 42
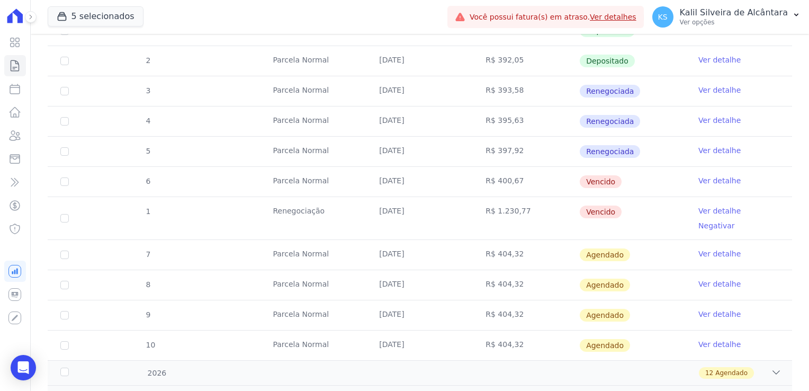
drag, startPoint x: 290, startPoint y: 199, endPoint x: 268, endPoint y: 180, distance: 29.4
click at [268, 180] on tbody "17 [GEOGRAPHIC_DATA] [DATE] R$ 714,34 Depositado Ver detalhe 18 [GEOGRAPHIC_DAT…" at bounding box center [420, 158] width 745 height 405
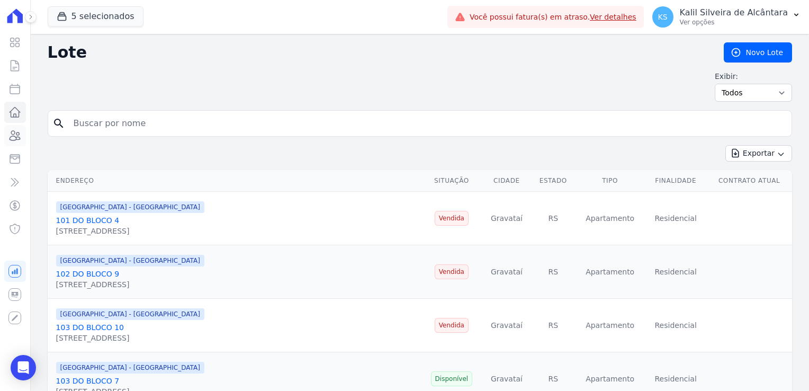
click at [17, 137] on icon at bounding box center [14, 135] width 13 height 13
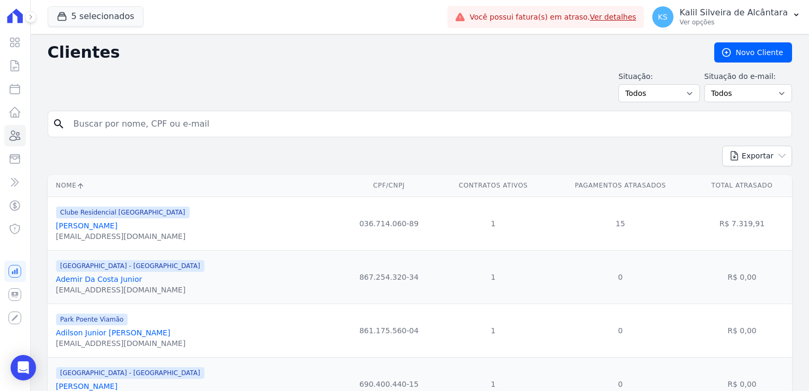
click at [134, 120] on input "search" at bounding box center [427, 123] width 720 height 21
type input "taissa"
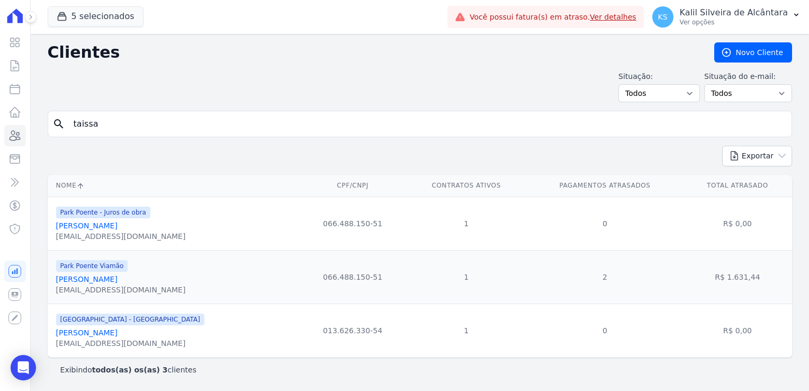
click at [118, 225] on link "[PERSON_NAME]" at bounding box center [86, 225] width 61 height 8
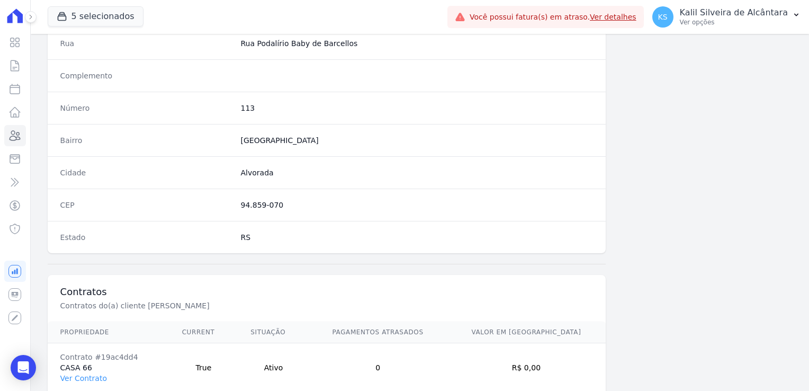
scroll to position [596, 0]
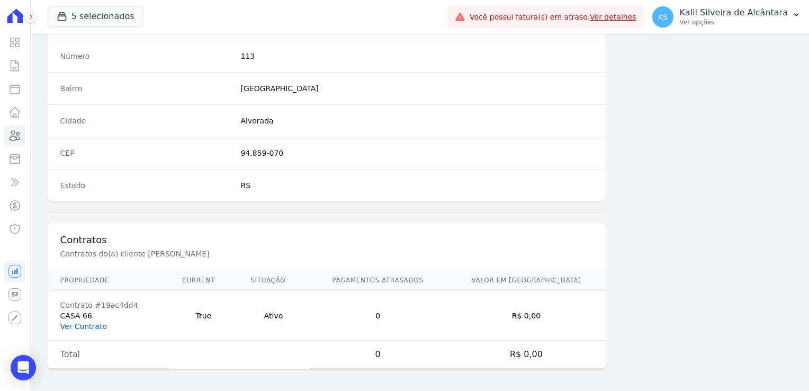
click at [92, 323] on link "Ver Contrato" at bounding box center [83, 326] width 47 height 8
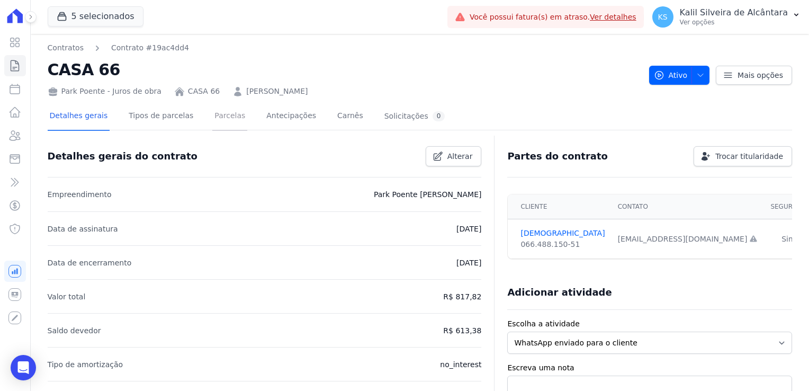
click at [212, 112] on link "Parcelas" at bounding box center [229, 117] width 35 height 28
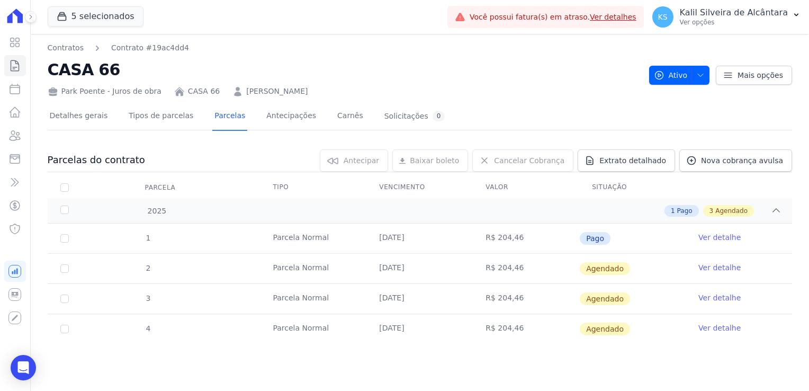
drag, startPoint x: 525, startPoint y: 325, endPoint x: 467, endPoint y: 256, distance: 90.3
click at [467, 256] on tbody "1 [GEOGRAPHIC_DATA] [DATE] R$ 204,46 Pago Ver detalhe 2 [GEOGRAPHIC_DATA] [DATE…" at bounding box center [420, 284] width 745 height 120
drag, startPoint x: 467, startPoint y: 256, endPoint x: 441, endPoint y: 299, distance: 50.4
click at [441, 299] on td "[DATE]" at bounding box center [420, 299] width 106 height 30
click at [462, 287] on td "[DATE]" at bounding box center [420, 299] width 106 height 30
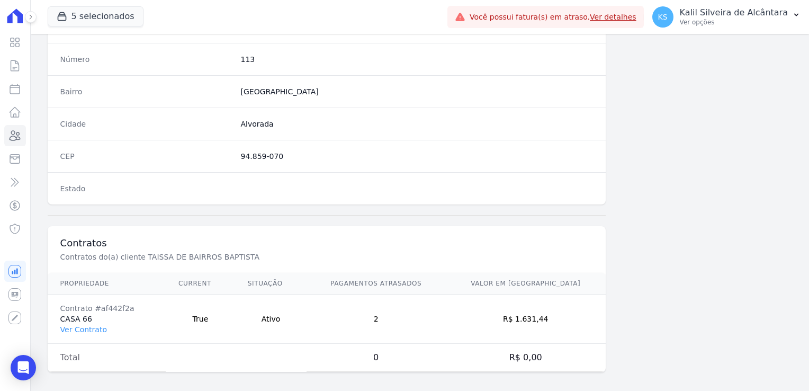
scroll to position [596, 0]
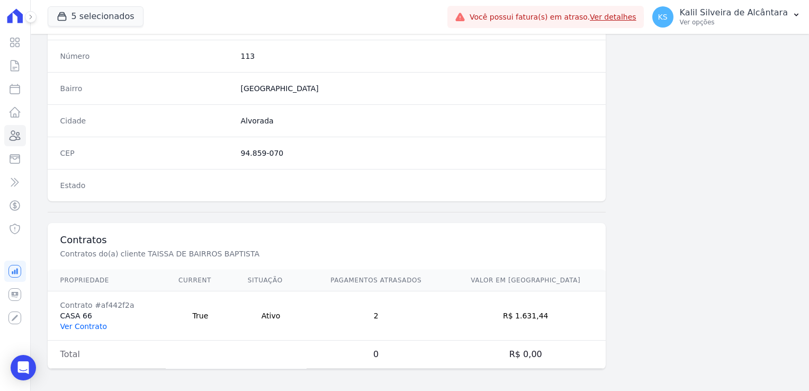
click at [74, 325] on link "Ver Contrato" at bounding box center [83, 326] width 47 height 8
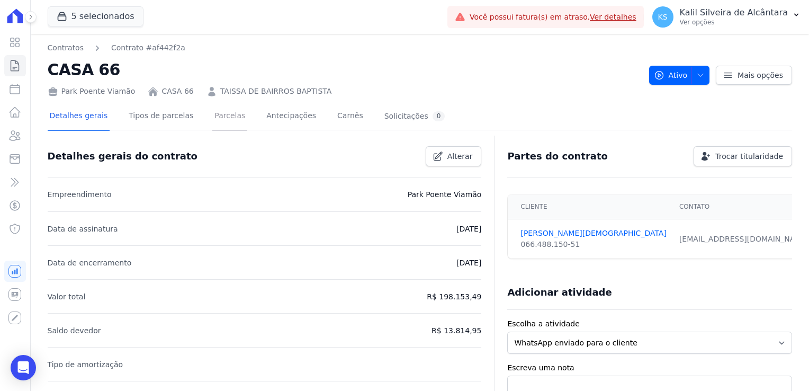
click at [212, 115] on link "Parcelas" at bounding box center [229, 117] width 35 height 28
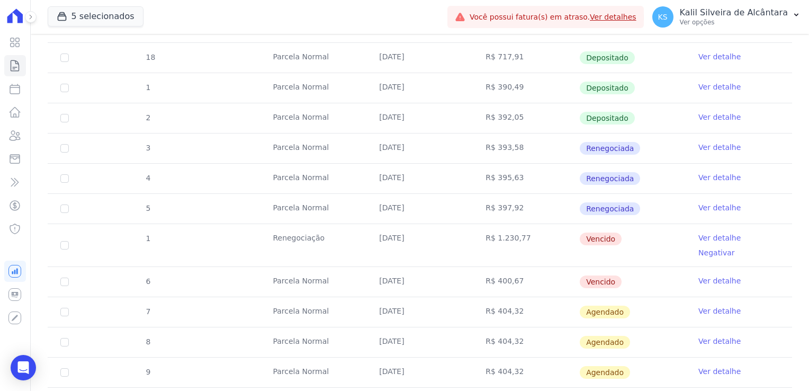
scroll to position [265, 0]
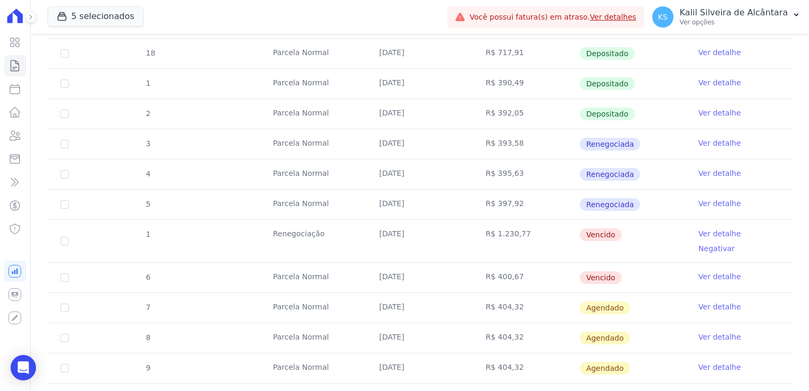
drag, startPoint x: 380, startPoint y: 238, endPoint x: 361, endPoint y: 232, distance: 20.1
click at [361, 232] on tbody "17 [GEOGRAPHIC_DATA] [DATE] R$ 714,34 Depositado Ver detalhe 18 [GEOGRAPHIC_DAT…" at bounding box center [420, 210] width 745 height 405
drag, startPoint x: 361, startPoint y: 232, endPoint x: 354, endPoint y: 257, distance: 26.5
click at [354, 263] on td "Parcela Normal" at bounding box center [313, 278] width 106 height 30
click at [560, 245] on td "R$ 1.230,77" at bounding box center [526, 241] width 106 height 42
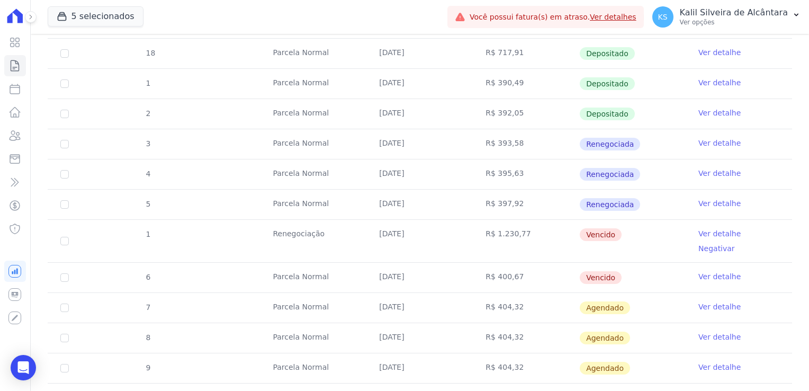
drag, startPoint x: 499, startPoint y: 234, endPoint x: 484, endPoint y: 219, distance: 21.0
click at [484, 219] on tbody "17 [GEOGRAPHIC_DATA] [DATE] R$ 714,34 Depositado Ver detalhe 18 [GEOGRAPHIC_DAT…" at bounding box center [420, 210] width 745 height 405
click at [65, 273] on input "checkbox" at bounding box center [64, 277] width 8 height 8
checkbox input "true"
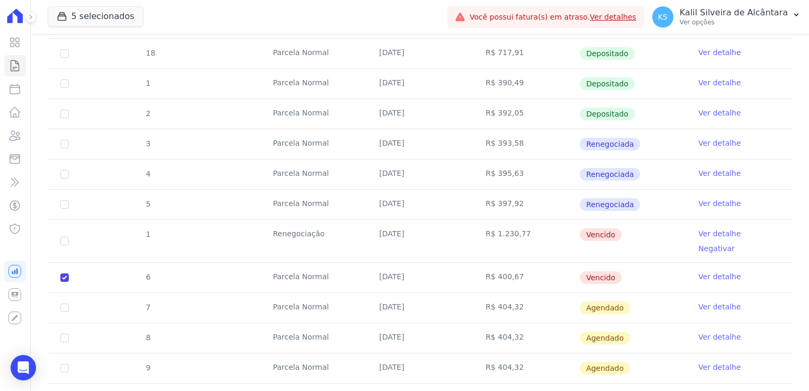
checkbox input "true"
click at [62, 237] on input "checkbox" at bounding box center [64, 241] width 8 height 8
checkbox input "true"
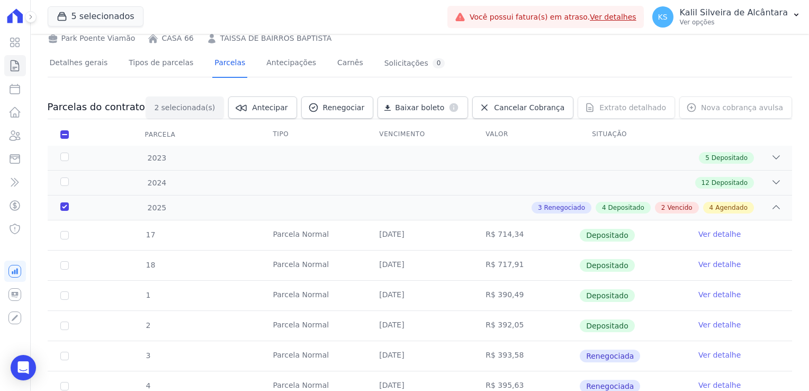
scroll to position [0, 0]
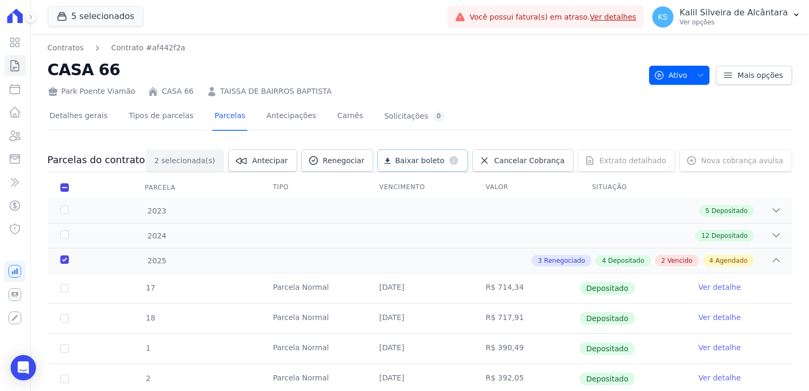
click at [444, 157] on span "Baixar boleto" at bounding box center [419, 160] width 49 height 11
click at [456, 72] on h2 "CASA 66" at bounding box center [344, 70] width 593 height 24
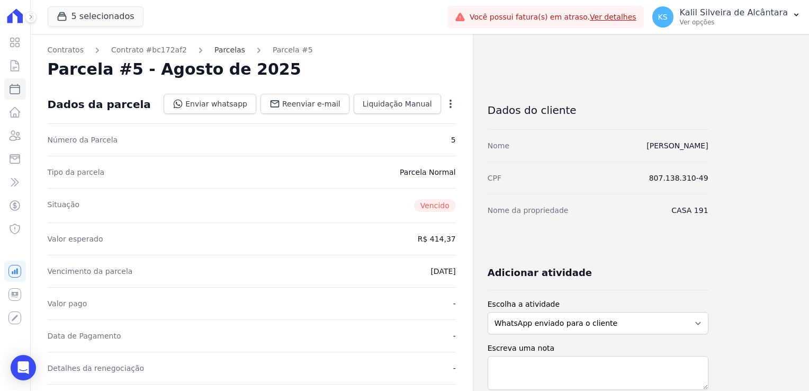
click at [215, 51] on link "Parcelas" at bounding box center [230, 49] width 31 height 11
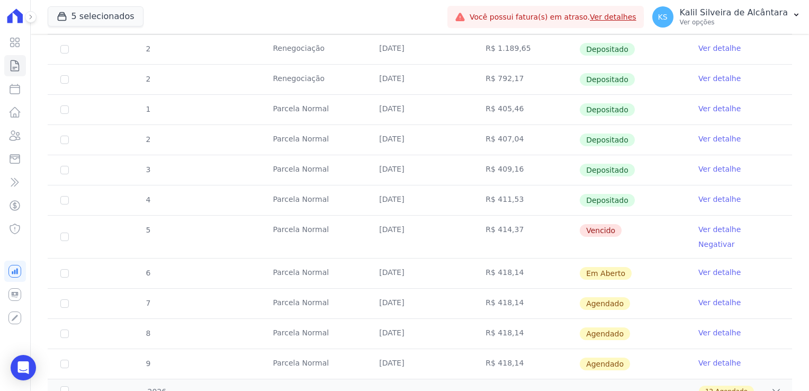
scroll to position [583, 0]
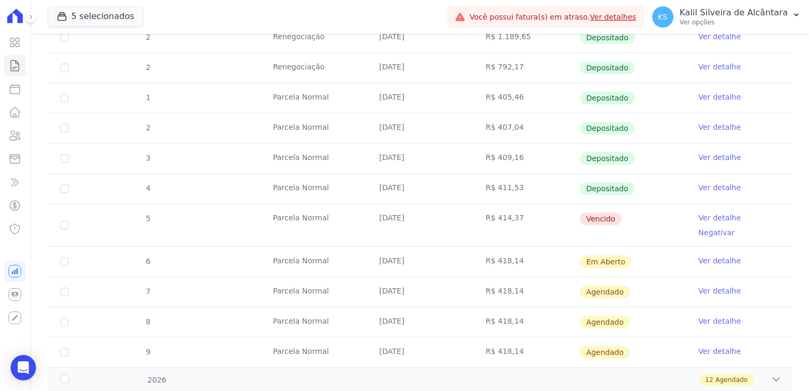
drag, startPoint x: 273, startPoint y: 217, endPoint x: 317, endPoint y: 215, distance: 44.5
click at [317, 215] on td "Parcela Normal" at bounding box center [313, 225] width 106 height 42
drag, startPoint x: 317, startPoint y: 215, endPoint x: 421, endPoint y: 216, distance: 103.3
click at [421, 216] on td "[DATE]" at bounding box center [420, 225] width 106 height 42
drag, startPoint x: 378, startPoint y: 247, endPoint x: 450, endPoint y: 249, distance: 72.1
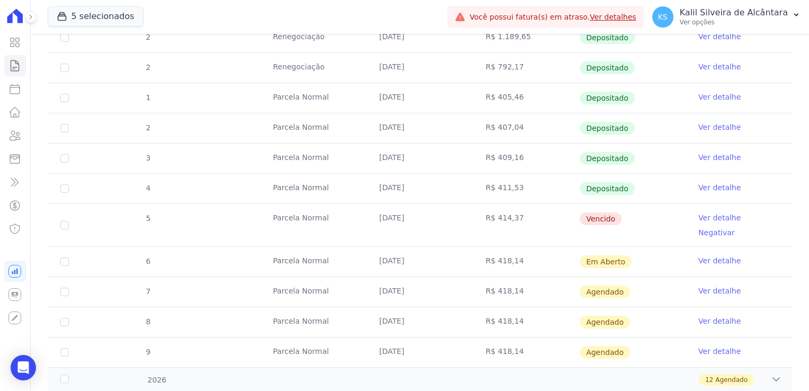
click at [450, 249] on td "[DATE]" at bounding box center [420, 262] width 106 height 30
drag, startPoint x: 450, startPoint y: 249, endPoint x: 419, endPoint y: 223, distance: 41.0
click at [419, 223] on td "[DATE]" at bounding box center [420, 225] width 106 height 42
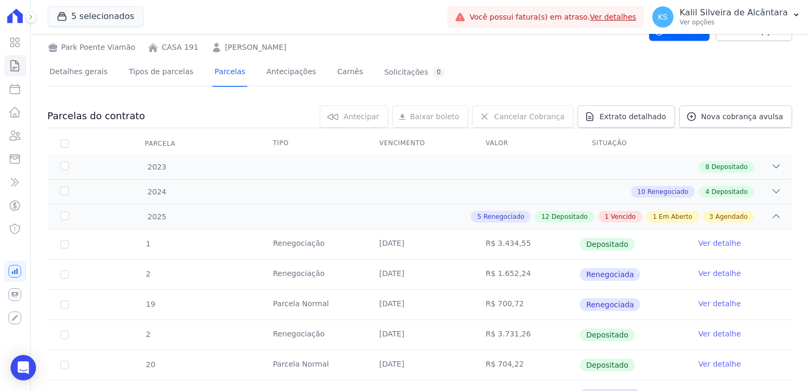
scroll to position [0, 0]
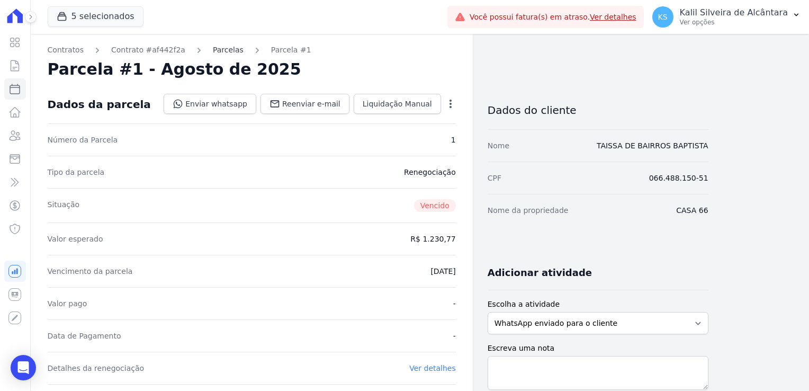
click at [213, 54] on link "Parcelas" at bounding box center [228, 49] width 31 height 11
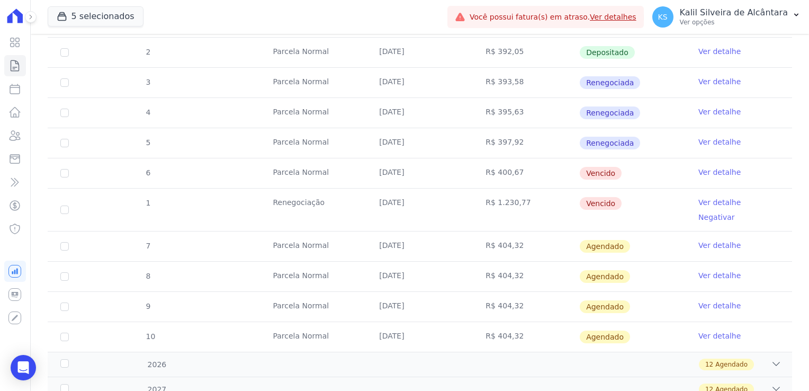
scroll to position [371, 0]
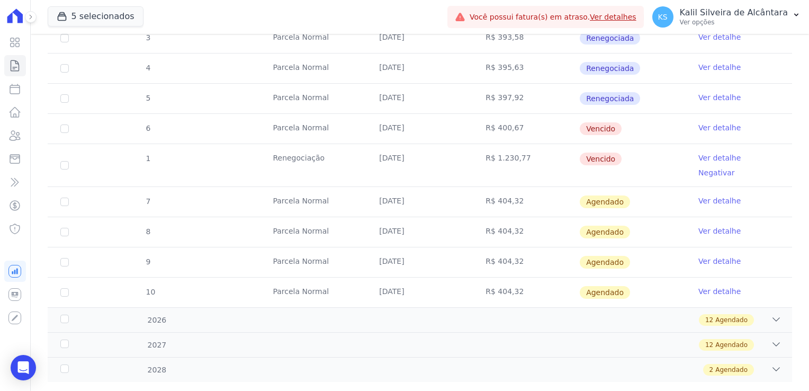
drag, startPoint x: 522, startPoint y: 166, endPoint x: 459, endPoint y: 132, distance: 72.0
click at [459, 132] on tbody "17 [GEOGRAPHIC_DATA] [DATE] R$ 714,34 Depositado Ver detalhe 18 [GEOGRAPHIC_DAT…" at bounding box center [420, 105] width 745 height 405
drag, startPoint x: 459, startPoint y: 132, endPoint x: 442, endPoint y: 150, distance: 24.4
click at [442, 150] on td "[DATE]" at bounding box center [420, 165] width 106 height 42
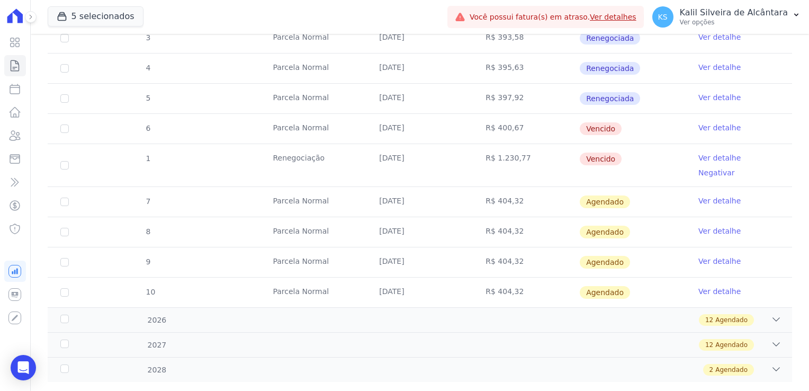
drag, startPoint x: 442, startPoint y: 150, endPoint x: 400, endPoint y: 131, distance: 46.0
click at [400, 131] on td "[DATE]" at bounding box center [420, 129] width 106 height 30
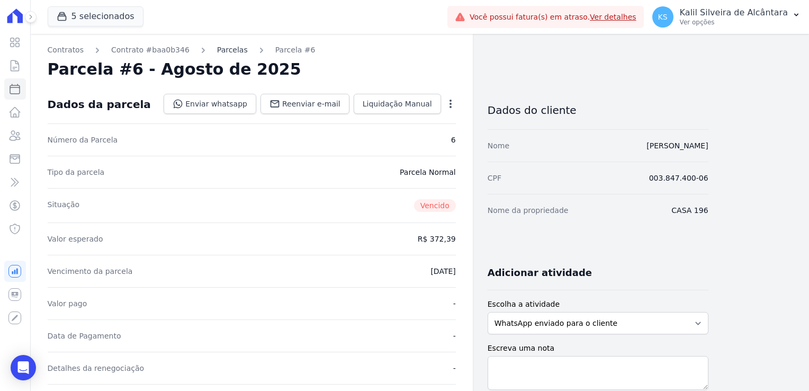
click at [229, 52] on link "Parcelas" at bounding box center [232, 49] width 31 height 11
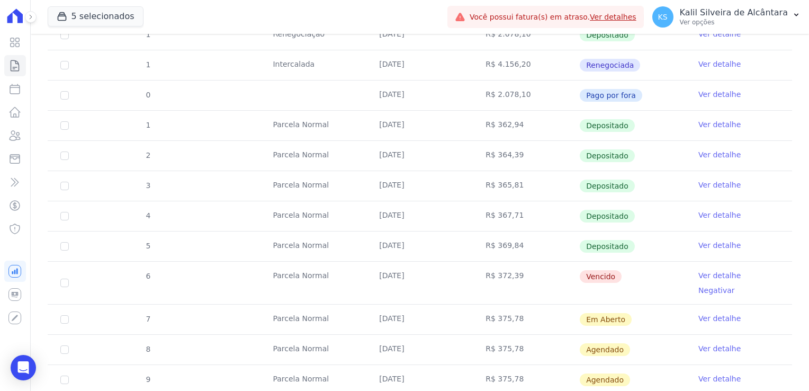
scroll to position [318, 0]
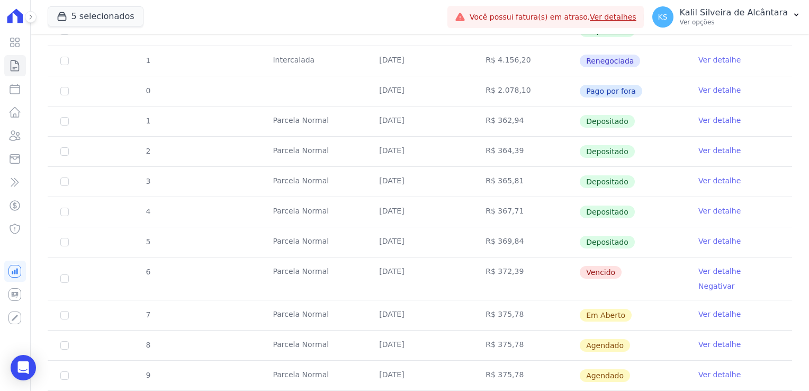
click at [411, 272] on td "[DATE]" at bounding box center [420, 278] width 106 height 42
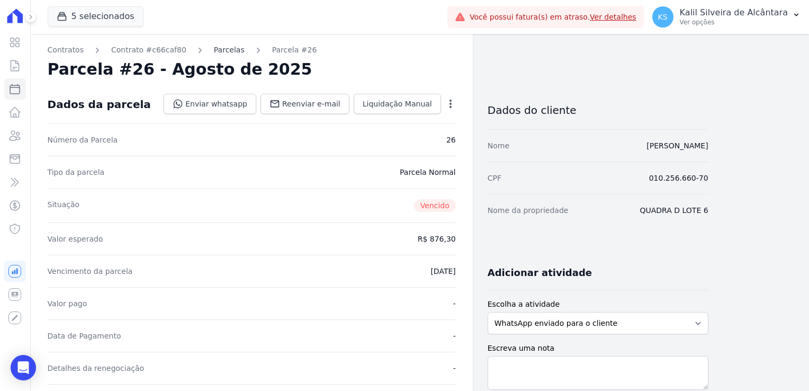
click at [225, 53] on link "Parcelas" at bounding box center [229, 49] width 31 height 11
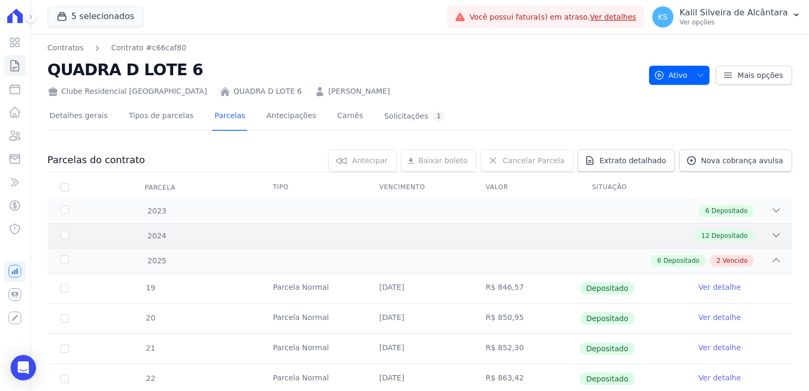
scroll to position [153, 0]
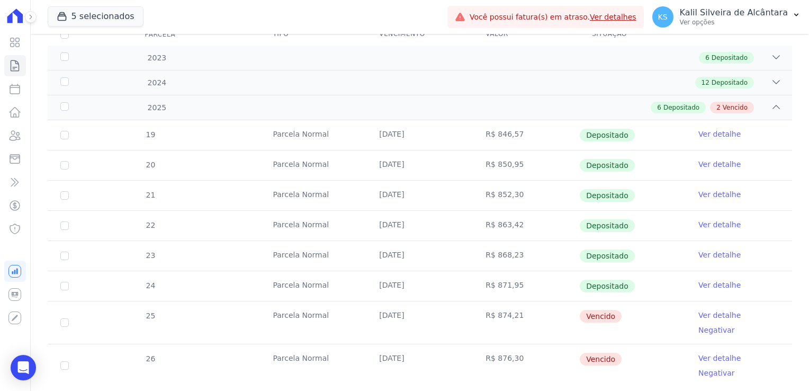
drag, startPoint x: 434, startPoint y: 349, endPoint x: 367, endPoint y: 315, distance: 75.1
click at [367, 315] on tbody "19 [GEOGRAPHIC_DATA] [DATE] R$ 846,57 Depositado Ver detalhe 20 [GEOGRAPHIC_DAT…" at bounding box center [420, 253] width 745 height 266
drag, startPoint x: 367, startPoint y: 315, endPoint x: 438, endPoint y: 342, distance: 75.8
click at [438, 344] on td "[DATE]" at bounding box center [420, 365] width 106 height 42
click at [439, 318] on td "[DATE]" at bounding box center [420, 322] width 106 height 42
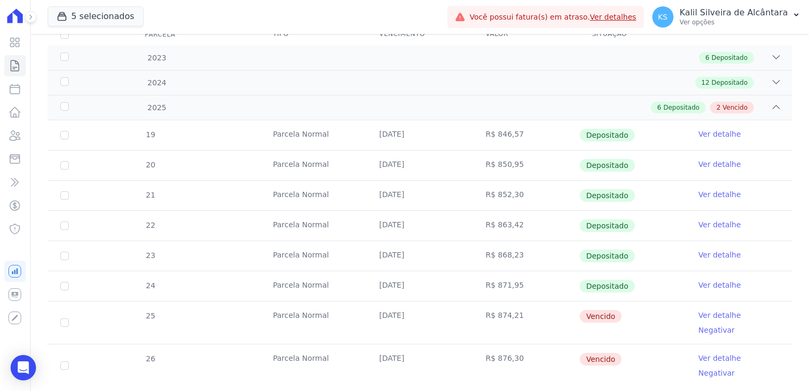
drag, startPoint x: 462, startPoint y: 336, endPoint x: 402, endPoint y: 308, distance: 65.9
click at [402, 308] on tbody "19 Parcela Normal 10/01/2025 R$ 846,57 Depositado Ver detalhe 20 Parcela Normal…" at bounding box center [420, 253] width 745 height 266
drag, startPoint x: 402, startPoint y: 308, endPoint x: 341, endPoint y: 318, distance: 61.7
click at [341, 318] on td "Parcela Normal" at bounding box center [313, 322] width 106 height 42
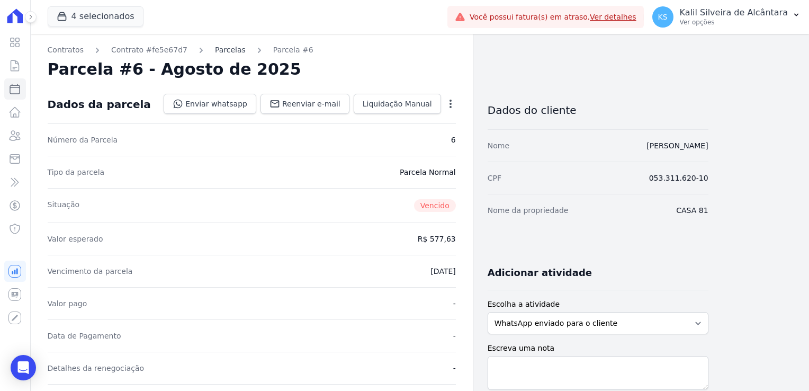
click at [215, 50] on link "Parcelas" at bounding box center [230, 49] width 31 height 11
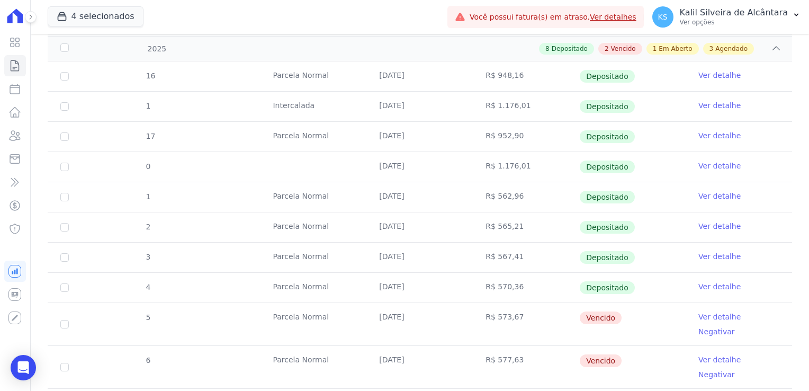
scroll to position [318, 0]
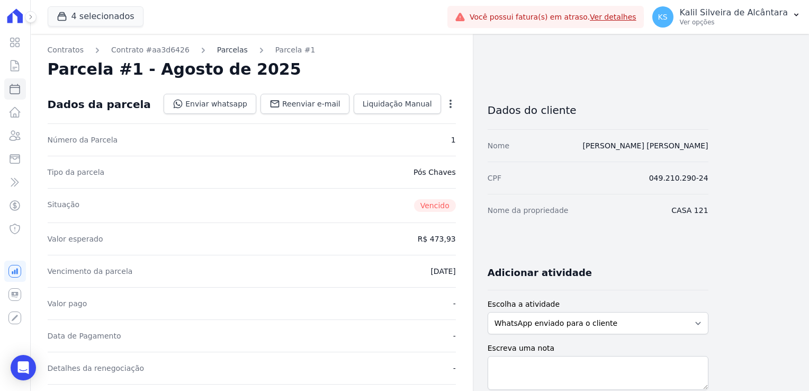
click at [220, 51] on link "Parcelas" at bounding box center [232, 49] width 31 height 11
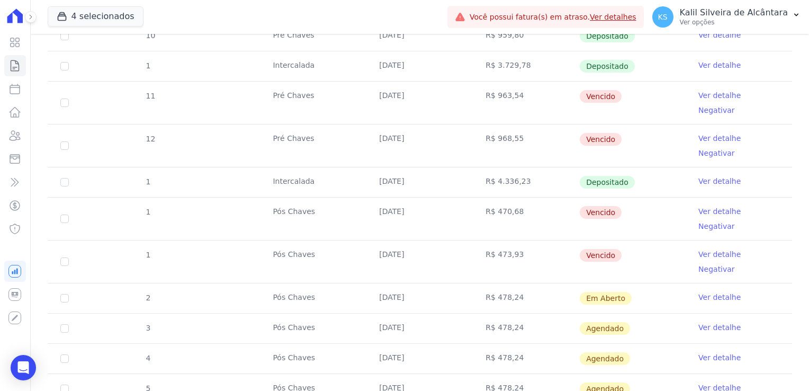
scroll to position [265, 0]
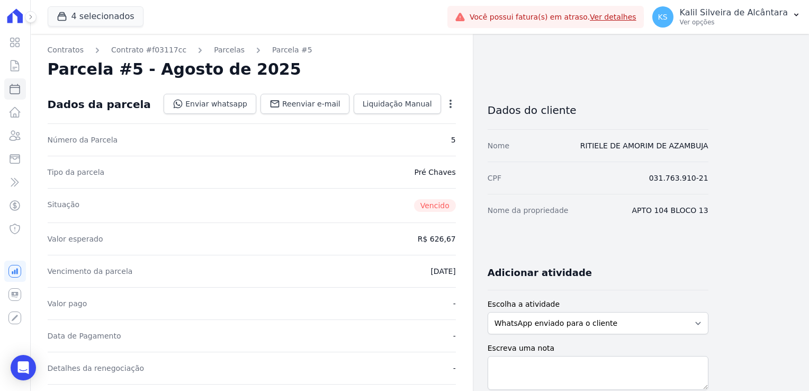
click at [210, 43] on div "Contratos Contrato #f03117cc Parcelas Parcela #5 Parcela #5 - Agosto de 2025 Da…" at bounding box center [252, 380] width 442 height 692
click at [214, 55] on link "Parcelas" at bounding box center [229, 49] width 31 height 11
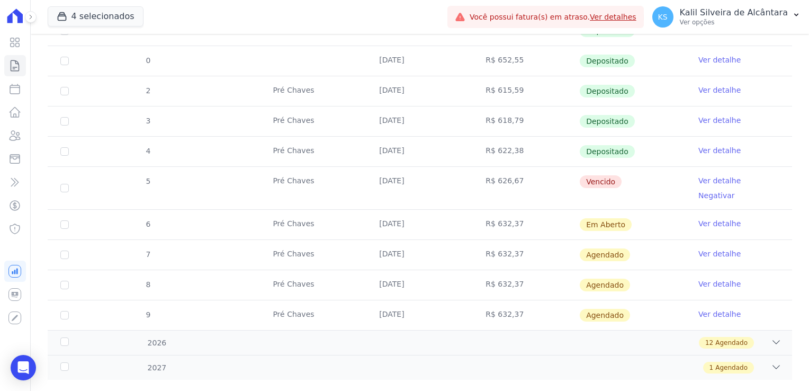
scroll to position [298, 0]
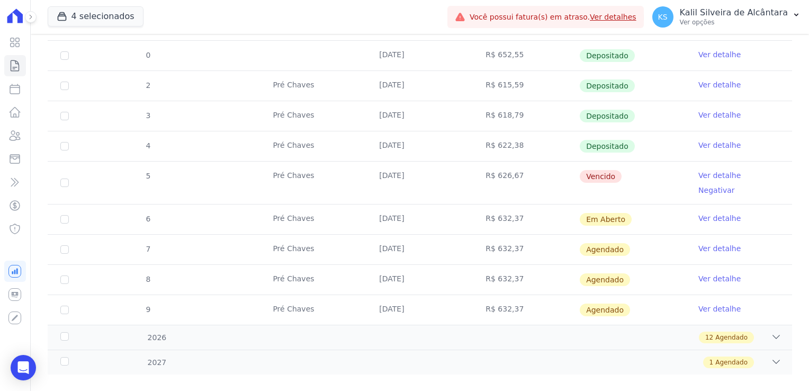
drag, startPoint x: 599, startPoint y: 208, endPoint x: 578, endPoint y: 209, distance: 20.7
click at [580, 209] on td "Em Aberto" at bounding box center [633, 219] width 106 height 30
drag, startPoint x: 578, startPoint y: 209, endPoint x: 533, endPoint y: 213, distance: 45.8
click at [534, 213] on td "R$ 632,37" at bounding box center [526, 219] width 106 height 30
drag, startPoint x: 389, startPoint y: 200, endPoint x: 378, endPoint y: 200, distance: 11.1
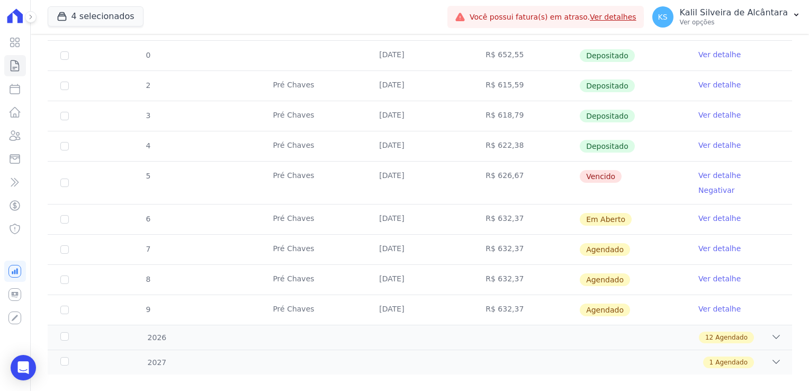
click at [378, 204] on td "[DATE]" at bounding box center [420, 219] width 106 height 30
drag, startPoint x: 378, startPoint y: 200, endPoint x: 378, endPoint y: 208, distance: 8.0
click at [372, 211] on td "[DATE]" at bounding box center [420, 219] width 106 height 30
click at [381, 208] on td "[DATE]" at bounding box center [420, 219] width 106 height 30
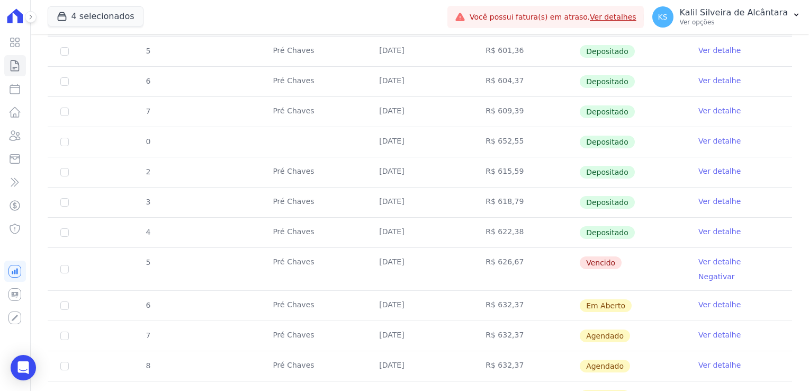
scroll to position [265, 0]
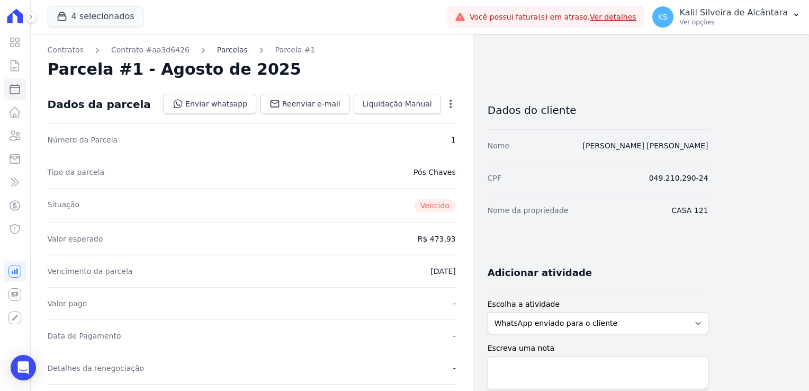
click at [217, 54] on link "Parcelas" at bounding box center [232, 49] width 31 height 11
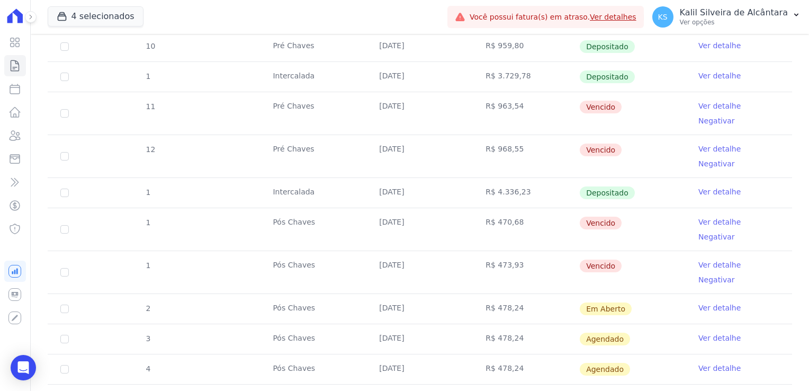
scroll to position [318, 0]
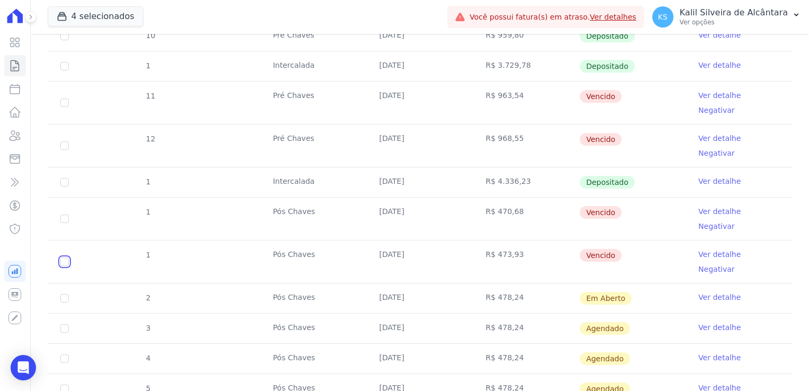
click at [64, 257] on input "checkbox" at bounding box center [64, 261] width 8 height 8
checkbox input "true"
click at [66, 198] on td "1" at bounding box center [65, 219] width 34 height 42
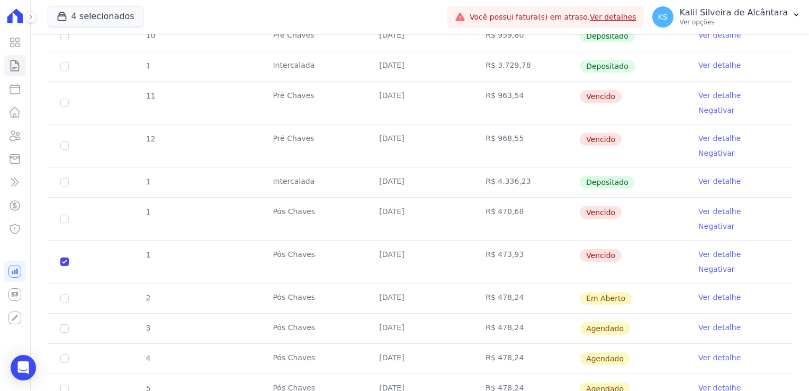
click at [68, 198] on td "1" at bounding box center [65, 219] width 34 height 42
click at [69, 198] on td "1" at bounding box center [65, 219] width 34 height 42
click at [67, 215] on input "checkbox" at bounding box center [64, 219] width 8 height 8
checkbox input "true"
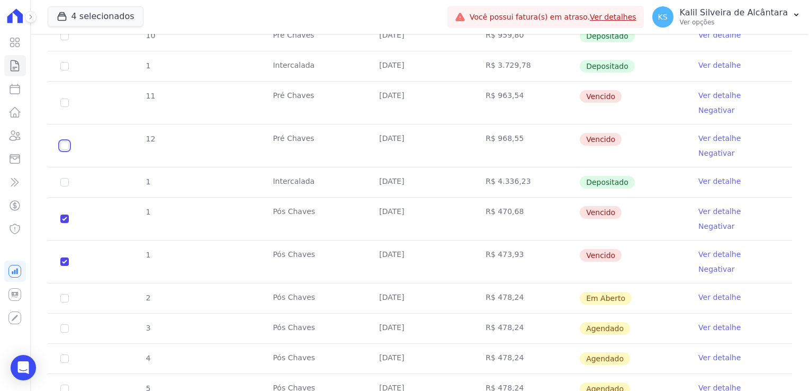
click at [62, 141] on input "checkbox" at bounding box center [64, 145] width 8 height 8
checkbox input "true"
click at [65, 99] on input "checkbox" at bounding box center [64, 103] width 8 height 8
checkbox input "true"
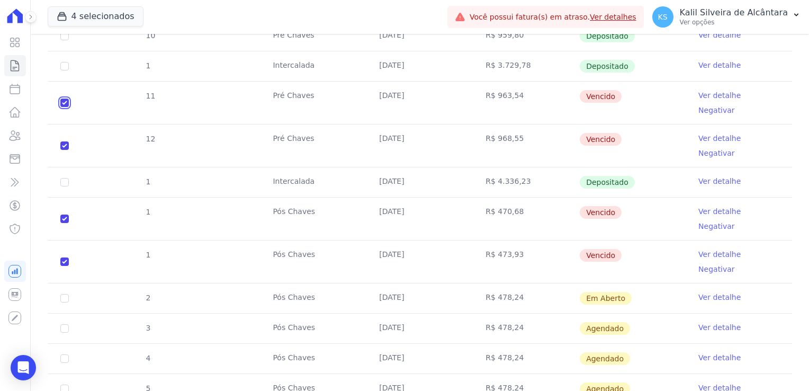
checkbox input "true"
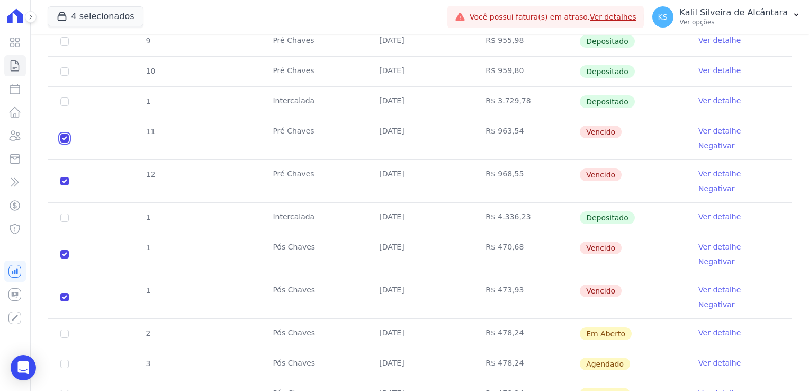
scroll to position [265, 0]
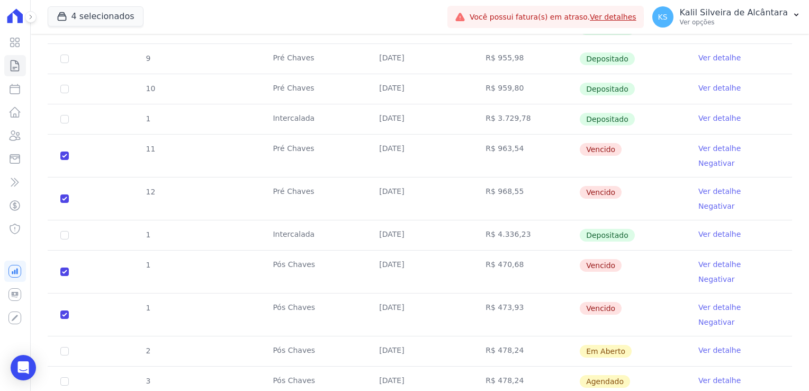
drag, startPoint x: 517, startPoint y: 266, endPoint x: 509, endPoint y: 246, distance: 21.6
click at [509, 246] on tbody "7 Pré Chaves 10/01/2025 R$ 943,39 Depositado Ver detalhe 8 Pré Chaves 10/02/202…" at bounding box center [420, 220] width 745 height 473
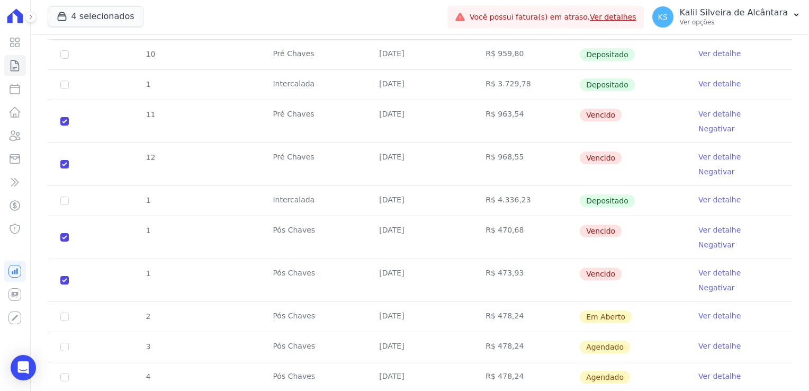
scroll to position [318, 0]
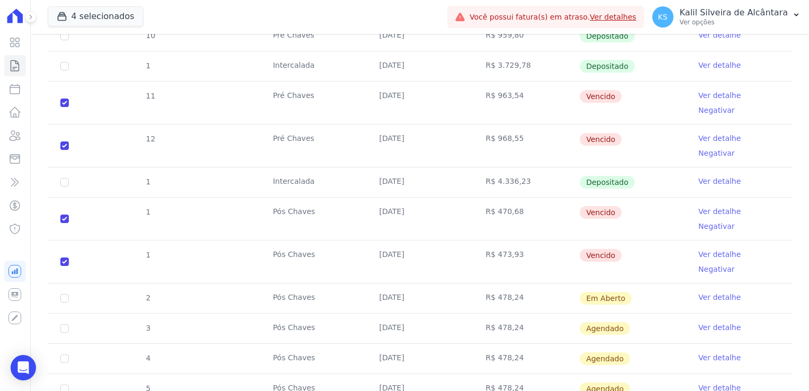
click at [542, 241] on td "R$ 473,93" at bounding box center [526, 262] width 106 height 42
click at [521, 241] on td "R$ 473,93" at bounding box center [526, 262] width 106 height 42
drag, startPoint x: 514, startPoint y: 216, endPoint x: 470, endPoint y: 183, distance: 55.3
click at [470, 183] on tbody "7 Pré Chaves 10/01/2025 R$ 943,39 Depositado Ver detalhe 8 Pré Chaves 10/02/202…" at bounding box center [420, 167] width 745 height 473
click at [238, 168] on tr "1 Intercalada 10/06/2025 R$ 4.336,23 Depositado Ver detalhe" at bounding box center [420, 182] width 745 height 30
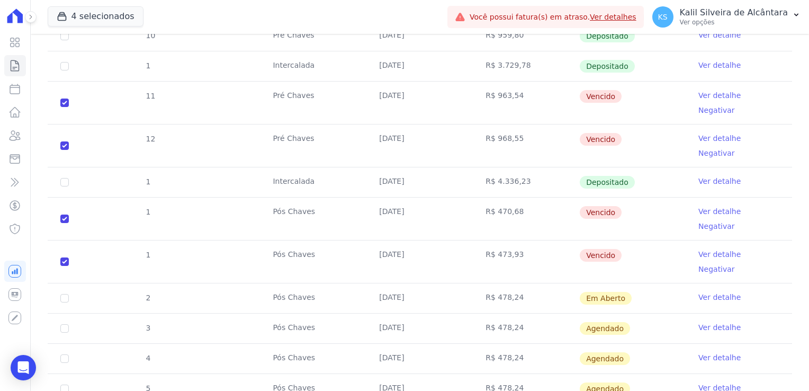
click at [428, 241] on td "[DATE]" at bounding box center [420, 262] width 106 height 42
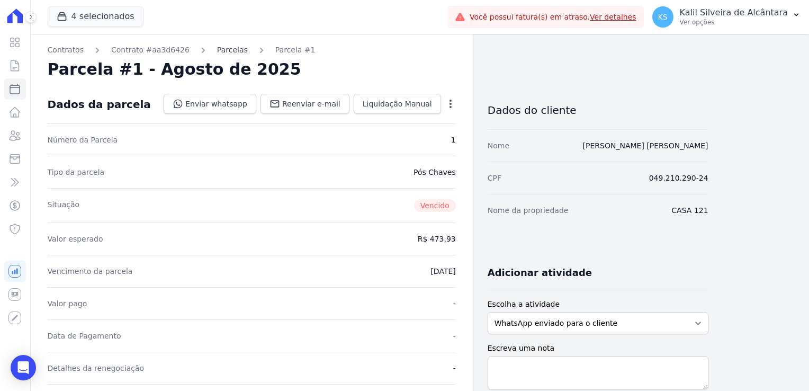
click at [220, 50] on link "Parcelas" at bounding box center [232, 49] width 31 height 11
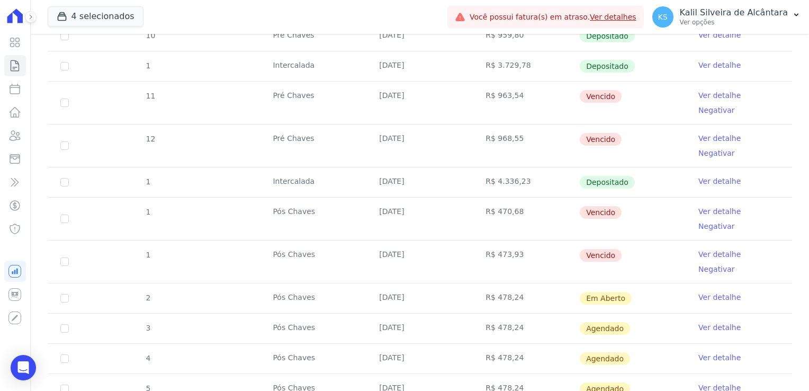
scroll to position [371, 0]
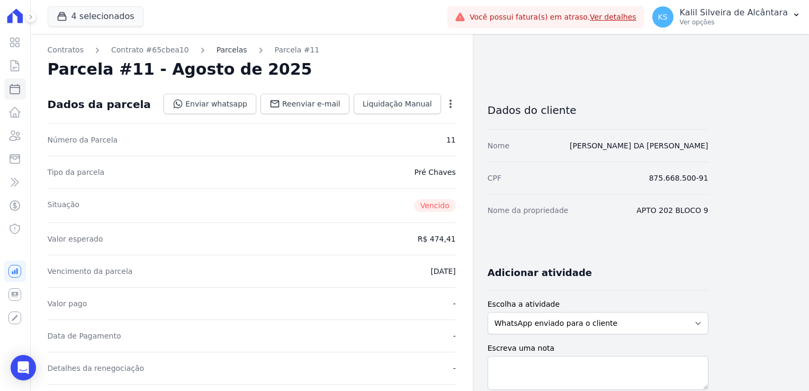
click at [218, 52] on link "Parcelas" at bounding box center [232, 49] width 31 height 11
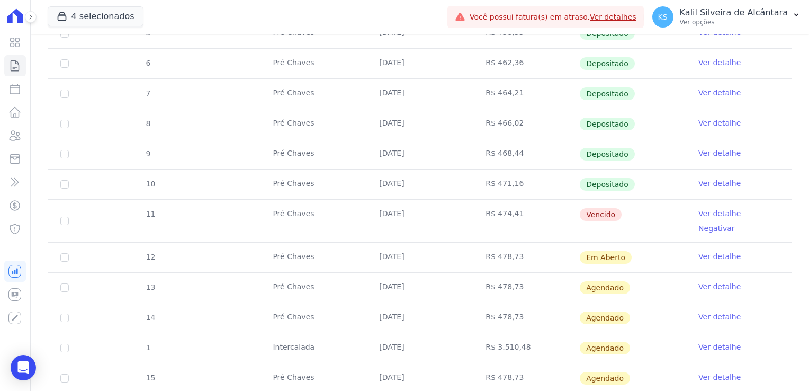
scroll to position [265, 0]
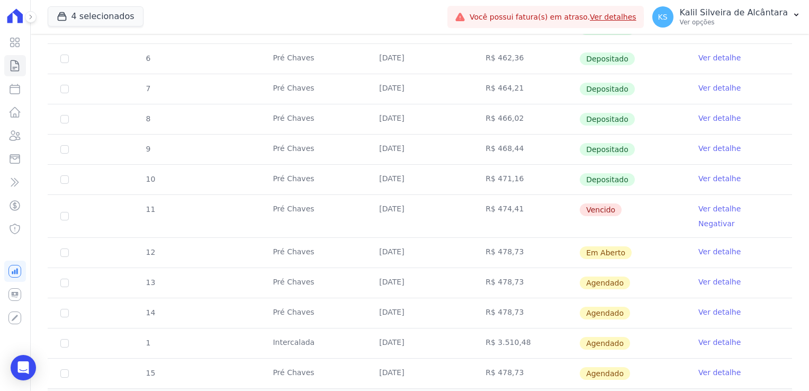
drag, startPoint x: 563, startPoint y: 210, endPoint x: 250, endPoint y: 207, distance: 312.6
click at [250, 207] on tr "11 Pré Chaves 10/08/2025 R$ 474,41 Vencido Ver detalhe Negativar" at bounding box center [420, 215] width 745 height 43
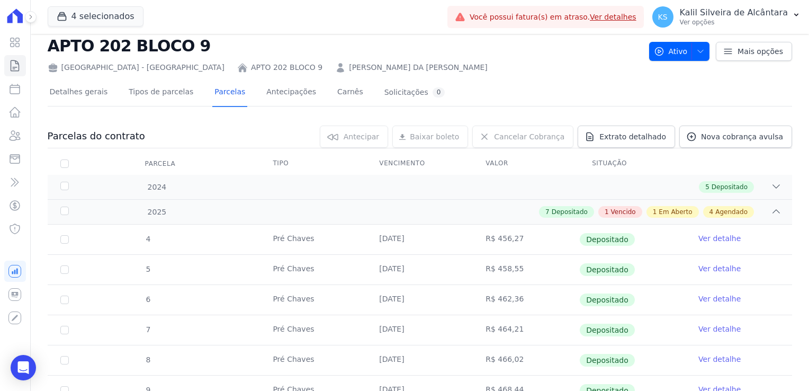
scroll to position [0, 0]
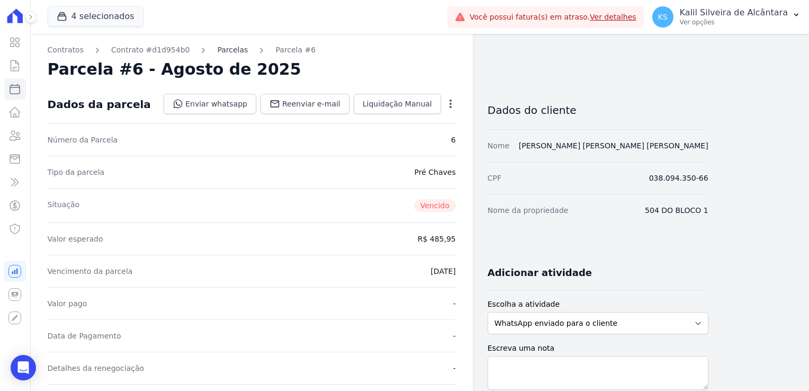
click at [217, 50] on link "Parcelas" at bounding box center [232, 49] width 31 height 11
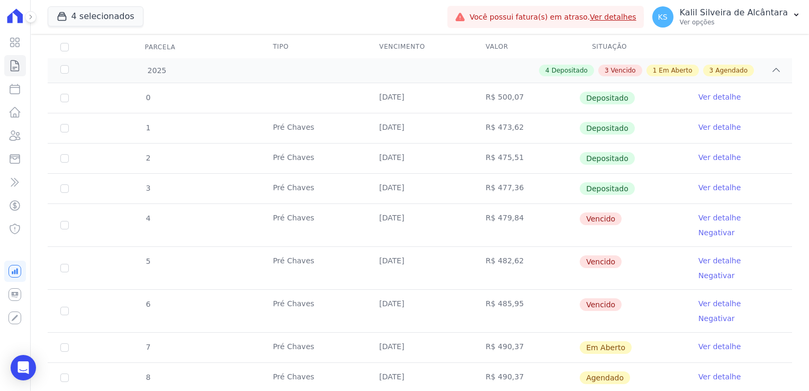
scroll to position [159, 0]
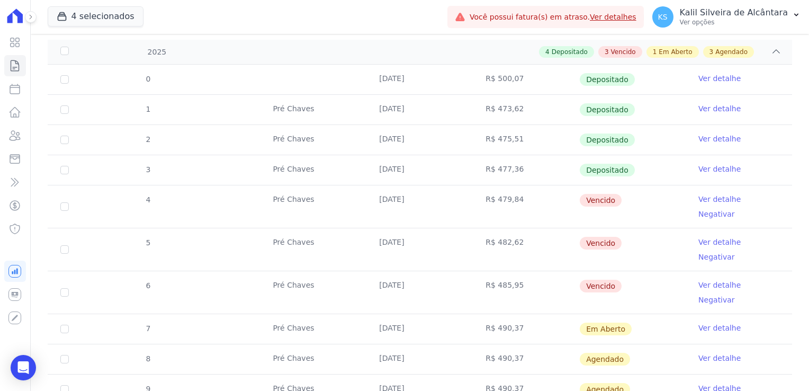
drag, startPoint x: 527, startPoint y: 261, endPoint x: 473, endPoint y: 204, distance: 78.3
click at [473, 204] on tbody "0 [DATE] R$ 500,07 Depositado Ver detalhe 1 Pré [PERSON_NAME] [DATE] R$ 473,62 …" at bounding box center [420, 250] width 745 height 370
click at [372, 200] on td "[DATE]" at bounding box center [420, 206] width 106 height 42
drag, startPoint x: 372, startPoint y: 197, endPoint x: 617, endPoint y: 259, distance: 252.5
click at [617, 259] on tbody "0 [DATE] R$ 500,07 Depositado Ver detalhe 1 Pré [PERSON_NAME] [DATE] R$ 473,62 …" at bounding box center [420, 250] width 745 height 370
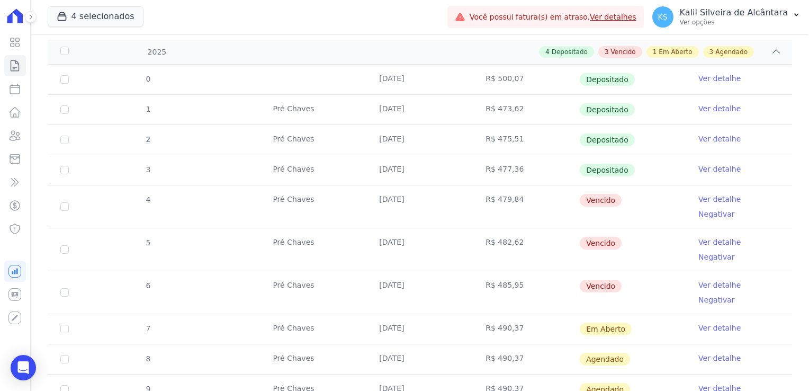
click at [517, 271] on td "R$ 485,95" at bounding box center [526, 292] width 106 height 42
drag, startPoint x: 517, startPoint y: 262, endPoint x: 135, endPoint y: 203, distance: 387.1
click at [135, 203] on tbody "0 [DATE] R$ 500,07 Depositado Ver detalhe 1 Pré [PERSON_NAME] [DATE] R$ 473,62 …" at bounding box center [420, 250] width 745 height 370
drag, startPoint x: 135, startPoint y: 203, endPoint x: 247, endPoint y: 201, distance: 112.3
click at [252, 197] on tr "4 Pré [PERSON_NAME] [DATE] R$ 479,84 [GEOGRAPHIC_DATA] Ver detalhe Negativar" at bounding box center [420, 206] width 745 height 43
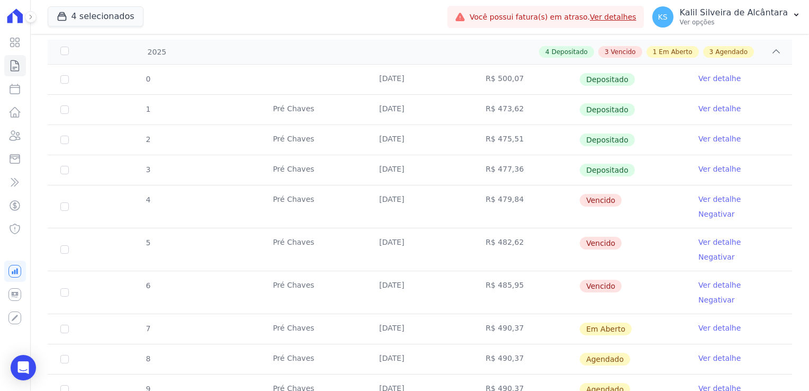
click at [307, 197] on td "Pré Chaves" at bounding box center [313, 206] width 106 height 42
click at [328, 198] on td "Pré Chaves" at bounding box center [313, 206] width 106 height 42
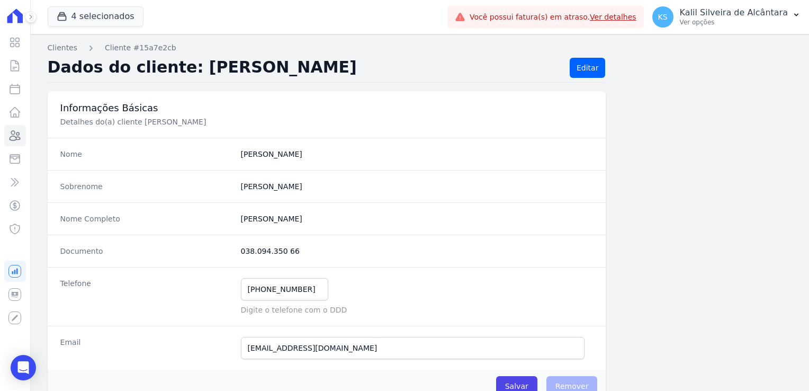
drag, startPoint x: 297, startPoint y: 250, endPoint x: 219, endPoint y: 252, distance: 77.4
click at [219, 252] on div "Documento 038.094.350 66" at bounding box center [327, 251] width 559 height 32
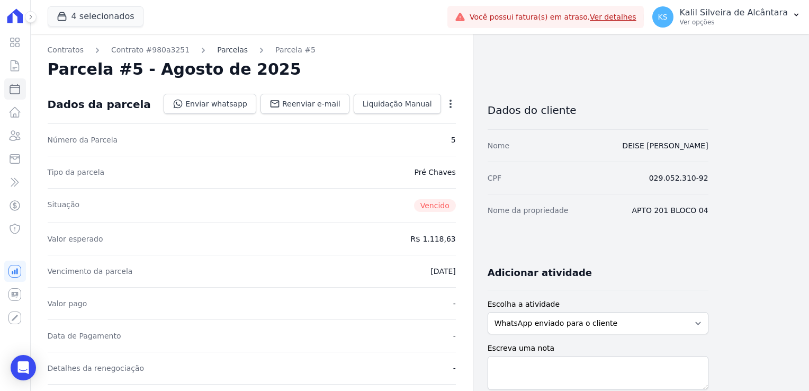
click at [224, 46] on link "Parcelas" at bounding box center [232, 49] width 31 height 11
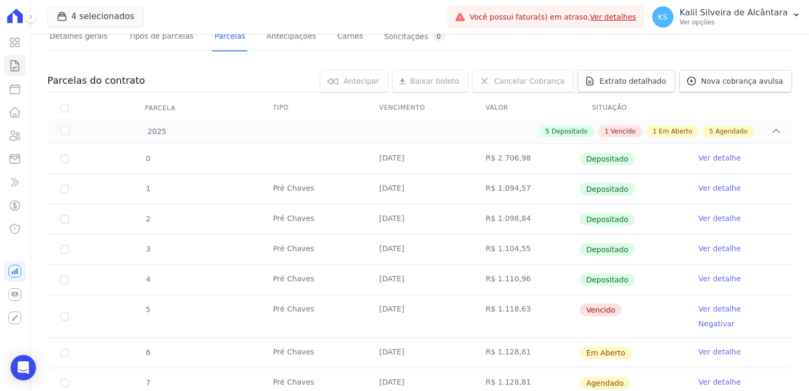
scroll to position [212, 0]
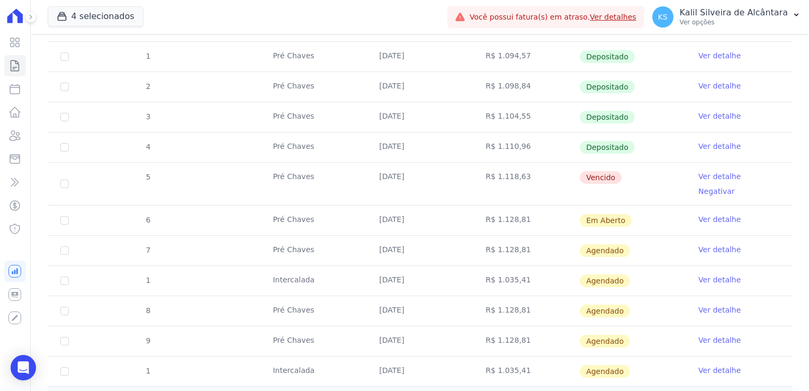
drag, startPoint x: 422, startPoint y: 175, endPoint x: 372, endPoint y: 173, distance: 49.8
click at [372, 173] on td "[DATE]" at bounding box center [420, 184] width 106 height 42
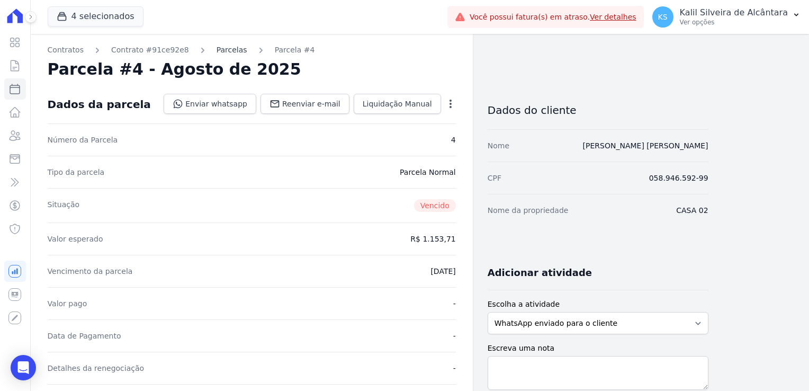
click at [227, 51] on link "Parcelas" at bounding box center [232, 49] width 31 height 11
click at [220, 52] on link "Parcelas" at bounding box center [232, 49] width 31 height 11
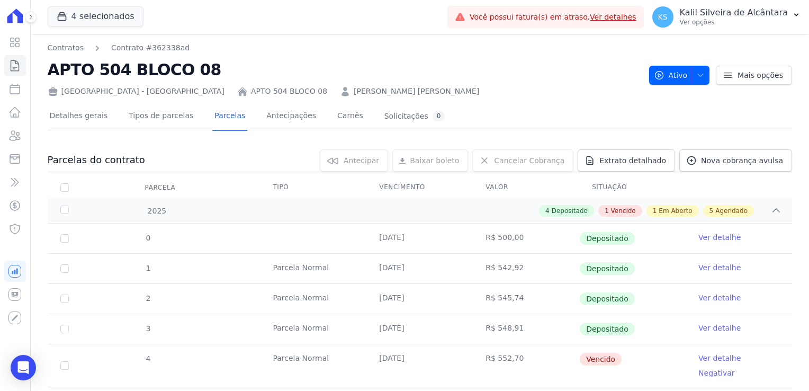
click at [354, 95] on link "[PERSON_NAME] [PERSON_NAME]" at bounding box center [417, 91] width 126 height 11
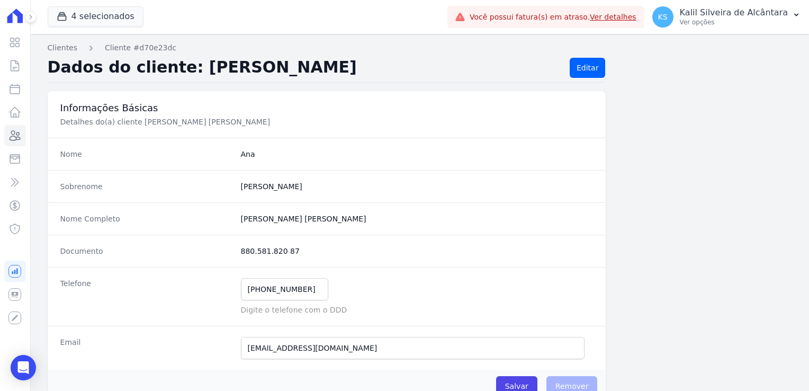
drag, startPoint x: 293, startPoint y: 252, endPoint x: 162, endPoint y: 239, distance: 132.5
click at [162, 239] on div "Documento 880.581.820 87" at bounding box center [327, 251] width 559 height 32
drag, startPoint x: 162, startPoint y: 239, endPoint x: 350, endPoint y: 257, distance: 189.4
click at [367, 253] on dd "880.581.820 87" at bounding box center [417, 251] width 353 height 11
